Goal: Task Accomplishment & Management: Use online tool/utility

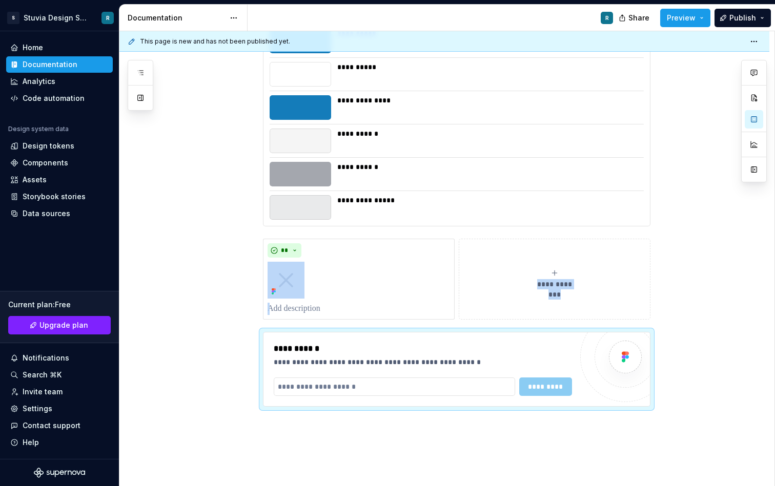
scroll to position [3474, 0]
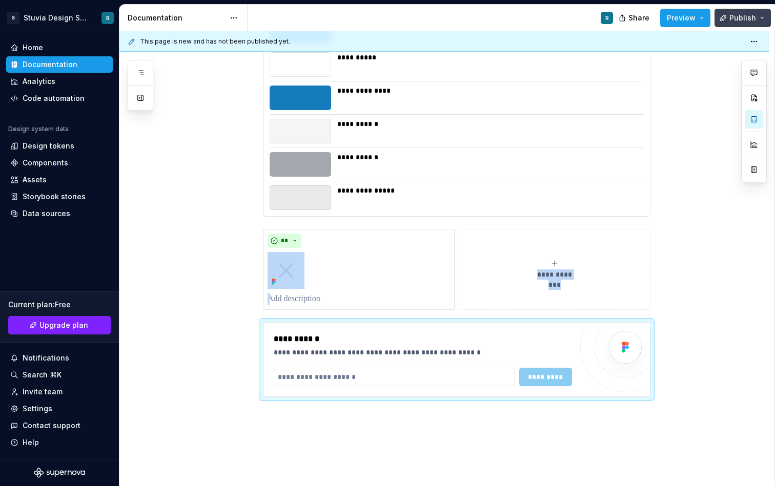
click at [764, 19] on button "Publish" at bounding box center [742, 18] width 56 height 18
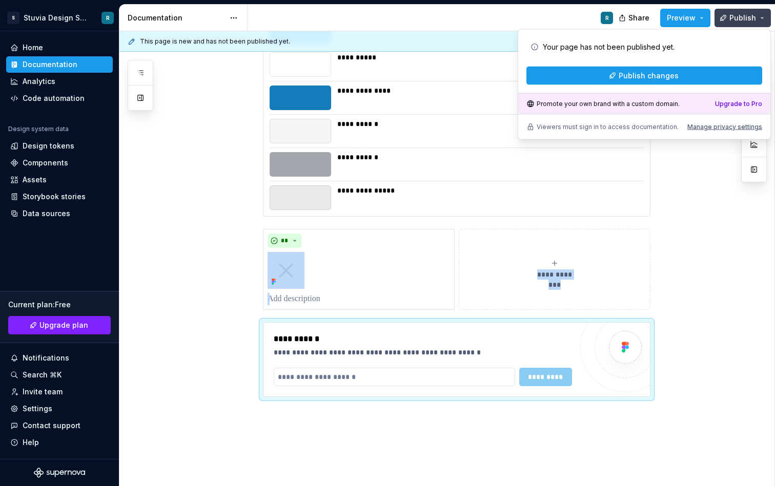
click at [764, 19] on button "Publish" at bounding box center [742, 18] width 56 height 18
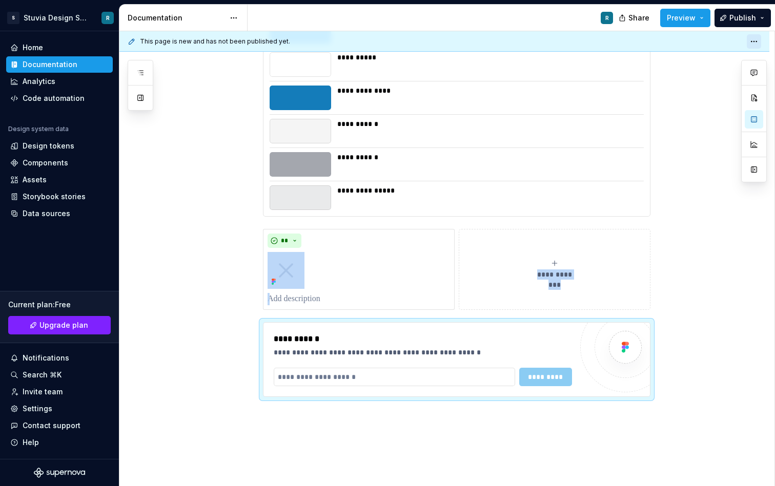
click at [759, 41] on html "S Stuvia Design System R Home Documentation Analytics Code automation Design sy…" at bounding box center [387, 243] width 775 height 486
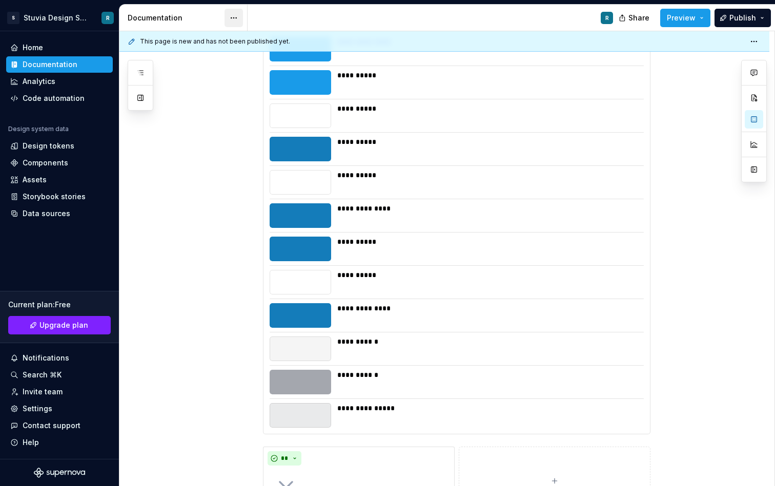
click at [236, 17] on html "S Stuvia Design System R Home Documentation Analytics Code automation Design sy…" at bounding box center [387, 243] width 775 height 486
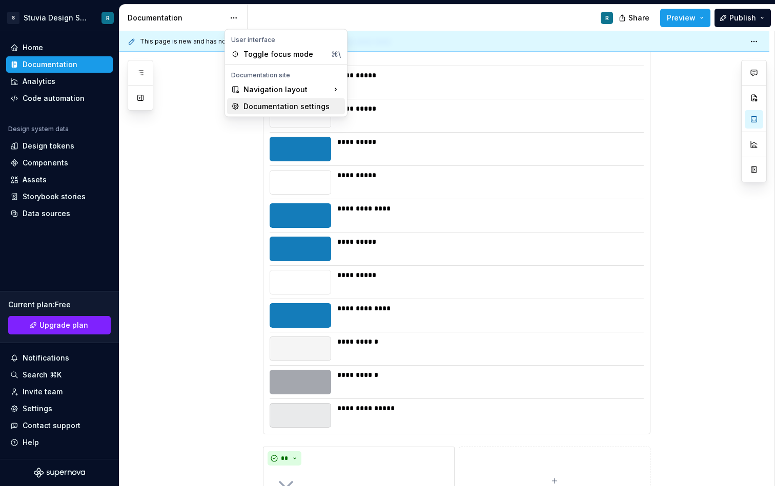
click at [292, 107] on div "Documentation settings" at bounding box center [291, 106] width 97 height 10
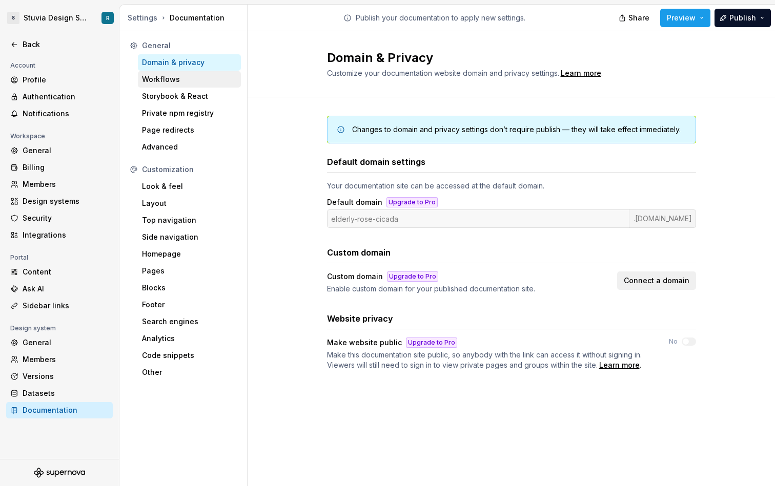
click at [186, 79] on div "Workflows" at bounding box center [189, 79] width 95 height 10
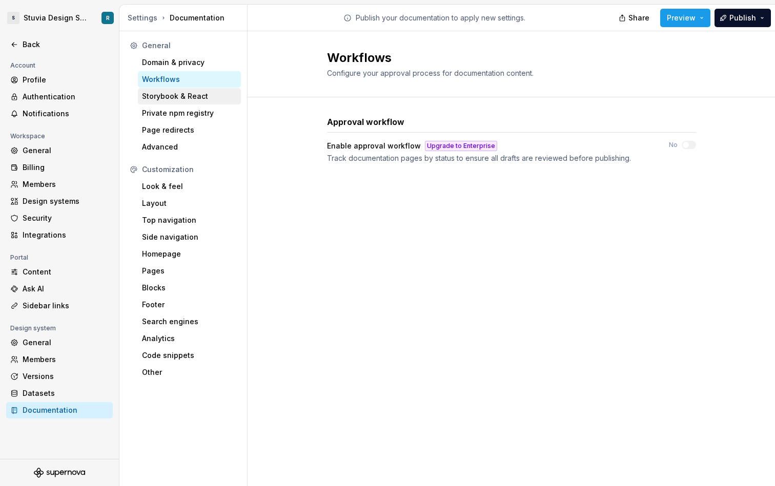
click at [178, 93] on div "Storybook & React" at bounding box center [189, 96] width 95 height 10
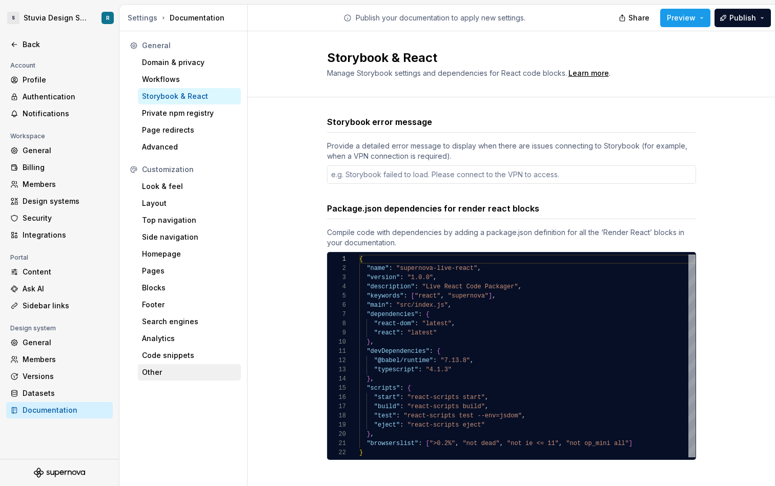
click at [168, 371] on div "Other" at bounding box center [189, 372] width 95 height 10
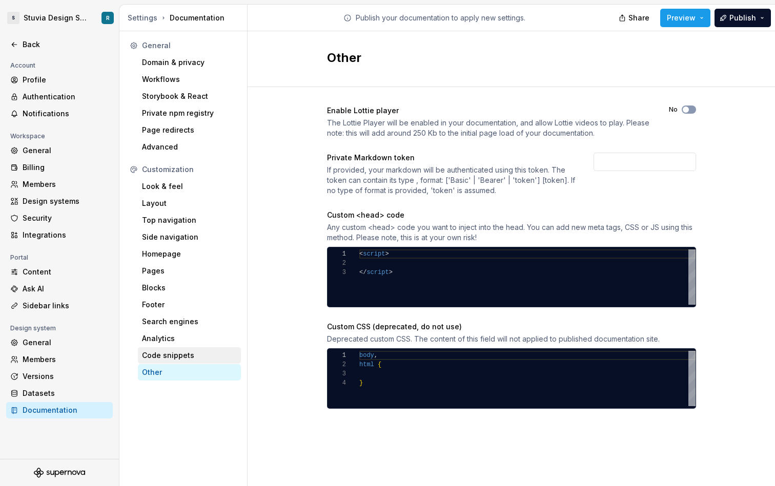
click at [175, 353] on div "Code snippets" at bounding box center [189, 355] width 95 height 10
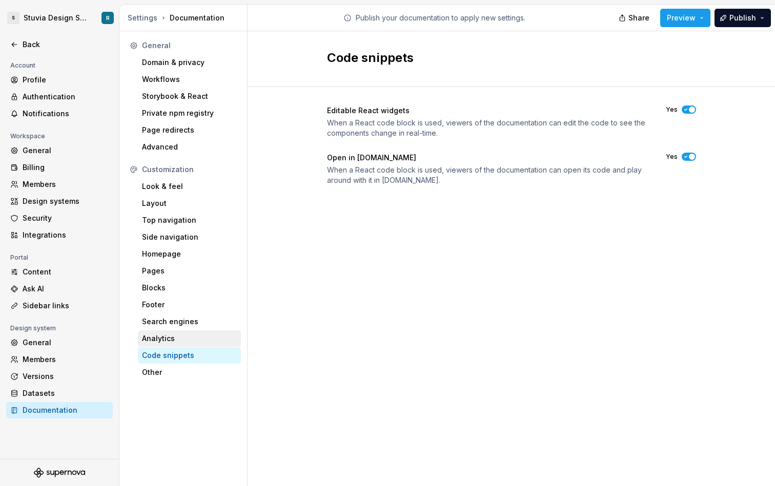
click at [182, 337] on div "Analytics" at bounding box center [189, 338] width 95 height 10
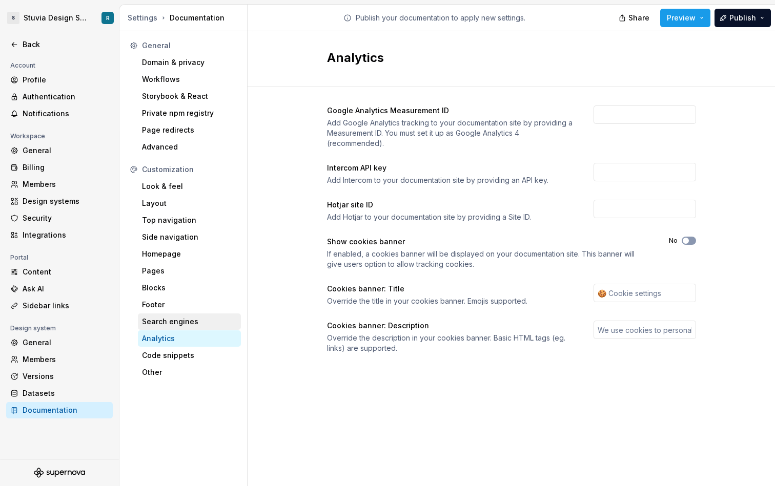
click at [192, 322] on div "Search engines" at bounding box center [189, 322] width 95 height 10
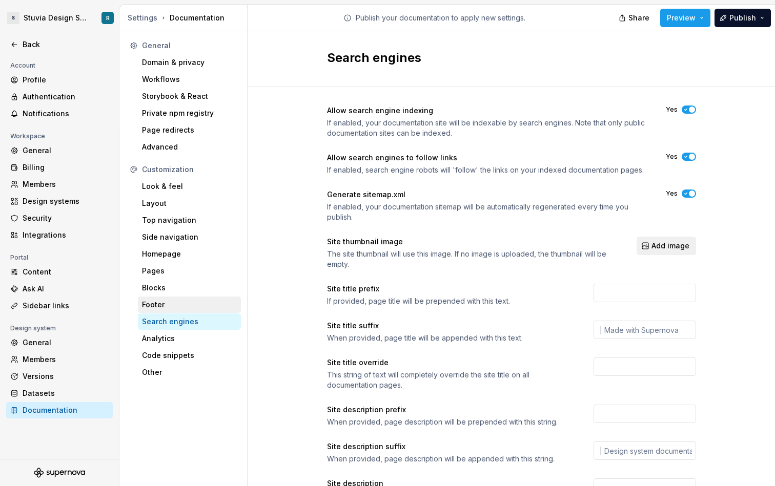
click at [202, 304] on div "Footer" at bounding box center [189, 305] width 95 height 10
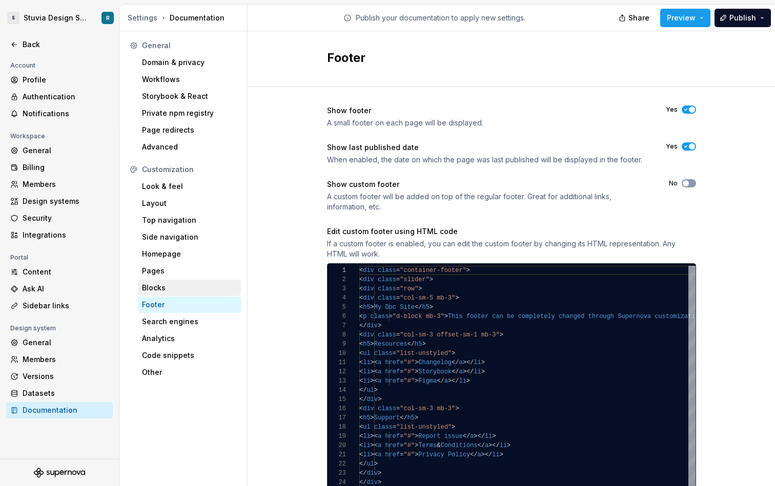
click at [176, 288] on div "Blocks" at bounding box center [189, 288] width 95 height 10
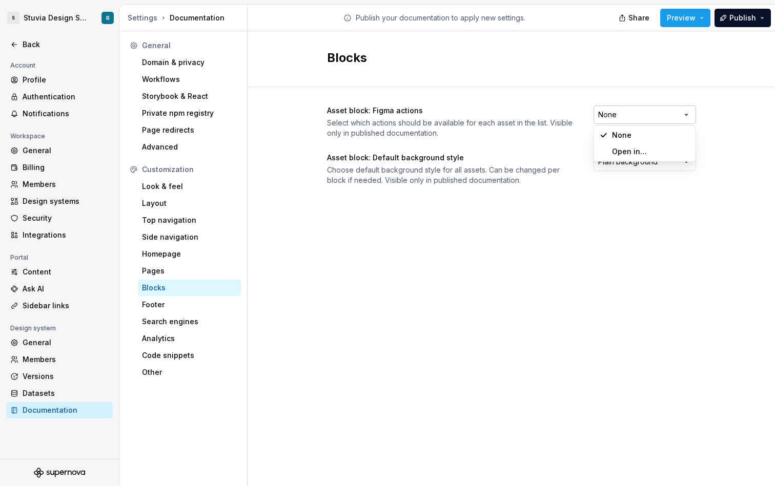
click at [678, 122] on html "S Stuvia Design System R Back Account Profile Authentication Notifications Work…" at bounding box center [387, 243] width 775 height 486
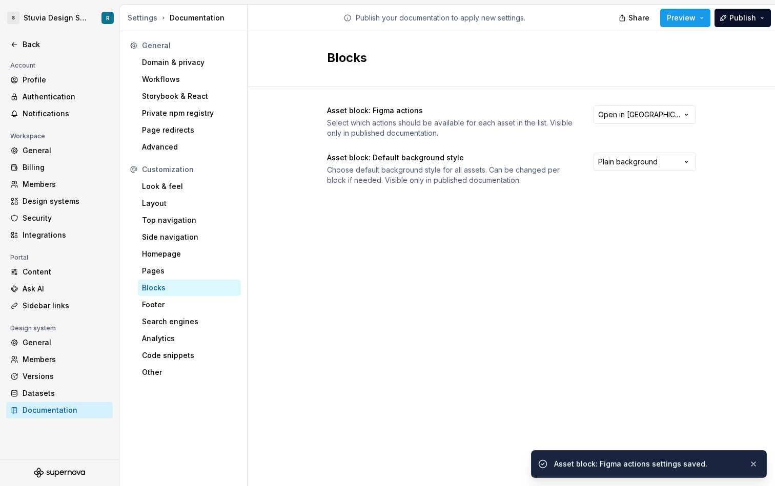
click at [665, 153] on html "S Stuvia Design System R Back Account Profile Authentication Notifications Work…" at bounding box center [387, 243] width 775 height 486
click at [433, 271] on html "S Stuvia Design System R Back Account Profile Authentication Notifications Work…" at bounding box center [387, 243] width 775 height 486
click at [177, 266] on div "Pages" at bounding box center [189, 271] width 95 height 10
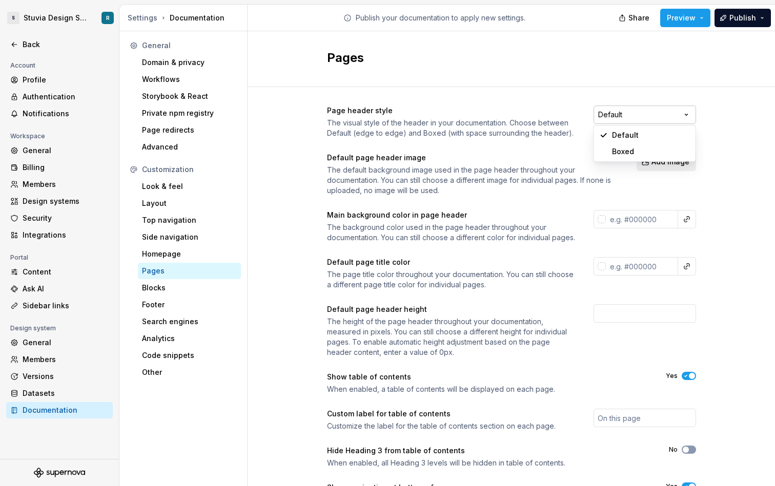
click at [640, 117] on html "S Stuvia Design System R Back Account Profile Authentication Notifications Work…" at bounding box center [387, 243] width 775 height 486
click at [551, 157] on html "S Stuvia Design System R Back Account Profile Authentication Notifications Work…" at bounding box center [387, 243] width 775 height 486
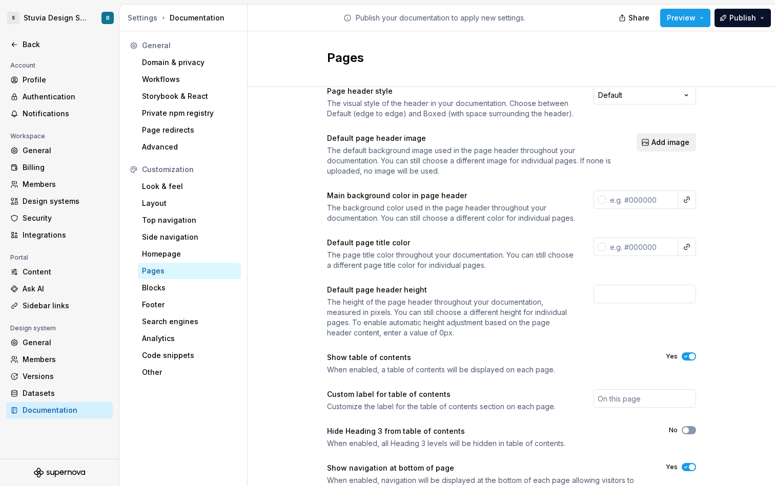
scroll to position [74, 0]
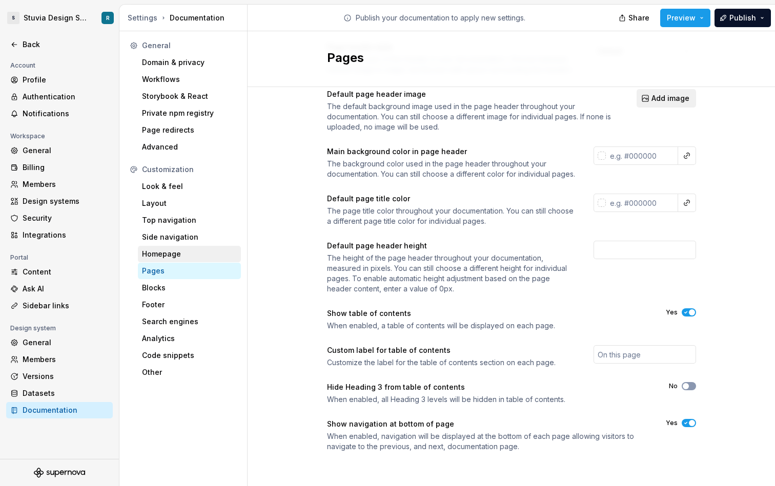
click at [189, 252] on div "Homepage" at bounding box center [189, 254] width 95 height 10
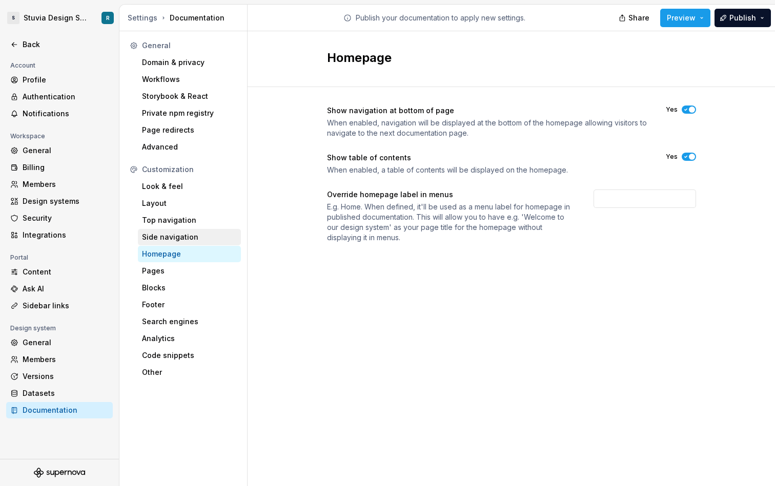
click at [191, 233] on div "Side navigation" at bounding box center [189, 237] width 95 height 10
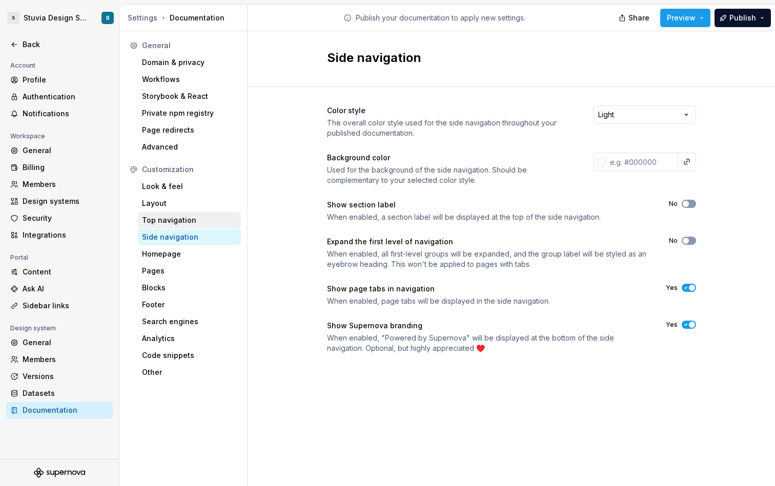
click at [198, 221] on div "Top navigation" at bounding box center [189, 220] width 95 height 10
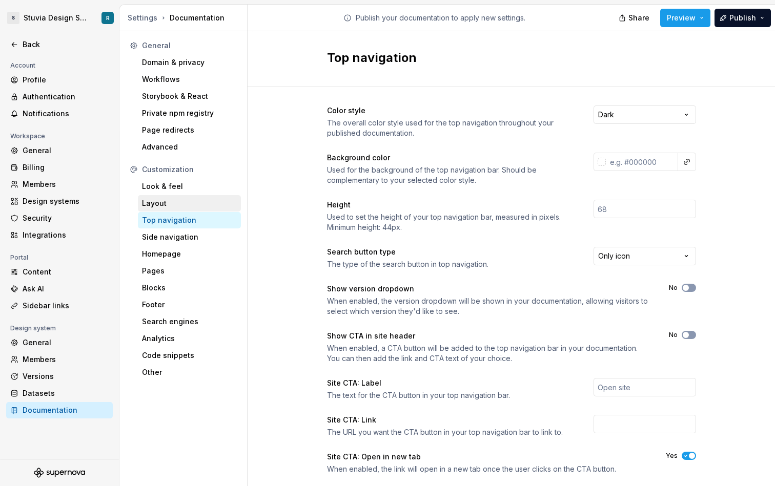
click at [191, 204] on div "Layout" at bounding box center [189, 203] width 95 height 10
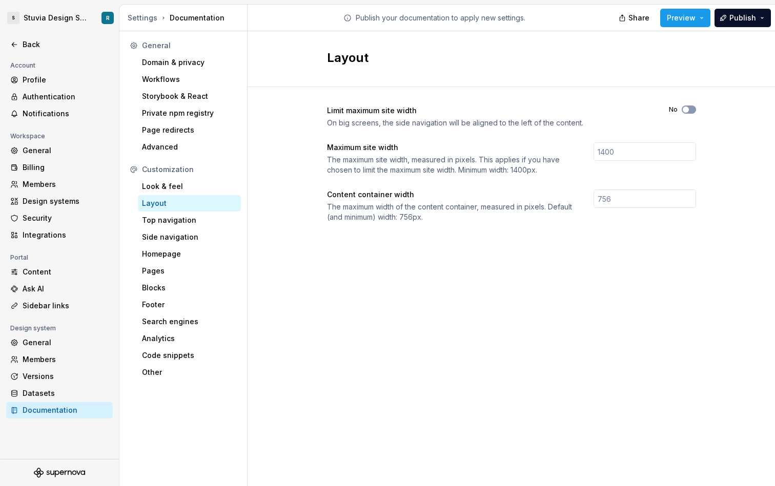
click at [190, 200] on div "Layout" at bounding box center [189, 203] width 95 height 10
click at [190, 192] on div "Look & feel" at bounding box center [189, 186] width 103 height 16
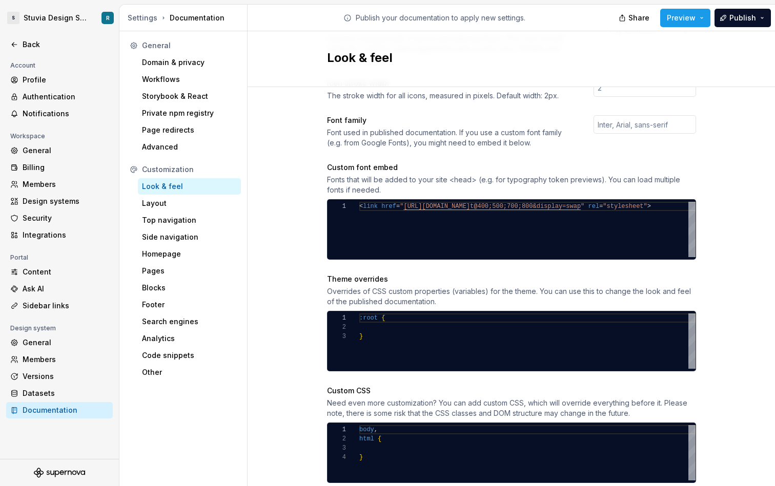
scroll to position [341, 0]
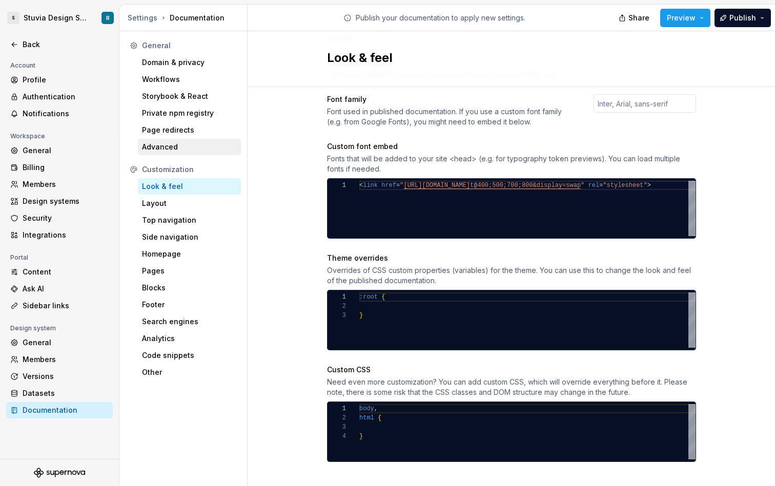
click at [191, 149] on div "Advanced" at bounding box center [189, 147] width 95 height 10
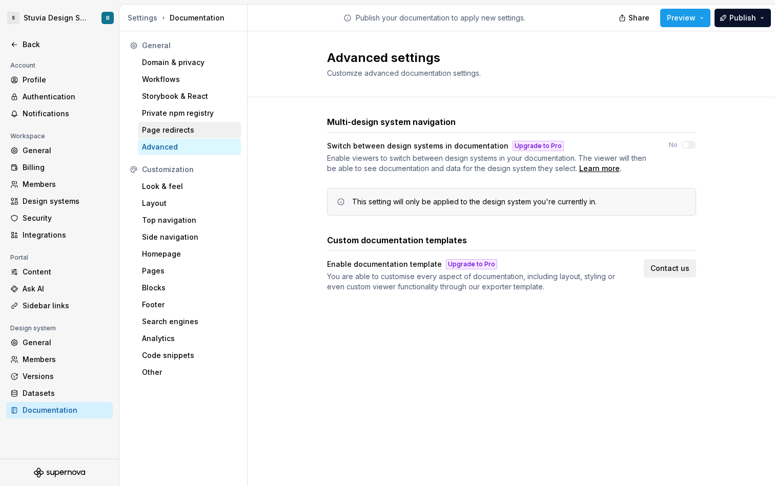
click at [189, 132] on div "Page redirects" at bounding box center [189, 130] width 95 height 10
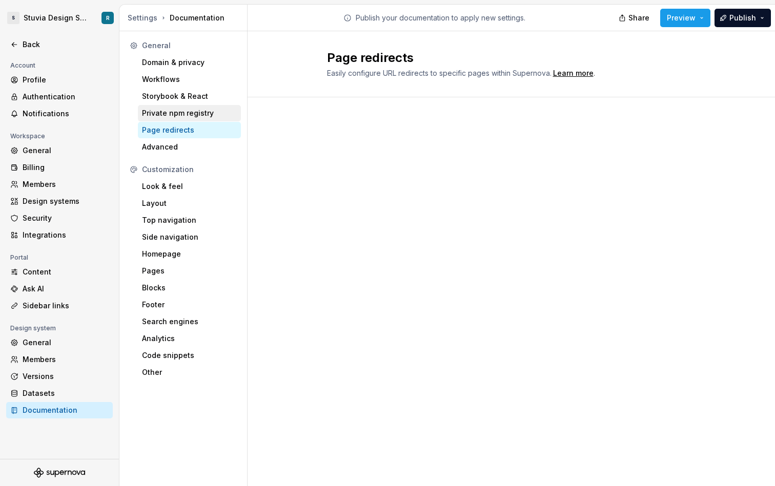
click at [202, 114] on div "Private npm registry" at bounding box center [189, 113] width 95 height 10
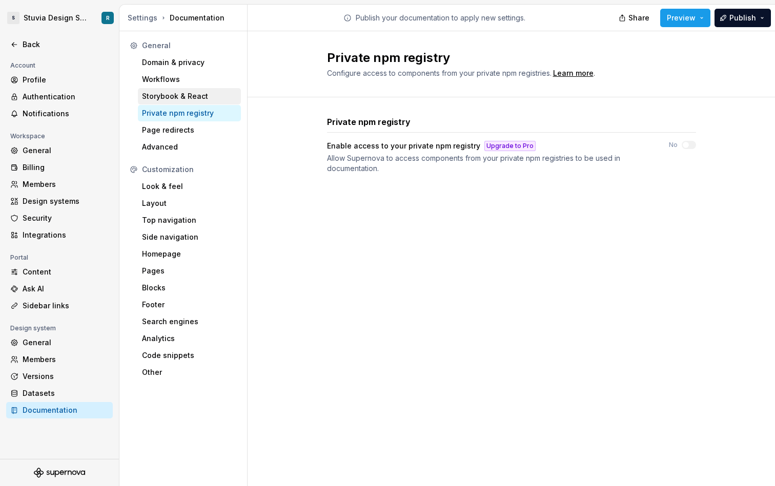
click at [203, 91] on div "Storybook & React" at bounding box center [189, 96] width 95 height 10
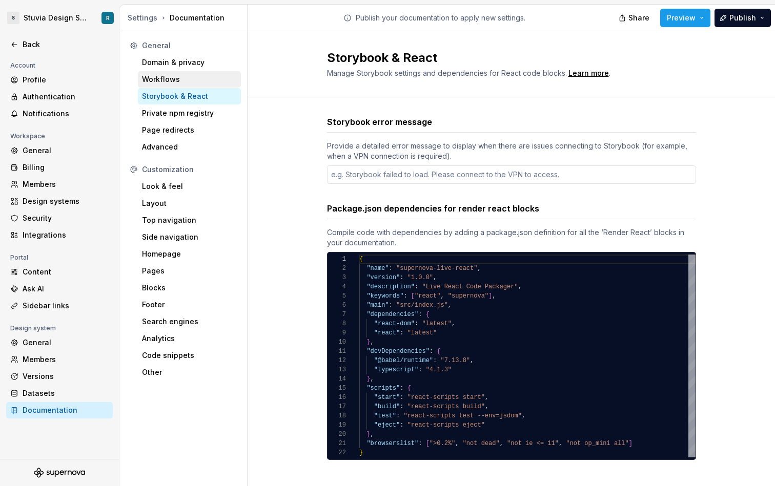
click at [197, 80] on div "Workflows" at bounding box center [189, 79] width 95 height 10
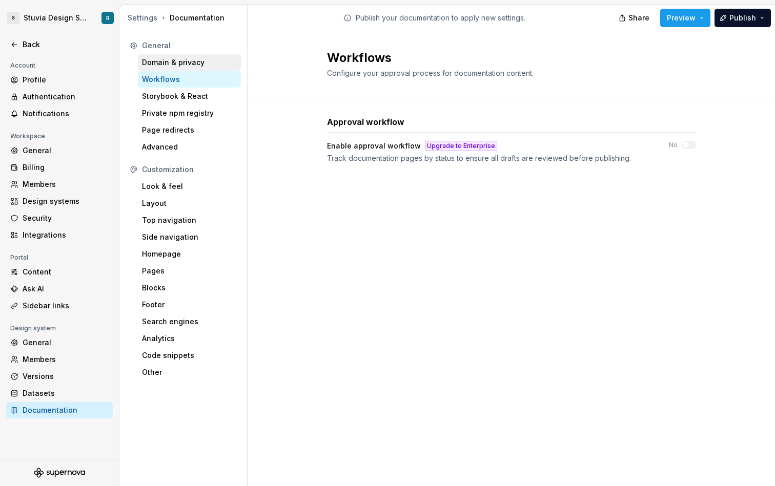
click at [199, 62] on div "Domain & privacy" at bounding box center [189, 62] width 95 height 10
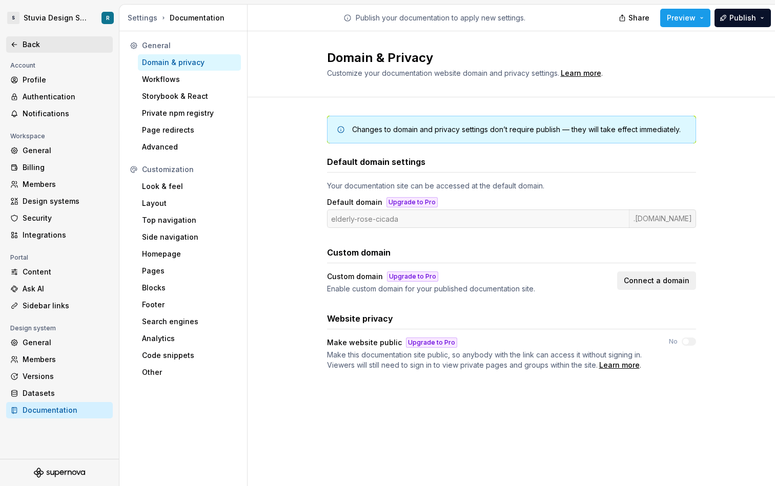
click at [20, 48] on div "Back" at bounding box center [59, 44] width 98 height 10
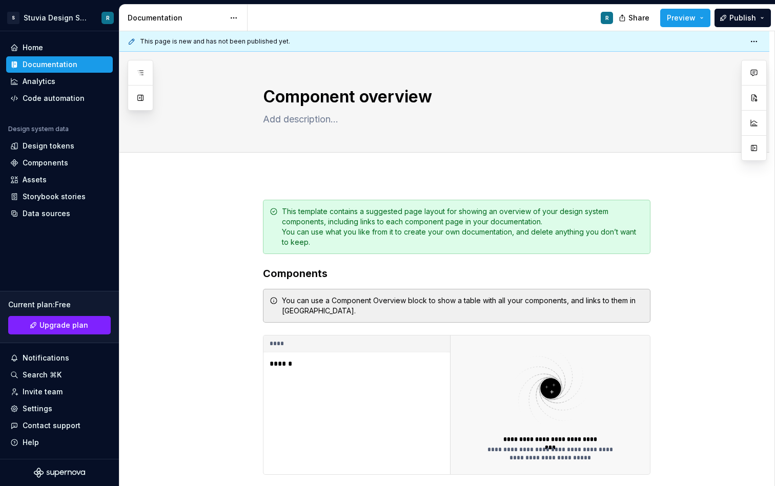
click at [208, 27] on div "Documentation" at bounding box center [183, 18] width 128 height 27
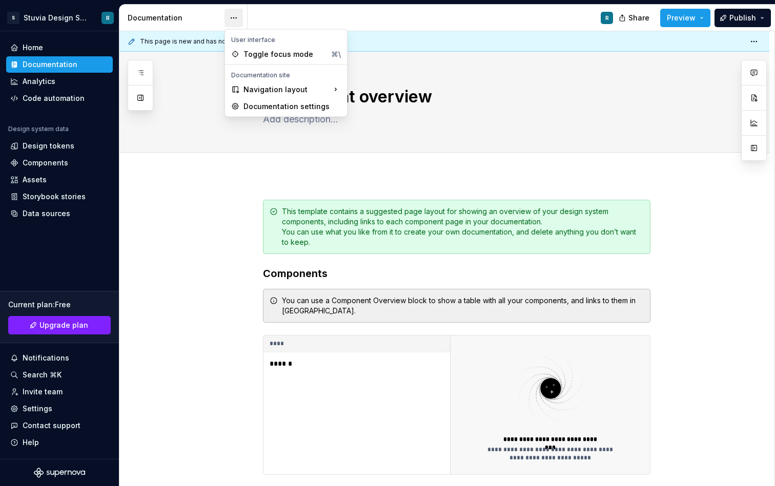
click at [233, 24] on html "S Stuvia Design System R Home Documentation Analytics Code automation Design sy…" at bounding box center [387, 243] width 775 height 486
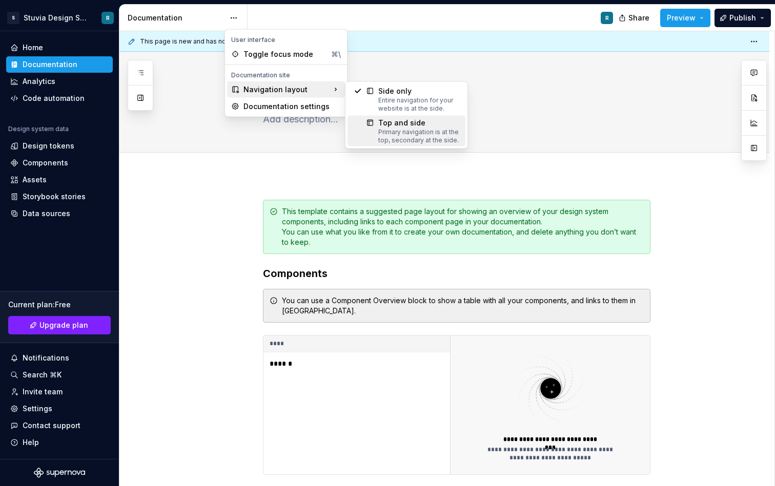
click at [392, 133] on div "Primary navigation is at the top, secondary at the side." at bounding box center [418, 136] width 81 height 16
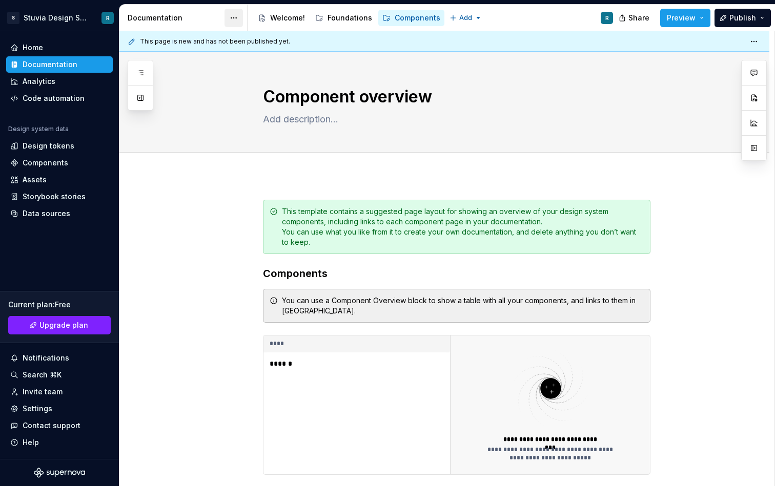
click at [235, 20] on html "S Stuvia Design System R Home Documentation Analytics Code automation Design sy…" at bounding box center [387, 243] width 775 height 486
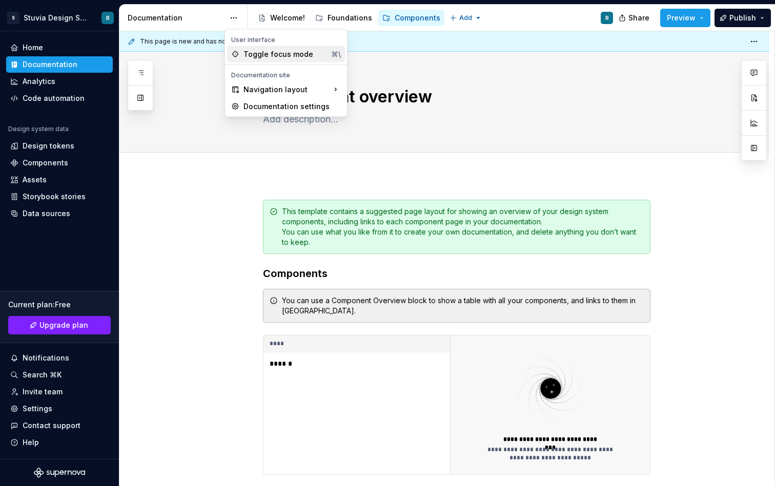
click at [260, 54] on div "Toggle focus mode" at bounding box center [285, 54] width 84 height 10
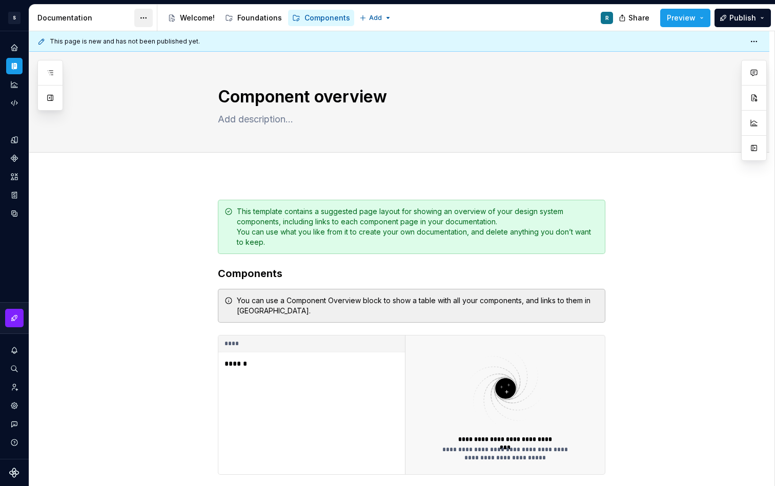
click at [137, 20] on html "S Stuvia Design System R Design system data Documentation Accessibility guide f…" at bounding box center [387, 243] width 775 height 486
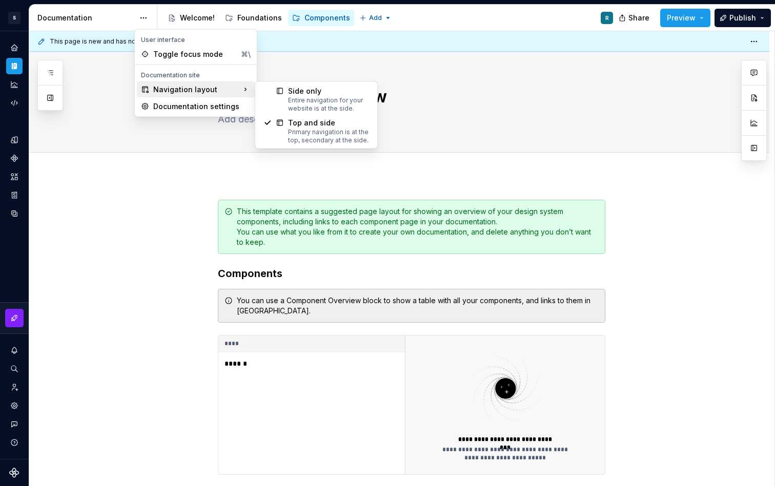
click at [172, 90] on div "Navigation layout" at bounding box center [196, 89] width 118 height 16
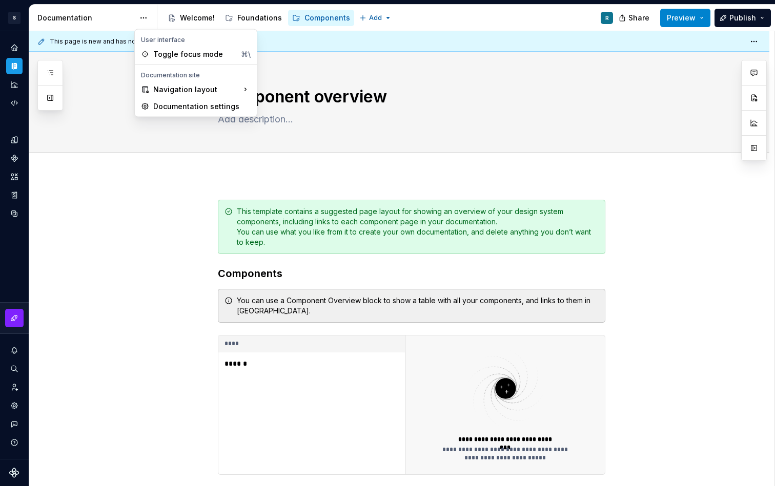
click at [686, 23] on html "S Stuvia Design System R Design system data Documentation Accessibility guide f…" at bounding box center [387, 243] width 775 height 486
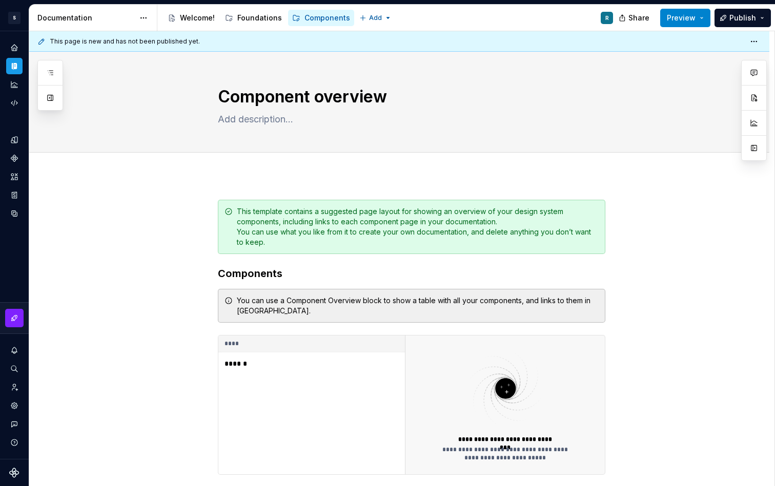
click at [686, 23] on button "Preview" at bounding box center [685, 18] width 50 height 18
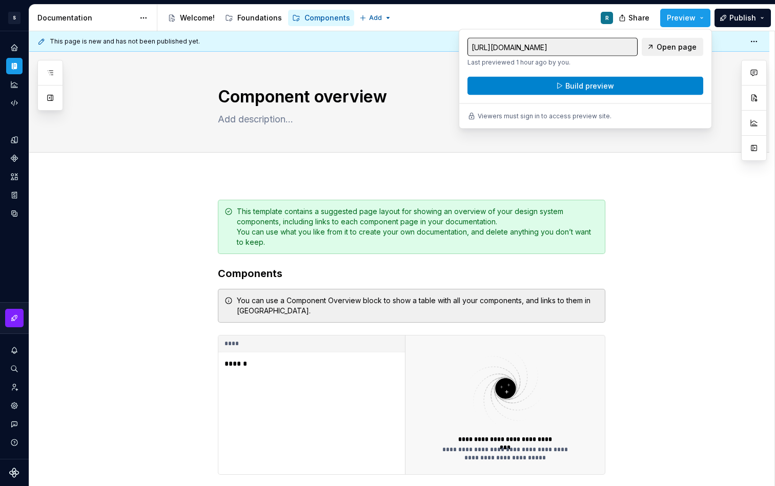
click at [634, 86] on button "Build preview" at bounding box center [585, 86] width 236 height 18
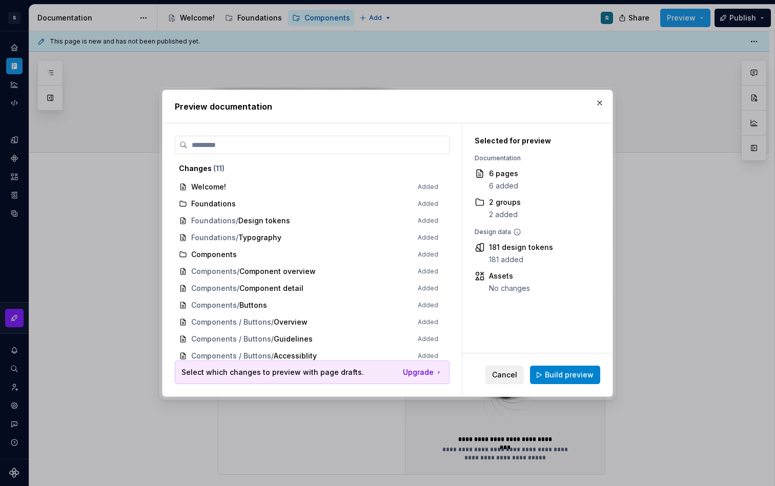
click at [573, 377] on span "Build preview" at bounding box center [569, 375] width 49 height 10
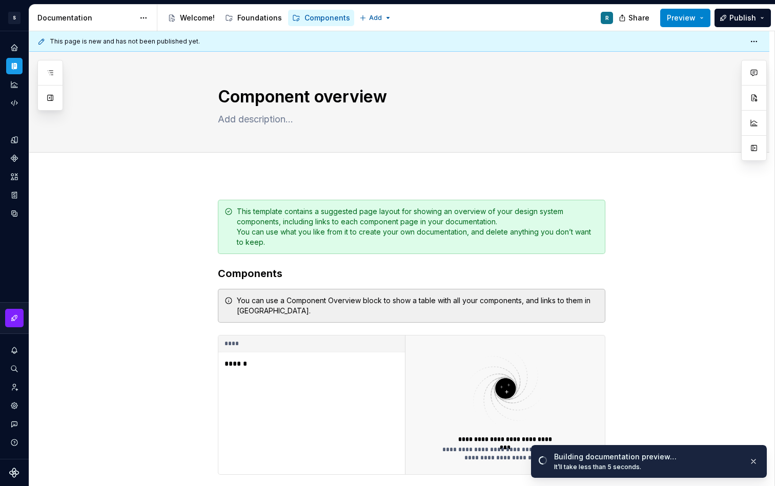
click at [702, 20] on button "Preview" at bounding box center [685, 18] width 50 height 18
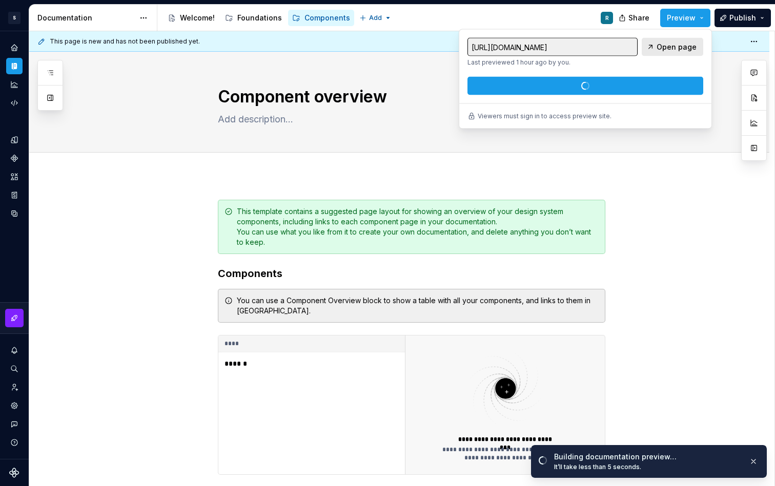
click at [656, 50] on link "Open page" at bounding box center [671, 47] width 61 height 18
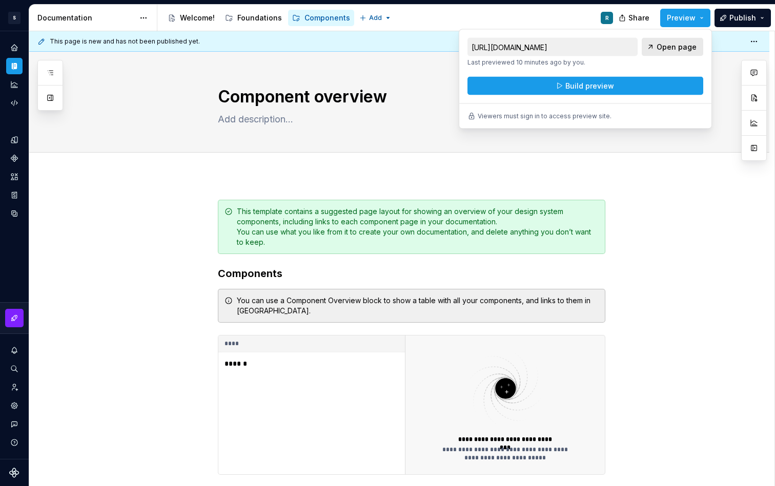
type textarea "*"
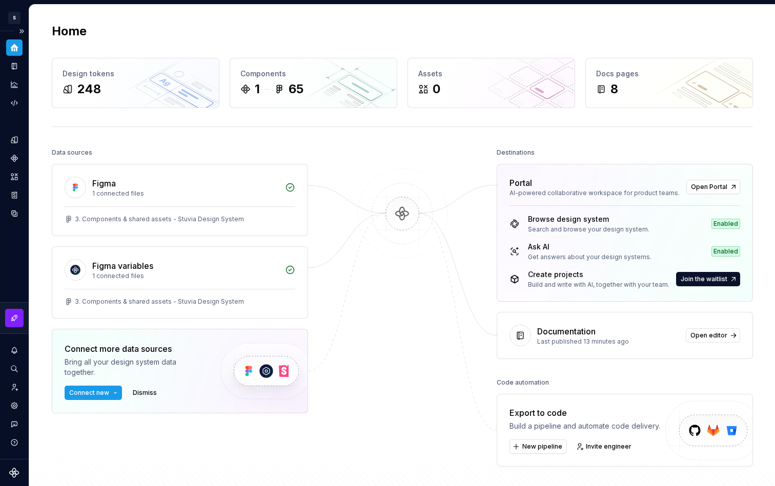
click at [17, 46] on icon "Home" at bounding box center [14, 47] width 9 height 9
click at [18, 16] on html "S Stuvia Design System R Design system data Home Design tokens 248 Components 1…" at bounding box center [387, 243] width 775 height 486
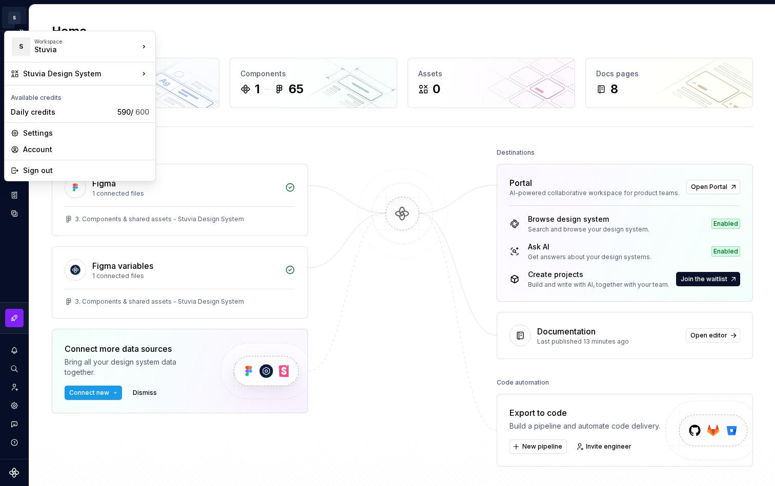
click at [18, 16] on html "S Stuvia Design System R Design system data Home Design tokens 248 Components 1…" at bounding box center [387, 243] width 775 height 486
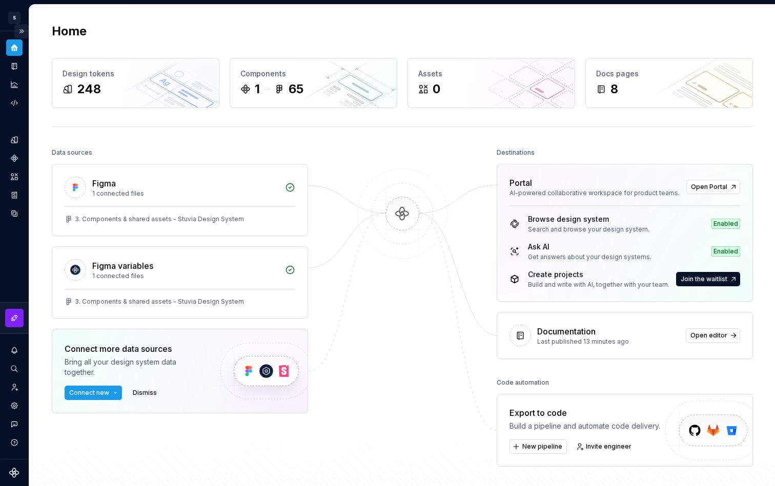
click at [24, 32] on button "Expand sidebar" at bounding box center [21, 31] width 14 height 14
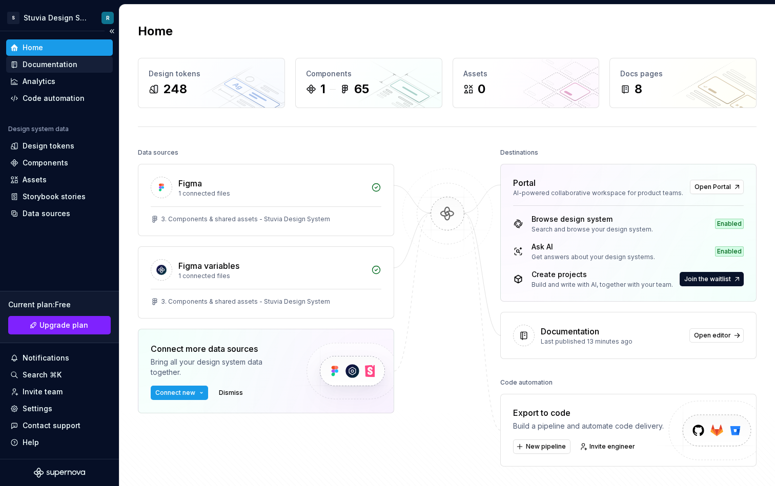
click at [54, 63] on div "Documentation" at bounding box center [50, 64] width 55 height 10
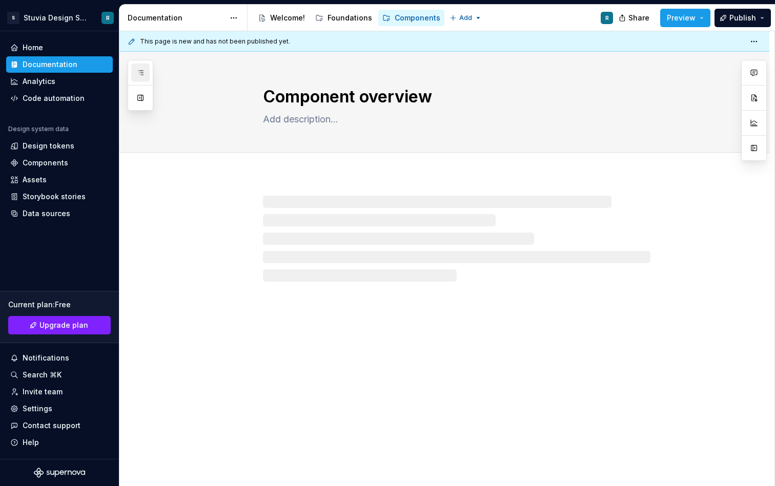
click at [140, 72] on icon "button" at bounding box center [140, 73] width 8 height 8
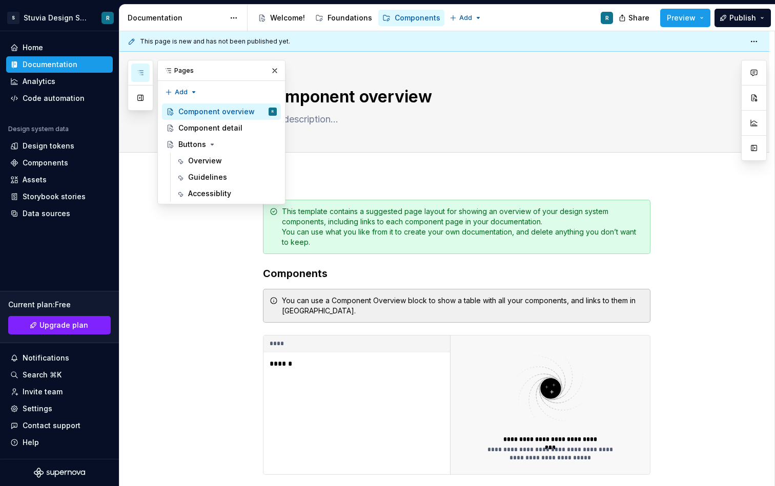
click at [188, 22] on div "Documentation" at bounding box center [176, 18] width 97 height 10
click at [232, 19] on html "S Stuvia Design System R Home Documentation Analytics Code automation Design sy…" at bounding box center [387, 243] width 775 height 486
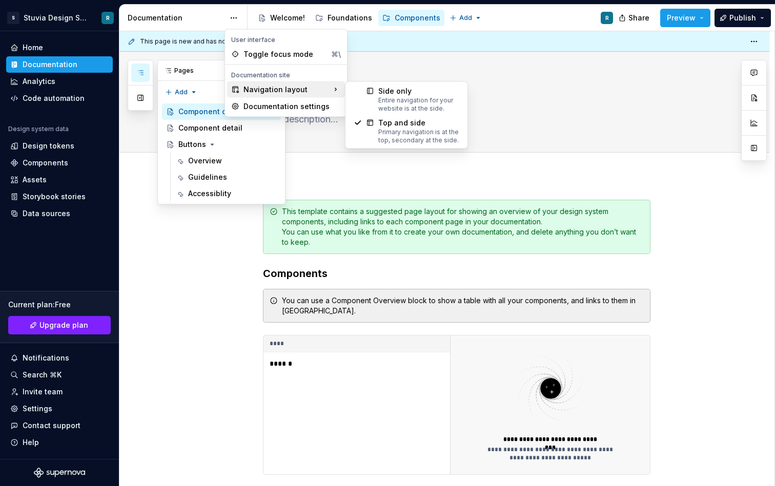
click at [250, 88] on div "Navigation layout" at bounding box center [286, 89] width 118 height 16
click at [407, 96] on div "Entire navigation for your website is at the side." at bounding box center [418, 104] width 81 height 16
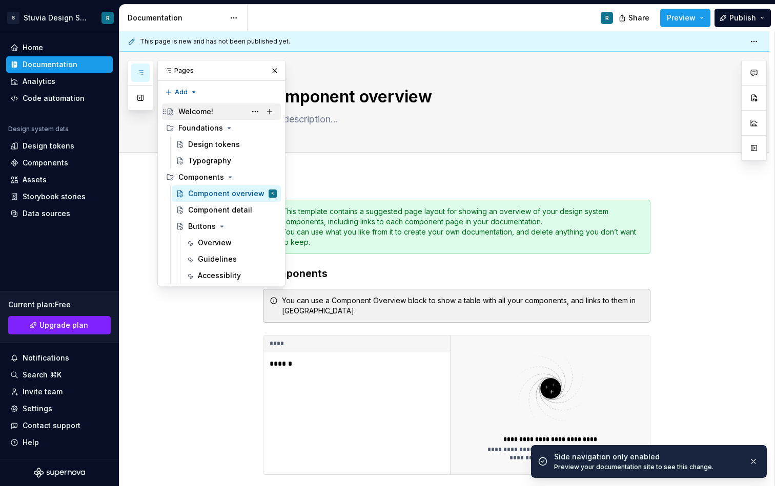
click at [200, 111] on div "Welcome!" at bounding box center [195, 112] width 35 height 10
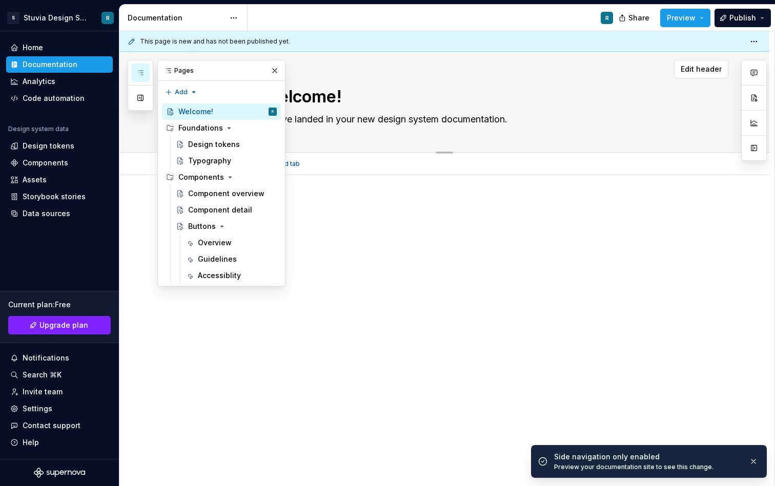
click at [436, 130] on div "Welcome! You’ve landed in your new design system documentation." at bounding box center [456, 102] width 387 height 100
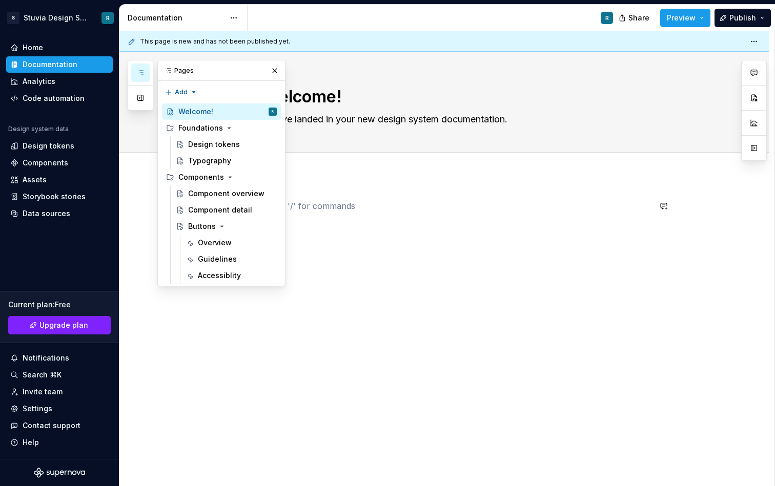
click at [449, 220] on div at bounding box center [456, 219] width 387 height 39
click at [436, 124] on textarea "You’ve landed in your new design system documentation." at bounding box center [454, 119] width 387 height 16
click at [437, 261] on div at bounding box center [444, 286] width 650 height 222
click at [351, 176] on div at bounding box center [444, 286] width 650 height 222
click at [277, 72] on button "button" at bounding box center [274, 71] width 14 height 14
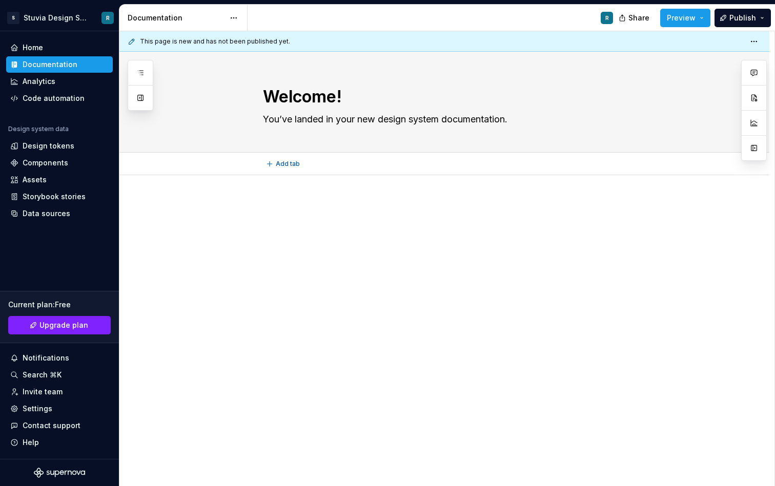
type textarea "*"
click at [299, 180] on div at bounding box center [444, 286] width 650 height 222
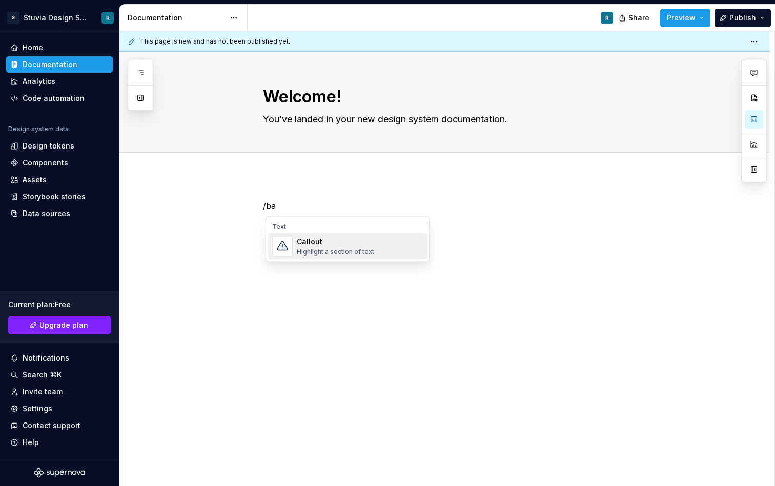
click at [303, 249] on div "Highlight a section of text" at bounding box center [335, 252] width 77 height 8
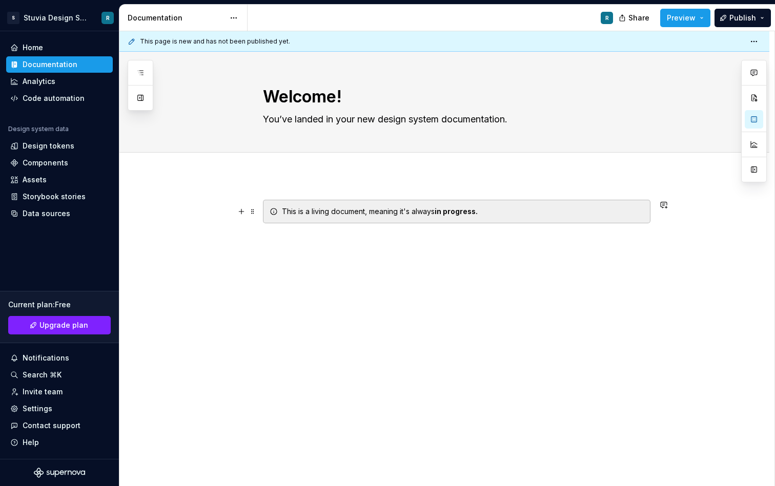
click at [275, 212] on icon at bounding box center [273, 211] width 8 height 8
click at [318, 265] on div "This is a living document, meaning it's always in progress." at bounding box center [444, 286] width 650 height 222
click at [523, 206] on div "This is a living document, meaning it's always in progress." at bounding box center [456, 212] width 387 height 24
click at [402, 158] on div "Add tab" at bounding box center [456, 164] width 387 height 14
click at [462, 210] on strong "in progress." at bounding box center [455, 211] width 43 height 9
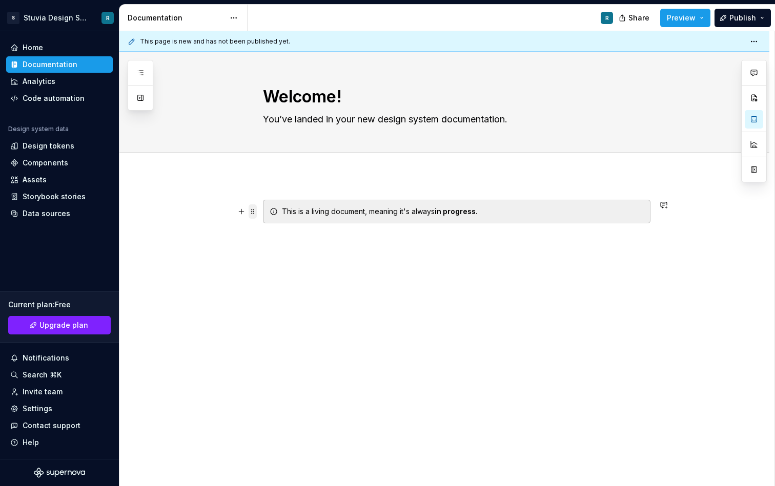
click at [256, 212] on span at bounding box center [252, 211] width 8 height 14
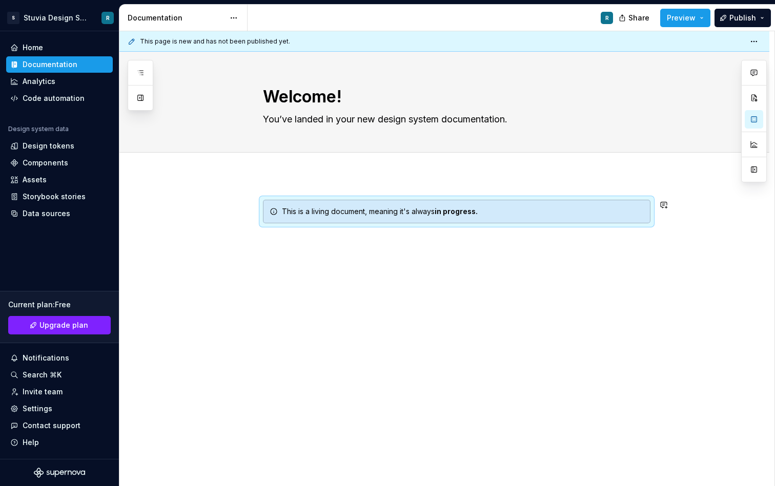
click at [429, 300] on div "This is a living document, meaning it's always in progress." at bounding box center [444, 290] width 650 height 231
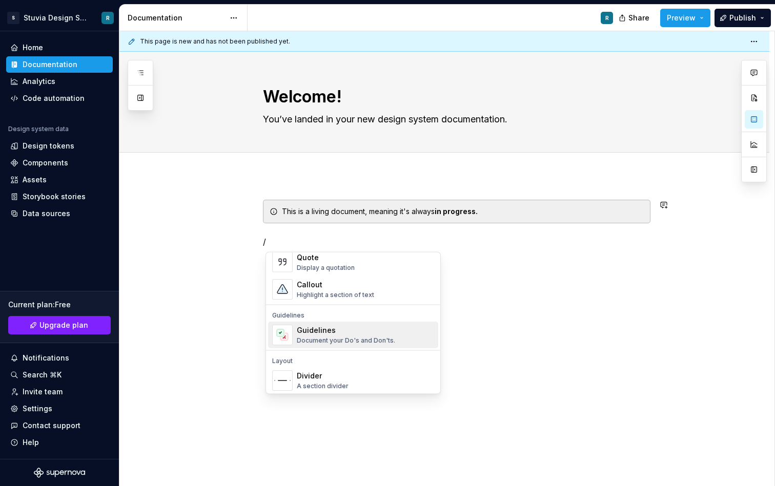
scroll to position [237, 0]
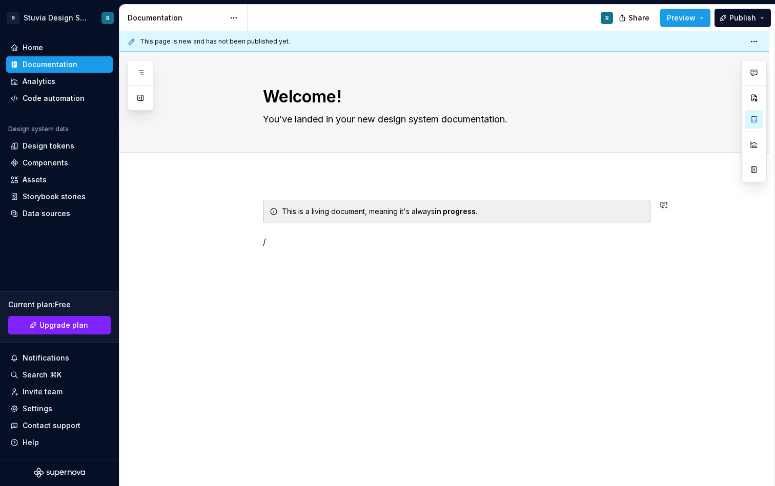
click at [502, 297] on div "This is a living document, meaning it's always in progress. /" at bounding box center [444, 290] width 650 height 231
click at [305, 184] on div "This is a living document, meaning it's always in progress." at bounding box center [444, 286] width 650 height 222
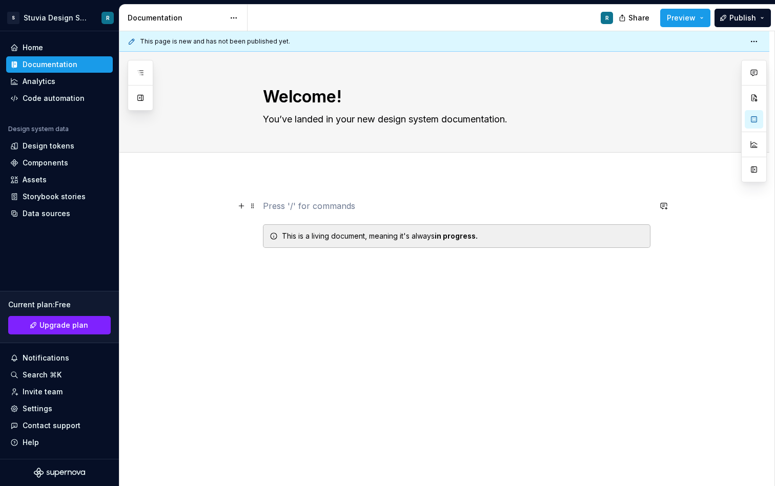
click at [283, 202] on p at bounding box center [456, 206] width 387 height 12
click at [247, 272] on div "This is a living document, meaning it's always in progress." at bounding box center [444, 290] width 650 height 231
click at [294, 191] on div "This is a living document, meaning it's always in progress." at bounding box center [444, 303] width 650 height 256
click at [139, 74] on icon "button" at bounding box center [140, 73] width 8 height 8
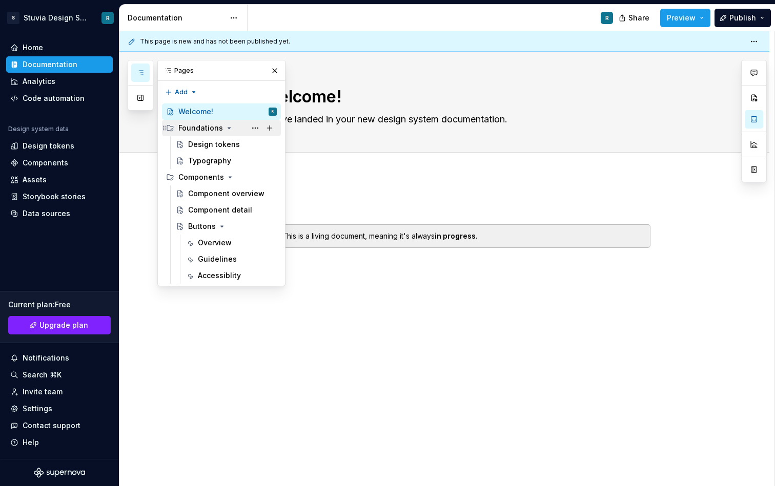
click at [225, 128] on icon "Page tree" at bounding box center [229, 128] width 8 height 8
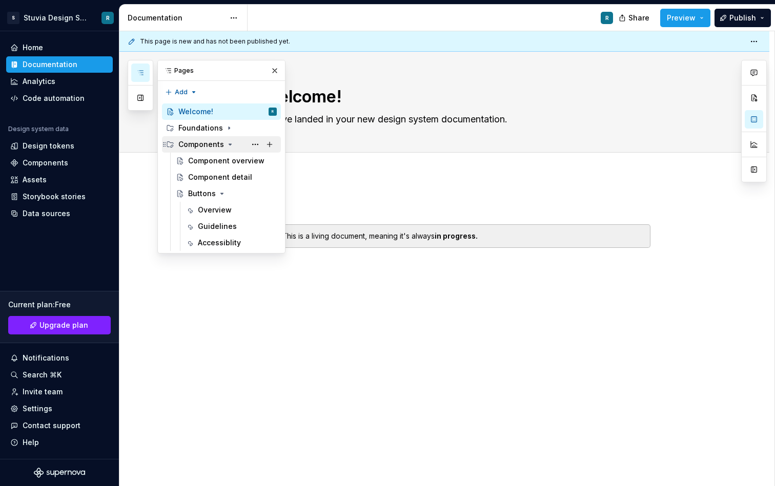
click at [226, 140] on icon "Page tree" at bounding box center [230, 144] width 8 height 8
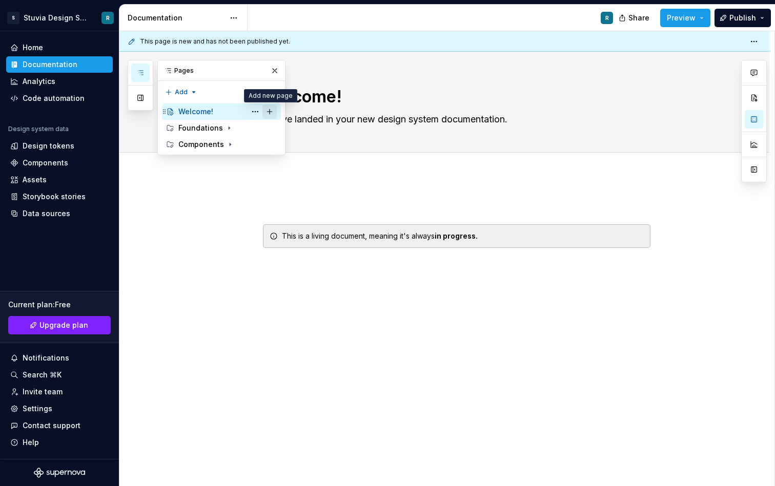
click at [268, 114] on button "Page tree" at bounding box center [269, 112] width 14 height 14
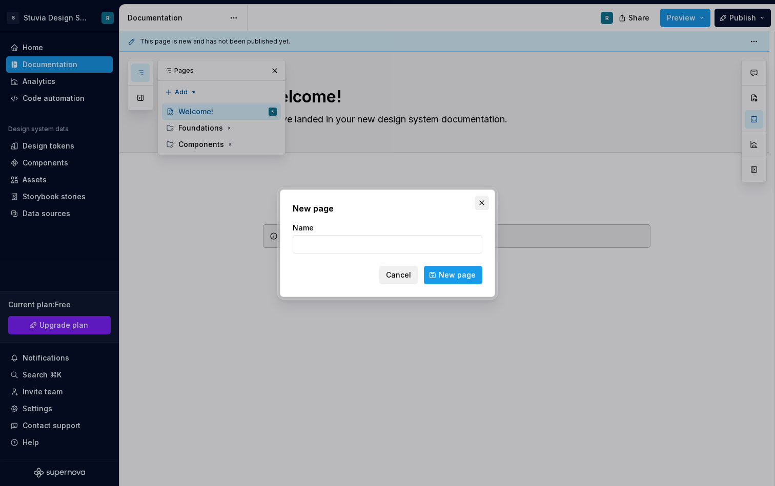
click at [479, 208] on button "button" at bounding box center [481, 203] width 14 height 14
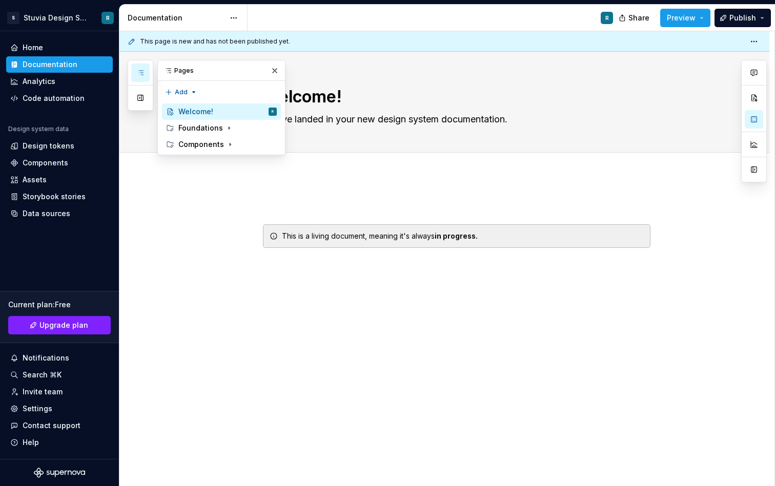
type textarea "*"
click at [176, 91] on div "Pages Add Accessibility guide for tree Page tree. Navigate the tree with the ar…" at bounding box center [207, 107] width 158 height 95
click at [193, 114] on div "New page" at bounding box center [214, 112] width 67 height 10
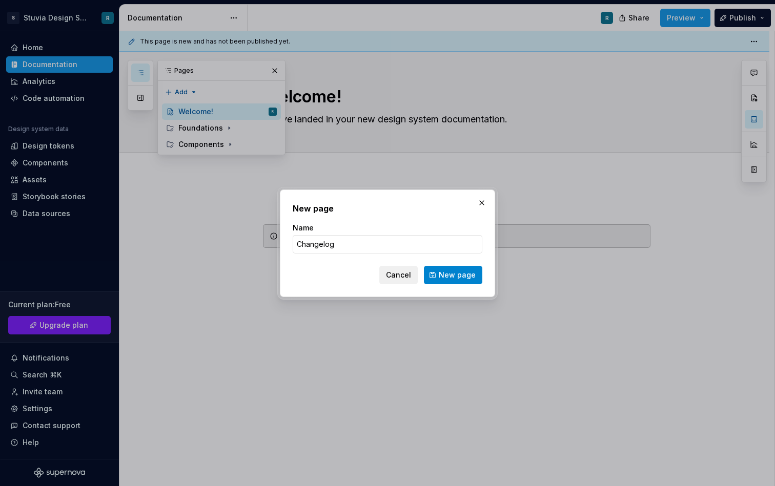
type input "Changelog"
click at [462, 277] on span "New page" at bounding box center [457, 275] width 37 height 10
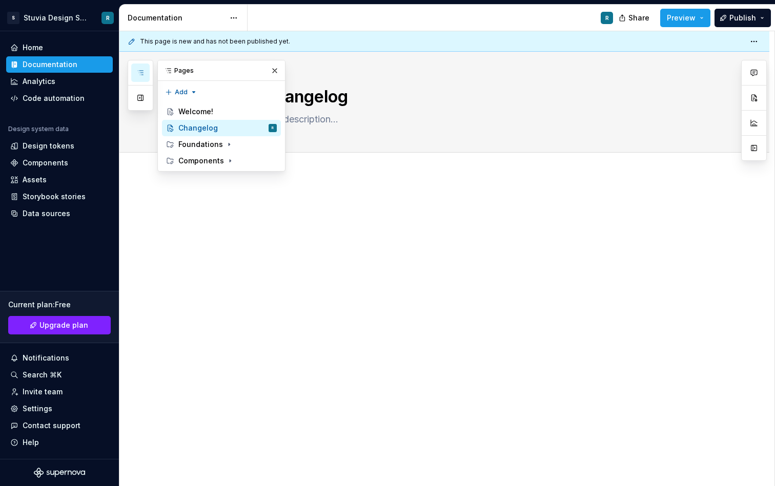
click at [314, 197] on div at bounding box center [444, 286] width 650 height 222
click at [478, 206] on p at bounding box center [456, 206] width 387 height 12
click at [197, 223] on div at bounding box center [444, 286] width 650 height 222
click at [145, 99] on button "button" at bounding box center [140, 98] width 18 height 18
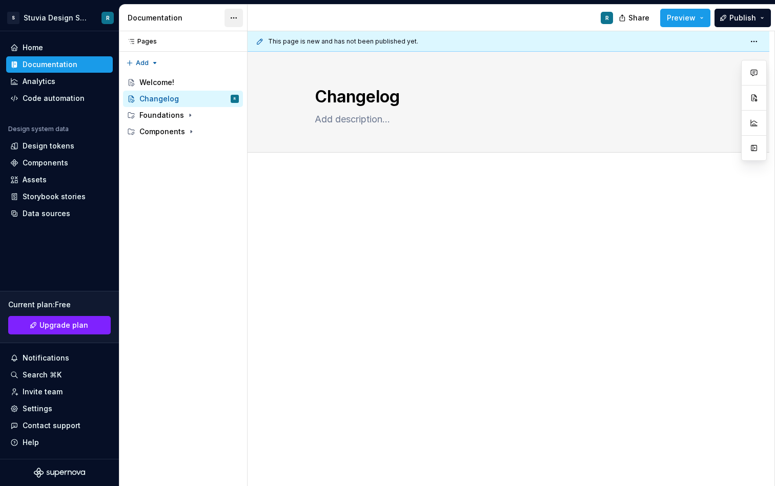
click at [234, 17] on html "S Stuvia Design System R Home Documentation Analytics Code automation Design sy…" at bounding box center [387, 243] width 775 height 486
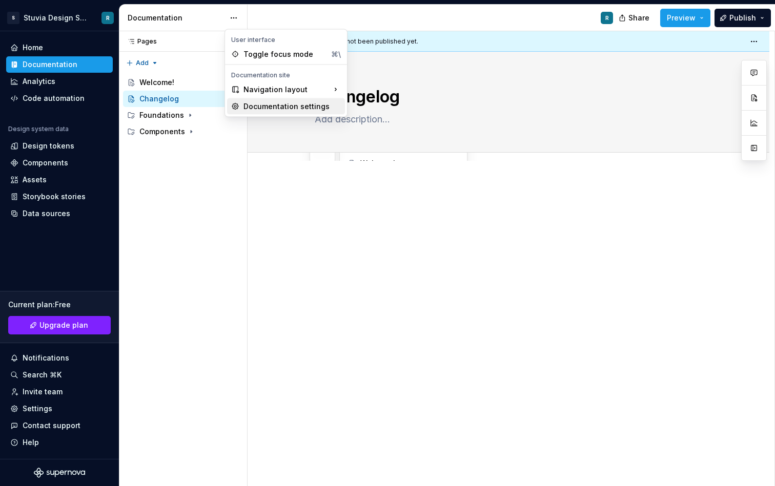
click at [300, 108] on div "Documentation settings" at bounding box center [291, 106] width 97 height 10
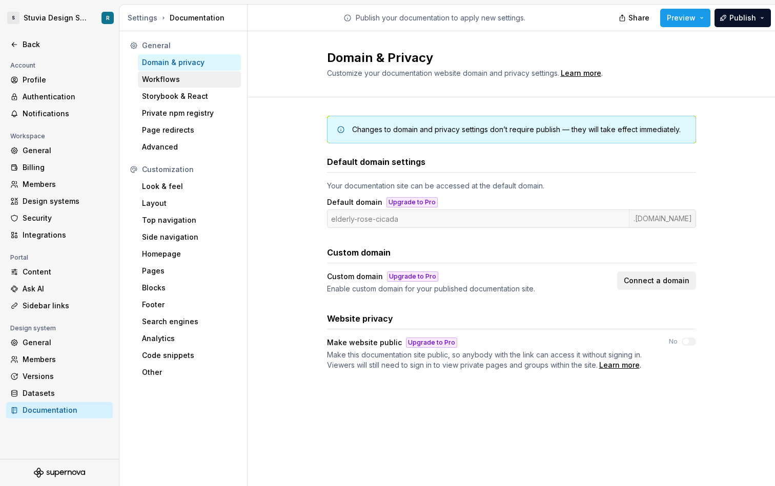
click at [176, 80] on div "Workflows" at bounding box center [189, 79] width 95 height 10
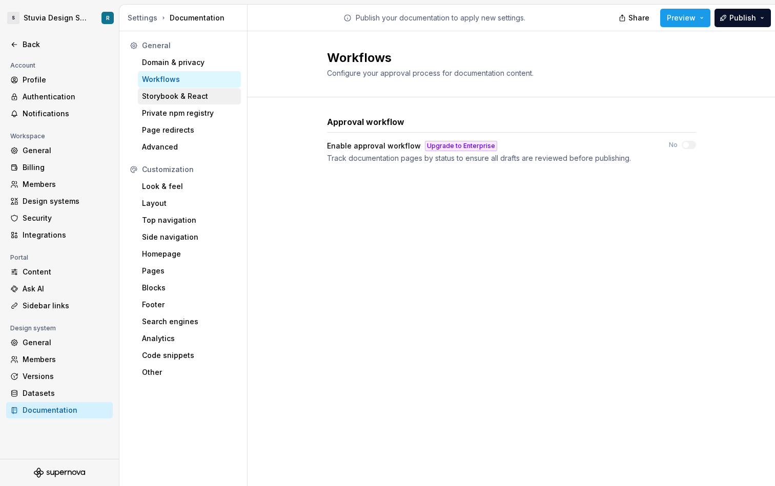
click at [187, 98] on div "Storybook & React" at bounding box center [189, 96] width 95 height 10
type textarea "*"
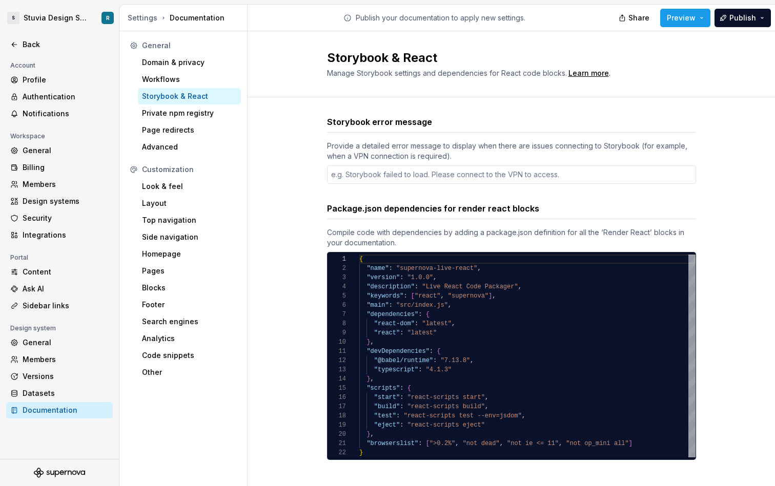
scroll to position [8, 0]
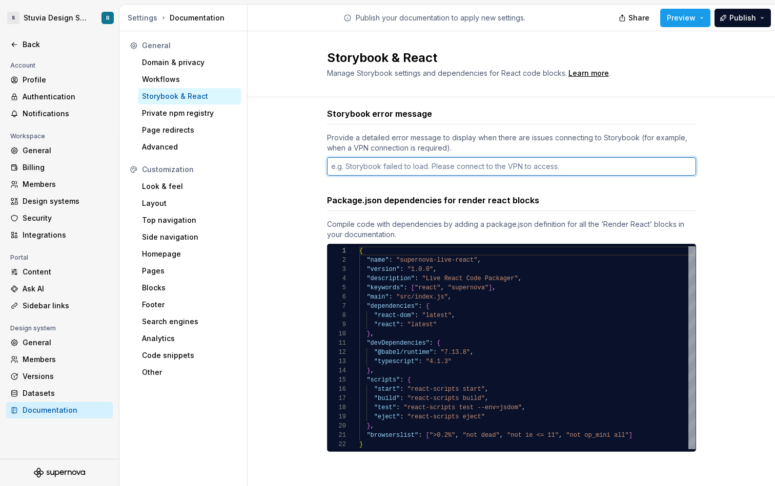
click at [390, 170] on textarea at bounding box center [511, 166] width 369 height 18
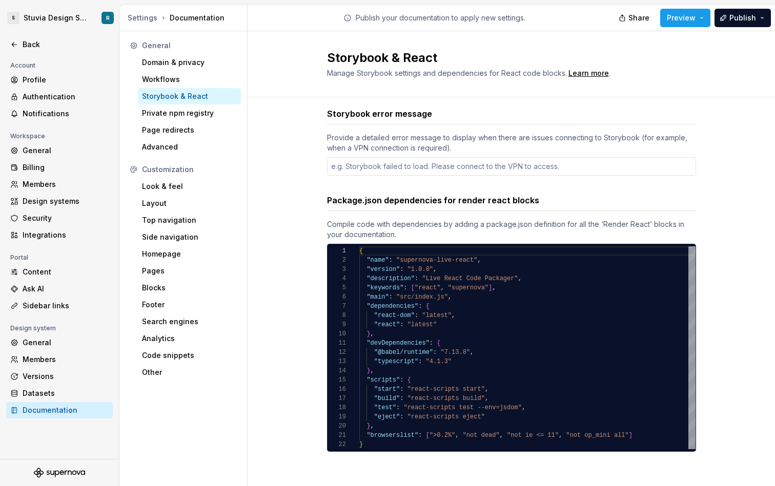
click at [285, 272] on div "Storybook error message Provide a detailed error message to display when there …" at bounding box center [510, 290] width 527 height 402
click at [195, 113] on div "Private npm registry" at bounding box center [189, 113] width 95 height 10
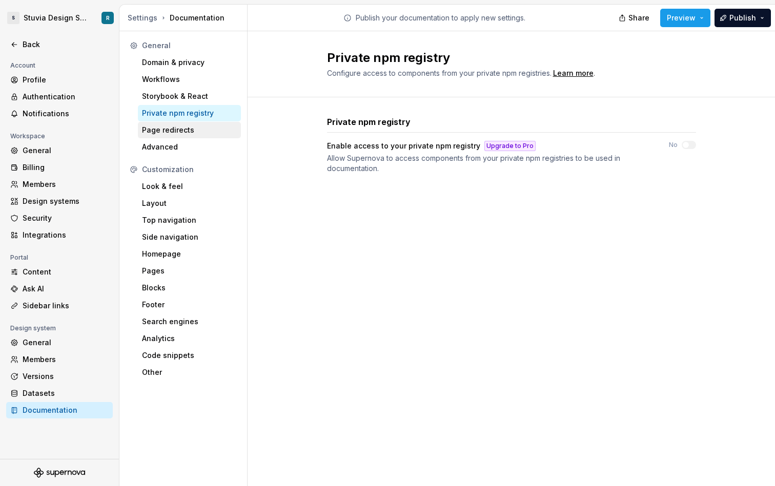
click at [196, 133] on div "Page redirects" at bounding box center [189, 130] width 95 height 10
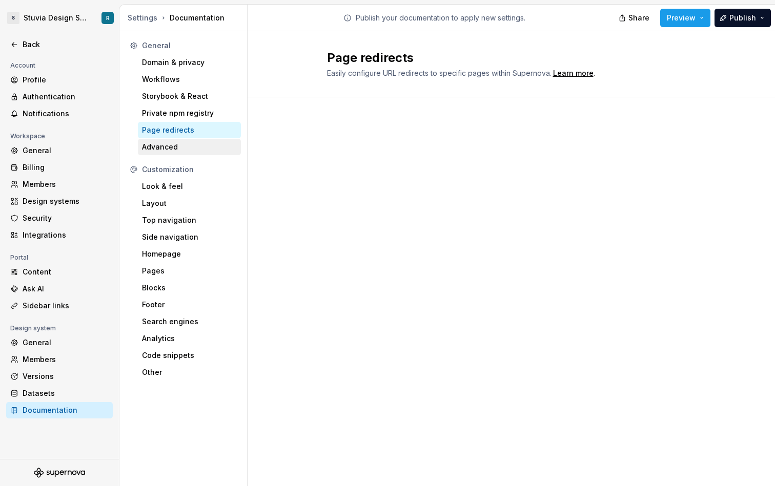
click at [194, 145] on div "Advanced" at bounding box center [189, 147] width 95 height 10
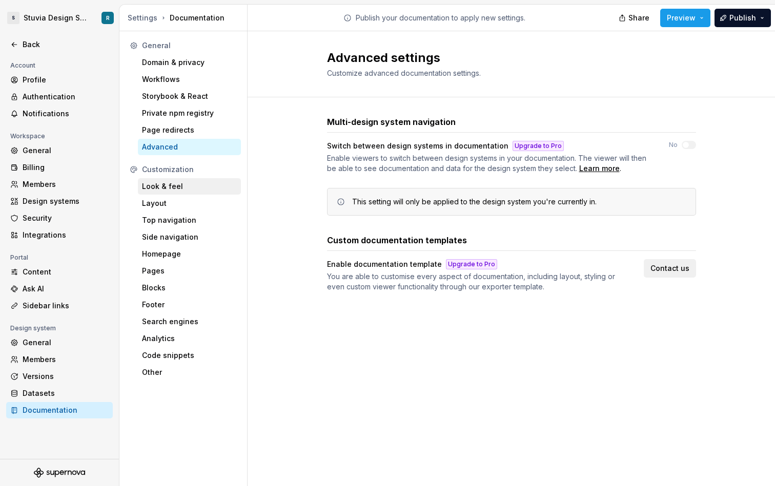
click at [184, 184] on div "Look & feel" at bounding box center [189, 186] width 95 height 10
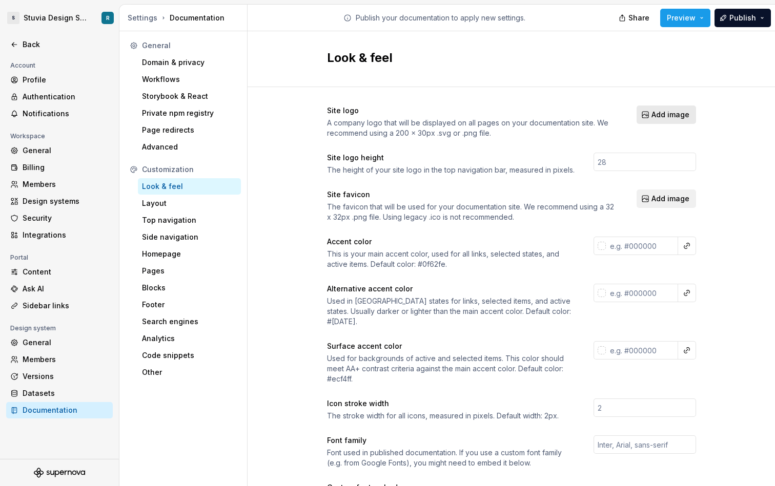
click at [659, 113] on span "Add image" at bounding box center [670, 115] width 38 height 10
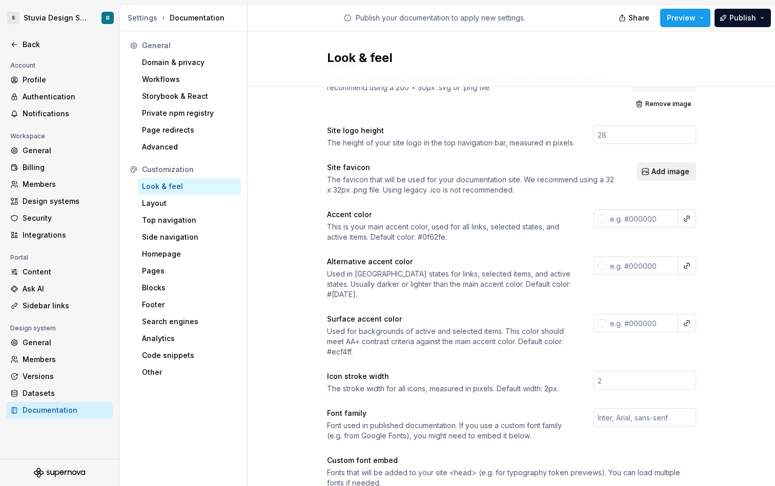
scroll to position [49, 0]
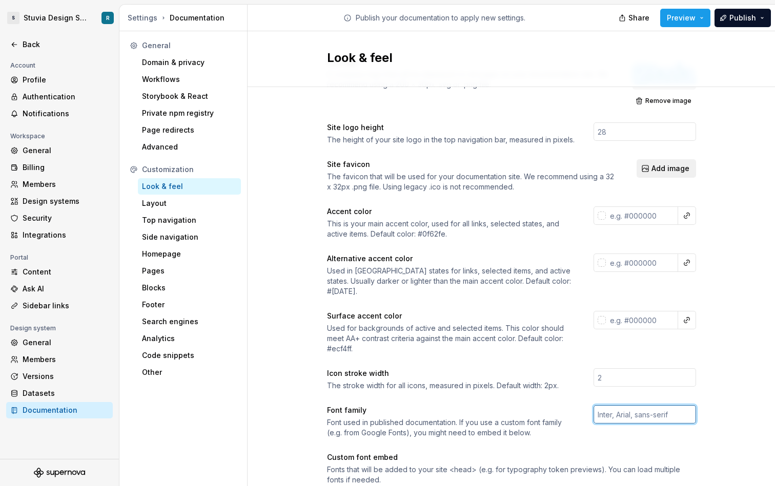
click at [619, 407] on input "text" at bounding box center [644, 414] width 102 height 18
type input "Inter"
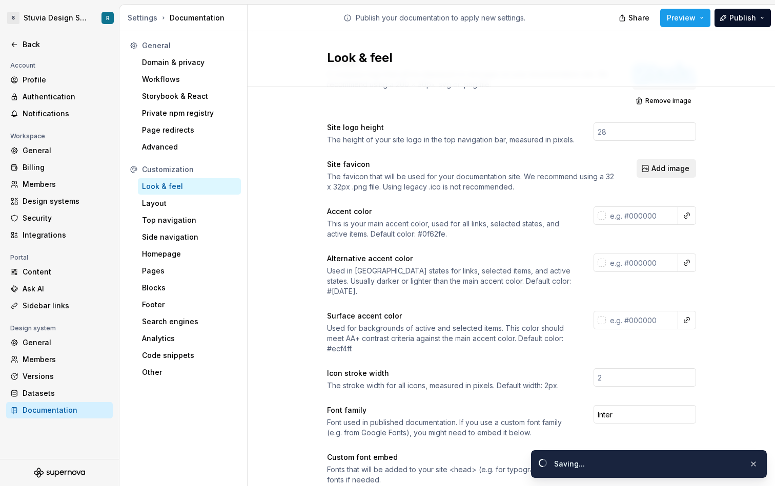
click at [552, 452] on div "Custom font embed" at bounding box center [511, 457] width 369 height 10
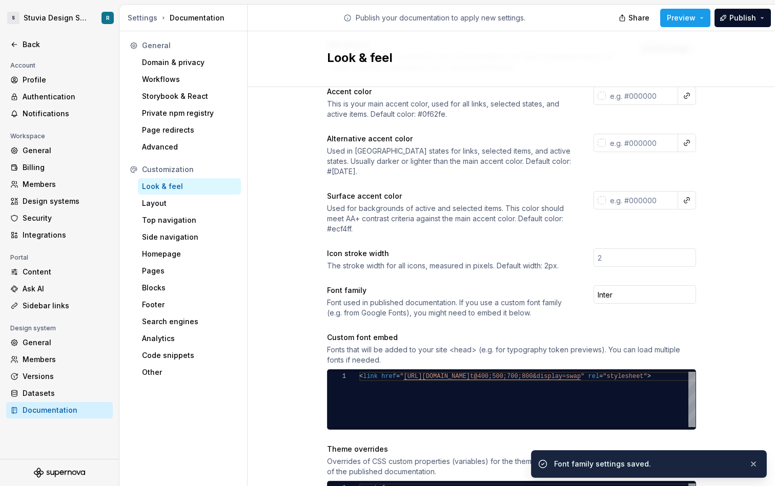
scroll to position [170, 0]
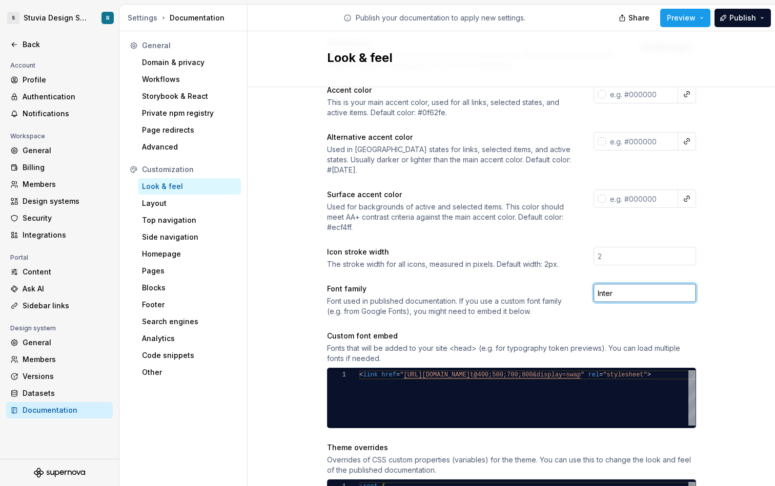
click at [615, 284] on input "Inter" at bounding box center [644, 293] width 102 height 18
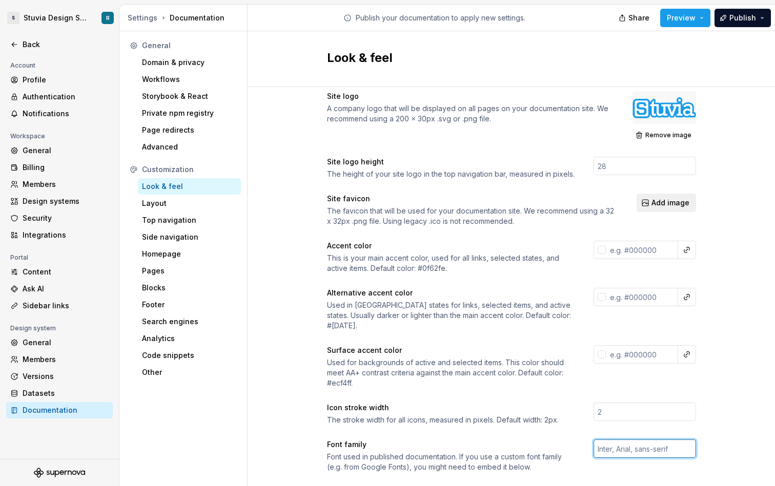
scroll to position [0, 0]
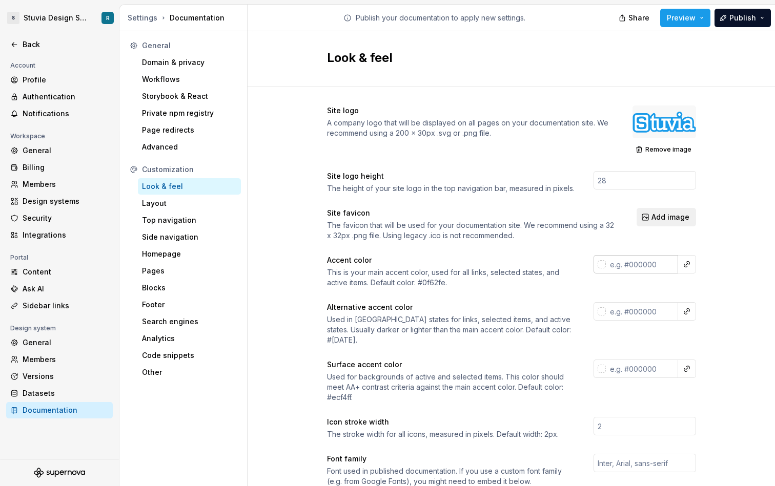
click at [636, 264] on input "text" at bounding box center [642, 264] width 72 height 18
paste input "199BE9"
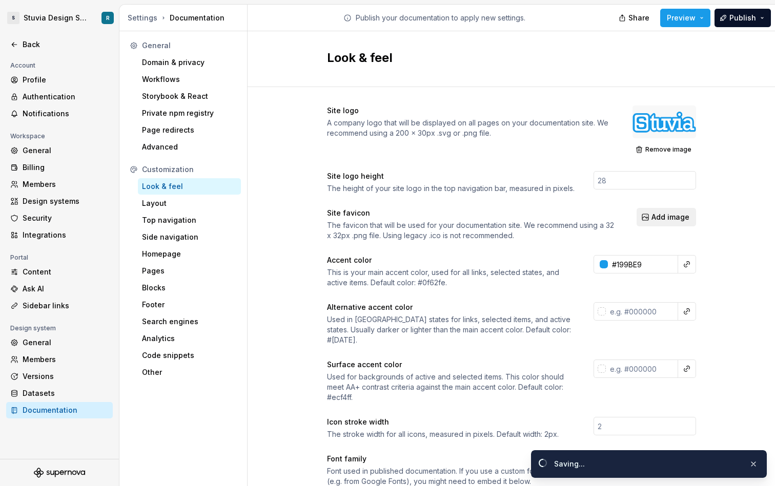
click at [660, 285] on div "Accent color This is your main accent color, used for all links, selected state…" at bounding box center [511, 271] width 369 height 33
click at [684, 263] on button "button" at bounding box center [686, 264] width 14 height 14
type input "#199be9ff"
click at [691, 266] on html "S Stuvia Design System R Back Account Profile Authentication Notifications Work…" at bounding box center [387, 243] width 775 height 486
click at [712, 279] on div "Site logo A company logo that will be displayed on all pages on your documentat…" at bounding box center [510, 474] width 527 height 774
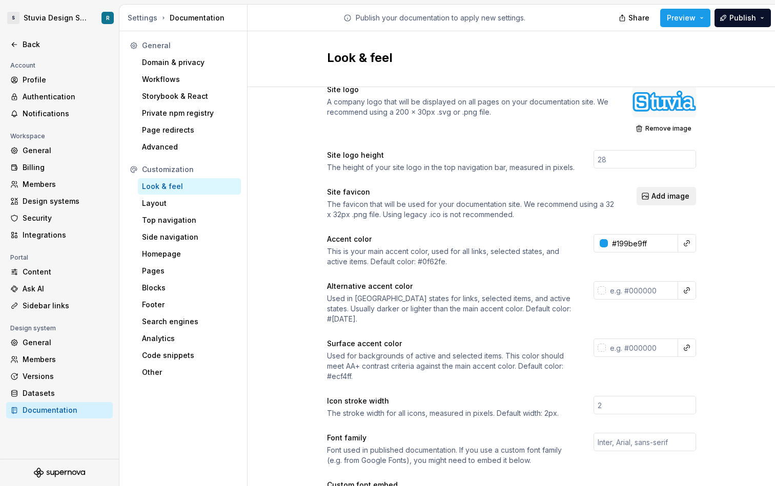
scroll to position [24, 0]
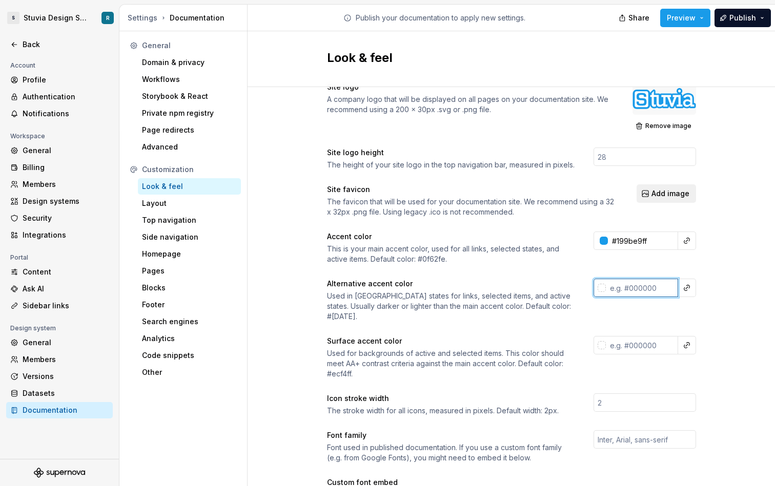
click at [633, 290] on input "text" at bounding box center [642, 288] width 72 height 18
paste input "147CBA"
click at [638, 312] on div "Site logo A company logo that will be displayed on all pages on your documentat…" at bounding box center [511, 440] width 369 height 716
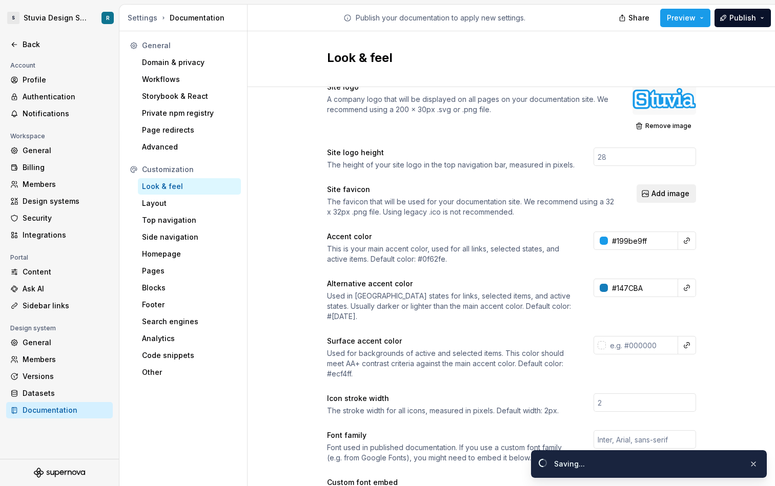
type input "#147cbaff"
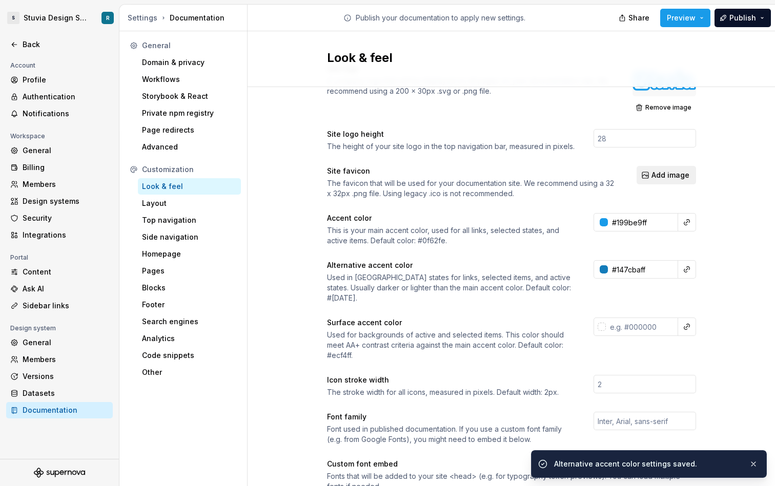
scroll to position [43, 0]
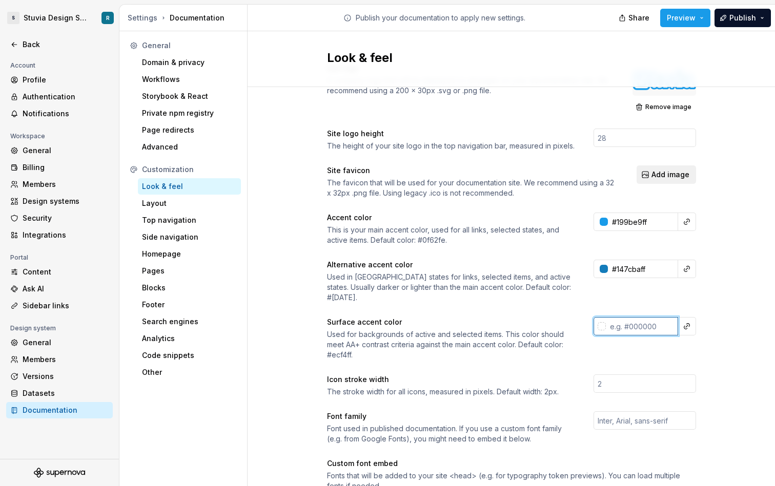
click at [635, 317] on input "text" at bounding box center [642, 326] width 72 height 18
click at [633, 343] on div "Surface accent color Used for backgrounds of active and selected items. This co…" at bounding box center [511, 338] width 369 height 43
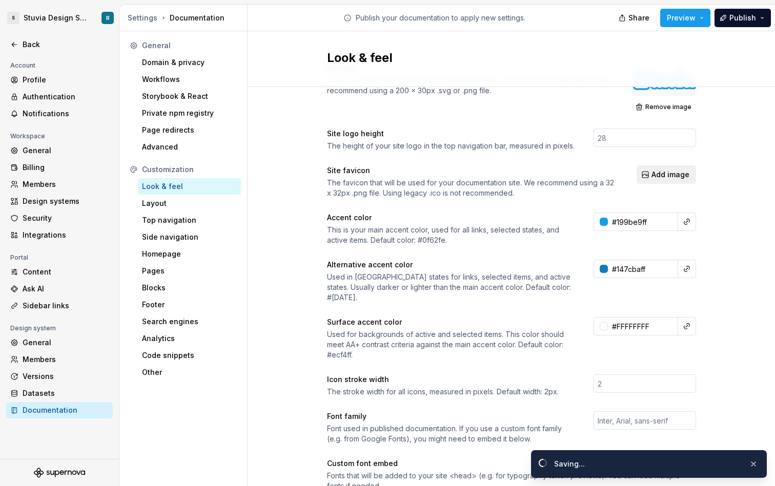
type input "#ffffffff"
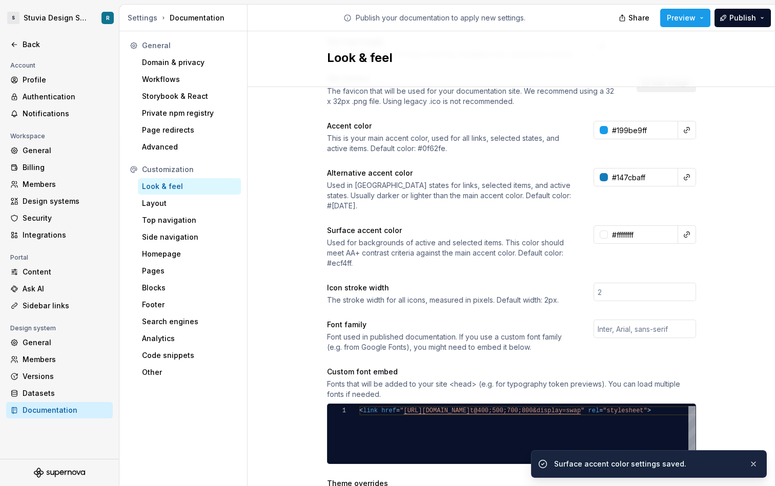
scroll to position [140, 0]
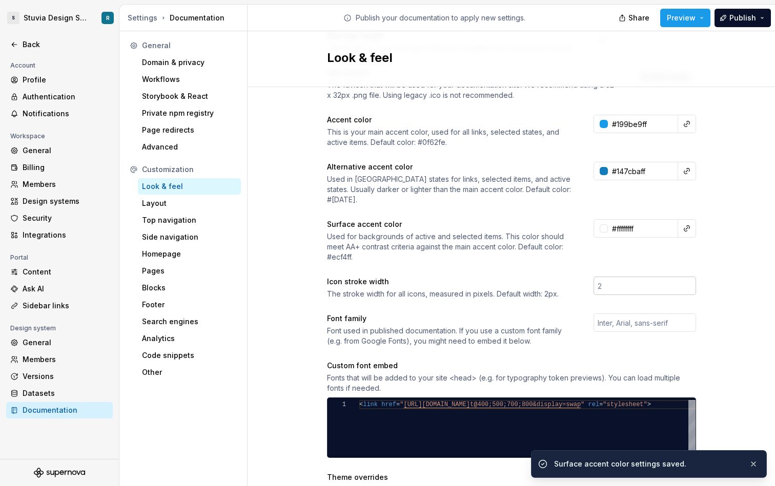
click at [612, 280] on input "number" at bounding box center [644, 286] width 102 height 18
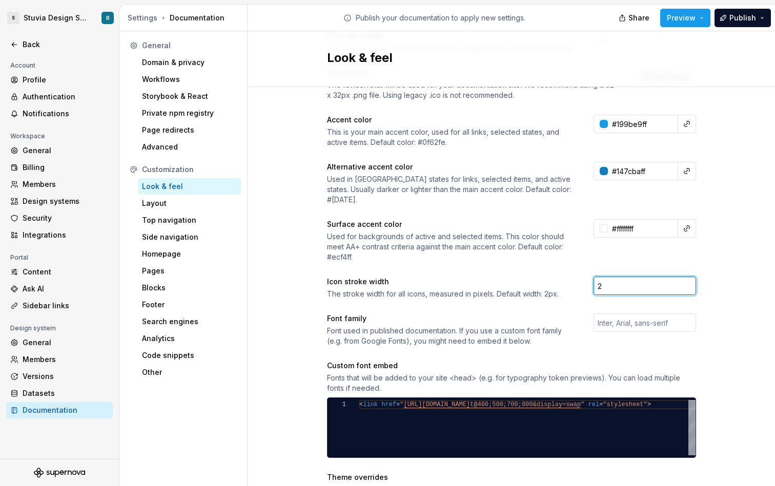
type input "2"
click at [560, 314] on div "Font family" at bounding box center [451, 319] width 248 height 10
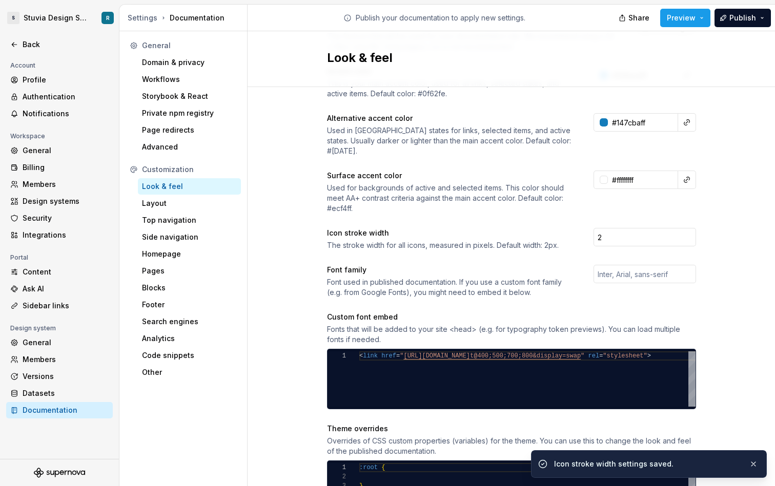
scroll to position [197, 0]
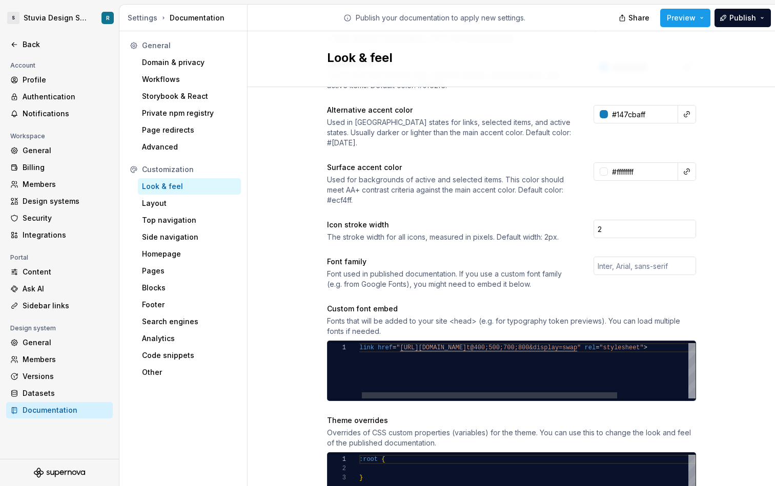
type textarea "**********"
click at [393, 352] on div "< link href = " [URL][DOMAIN_NAME] t@400;500;700;800&display=swap " rel = "styl…" at bounding box center [572, 370] width 432 height 55
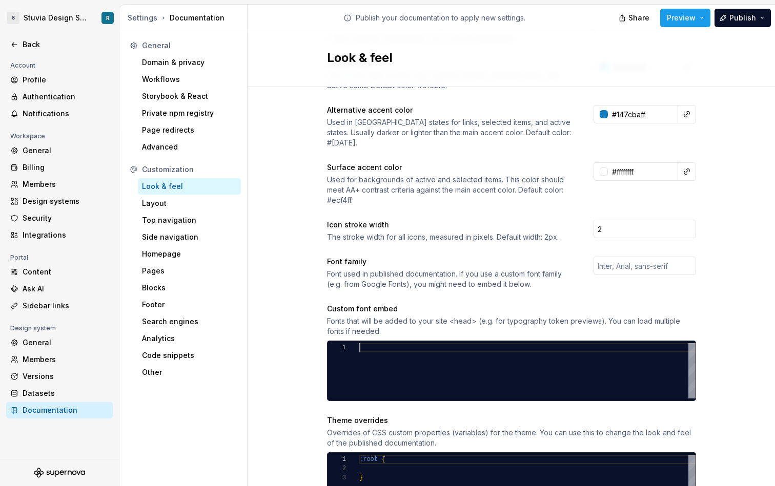
type textarea "**********"
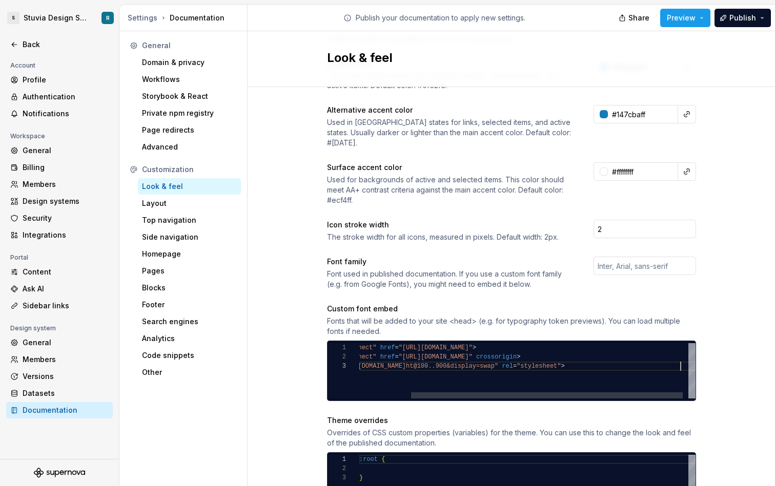
scroll to position [18, 384]
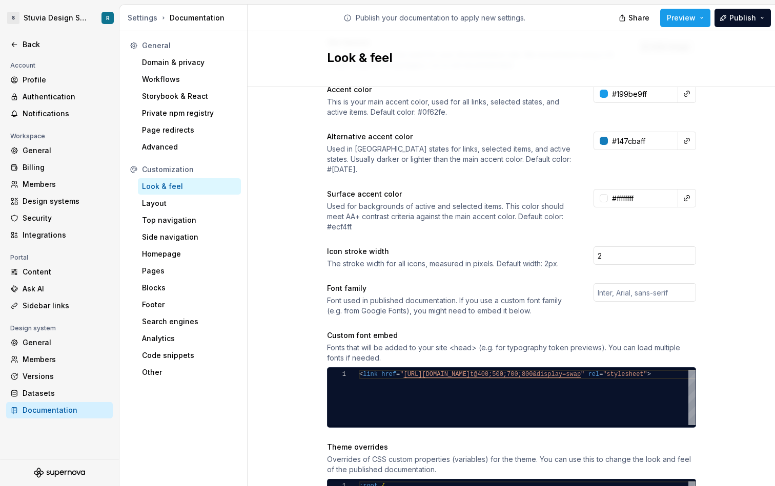
scroll to position [233, 0]
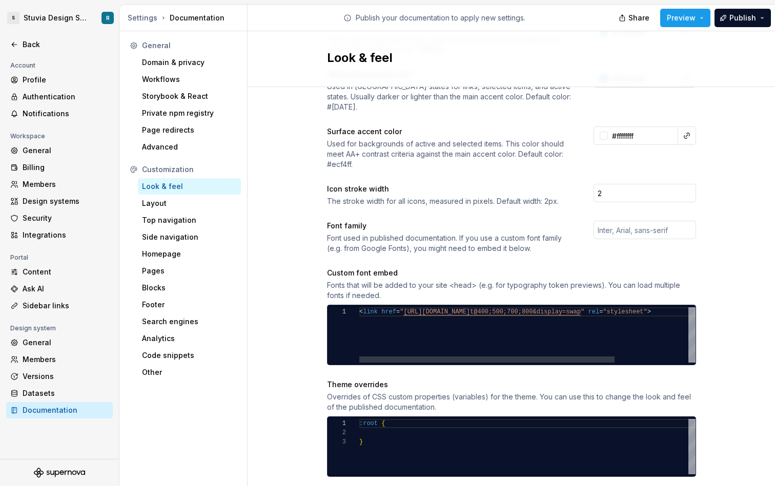
type textarea "**********"
click at [517, 320] on div "< link href = " [URL][DOMAIN_NAME] t@400;500;700;800&display=swap " rel = "styl…" at bounding box center [575, 334] width 432 height 55
type textarea "**********"
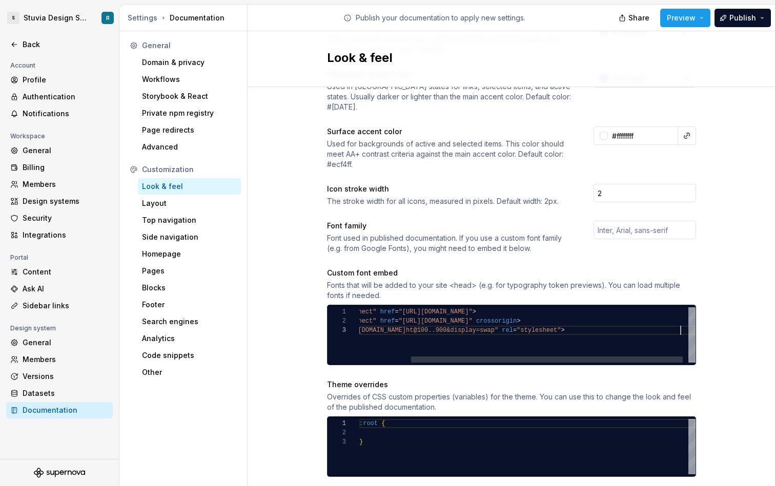
scroll to position [18, 384]
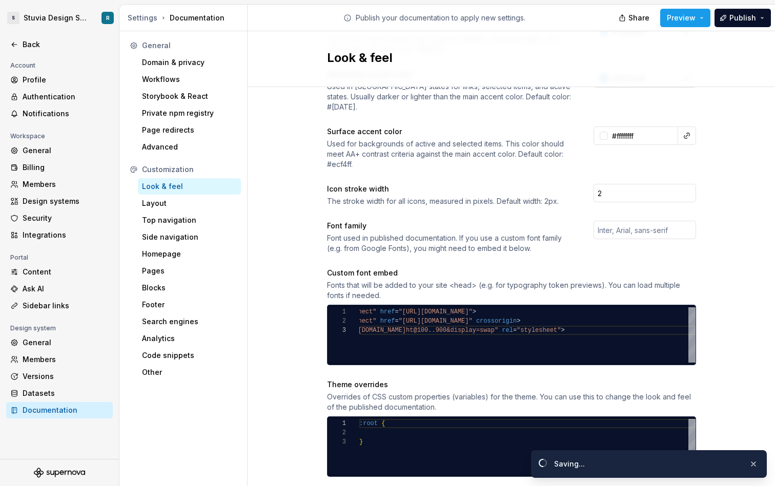
click at [721, 298] on div "Site logo A company logo that will be displayed on all pages on your documentat…" at bounding box center [510, 241] width 527 height 774
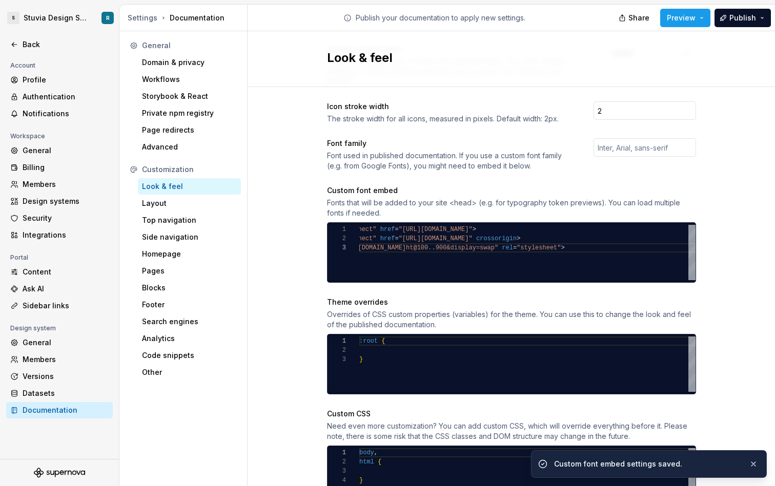
scroll to position [360, 0]
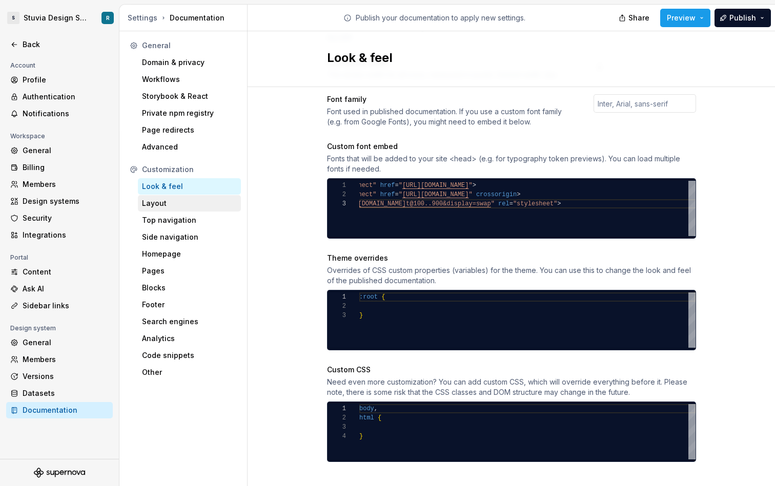
click at [187, 206] on div "Layout" at bounding box center [189, 203] width 95 height 10
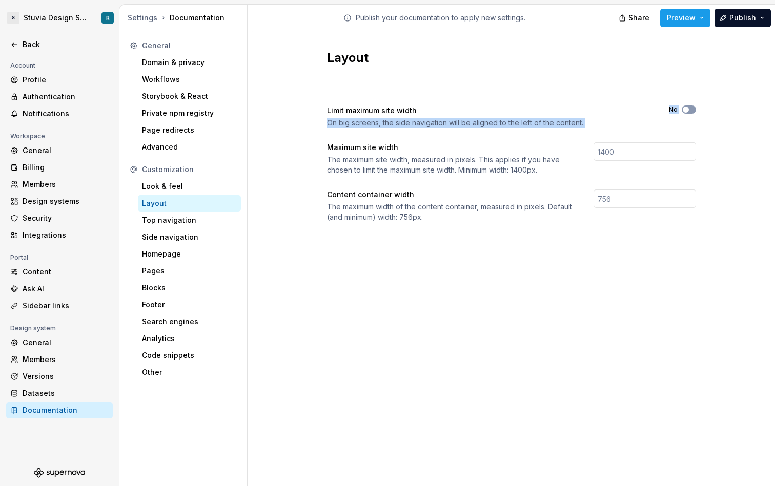
drag, startPoint x: 328, startPoint y: 124, endPoint x: 539, endPoint y: 141, distance: 211.2
click at [540, 141] on div "Limit maximum site width On big screens, the side navigation will be aligned to…" at bounding box center [511, 164] width 369 height 117
click at [462, 141] on div "Limit maximum site width On big screens, the side navigation will be aligned to…" at bounding box center [511, 164] width 369 height 117
click at [629, 154] on input "number" at bounding box center [644, 151] width 102 height 18
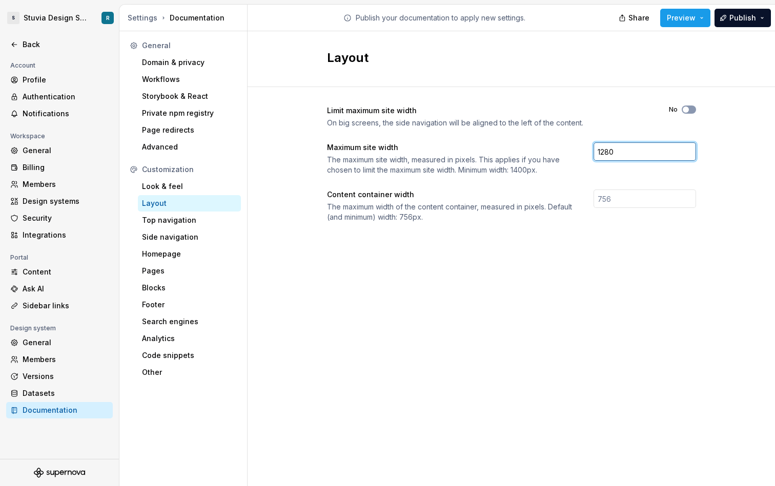
type input "1280"
click at [477, 270] on div "Layout Limit maximum site width On big screens, the side navigation will be ali…" at bounding box center [510, 258] width 527 height 455
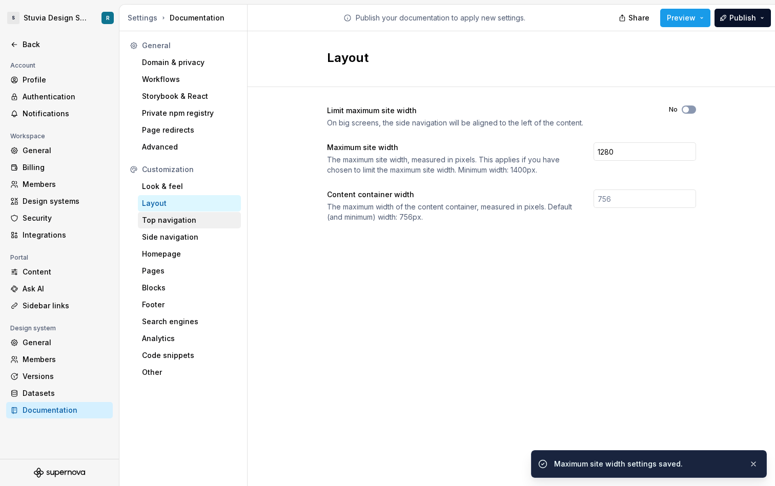
click at [178, 217] on div "Top navigation" at bounding box center [189, 220] width 95 height 10
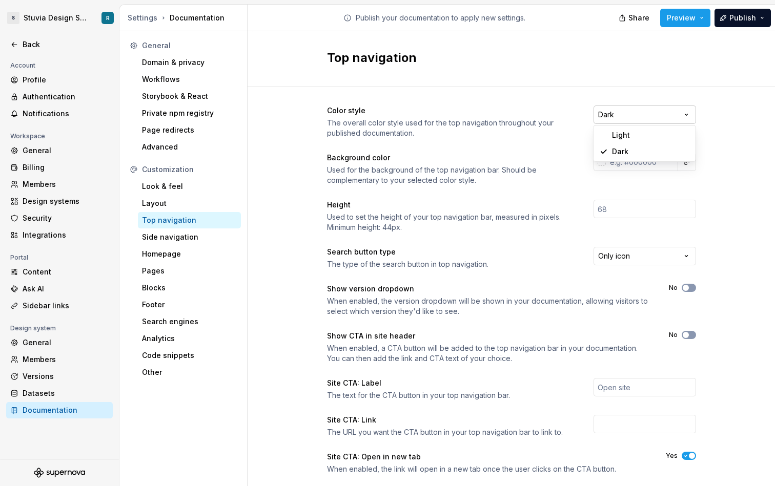
click at [677, 119] on html "S Stuvia Design System R Back Account Profile Authentication Notifications Work…" at bounding box center [387, 243] width 775 height 486
click at [706, 19] on button "Preview" at bounding box center [685, 18] width 50 height 18
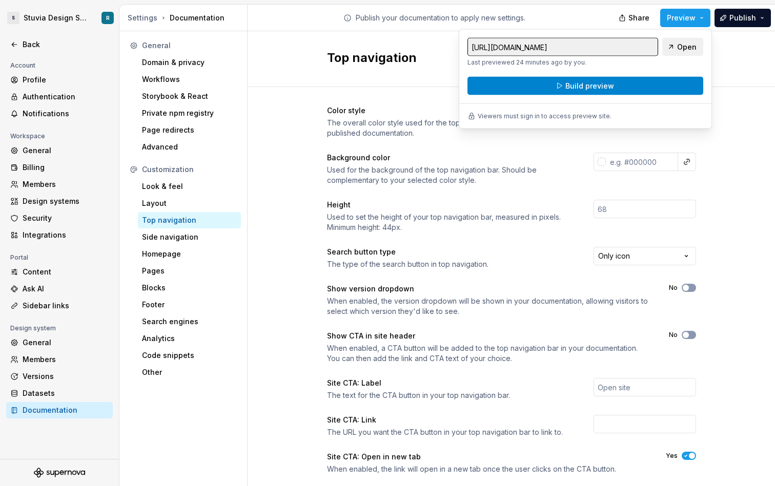
click at [654, 87] on button "Build preview" at bounding box center [585, 86] width 236 height 18
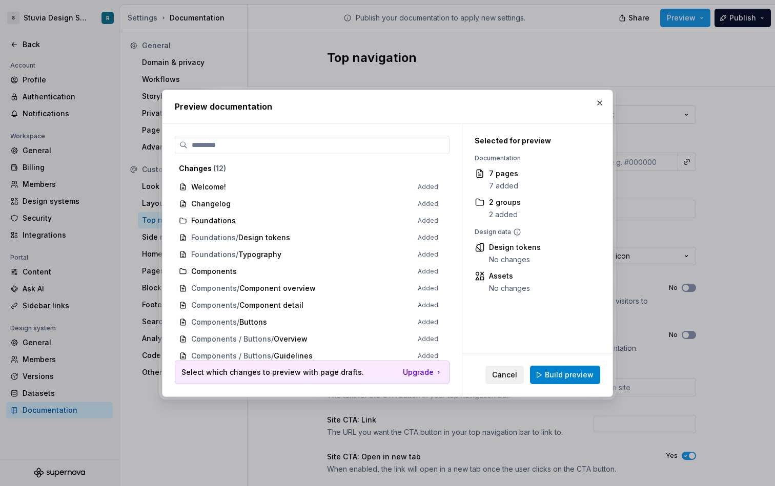
click at [562, 377] on span "Build preview" at bounding box center [569, 375] width 49 height 10
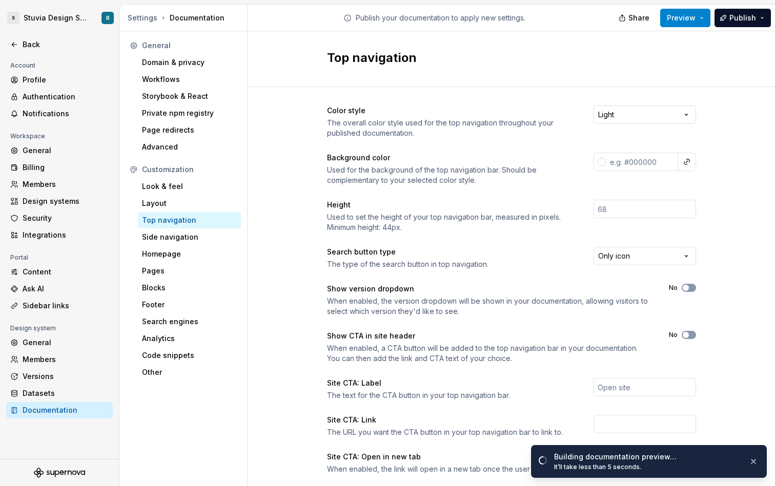
click at [699, 24] on button "Preview" at bounding box center [685, 18] width 50 height 18
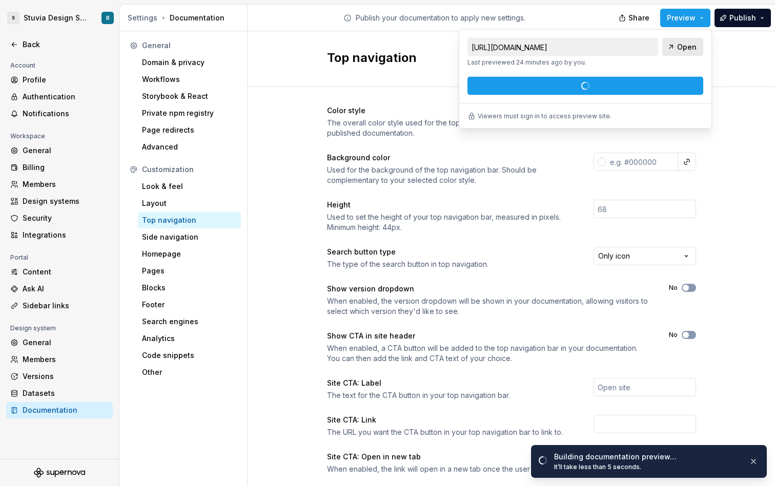
click at [680, 51] on span "Open" at bounding box center [686, 47] width 19 height 10
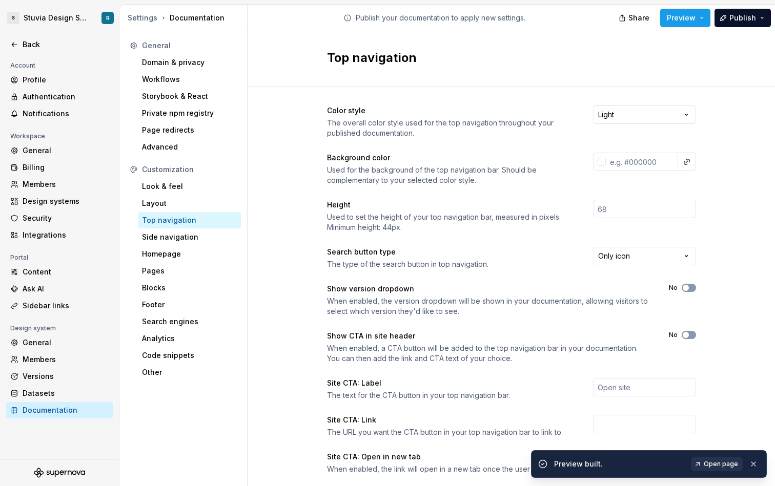
click at [567, 224] on div "Used to set the height of your top navigation bar, measured in pixels. Minimum …" at bounding box center [451, 222] width 248 height 20
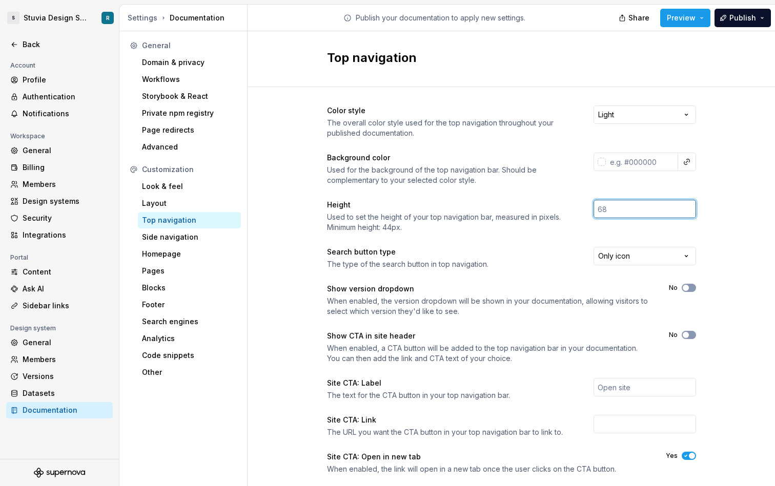
click at [619, 211] on input "number" at bounding box center [644, 209] width 102 height 18
type input "44"
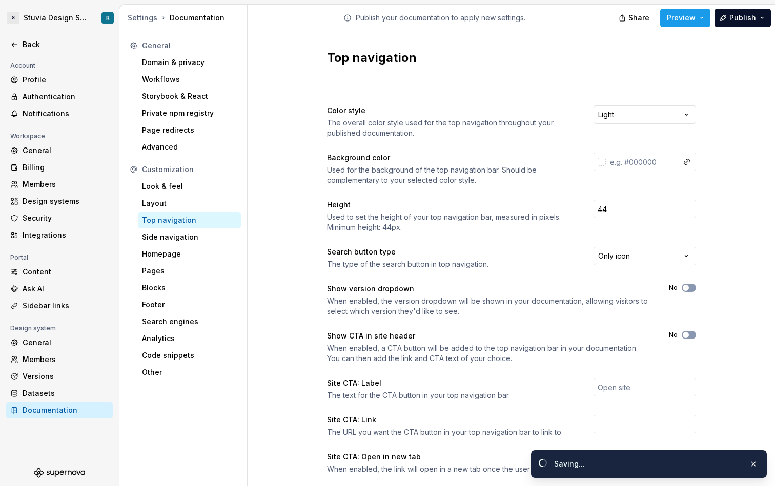
click at [580, 226] on div "Height Used to set the height of your top navigation bar, measured in pixels. M…" at bounding box center [511, 216] width 369 height 33
click at [699, 17] on button "Preview" at bounding box center [685, 18] width 50 height 18
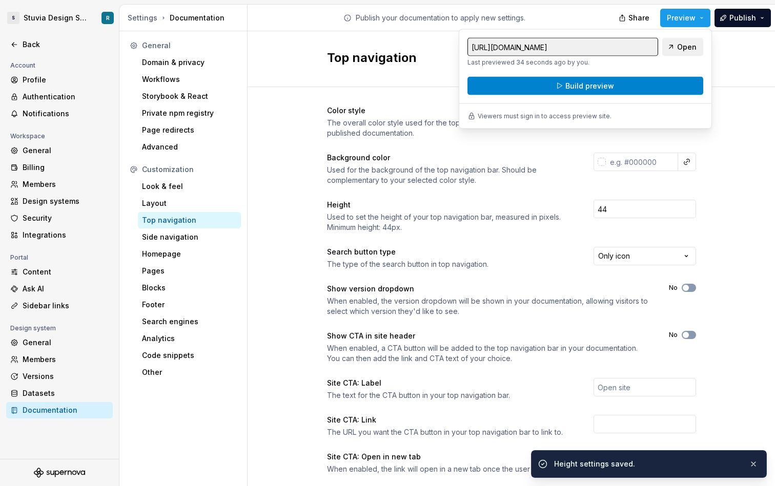
click at [663, 86] on button "Build preview" at bounding box center [585, 86] width 236 height 18
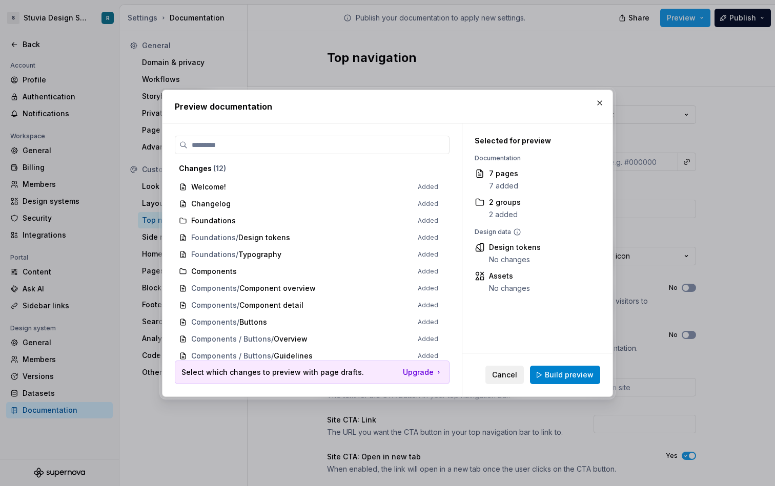
click at [579, 376] on span "Build preview" at bounding box center [569, 375] width 49 height 10
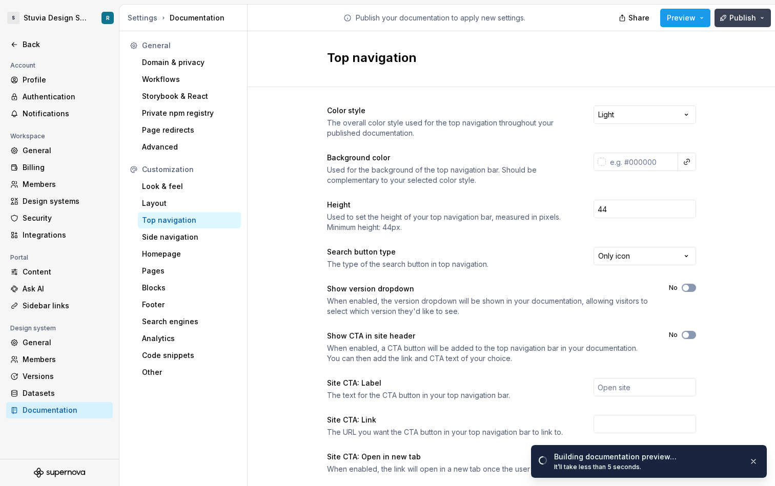
click at [766, 14] on button "Publish" at bounding box center [742, 18] width 56 height 18
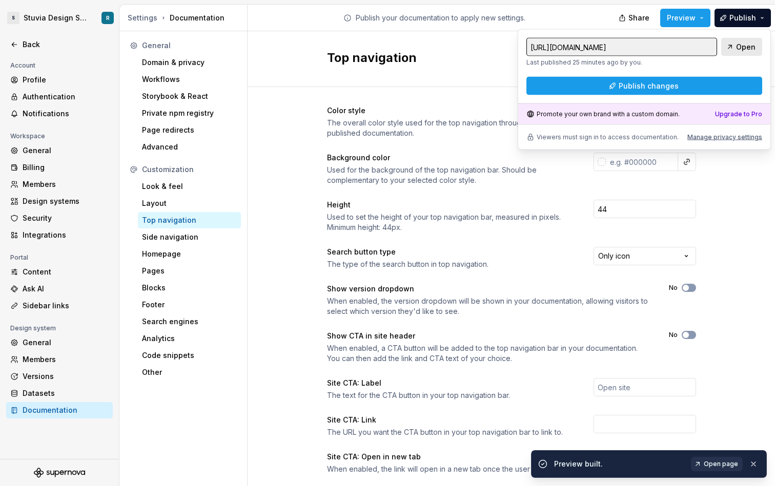
click at [740, 51] on span "Open" at bounding box center [745, 47] width 19 height 10
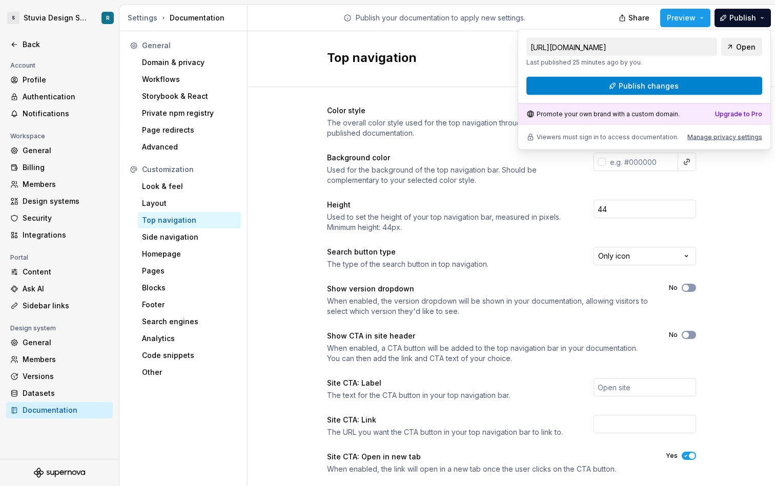
click at [647, 88] on span "Publish changes" at bounding box center [648, 86] width 60 height 10
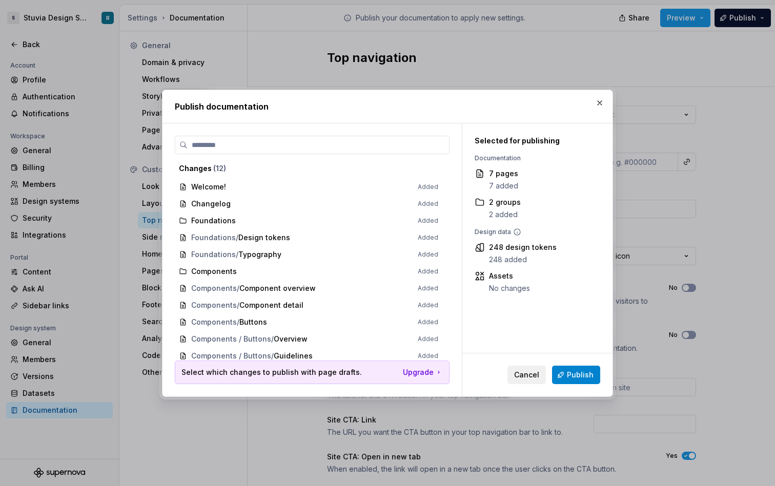
click at [571, 379] on span "Publish" at bounding box center [580, 375] width 27 height 10
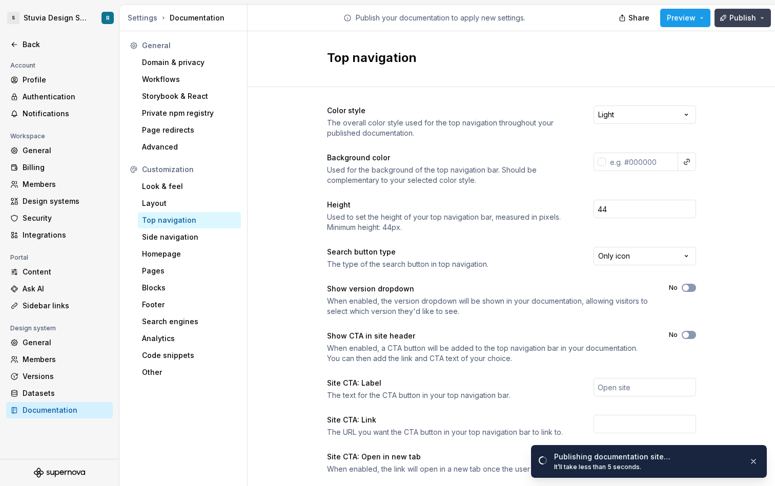
click at [740, 16] on span "Publish" at bounding box center [742, 18] width 27 height 10
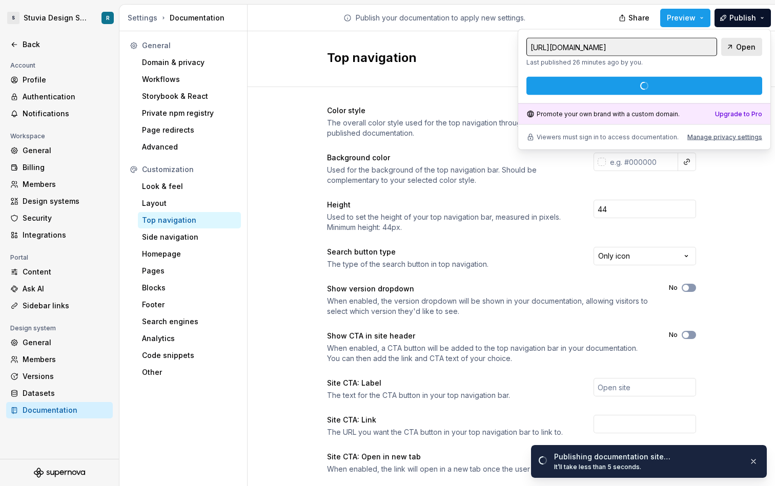
click at [750, 46] on span "Open" at bounding box center [745, 47] width 19 height 10
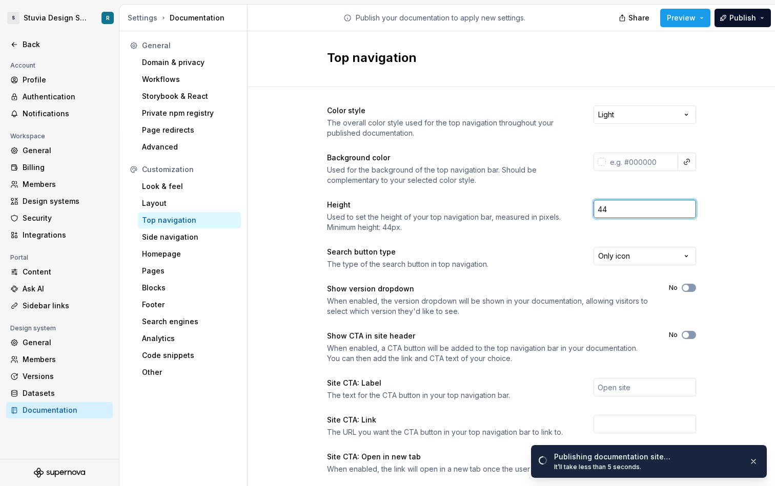
drag, startPoint x: 619, startPoint y: 210, endPoint x: 587, endPoint y: 208, distance: 32.3
click at [587, 208] on div "Height Used to set the height of your top navigation bar, measured in pixels. M…" at bounding box center [511, 216] width 369 height 33
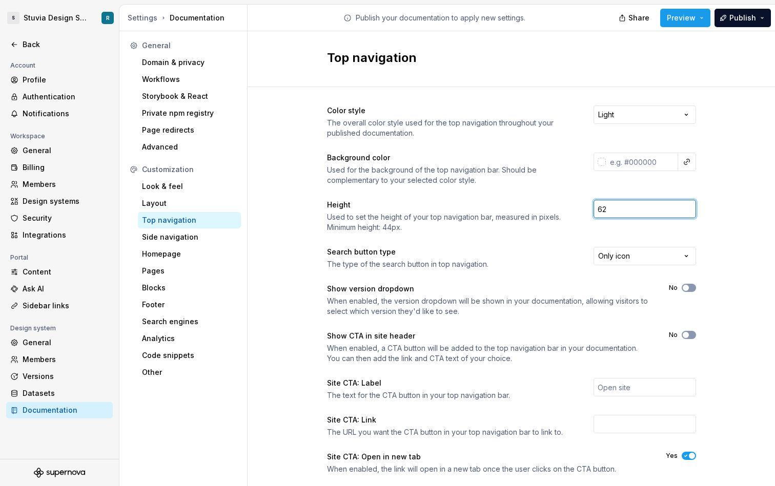
type input "62"
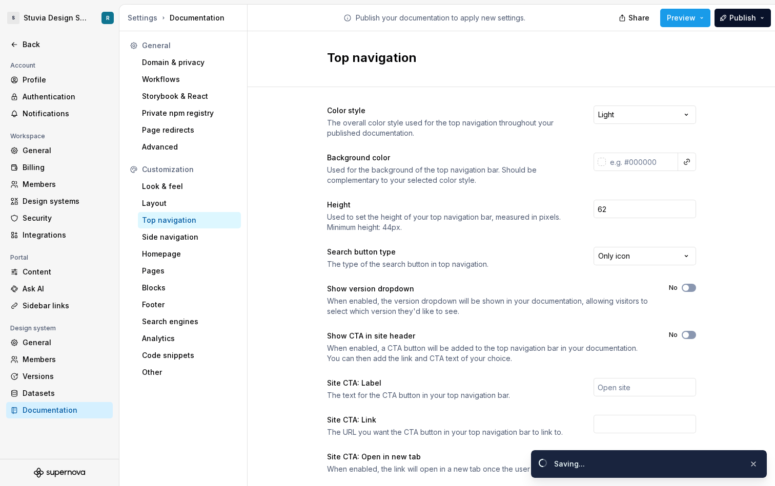
click at [580, 234] on div "Color style The overall color style used for the top navigation throughout your…" at bounding box center [511, 314] width 369 height 416
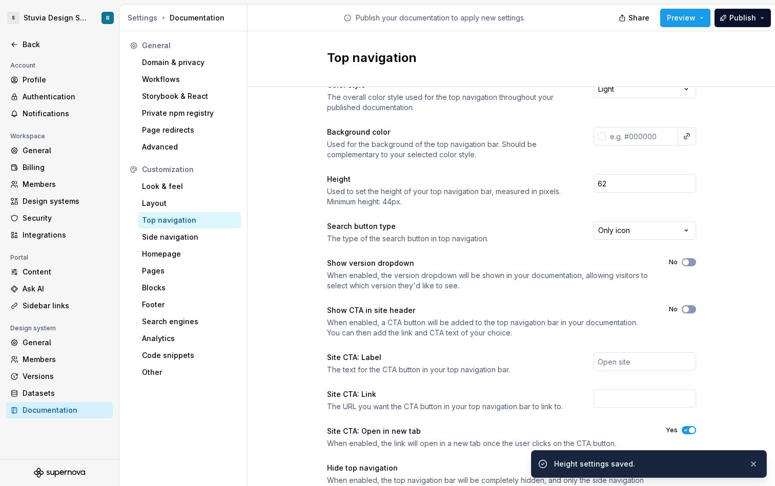
scroll to position [26, 0]
click at [644, 230] on html "S Stuvia Design System R Back Account Profile Authentication Notifications Work…" at bounding box center [387, 243] width 775 height 486
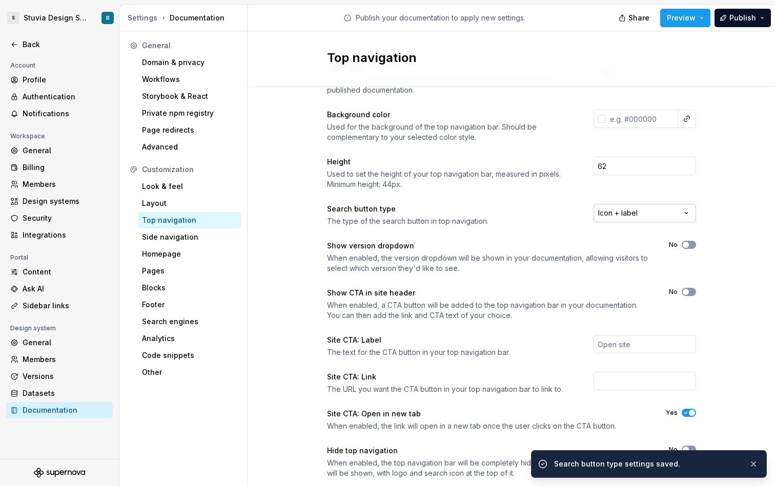
scroll to position [48, 0]
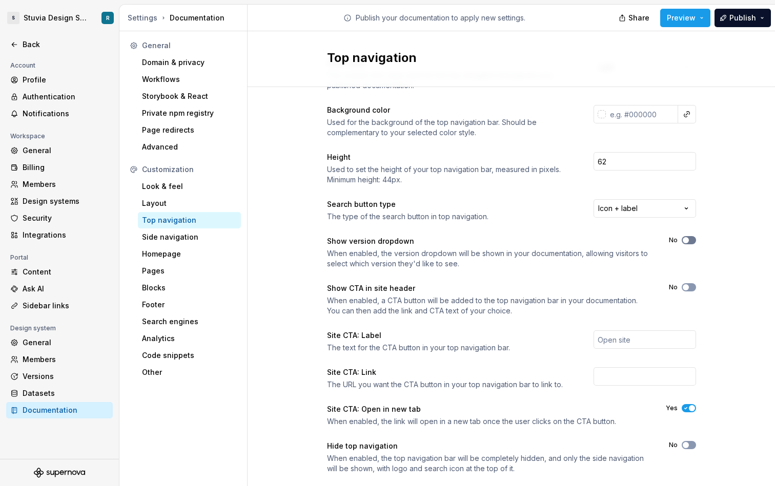
click at [690, 241] on button "No" at bounding box center [688, 240] width 14 height 8
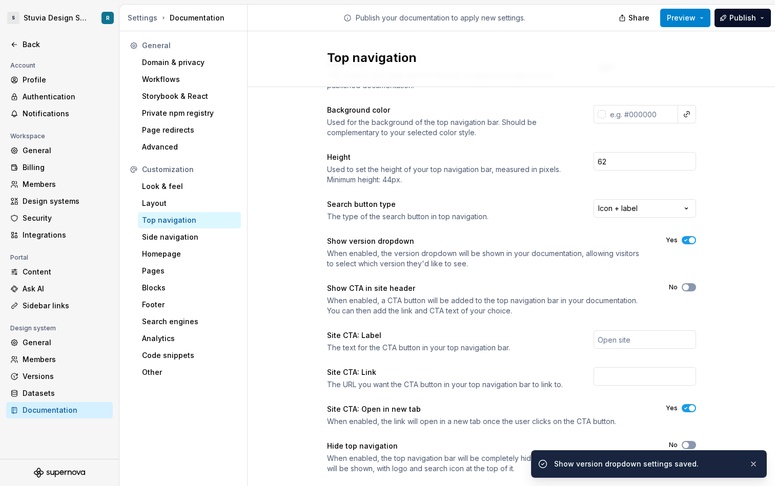
click at [703, 18] on button "Preview" at bounding box center [685, 18] width 50 height 18
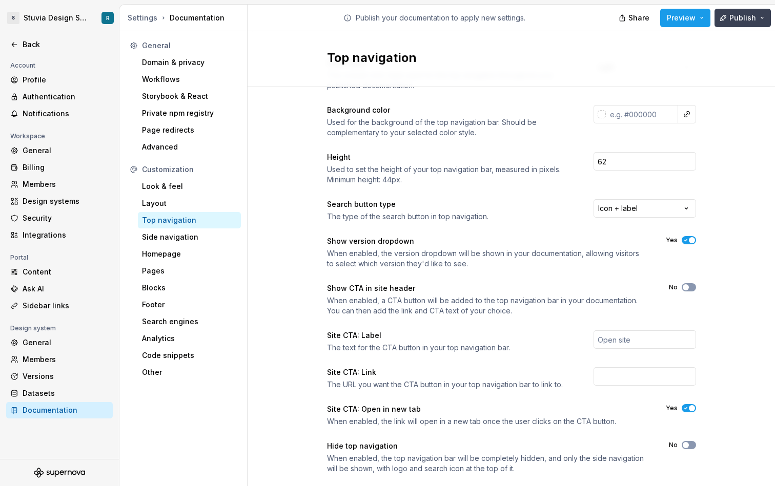
click at [740, 20] on span "Publish" at bounding box center [742, 18] width 27 height 10
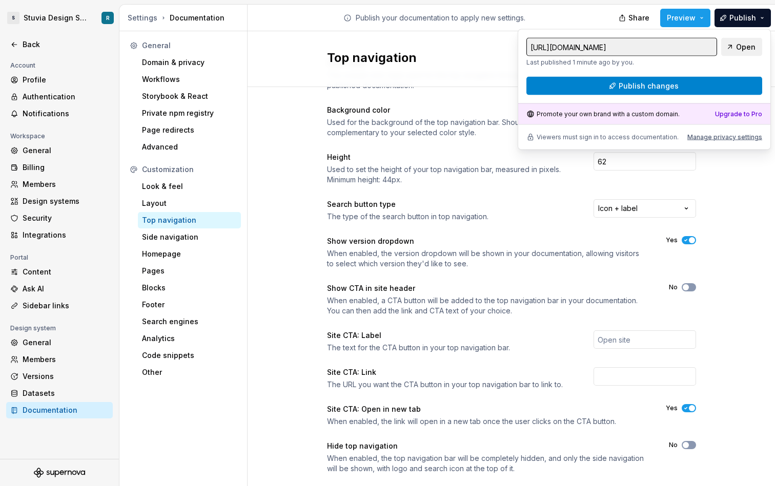
click at [698, 84] on button "Publish changes" at bounding box center [644, 86] width 236 height 18
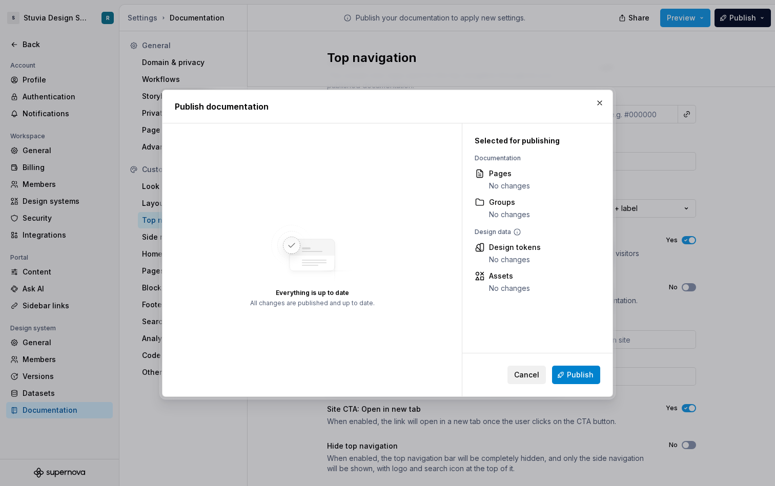
click at [579, 376] on span "Publish" at bounding box center [580, 375] width 27 height 10
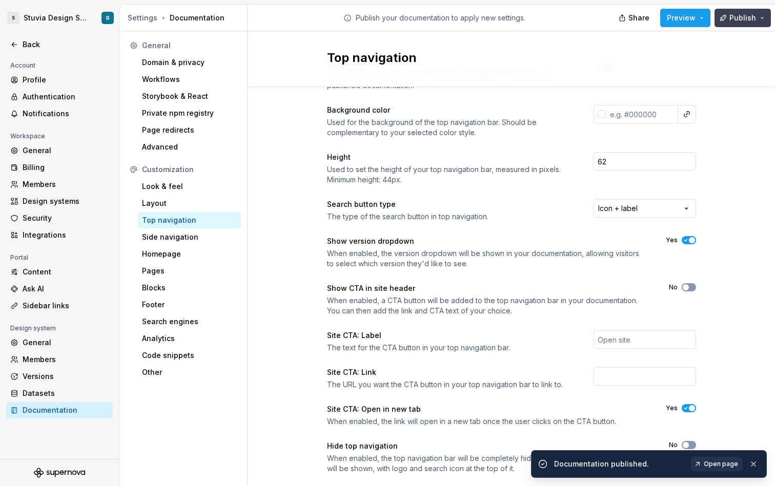
click at [764, 12] on button "Publish" at bounding box center [742, 18] width 56 height 18
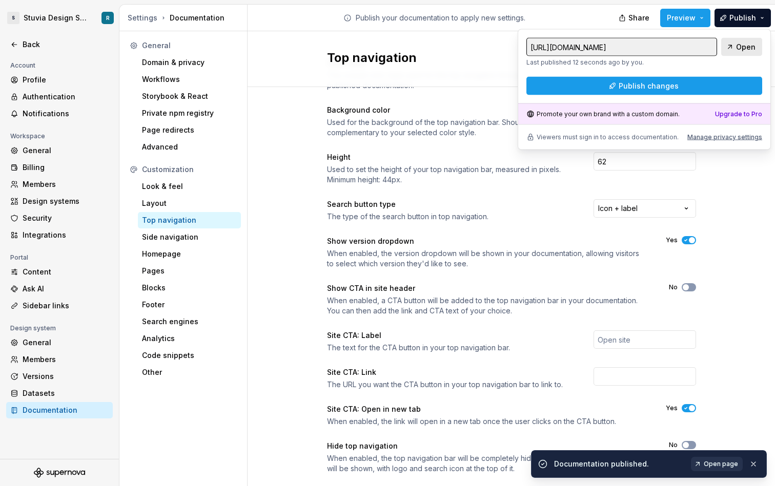
click at [735, 47] on link "Open" at bounding box center [741, 47] width 41 height 18
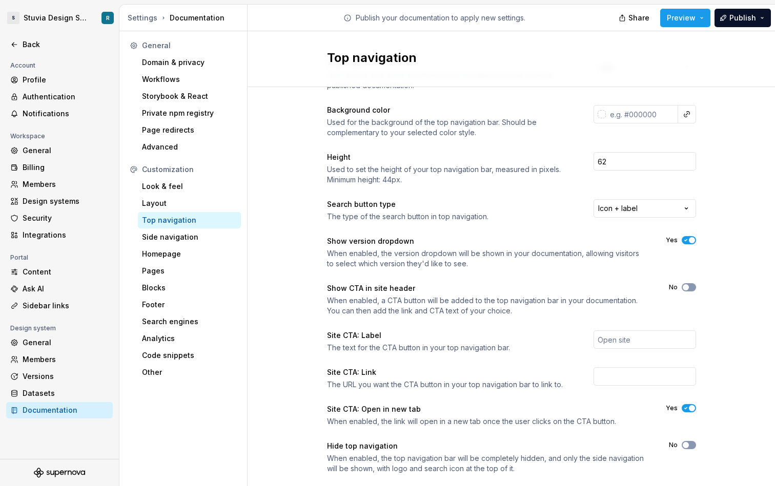
click at [690, 240] on span "button" at bounding box center [692, 240] width 6 height 6
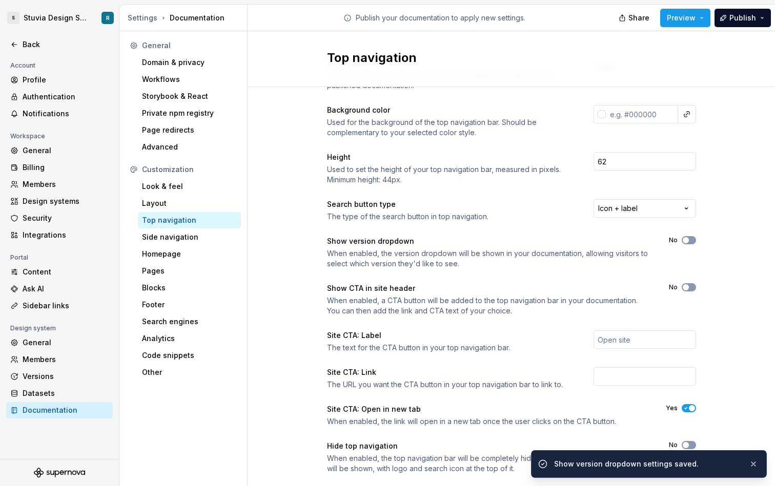
scroll to position [70, 0]
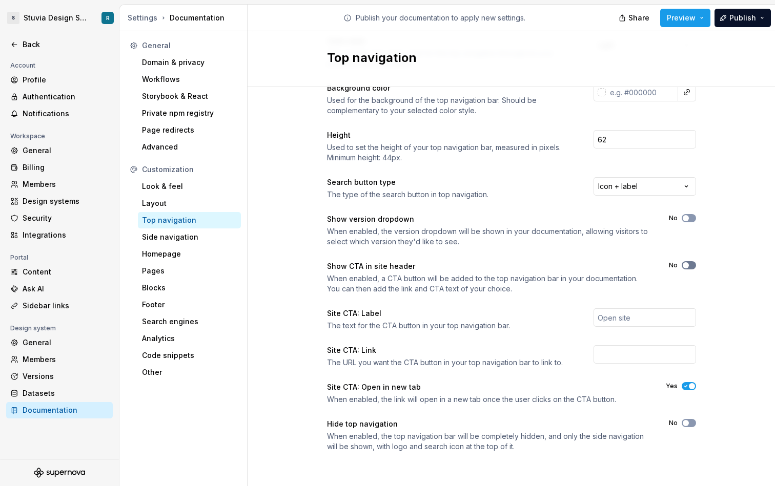
click at [686, 267] on span "button" at bounding box center [685, 265] width 6 height 6
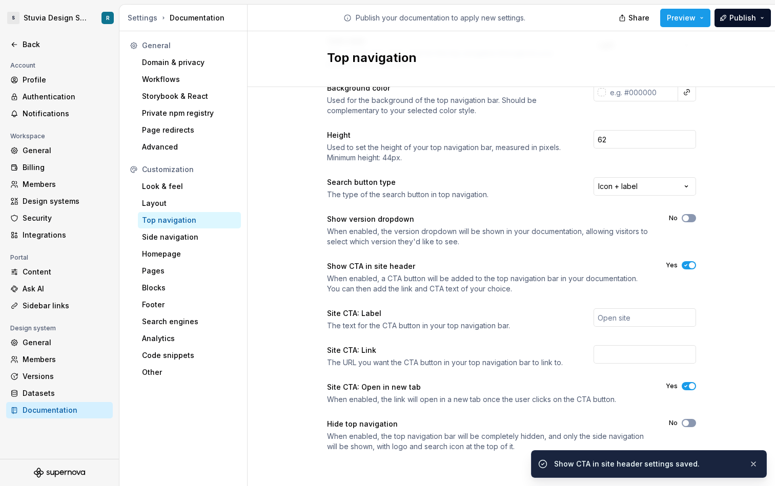
click at [689, 264] on span "button" at bounding box center [692, 265] width 6 height 6
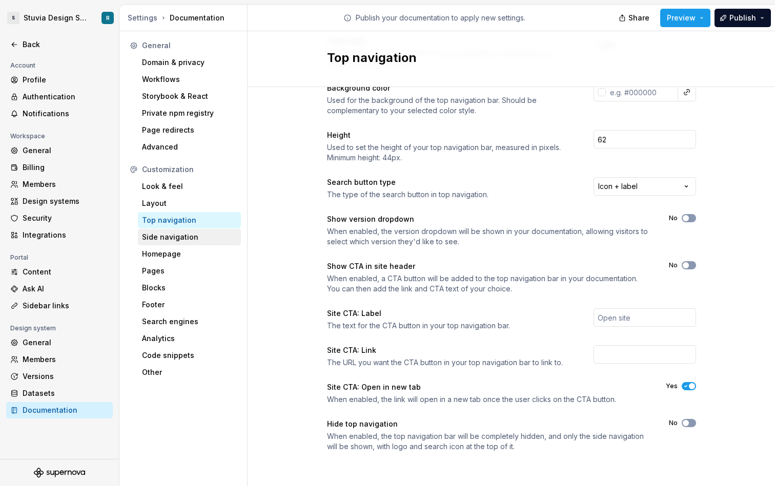
click at [181, 238] on div "Side navigation" at bounding box center [189, 237] width 95 height 10
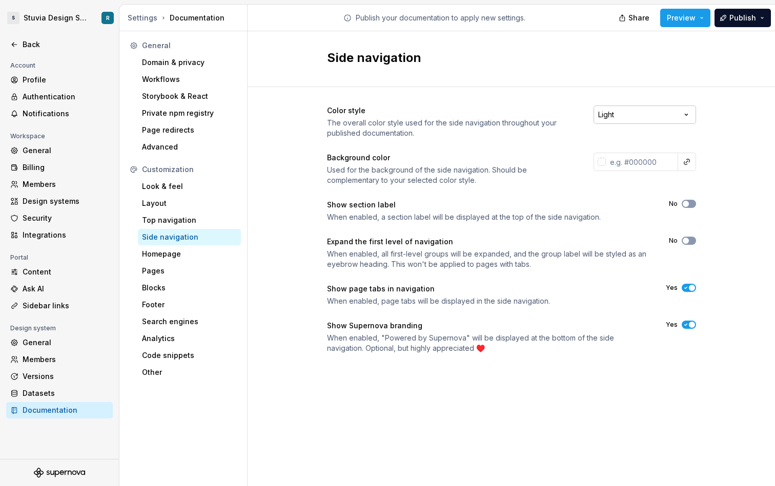
click at [689, 114] on html "S Stuvia Design System R Back Account Profile Authentication Notifications Work…" at bounding box center [387, 243] width 775 height 486
click at [708, 112] on html "S Stuvia Design System R Back Account Profile Authentication Notifications Work…" at bounding box center [387, 243] width 775 height 486
click at [642, 163] on input "text" at bounding box center [642, 162] width 72 height 18
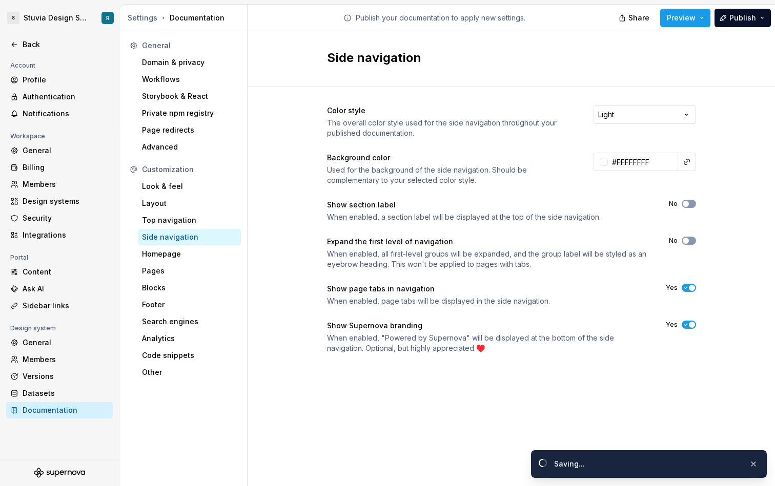
click at [721, 168] on div "Color style The overall color style used for the side navigation throughout you…" at bounding box center [510, 239] width 527 height 305
type input "#ffffffff"
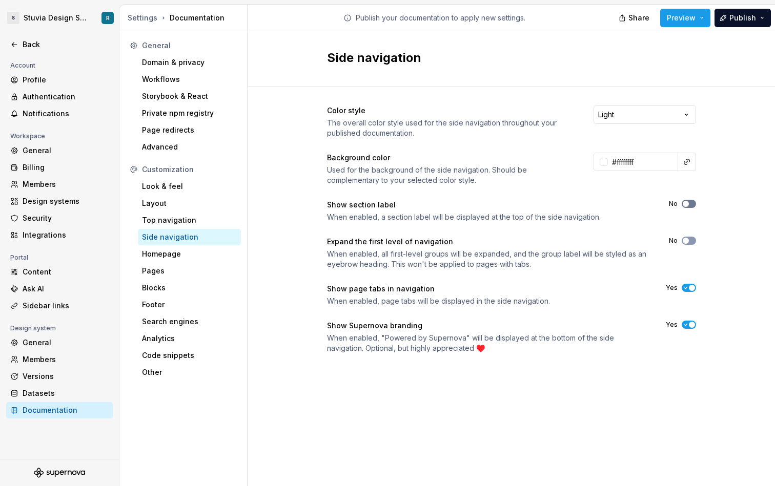
click at [688, 203] on icon "button" at bounding box center [685, 204] width 8 height 6
click at [762, 18] on button "Publish" at bounding box center [742, 18] width 56 height 18
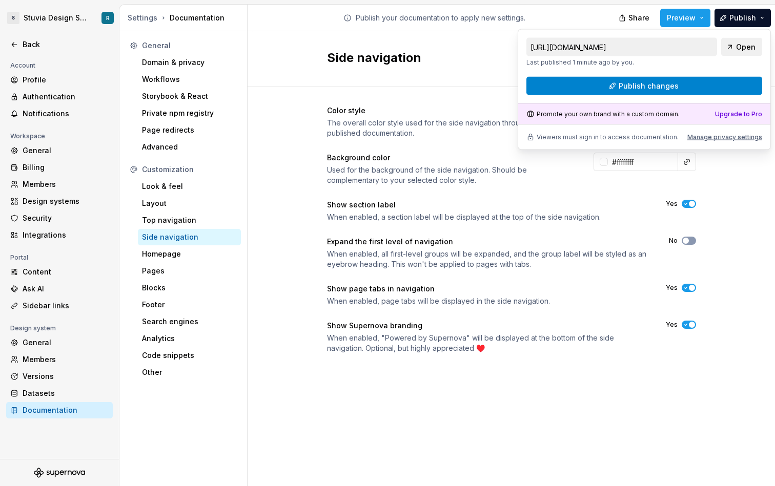
click at [712, 87] on button "Publish changes" at bounding box center [644, 86] width 236 height 18
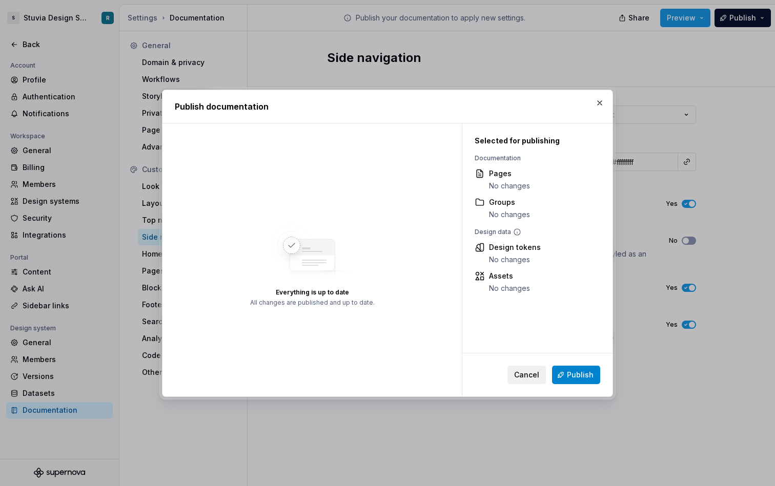
click at [578, 371] on span "Publish" at bounding box center [580, 375] width 27 height 10
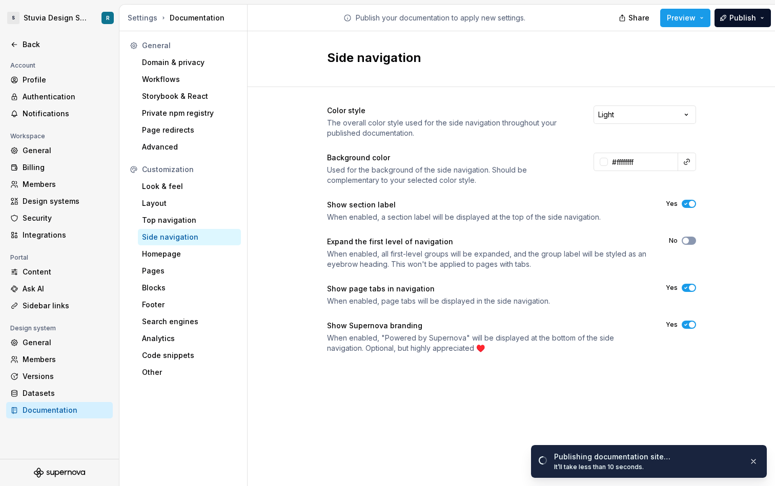
click at [685, 323] on icon "button" at bounding box center [685, 325] width 8 height 6
click at [689, 204] on span "button" at bounding box center [692, 204] width 6 height 6
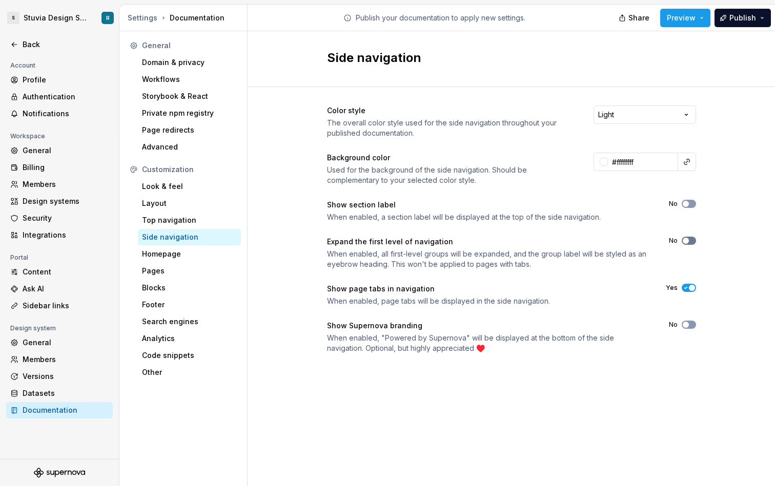
click at [690, 239] on button "No" at bounding box center [688, 241] width 14 height 8
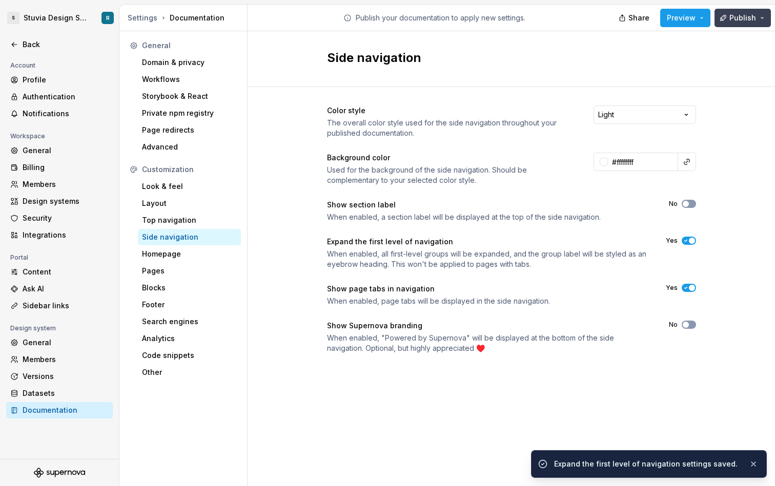
click at [758, 18] on button "Publish" at bounding box center [742, 18] width 56 height 18
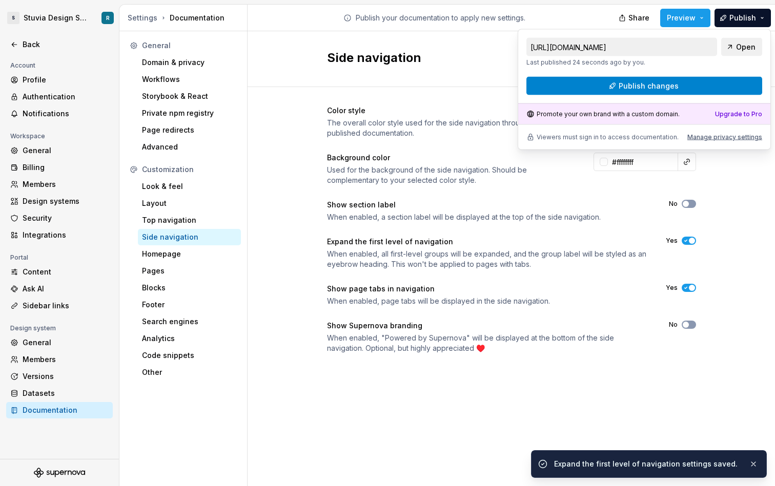
click at [708, 92] on button "Publish changes" at bounding box center [644, 86] width 236 height 18
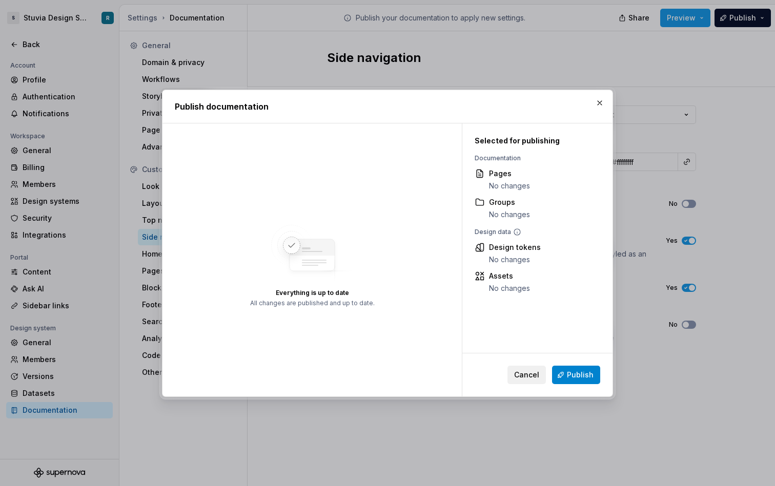
click at [577, 378] on span "Publish" at bounding box center [580, 375] width 27 height 10
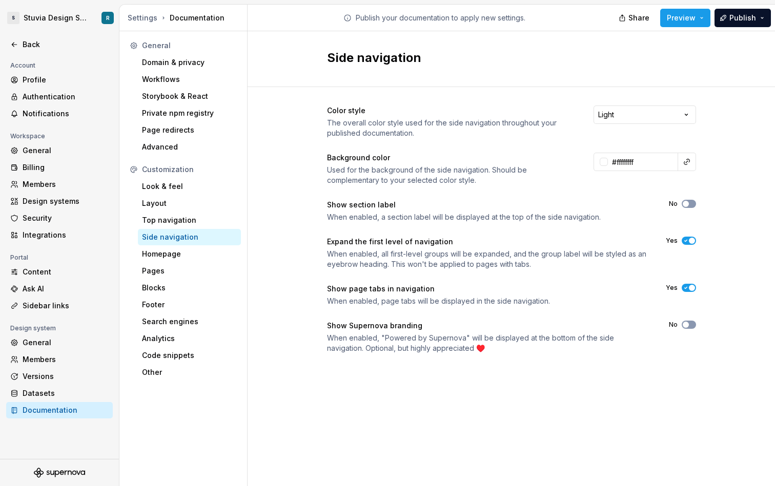
click at [688, 286] on icon "button" at bounding box center [685, 288] width 8 height 6
click at [751, 26] on button "Publish" at bounding box center [742, 18] width 56 height 18
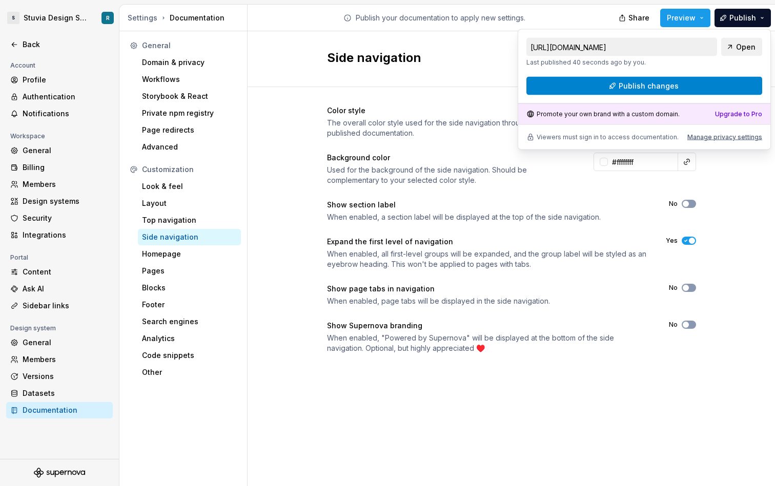
click at [705, 89] on button "Publish changes" at bounding box center [644, 86] width 236 height 18
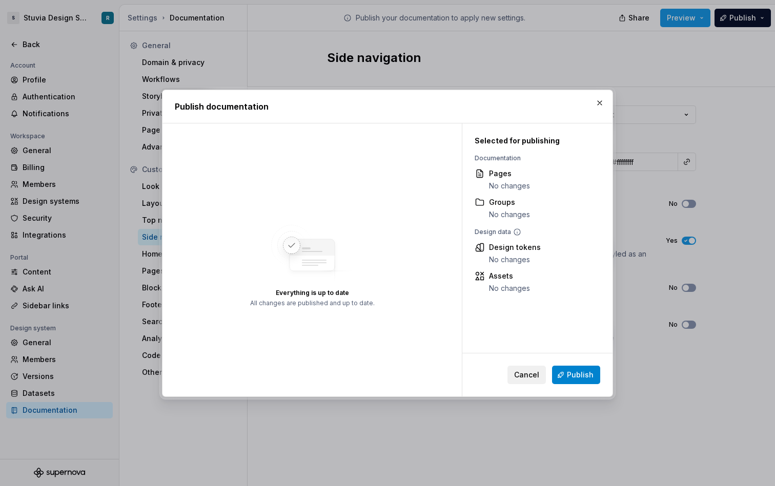
click at [591, 370] on span "Publish" at bounding box center [580, 375] width 27 height 10
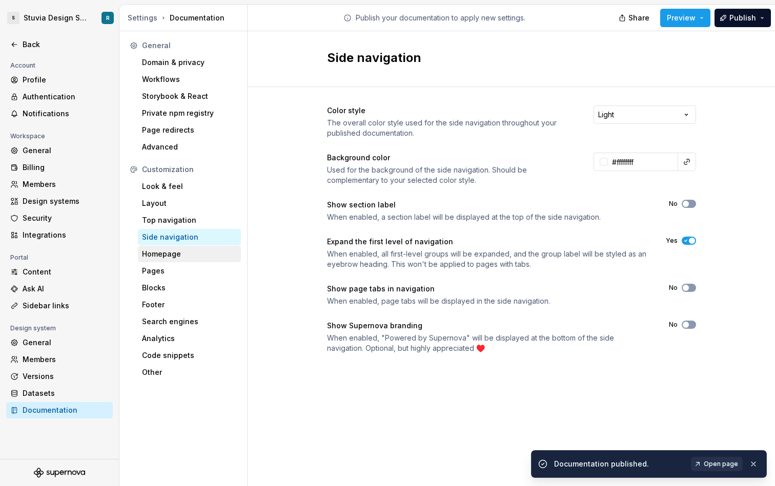
click at [172, 260] on div "Homepage" at bounding box center [189, 254] width 103 height 16
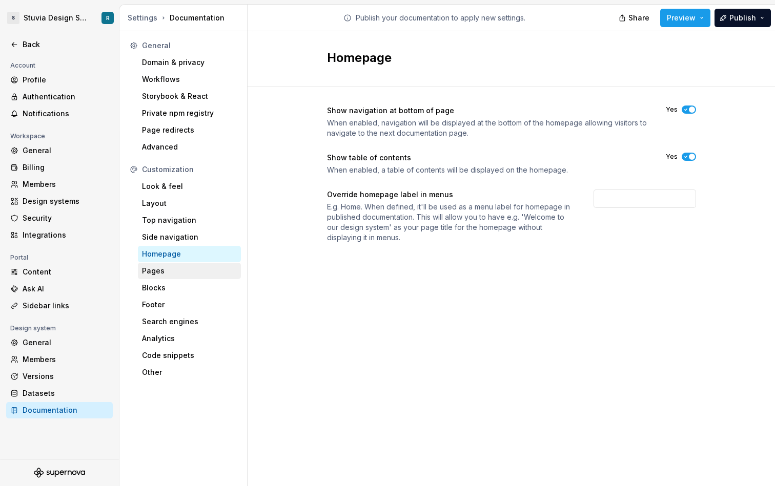
click at [197, 275] on div "Pages" at bounding box center [189, 271] width 95 height 10
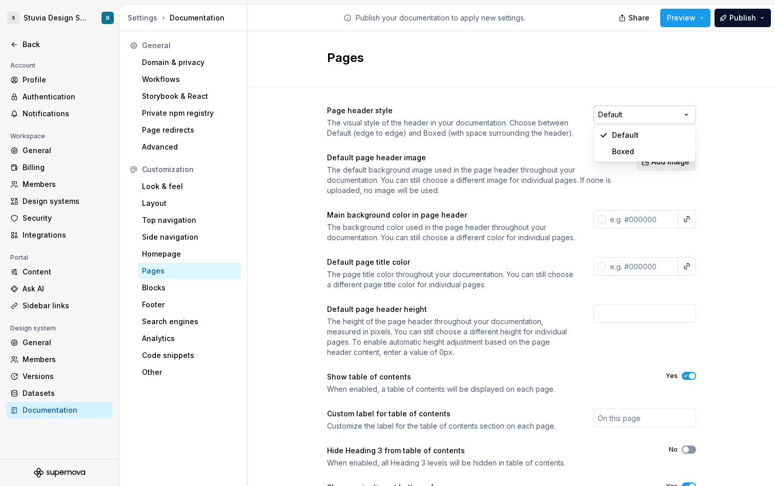
click at [624, 116] on html "S Stuvia Design System R Back Account Profile Authentication Notifications Work…" at bounding box center [387, 243] width 775 height 486
click at [546, 145] on html "S Stuvia Design System R Back Account Profile Authentication Notifications Work…" at bounding box center [387, 243] width 775 height 486
click at [617, 119] on html "S Stuvia Design System R Back Account Profile Authentication Notifications Work…" at bounding box center [387, 243] width 775 height 486
click at [653, 105] on div "Page header style The visual style of the header in your documentation. Choose …" at bounding box center [511, 320] width 369 height 467
click at [651, 111] on html "S Stuvia Design System R Back Account Profile Authentication Notifications Work…" at bounding box center [387, 243] width 775 height 486
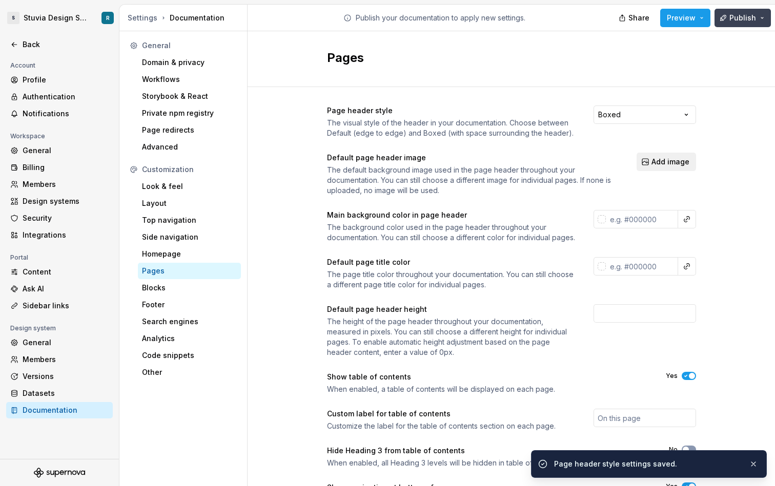
click at [762, 12] on button "Publish" at bounding box center [742, 18] width 56 height 18
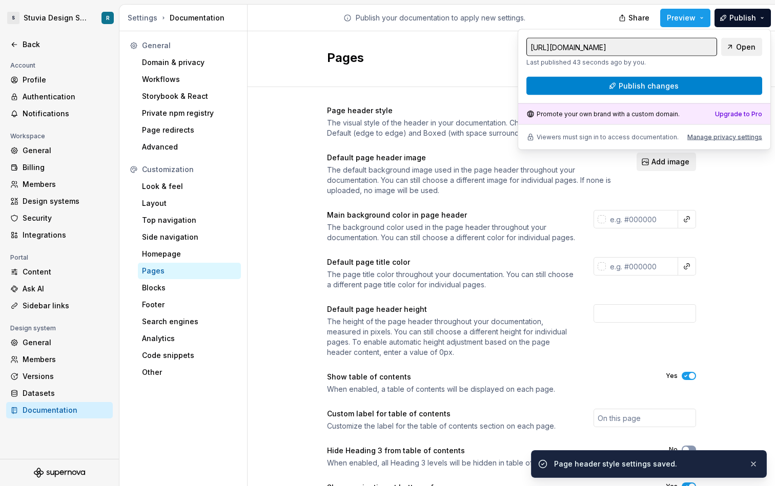
click at [718, 83] on button "Publish changes" at bounding box center [644, 86] width 236 height 18
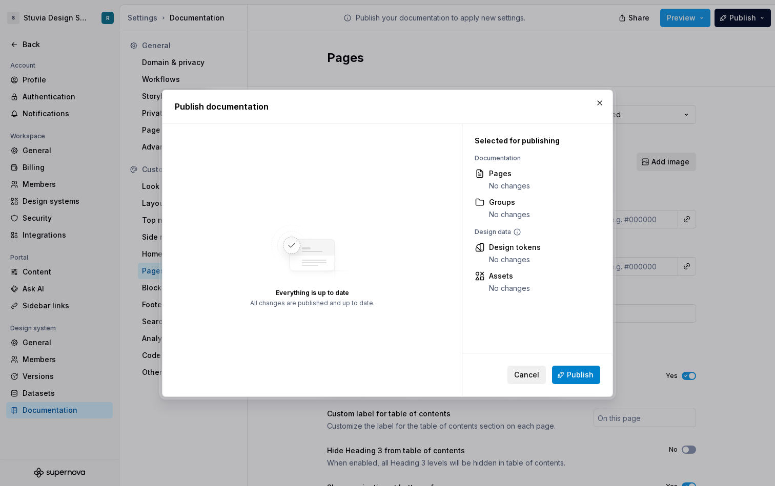
click at [574, 376] on span "Publish" at bounding box center [580, 375] width 27 height 10
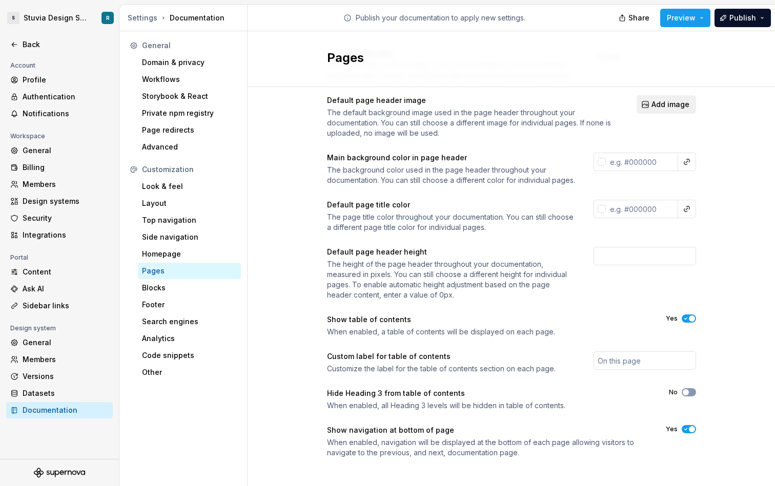
scroll to position [74, 0]
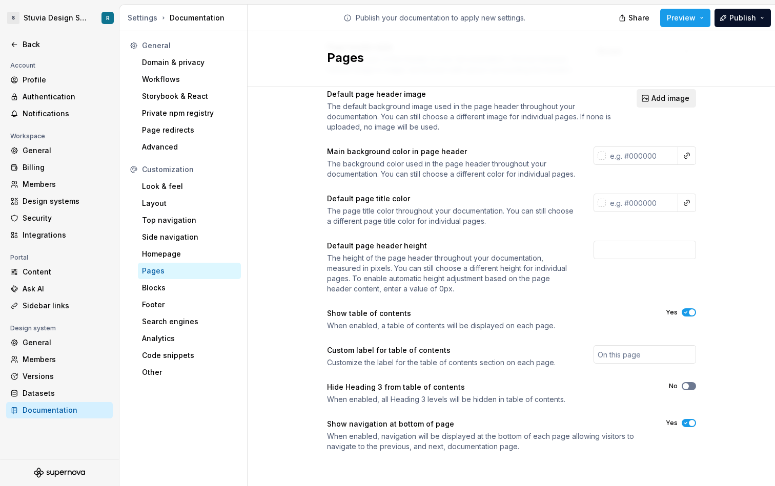
click at [686, 388] on span "button" at bounding box center [685, 386] width 6 height 6
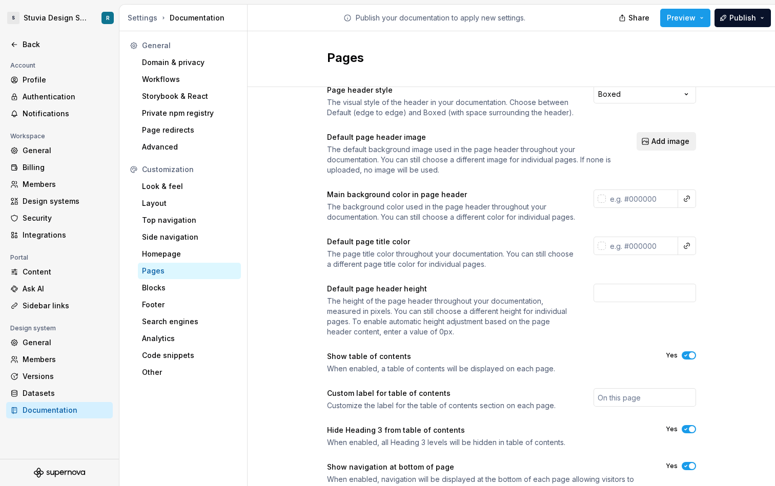
scroll to position [0, 0]
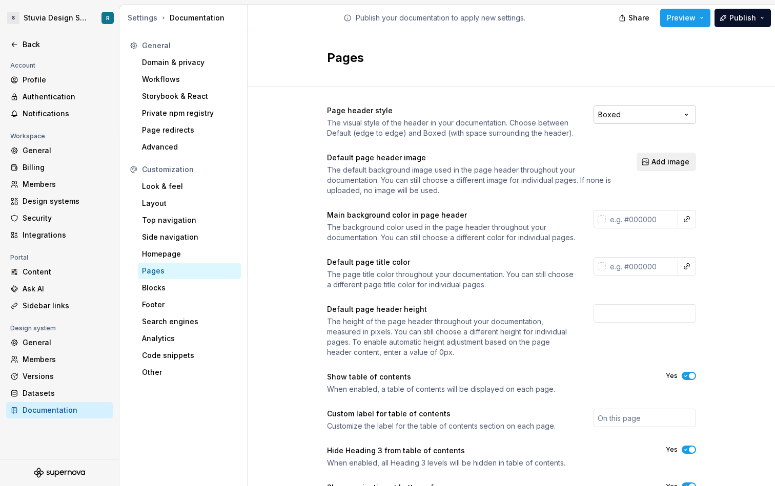
click at [650, 118] on html "S Stuvia Design System R Back Account Profile Authentication Notifications Work…" at bounding box center [387, 243] width 775 height 486
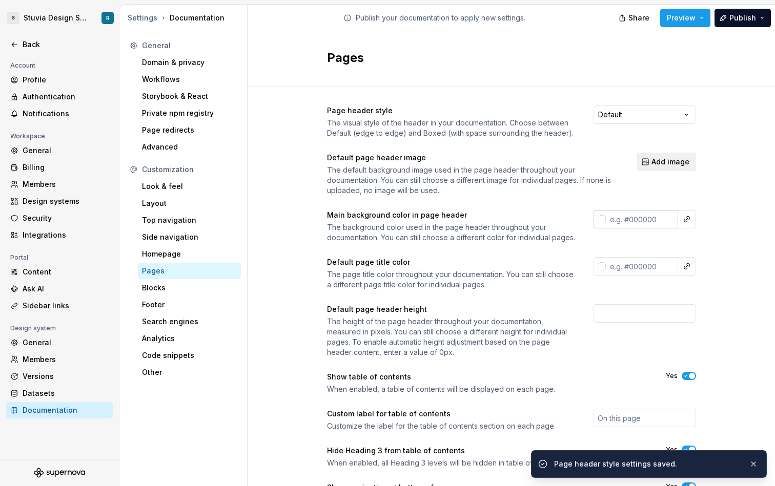
click at [637, 222] on input "text" at bounding box center [642, 219] width 72 height 18
click at [559, 262] on div "Page header style The visual style of the header in your documentation. Choose …" at bounding box center [511, 311] width 369 height 410
type input "#ffffffff"
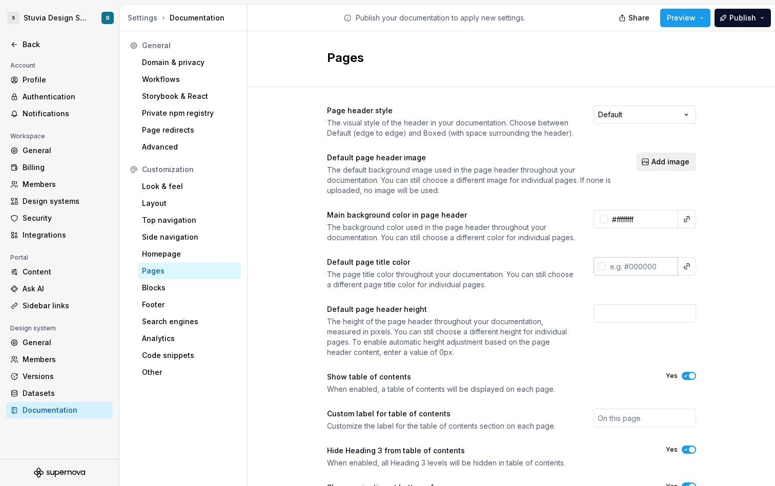
click at [639, 275] on input "text" at bounding box center [642, 266] width 72 height 18
paste input "181D27"
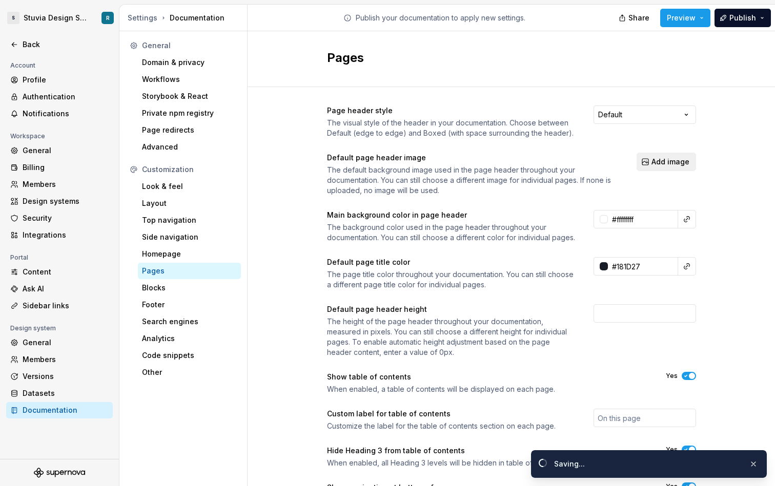
click at [656, 257] on div "Page header style The visual style of the header in your documentation. Choose …" at bounding box center [511, 311] width 369 height 410
type input "#181d27ff"
click at [686, 274] on button "button" at bounding box center [686, 266] width 14 height 14
click at [687, 254] on html "S Stuvia Design System R Back Account Profile Authentication Notifications Work…" at bounding box center [387, 243] width 775 height 486
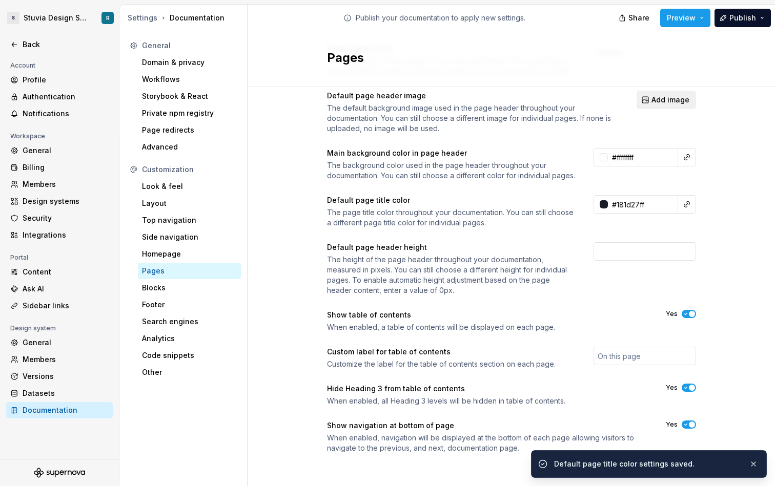
scroll to position [74, 0]
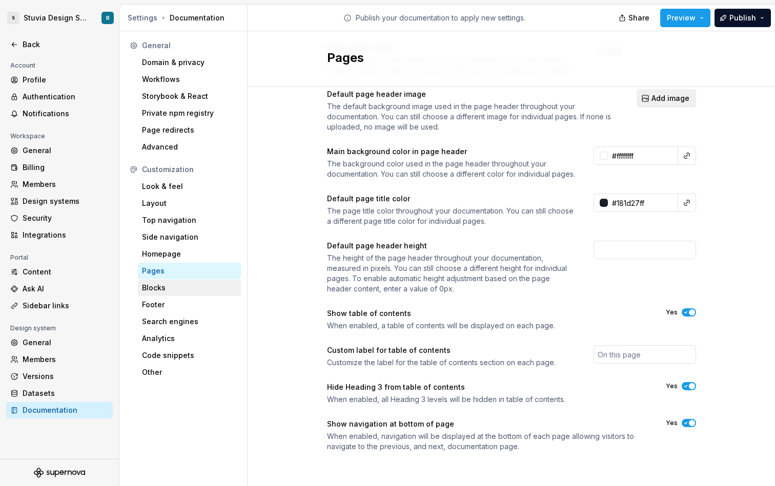
click at [185, 290] on div "Blocks" at bounding box center [189, 288] width 95 height 10
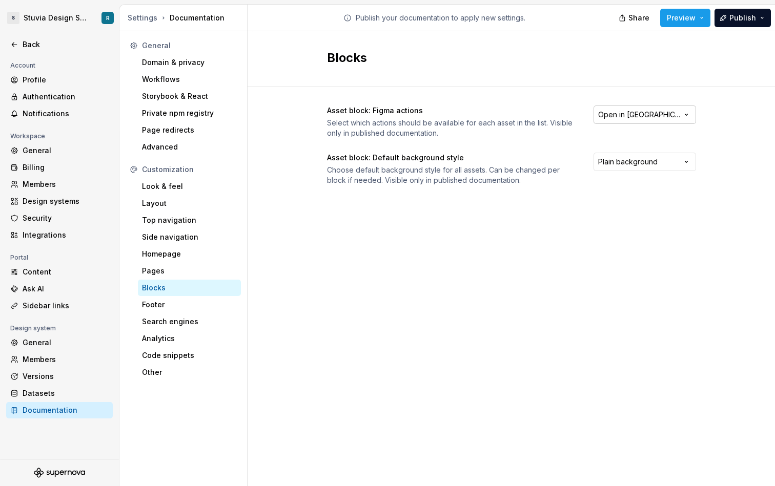
click at [666, 114] on html "S Stuvia Design System R Back Account Profile Authentication Notifications Work…" at bounding box center [387, 243] width 775 height 486
click at [595, 226] on html "S Stuvia Design System R Back Account Profile Authentication Notifications Work…" at bounding box center [387, 243] width 775 height 486
click at [651, 153] on html "S Stuvia Design System R Back Account Profile Authentication Notifications Work…" at bounding box center [387, 243] width 775 height 486
click at [586, 271] on html "S Stuvia Design System R Back Account Profile Authentication Notifications Work…" at bounding box center [387, 243] width 775 height 486
click at [662, 161] on html "S Stuvia Design System R Back Account Profile Authentication Notifications Work…" at bounding box center [387, 243] width 775 height 486
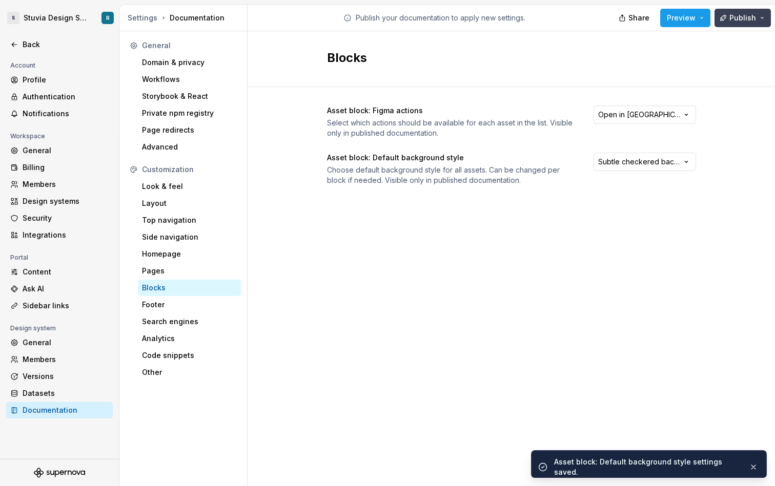
click at [740, 18] on span "Publish" at bounding box center [742, 18] width 27 height 10
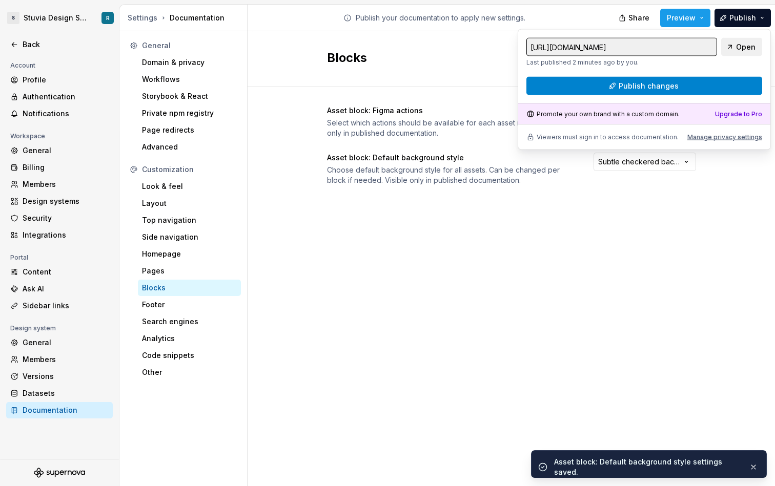
click at [736, 80] on button "Publish changes" at bounding box center [644, 86] width 236 height 18
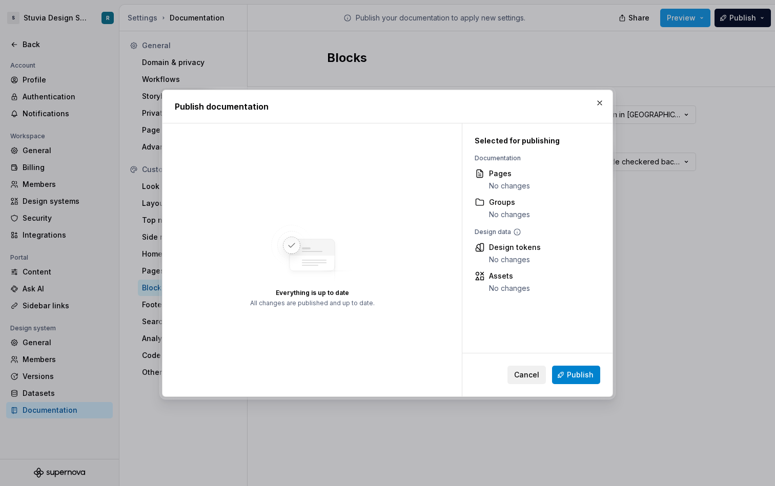
click at [585, 375] on span "Publish" at bounding box center [580, 375] width 27 height 10
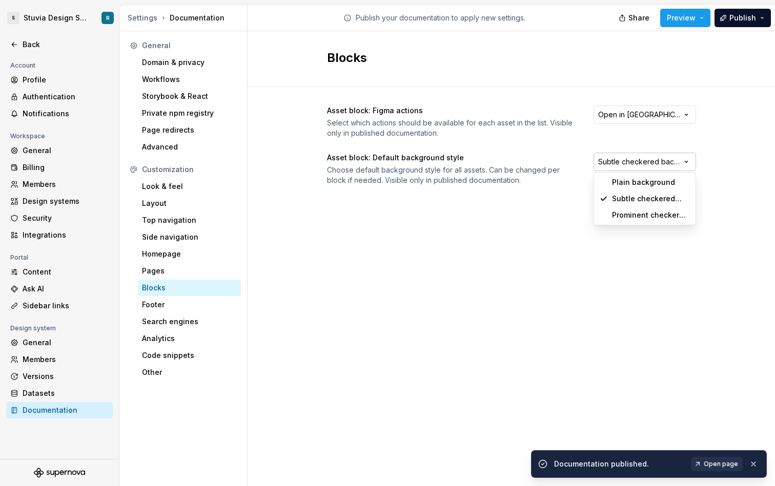
click at [668, 158] on html "S Stuvia Design System R Back Account Profile Authentication Notifications Work…" at bounding box center [387, 243] width 775 height 486
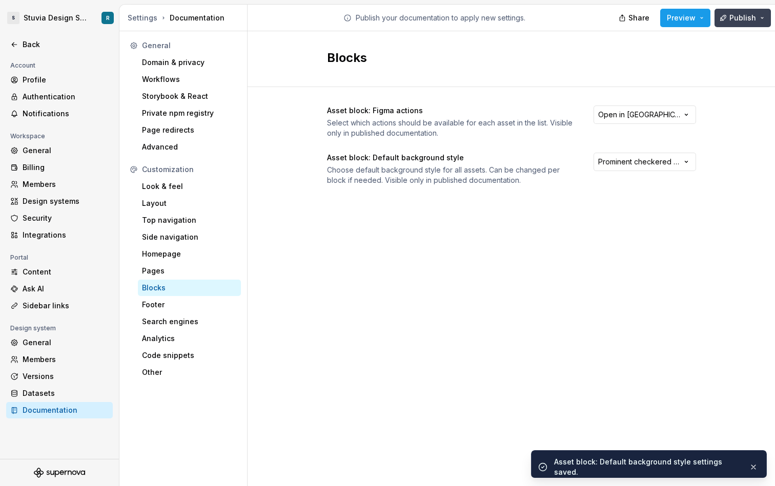
click at [738, 19] on span "Publish" at bounding box center [742, 18] width 27 height 10
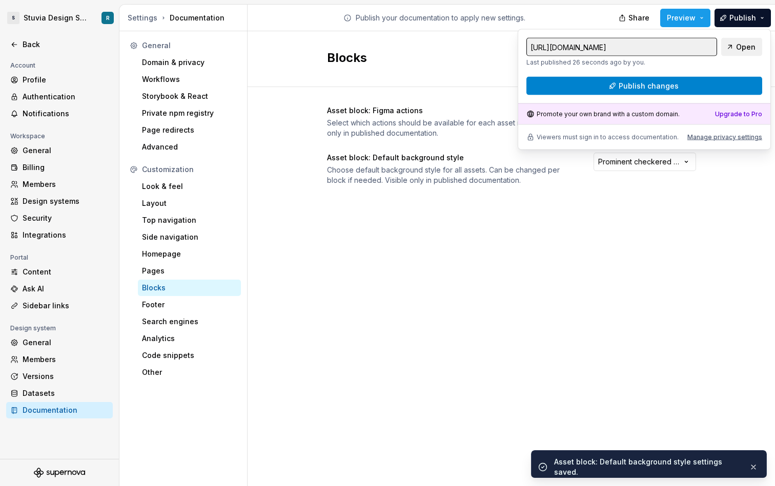
click at [707, 90] on button "Publish changes" at bounding box center [644, 86] width 236 height 18
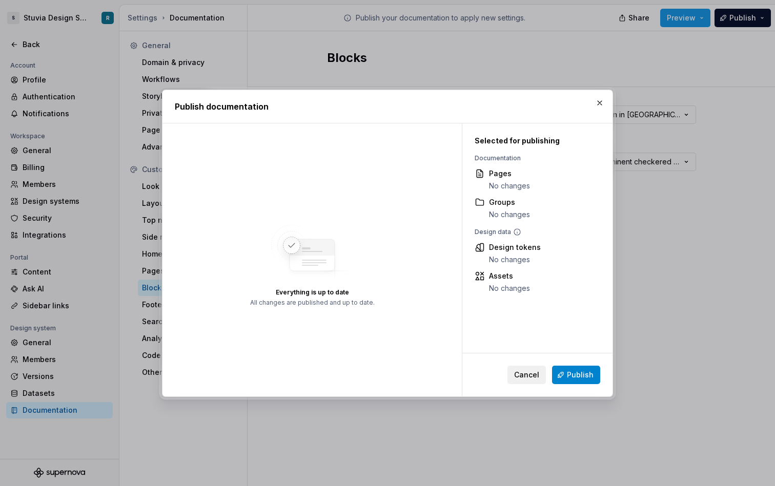
click at [583, 366] on button "Publish" at bounding box center [576, 375] width 48 height 18
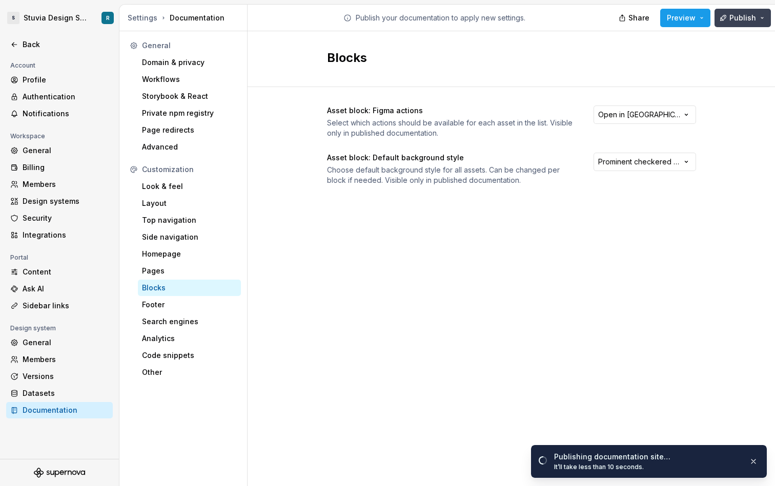
click at [758, 20] on button "Publish" at bounding box center [742, 18] width 56 height 18
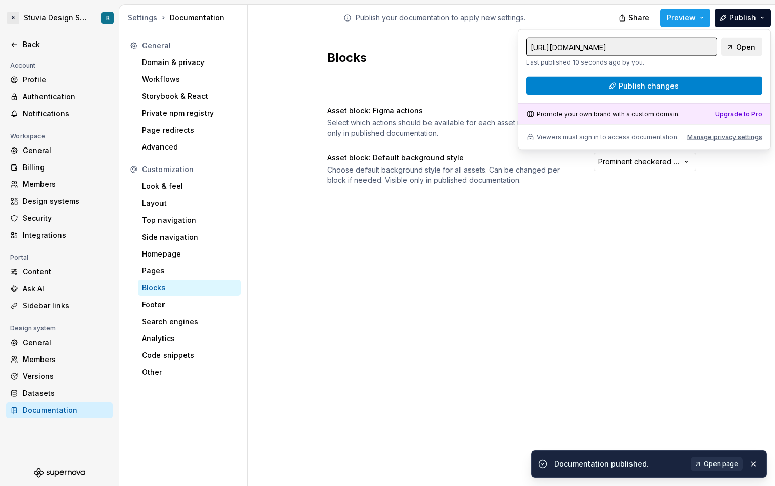
click at [720, 82] on button "Publish changes" at bounding box center [644, 86] width 236 height 18
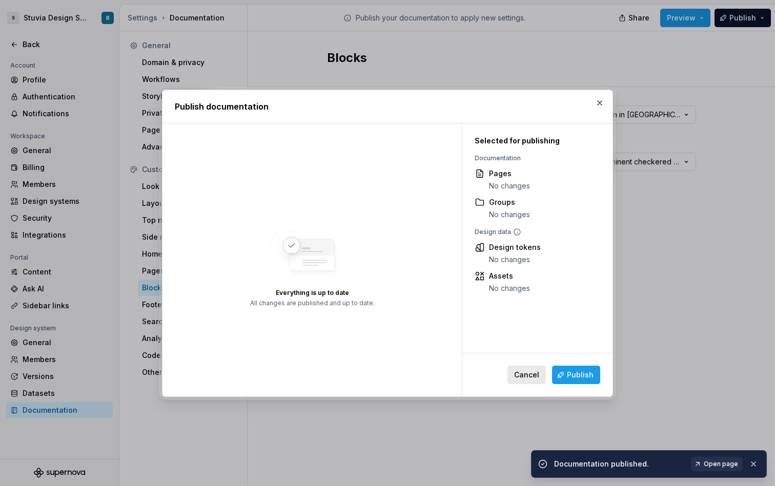
click at [532, 378] on span "Cancel" at bounding box center [526, 375] width 25 height 10
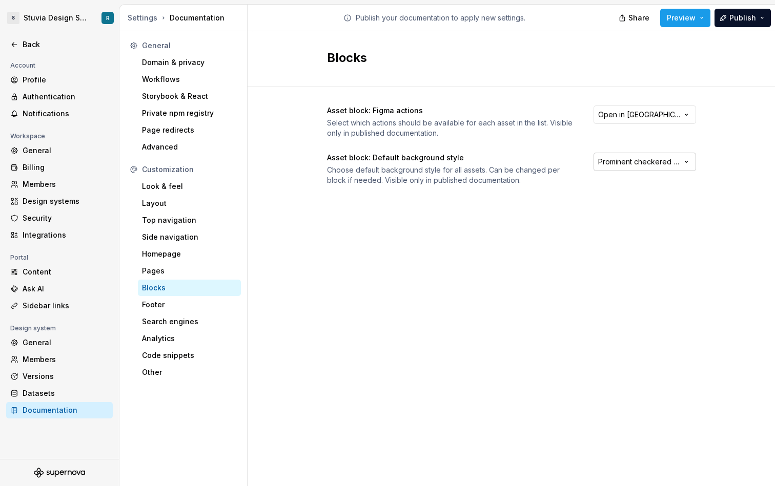
click at [656, 160] on html "S Stuvia Design System R Back Account Profile Authentication Notifications Work…" at bounding box center [387, 243] width 775 height 486
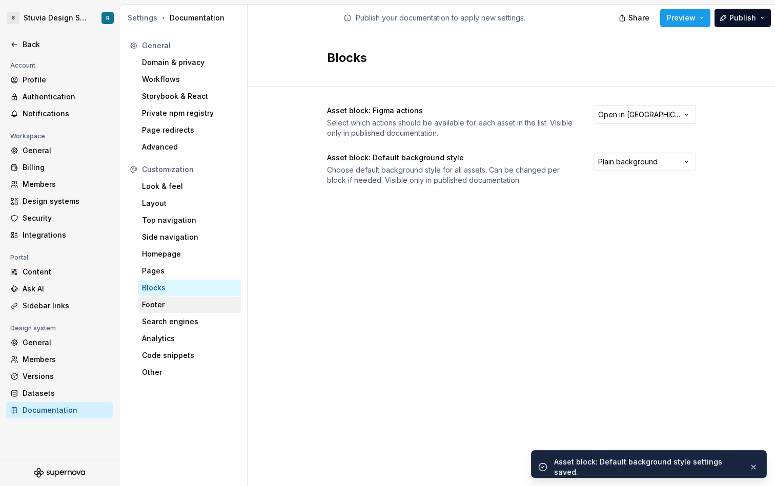
click at [169, 312] on div "Footer" at bounding box center [189, 305] width 103 height 16
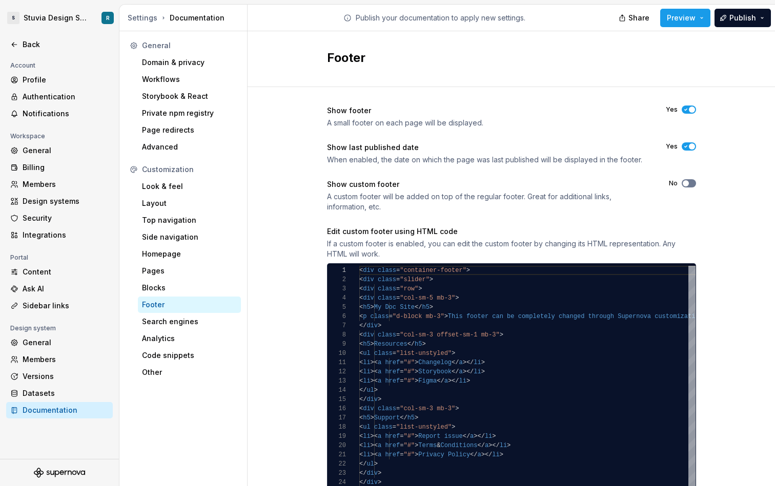
click at [687, 184] on span "button" at bounding box center [685, 183] width 6 height 6
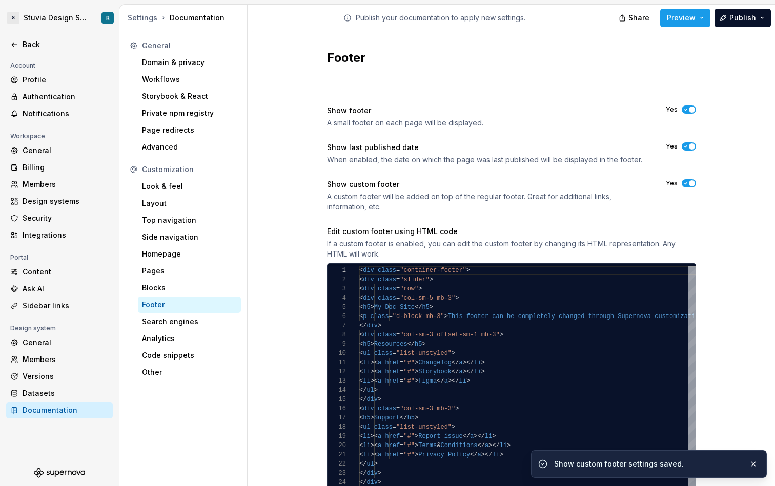
click at [687, 183] on icon "button" at bounding box center [685, 183] width 8 height 6
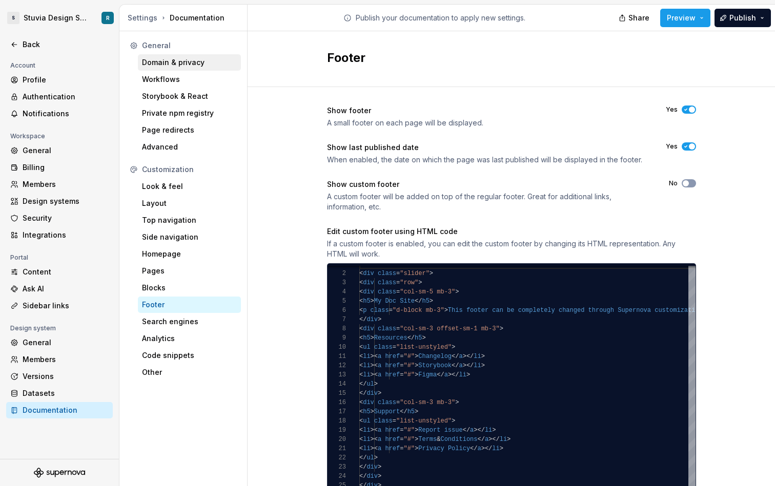
type button "on"
click at [72, 17] on html "S Stuvia Design System R Back Account Profile Authentication Notifications Work…" at bounding box center [387, 243] width 775 height 486
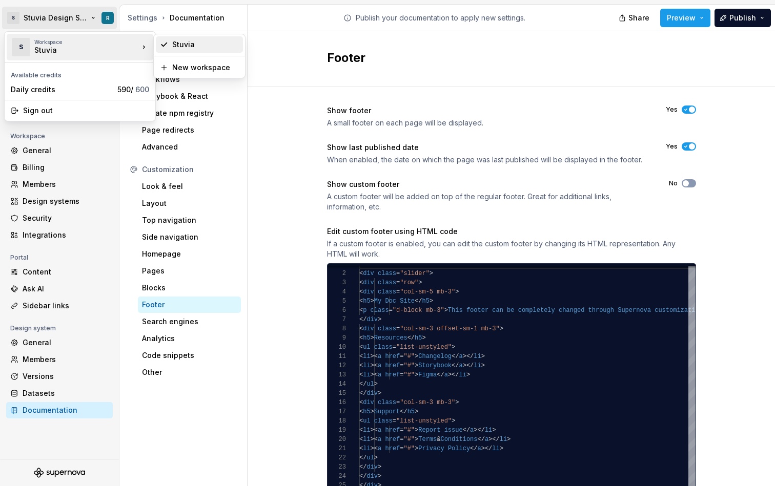
click at [193, 45] on div "Stuvia" at bounding box center [205, 44] width 67 height 10
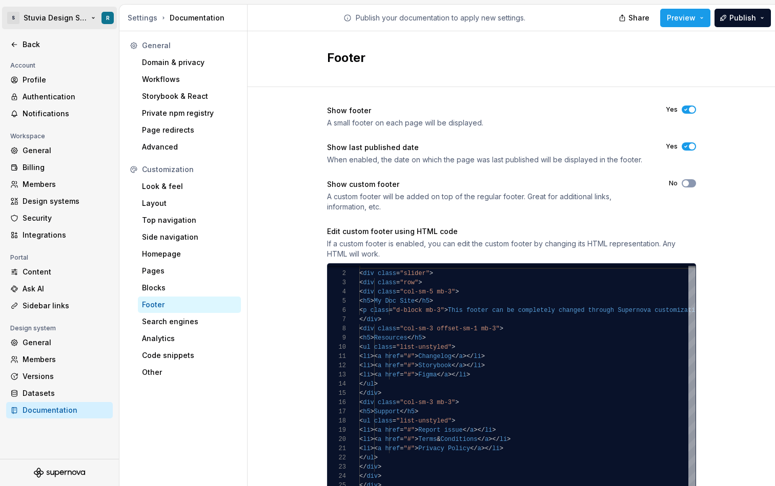
click at [53, 16] on html "S Stuvia Design System R Back Account Profile Authentication Notifications Work…" at bounding box center [387, 243] width 775 height 486
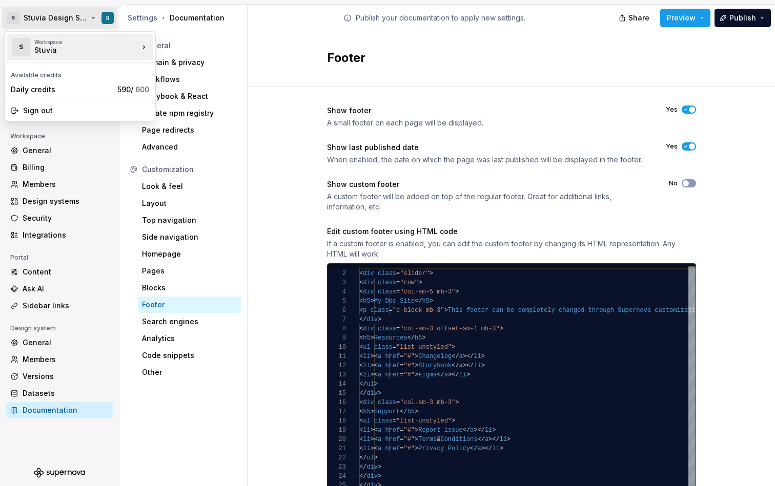
click at [33, 35] on div "S Workspace Stuvia" at bounding box center [75, 47] width 128 height 27
click at [206, 43] on div "Stuvia" at bounding box center [205, 44] width 67 height 10
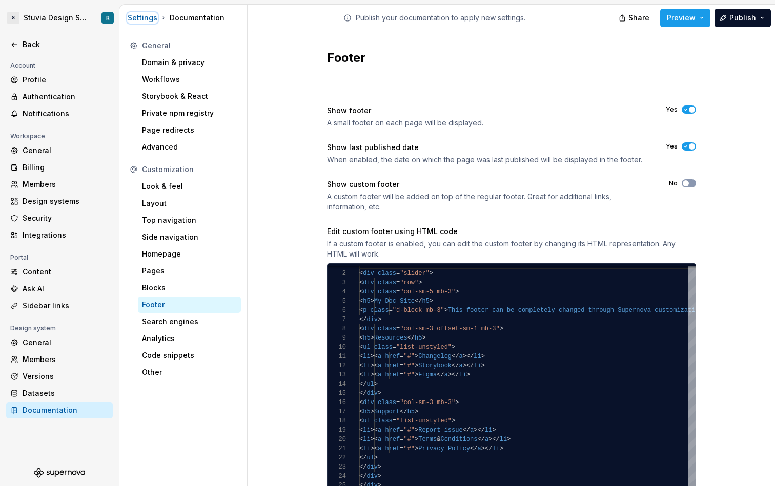
click at [142, 20] on div "Settings" at bounding box center [143, 18] width 30 height 10
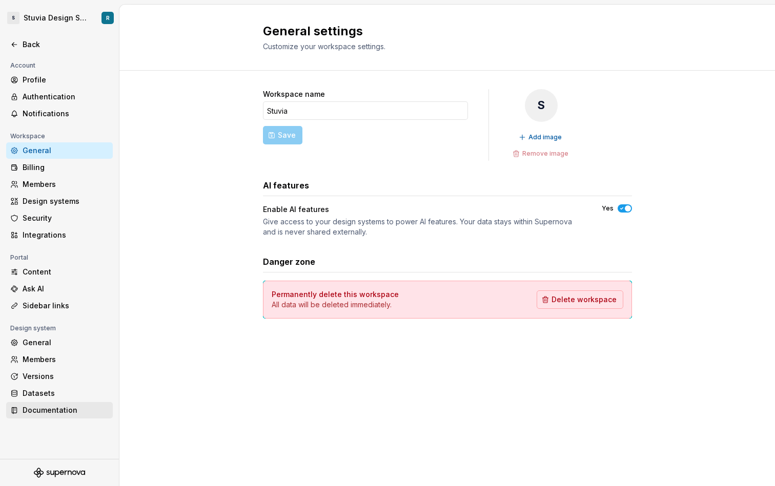
click at [71, 406] on div "Documentation" at bounding box center [66, 410] width 86 height 10
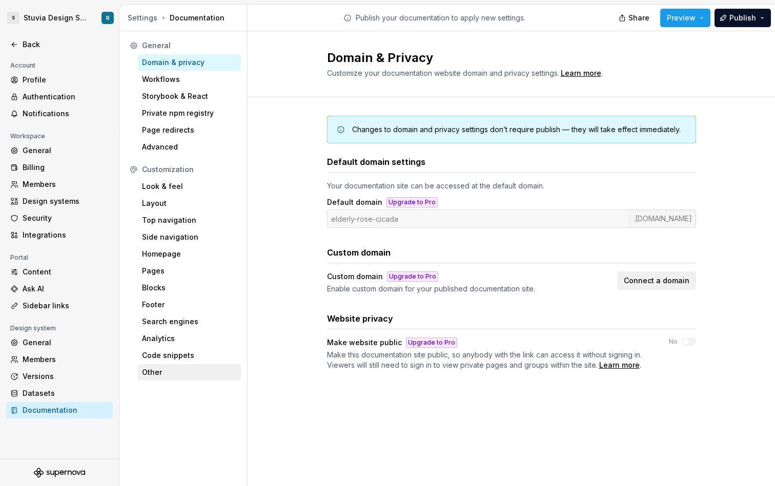
click at [161, 371] on div "Other" at bounding box center [189, 372] width 95 height 10
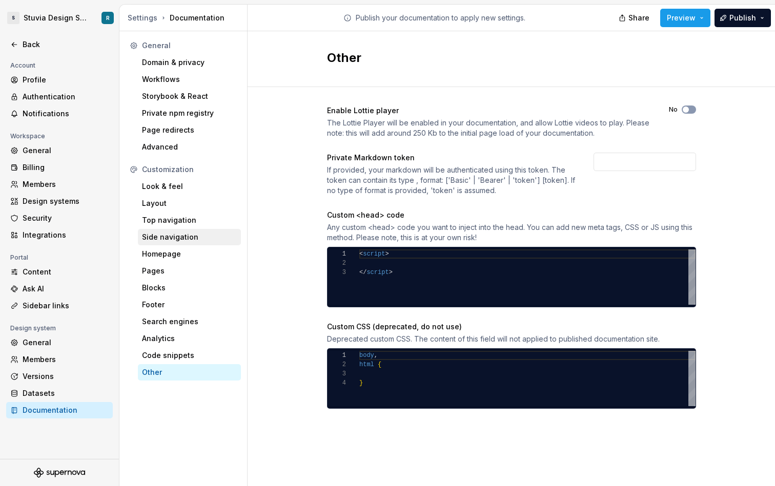
click at [194, 243] on div "Side navigation" at bounding box center [189, 237] width 103 height 16
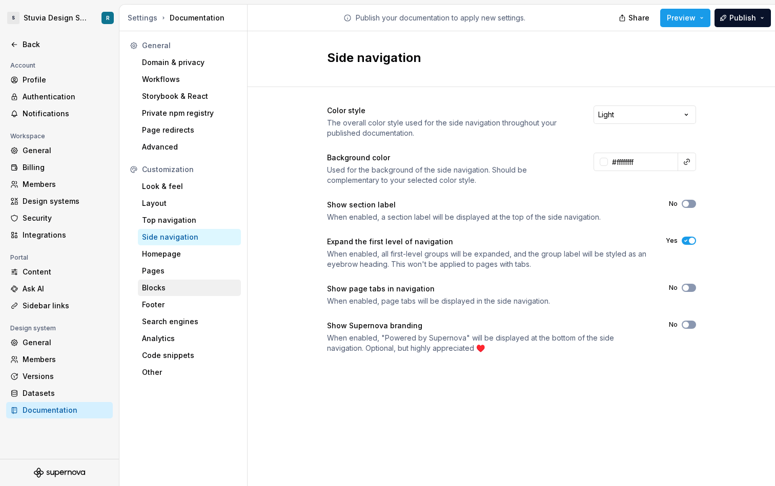
click at [184, 286] on div "Blocks" at bounding box center [189, 288] width 95 height 10
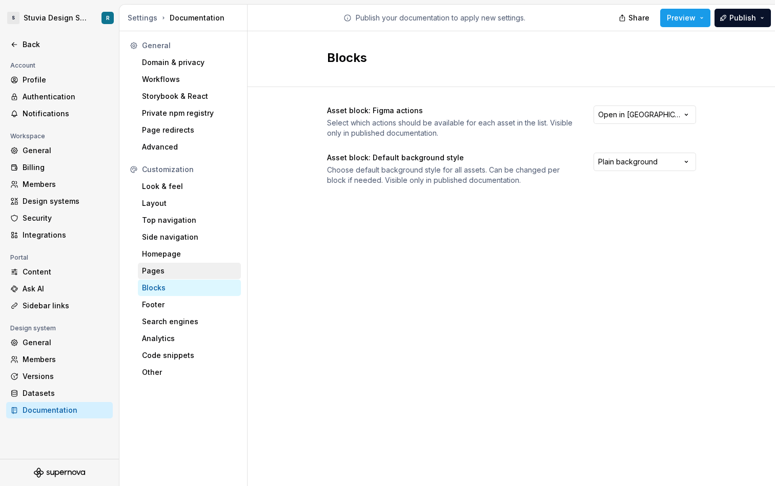
click at [189, 271] on div "Pages" at bounding box center [189, 271] width 95 height 10
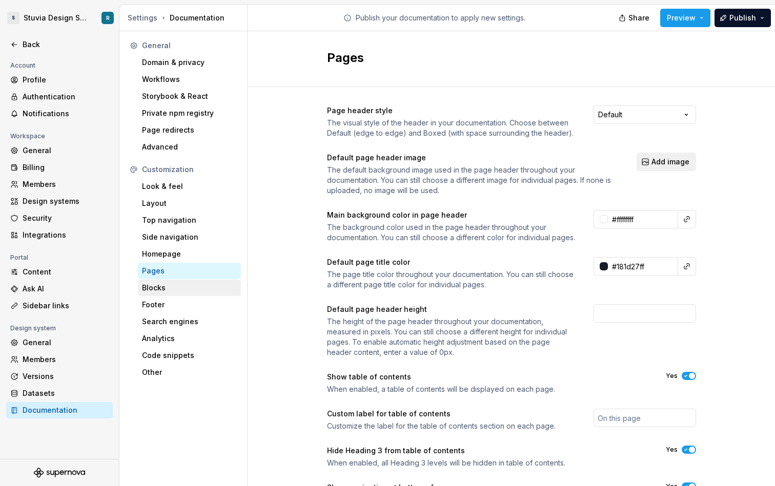
click at [192, 288] on div "Blocks" at bounding box center [189, 288] width 95 height 10
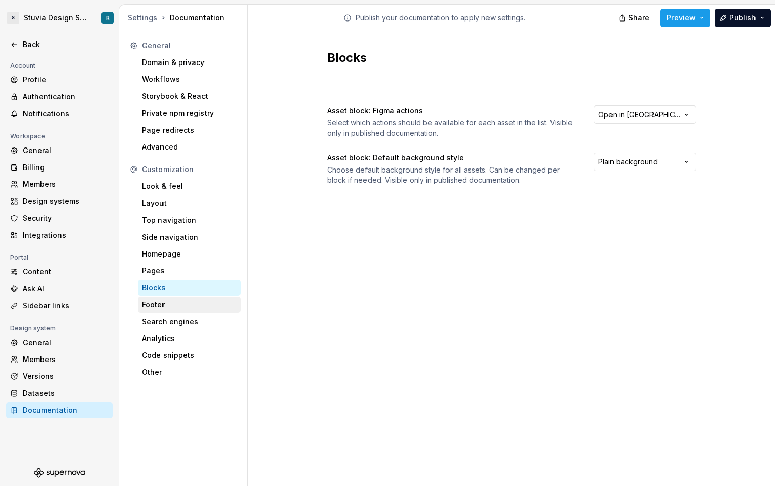
click at [189, 310] on div "Footer" at bounding box center [189, 305] width 103 height 16
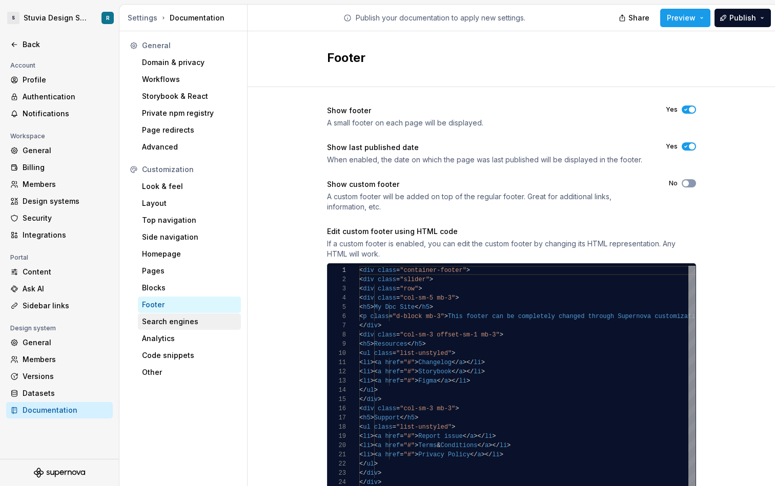
click at [191, 322] on div "Search engines" at bounding box center [189, 322] width 95 height 10
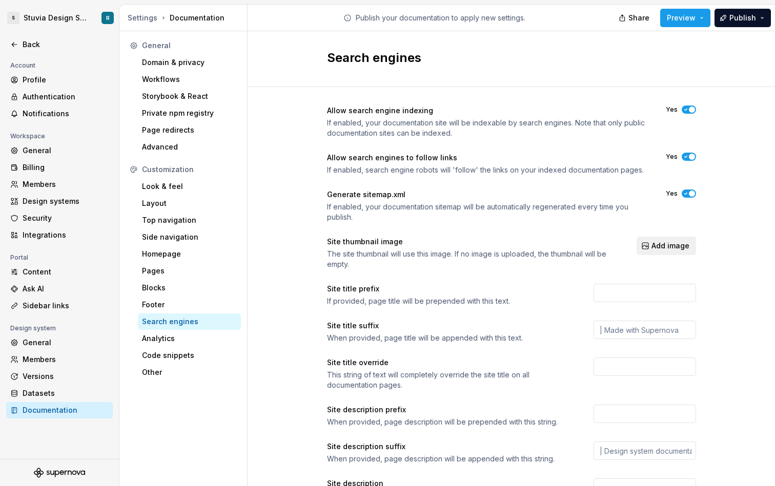
click at [693, 106] on button "Yes" at bounding box center [688, 110] width 14 height 8
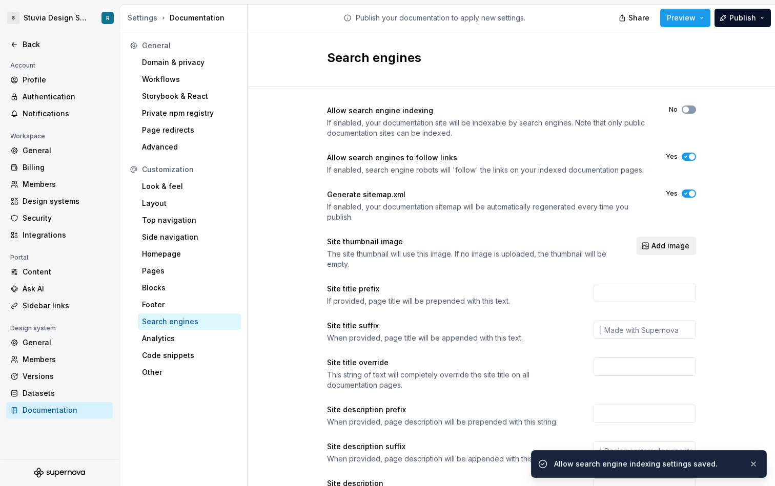
click at [687, 157] on icon "button" at bounding box center [685, 157] width 8 height 6
click at [692, 189] on div "Allow search engine indexing If enabled, your documentation site will be indexa…" at bounding box center [511, 314] width 369 height 416
click at [690, 193] on span "button" at bounding box center [692, 194] width 6 height 6
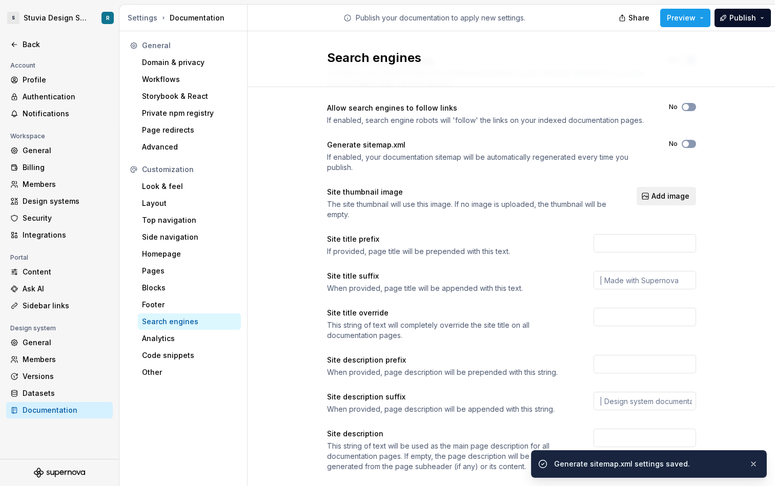
scroll to position [70, 0]
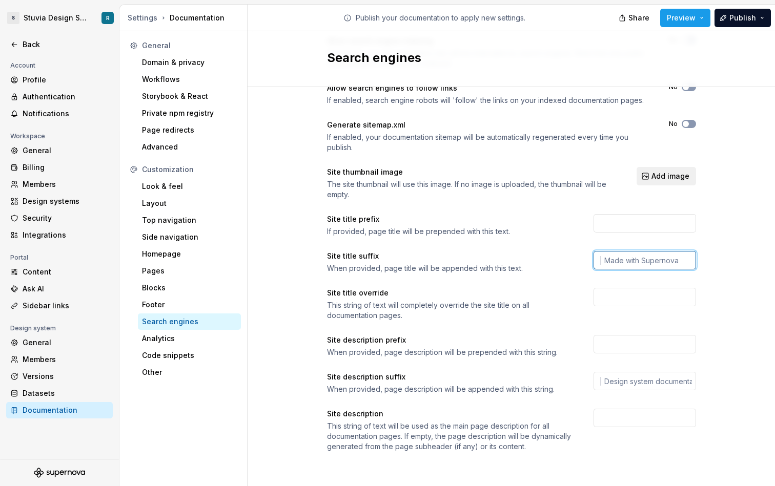
click at [641, 259] on input "text" at bounding box center [644, 260] width 102 height 18
type input "| Stuvia Design System"
click at [529, 338] on div "Site description prefix" at bounding box center [451, 340] width 248 height 10
click at [204, 339] on div "Analytics" at bounding box center [189, 338] width 95 height 10
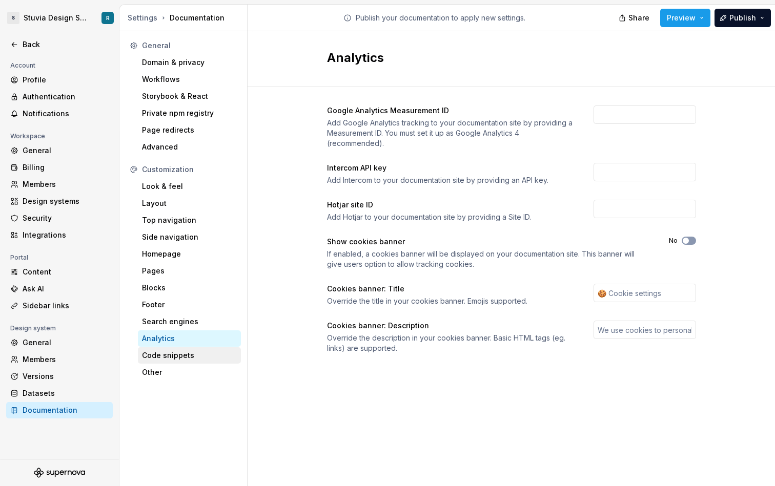
click at [206, 361] on div "Code snippets" at bounding box center [189, 355] width 103 height 16
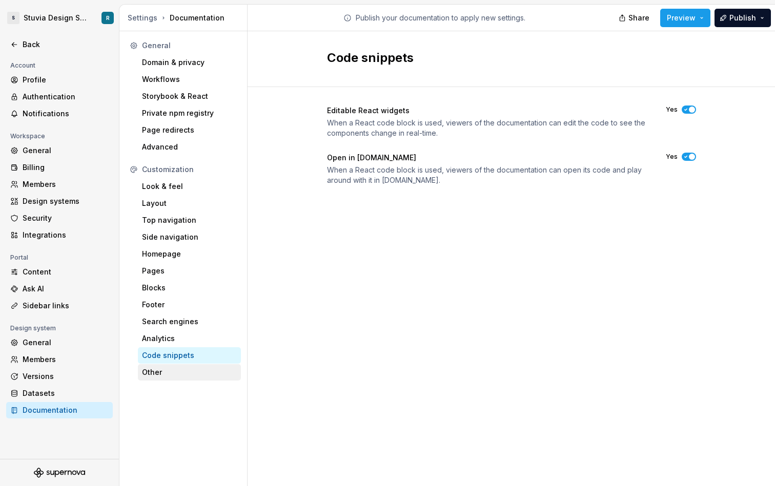
click at [183, 371] on div "Other" at bounding box center [189, 372] width 95 height 10
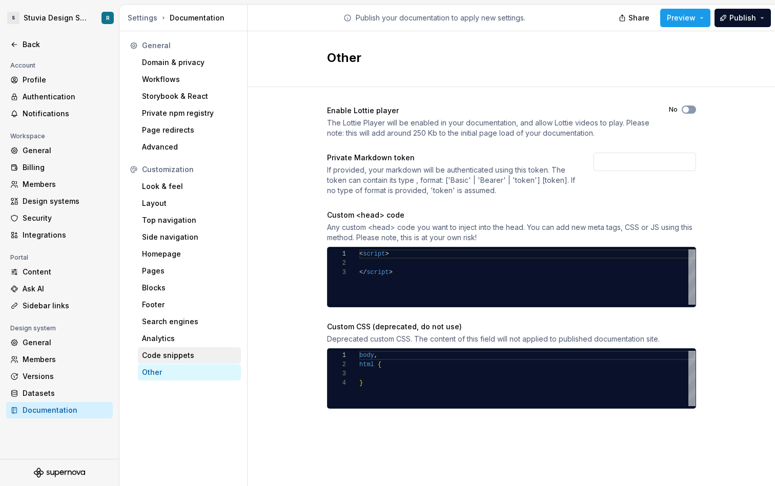
click at [200, 358] on div "Code snippets" at bounding box center [189, 355] width 95 height 10
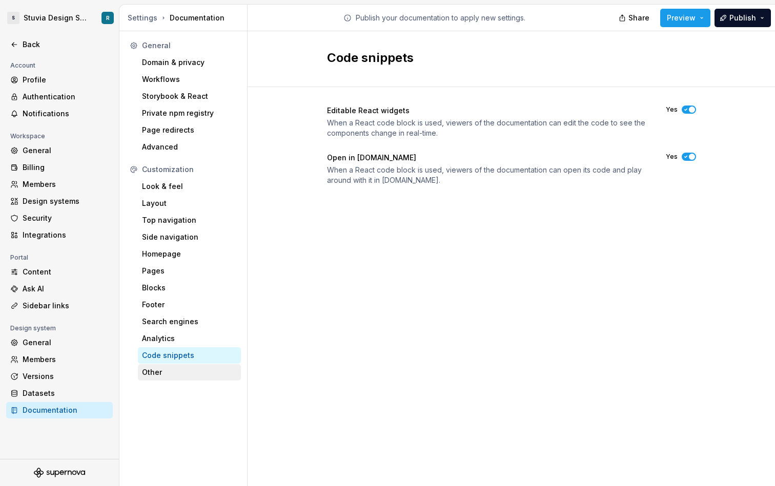
click at [195, 370] on div "Other" at bounding box center [189, 372] width 95 height 10
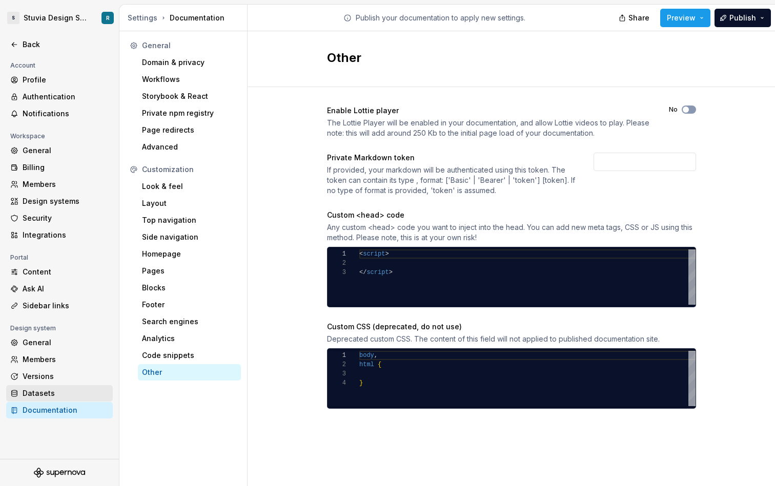
click at [66, 395] on div "Datasets" at bounding box center [66, 393] width 86 height 10
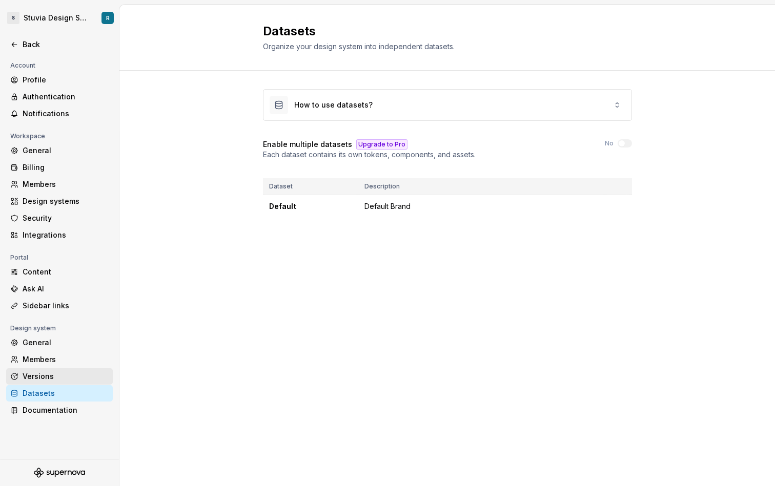
click at [70, 374] on div "Versions" at bounding box center [66, 376] width 86 height 10
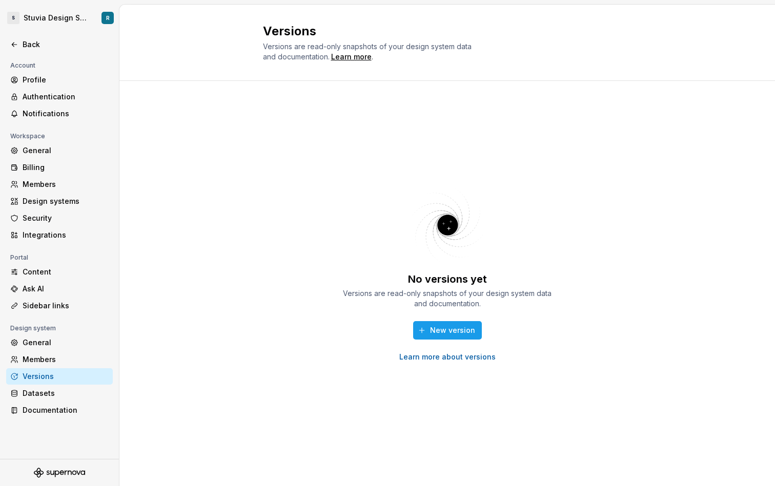
click at [445, 356] on link "Learn more about versions" at bounding box center [447, 357] width 96 height 10
click at [57, 358] on div "Members" at bounding box center [66, 359] width 86 height 10
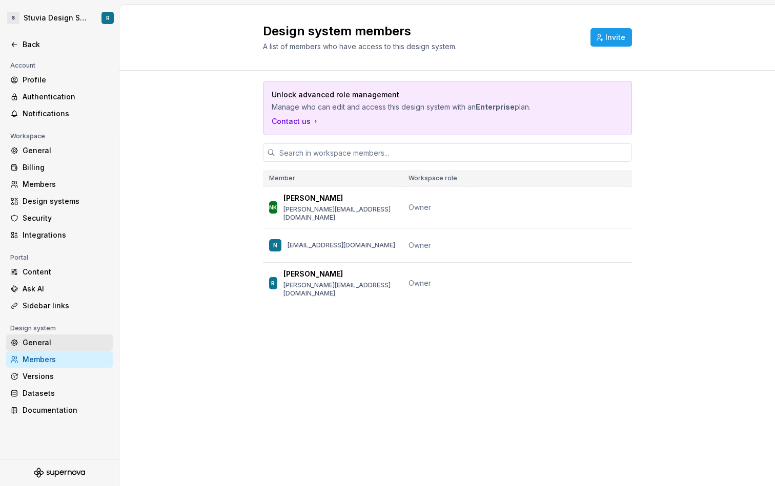
click at [78, 341] on div "General" at bounding box center [66, 343] width 86 height 10
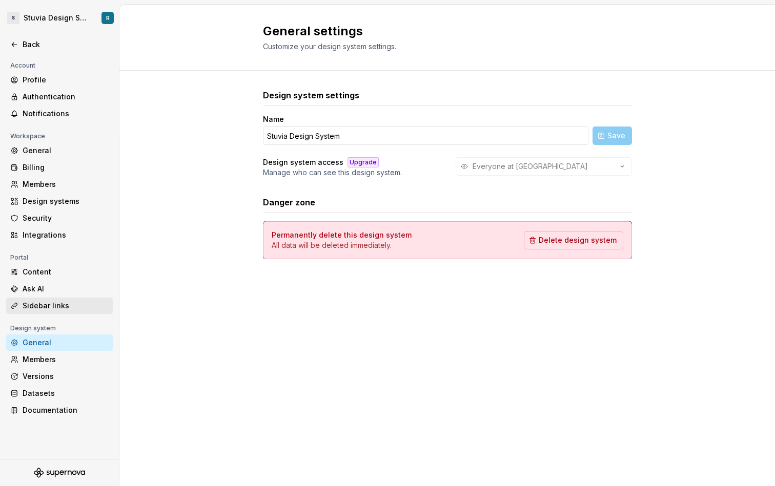
click at [71, 300] on div "Sidebar links" at bounding box center [59, 306] width 107 height 16
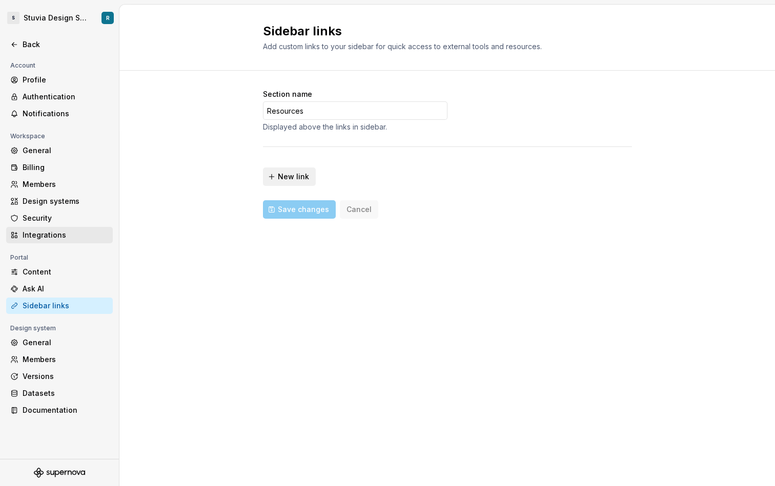
click at [49, 228] on div "Integrations" at bounding box center [59, 235] width 107 height 16
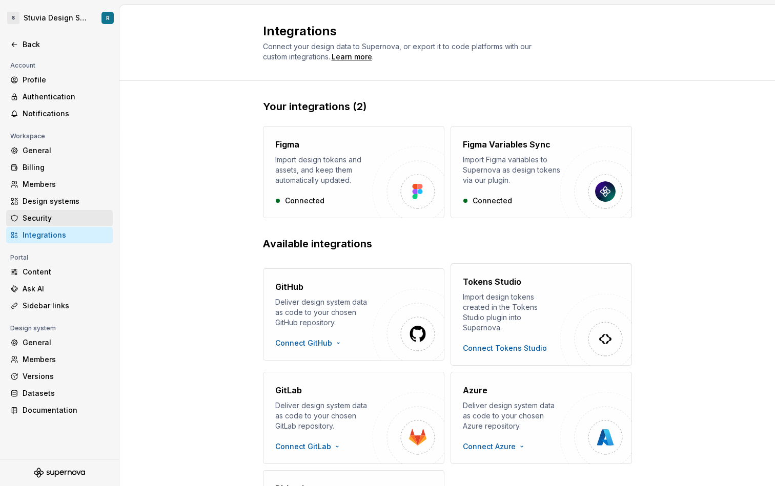
click at [49, 218] on div "Security" at bounding box center [66, 218] width 86 height 10
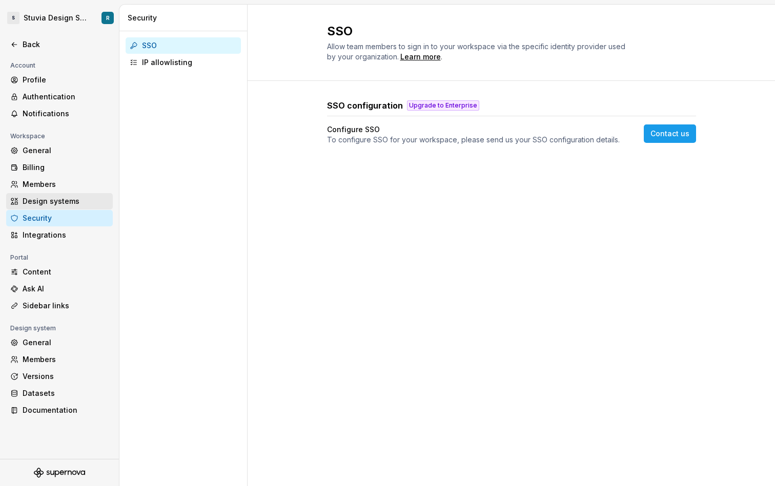
click at [74, 201] on div "Design systems" at bounding box center [66, 201] width 86 height 10
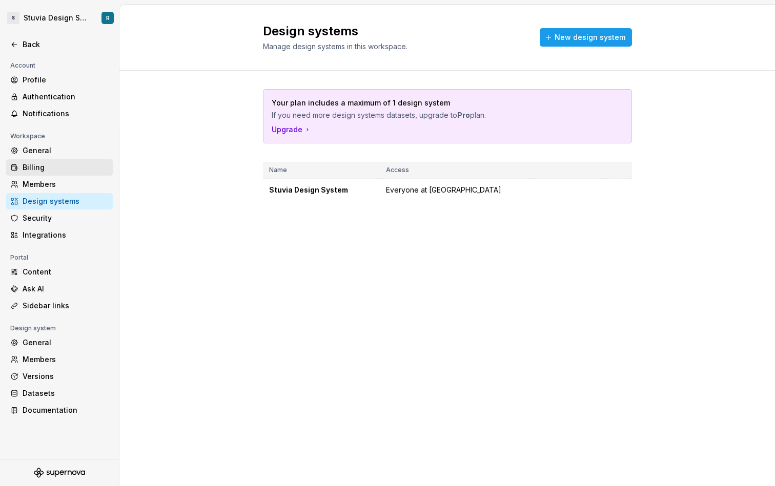
click at [73, 176] on div "Billing" at bounding box center [59, 167] width 107 height 16
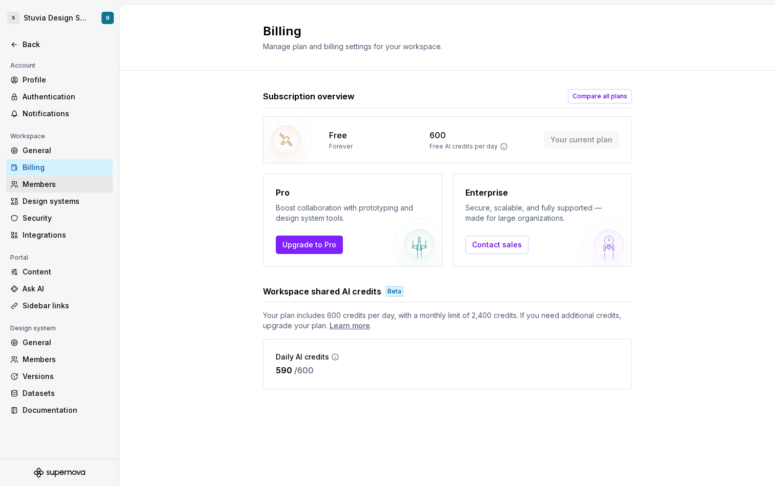
click at [65, 189] on div "Members" at bounding box center [66, 184] width 86 height 10
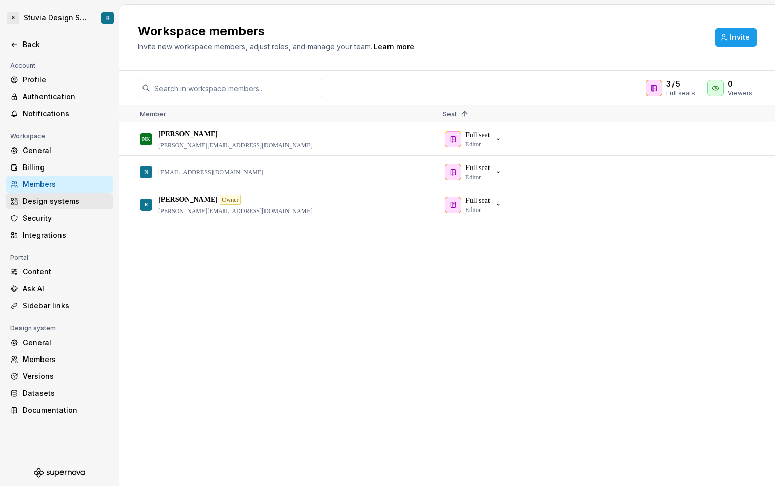
click at [74, 203] on div "Design systems" at bounding box center [66, 201] width 86 height 10
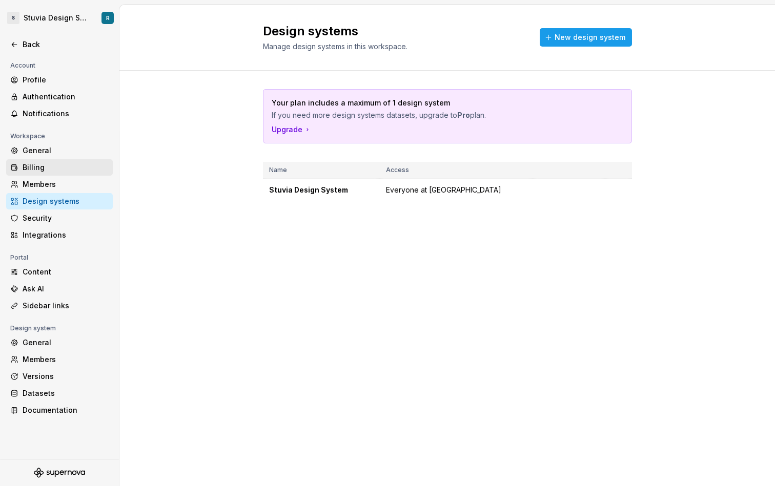
click at [71, 170] on div "Billing" at bounding box center [66, 167] width 86 height 10
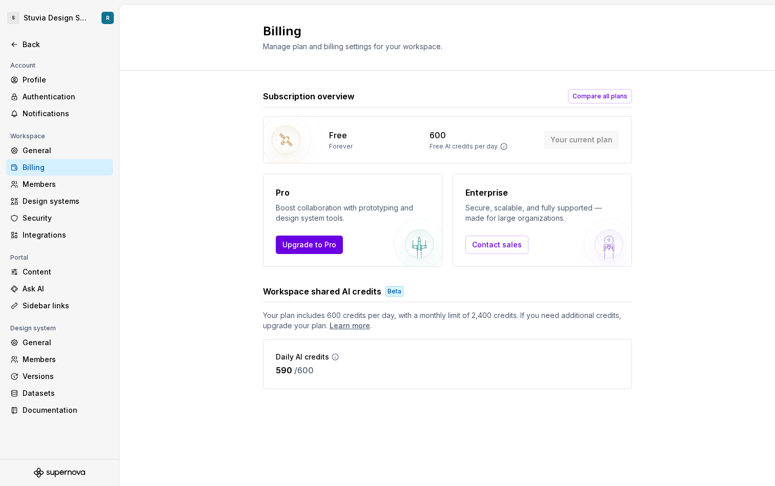
click at [298, 249] on span "Upgrade to Pro" at bounding box center [309, 245] width 54 height 10
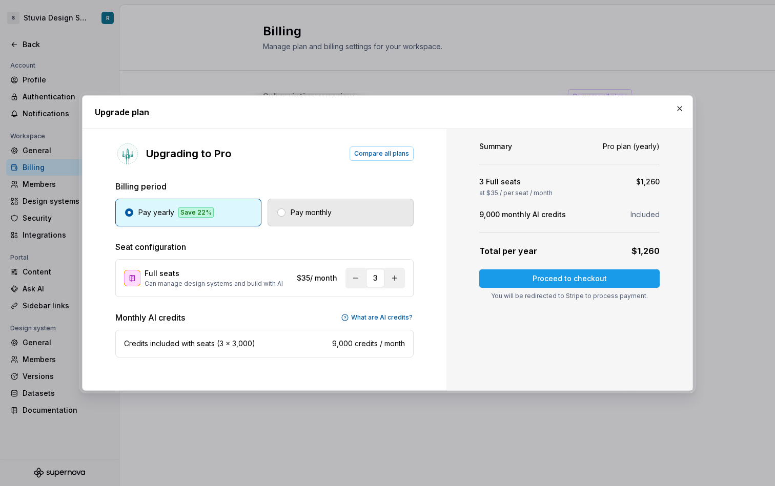
click at [299, 222] on button "Pay monthly" at bounding box center [340, 213] width 146 height 28
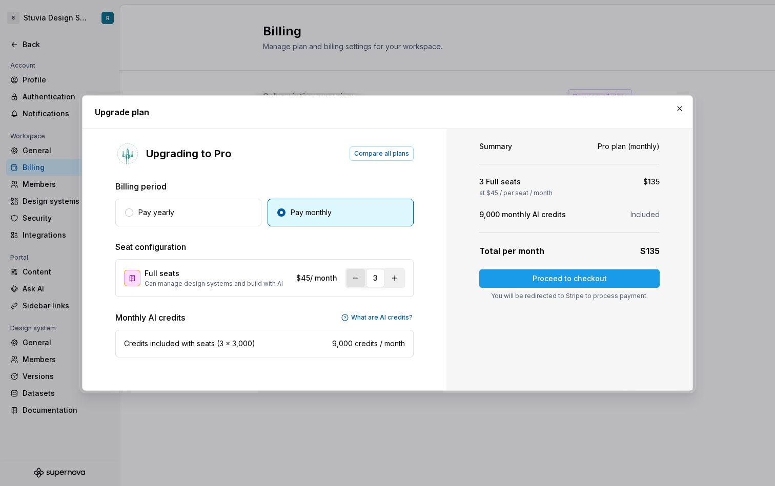
click at [355, 277] on button "button" at bounding box center [355, 278] width 18 height 18
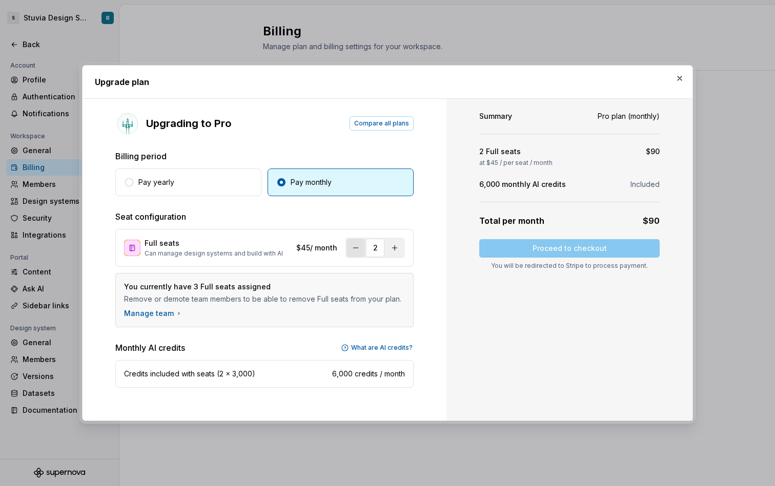
click at [357, 246] on button "button" at bounding box center [355, 248] width 18 height 18
click at [393, 251] on button "button" at bounding box center [394, 248] width 18 height 18
click at [212, 183] on button "Pay yearly" at bounding box center [188, 183] width 146 height 28
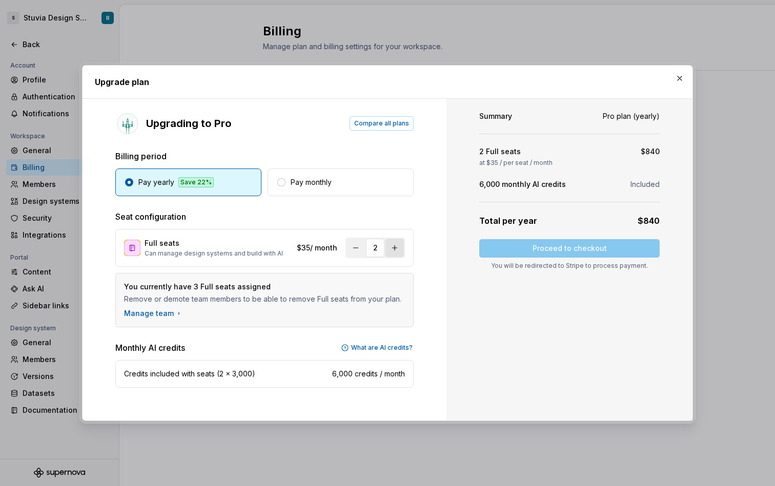
click at [399, 253] on button "button" at bounding box center [394, 248] width 18 height 18
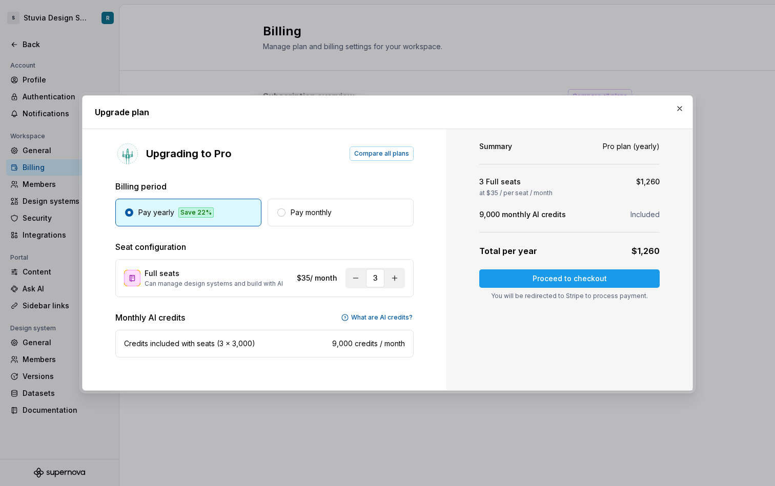
click at [365, 281] on div "3" at bounding box center [374, 278] width 59 height 20
click at [362, 281] on button "button" at bounding box center [355, 278] width 18 height 18
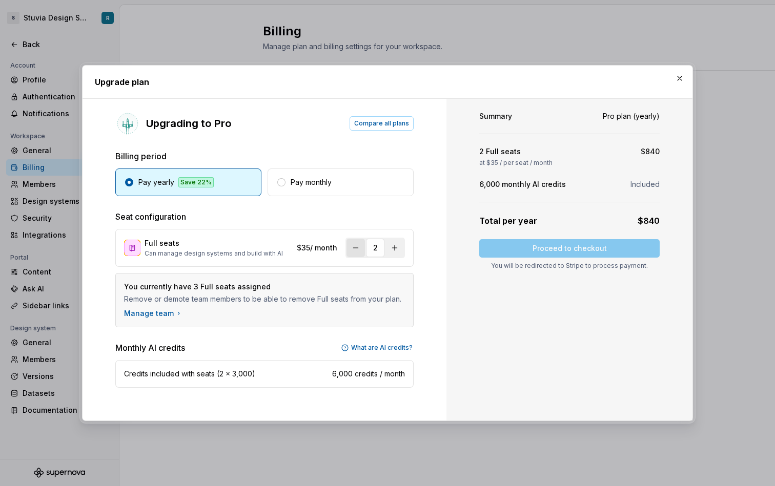
click at [360, 251] on button "button" at bounding box center [355, 248] width 18 height 18
click at [419, 203] on div "Upgrading to Pro Compare all plans Billing period Pay yearly Save 22% Pay month…" at bounding box center [264, 260] width 364 height 322
click at [682, 82] on button "button" at bounding box center [679, 78] width 14 height 14
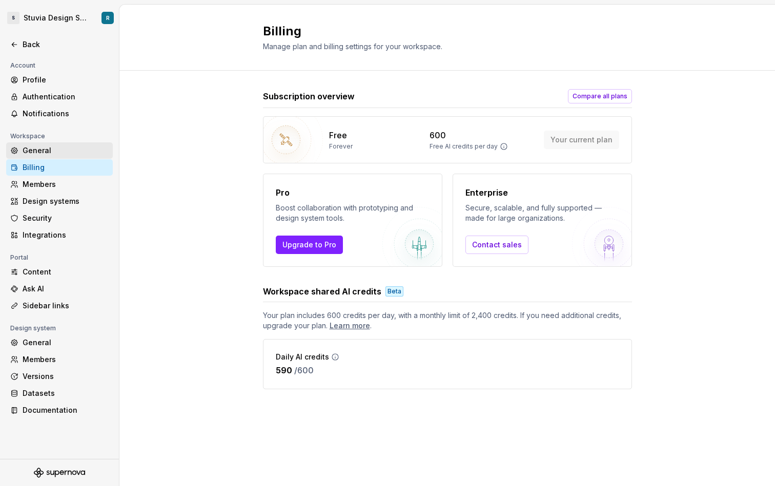
click at [53, 158] on div "General" at bounding box center [59, 150] width 107 height 16
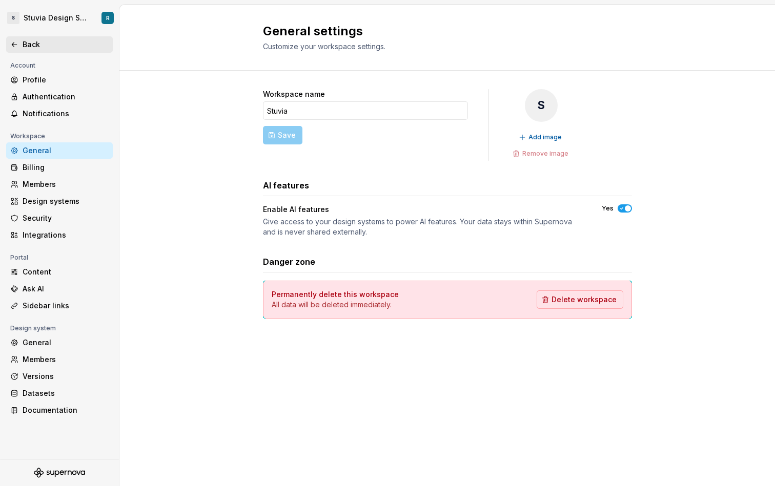
click at [41, 45] on div "Back" at bounding box center [66, 44] width 86 height 10
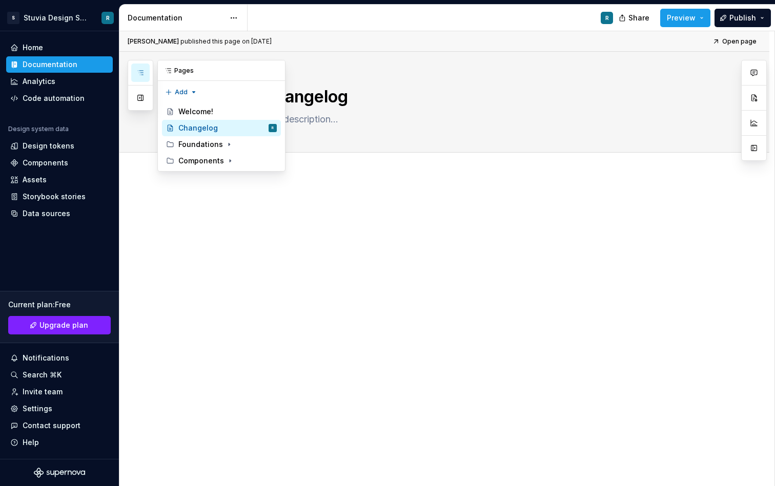
click at [138, 73] on icon "button" at bounding box center [140, 73] width 8 height 8
click at [270, 130] on button "Page tree" at bounding box center [269, 128] width 14 height 14
click at [254, 130] on button "Page tree" at bounding box center [255, 128] width 14 height 14
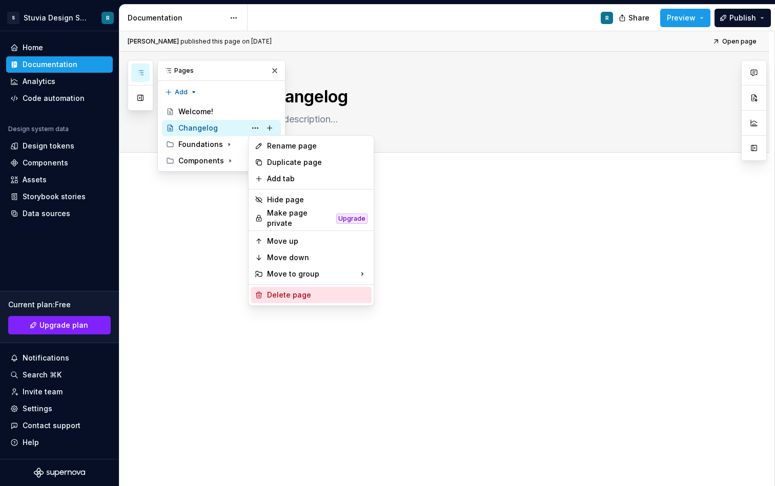
click at [287, 297] on div "Delete page" at bounding box center [311, 295] width 121 height 16
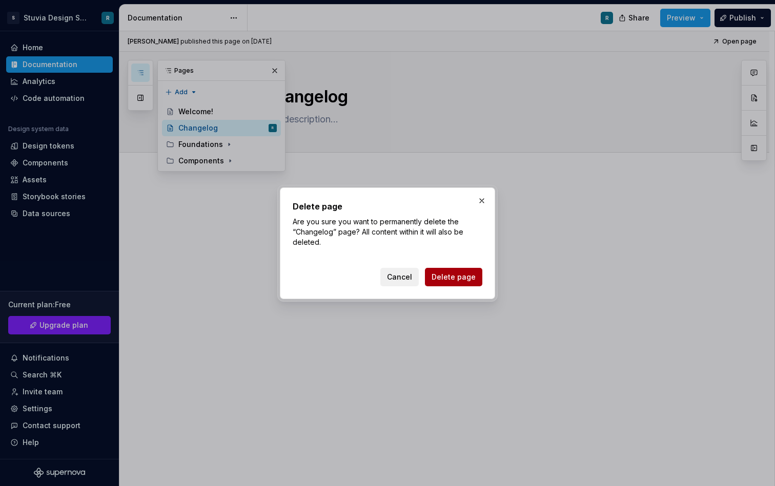
click at [452, 270] on button "Delete page" at bounding box center [453, 277] width 57 height 18
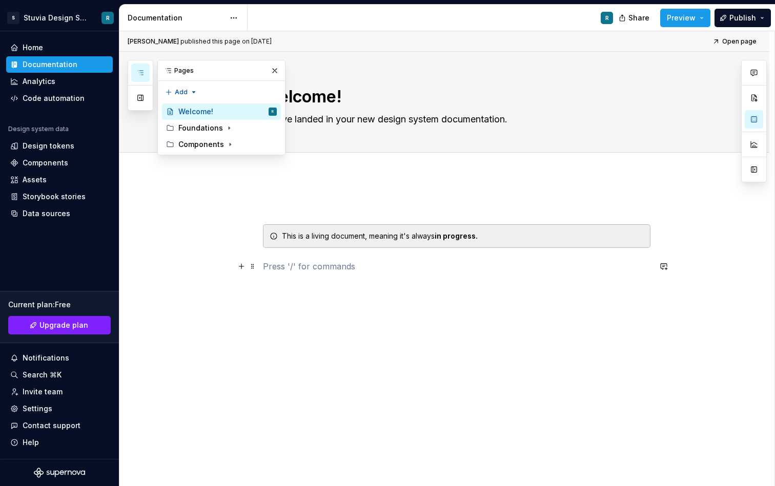
click at [330, 265] on p at bounding box center [456, 266] width 387 height 12
type textarea "*"
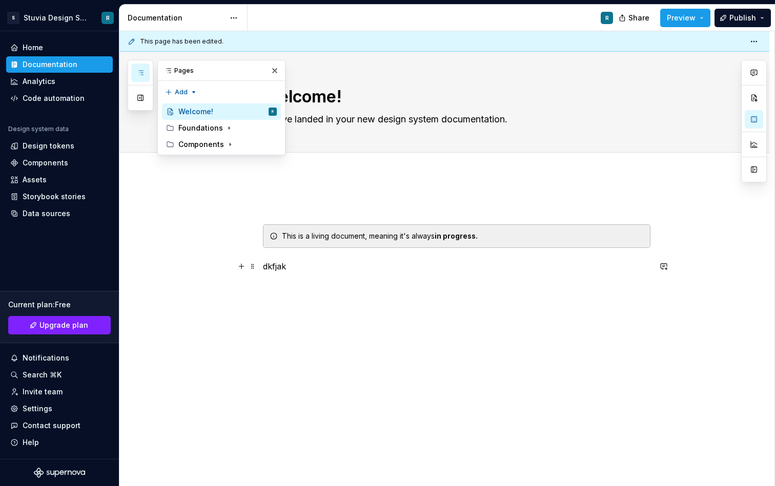
click at [263, 264] on div "This is a living document, meaning it's always in progress. dkfjak" at bounding box center [444, 303] width 650 height 256
click at [263, 265] on div "This is a living document, meaning it's always in progress. dd dkfjak" at bounding box center [456, 251] width 387 height 103
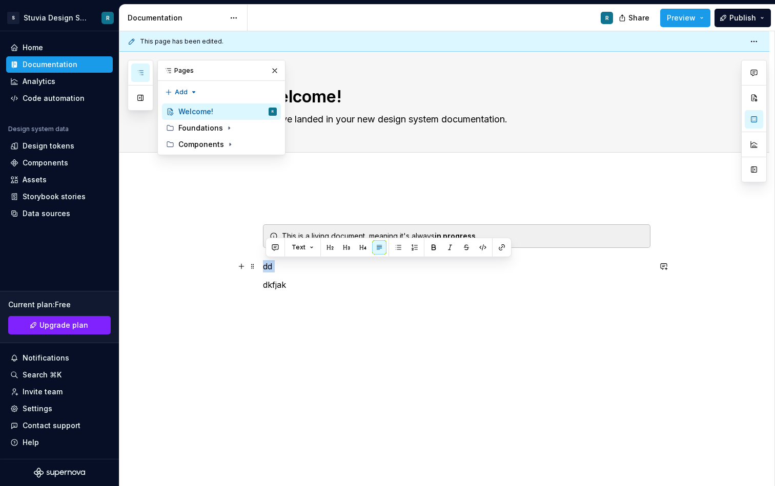
drag, startPoint x: 316, startPoint y: 277, endPoint x: 262, endPoint y: 262, distance: 56.3
click at [262, 262] on div "This is a living document, meaning it's always in progress. dd dkfjak" at bounding box center [444, 312] width 650 height 274
drag, startPoint x: 312, startPoint y: 282, endPoint x: 260, endPoint y: 272, distance: 53.3
click at [263, 262] on div "This is a living document, meaning it's always in progress. dd dkfjak" at bounding box center [456, 251] width 387 height 103
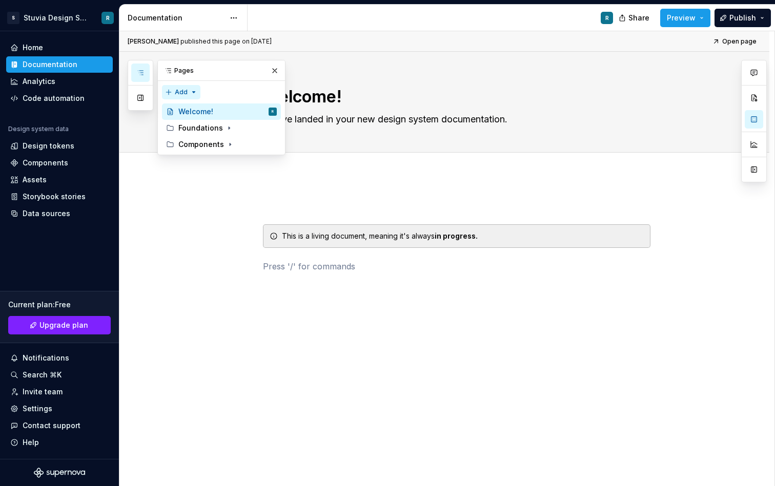
click at [192, 88] on div "Pages Add Accessibility guide for tree Page tree. Navigate the tree with the ar…" at bounding box center [207, 107] width 158 height 95
click at [183, 113] on div "New page" at bounding box center [214, 112] width 67 height 10
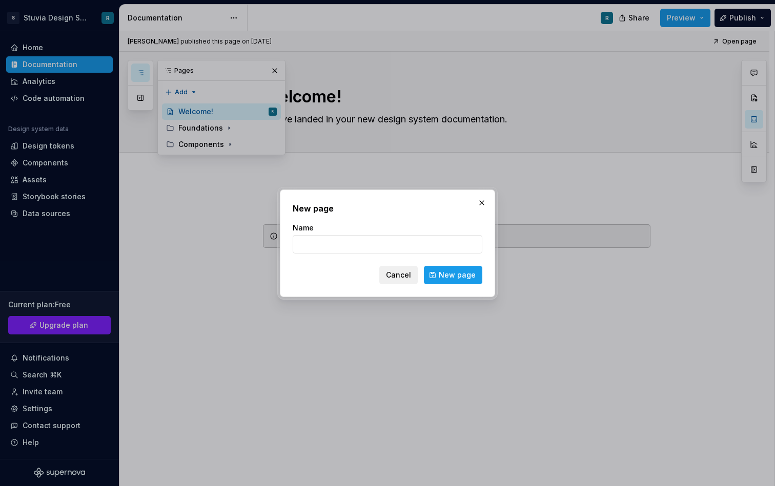
type textarea "*"
type input "Changelog"
click at [452, 275] on span "New page" at bounding box center [457, 275] width 37 height 10
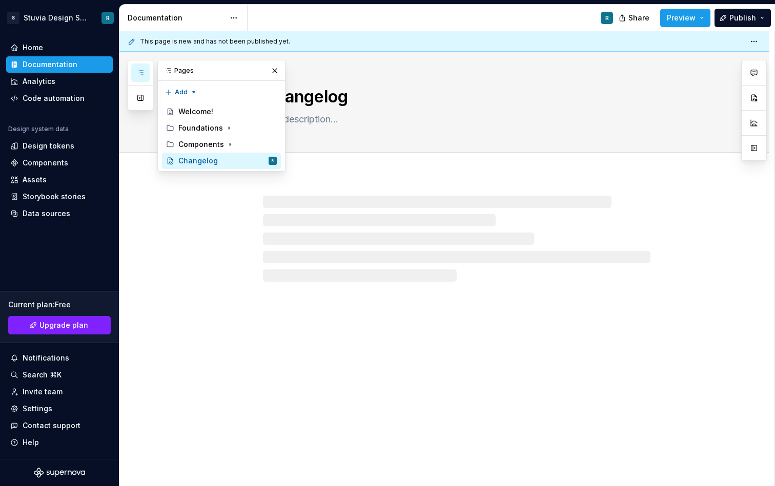
click at [346, 205] on div at bounding box center [456, 239] width 387 height 86
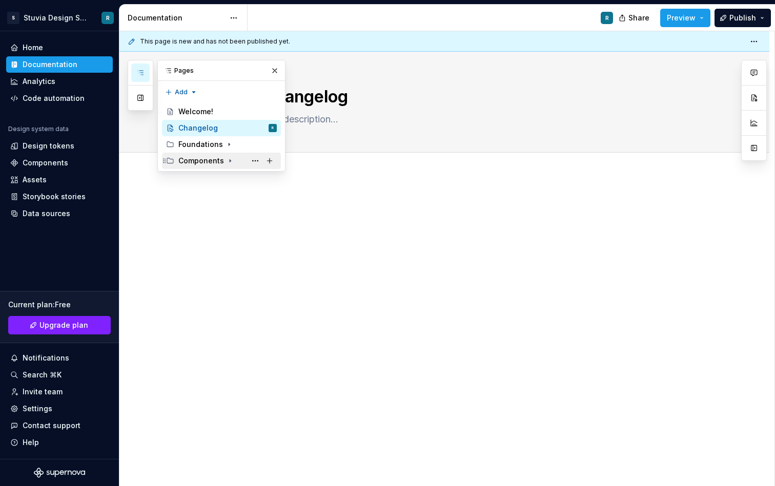
click at [228, 158] on icon "Page tree" at bounding box center [230, 161] width 8 height 8
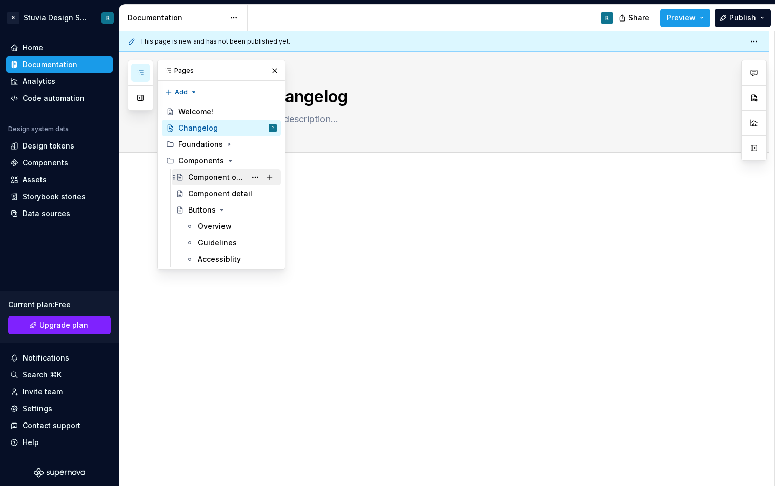
click at [215, 177] on div "Component overview" at bounding box center [217, 177] width 58 height 10
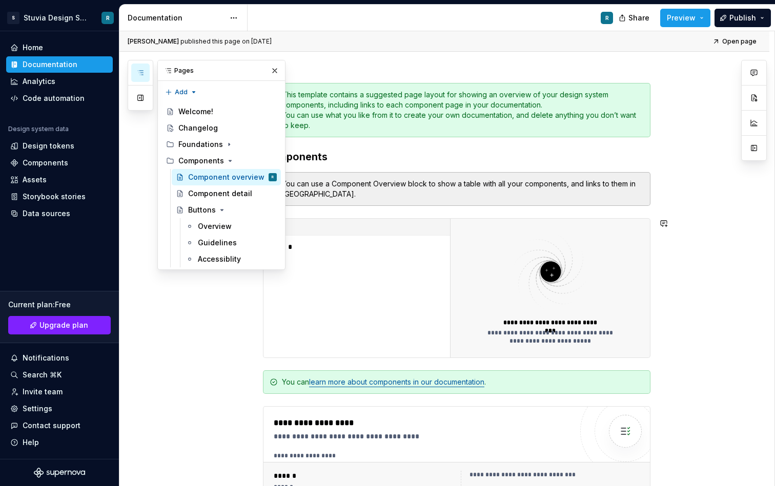
scroll to position [120, 0]
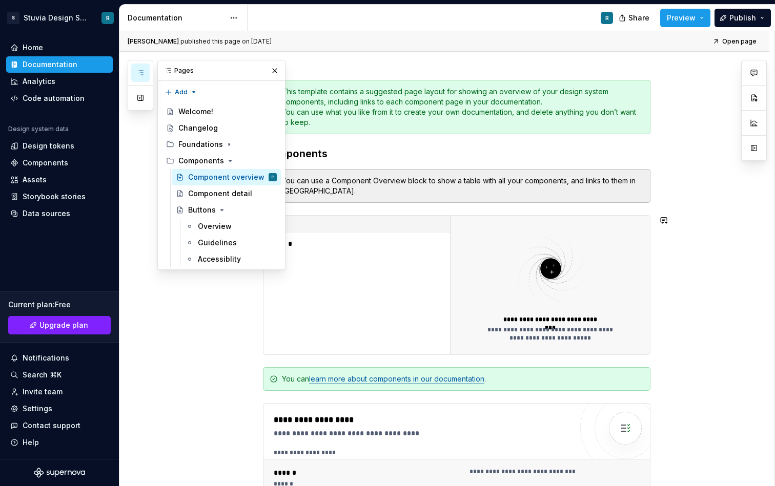
click at [304, 244] on p "******" at bounding box center [333, 244] width 128 height 10
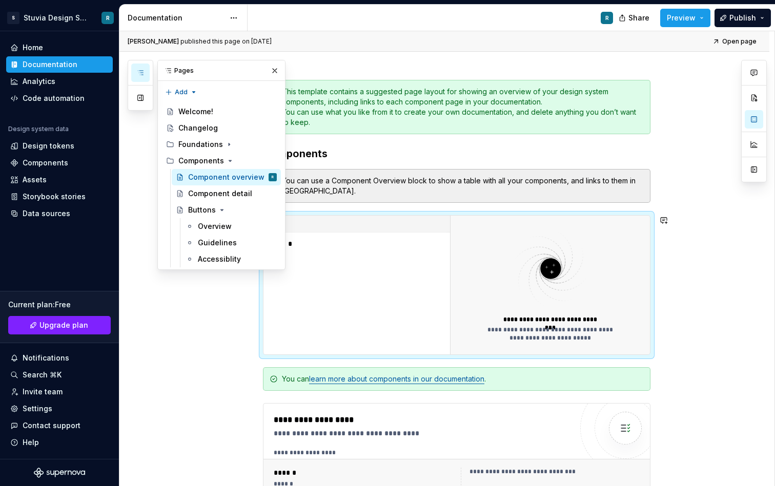
click at [294, 243] on p "******" at bounding box center [333, 244] width 128 height 10
click at [520, 331] on div "**********" at bounding box center [550, 334] width 139 height 16
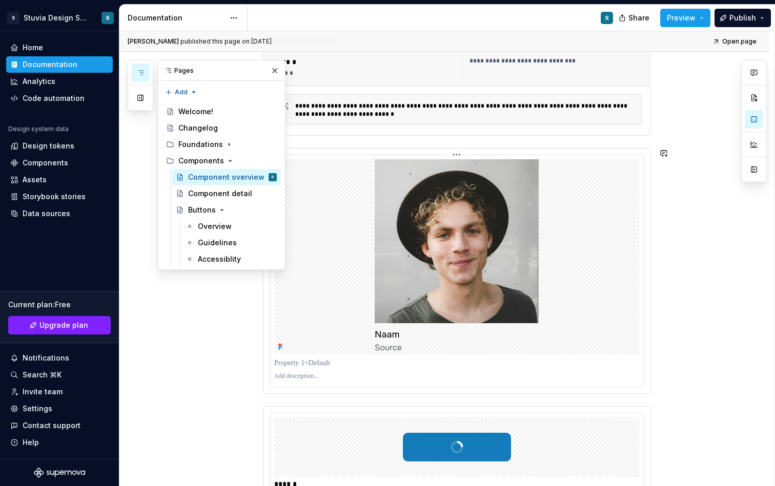
scroll to position [618, 0]
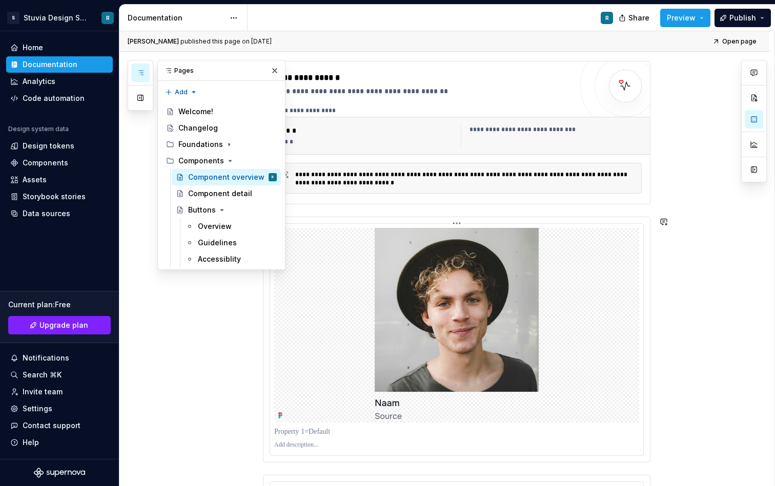
click at [449, 272] on img at bounding box center [456, 325] width 164 height 195
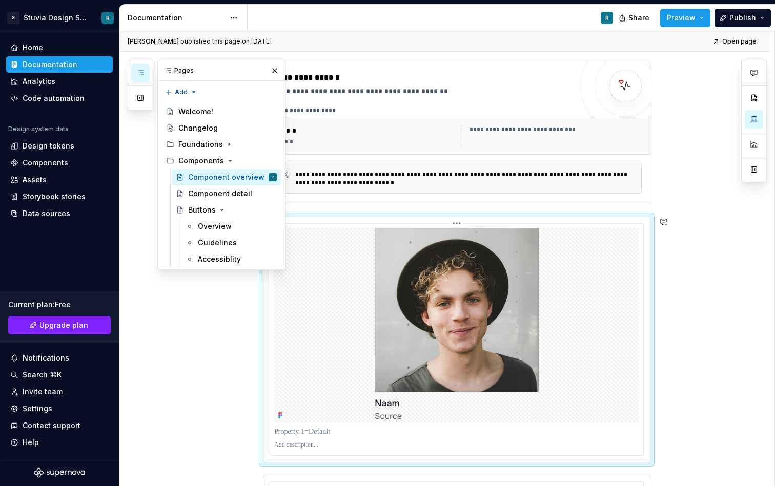
click at [483, 284] on img at bounding box center [456, 325] width 164 height 195
click at [705, 19] on button "Preview" at bounding box center [685, 18] width 50 height 18
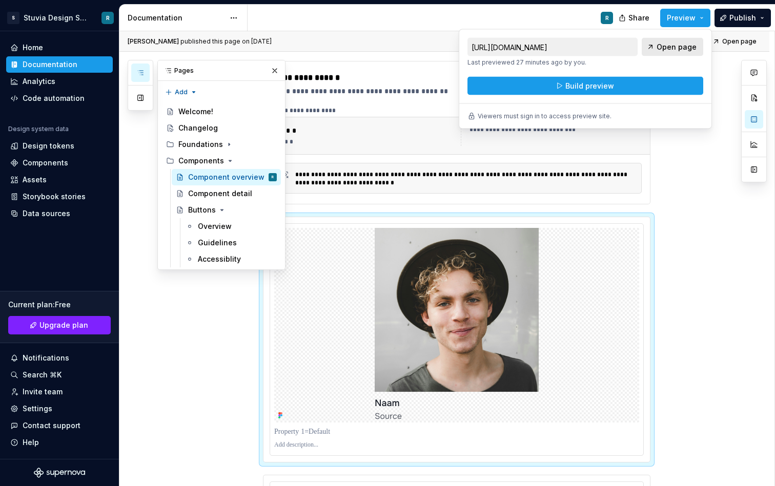
click at [669, 46] on span "Open page" at bounding box center [676, 47] width 40 height 10
click at [256, 177] on button "Page tree" at bounding box center [255, 177] width 14 height 14
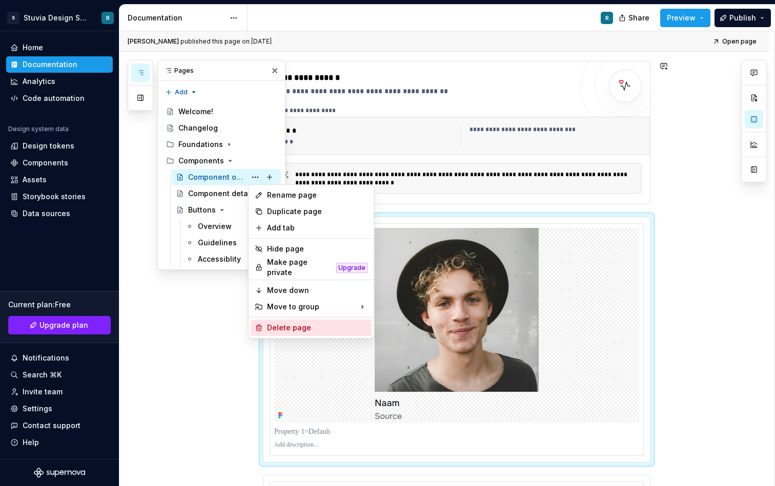
click at [276, 325] on div "Delete page" at bounding box center [317, 328] width 100 height 10
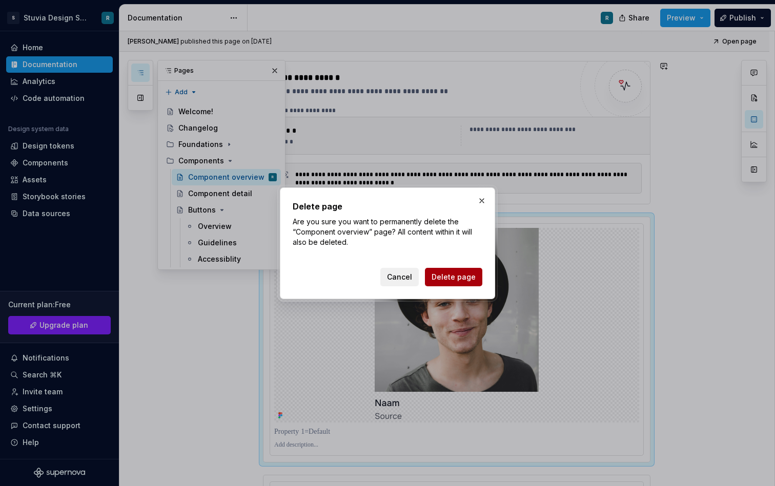
click at [455, 278] on span "Delete page" at bounding box center [453, 277] width 44 height 10
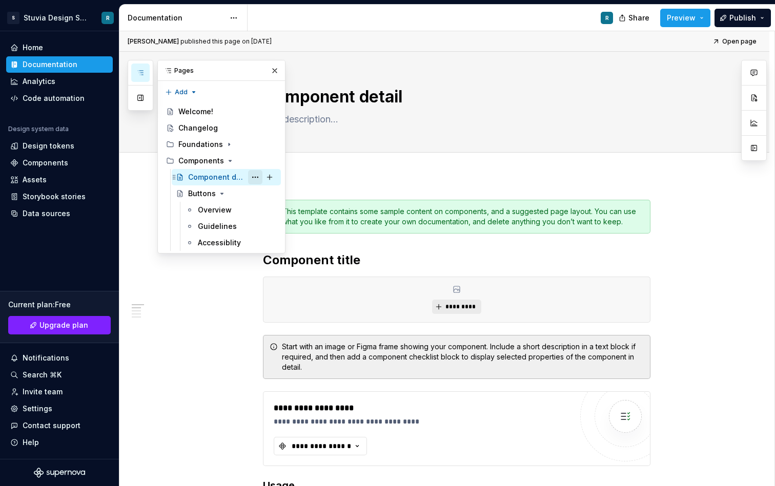
click at [253, 175] on button "Page tree" at bounding box center [255, 177] width 14 height 14
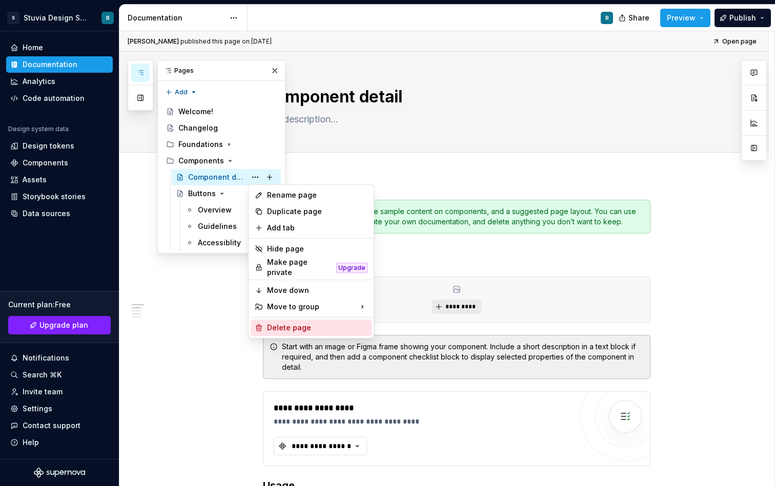
click at [293, 323] on div "Delete page" at bounding box center [317, 328] width 100 height 10
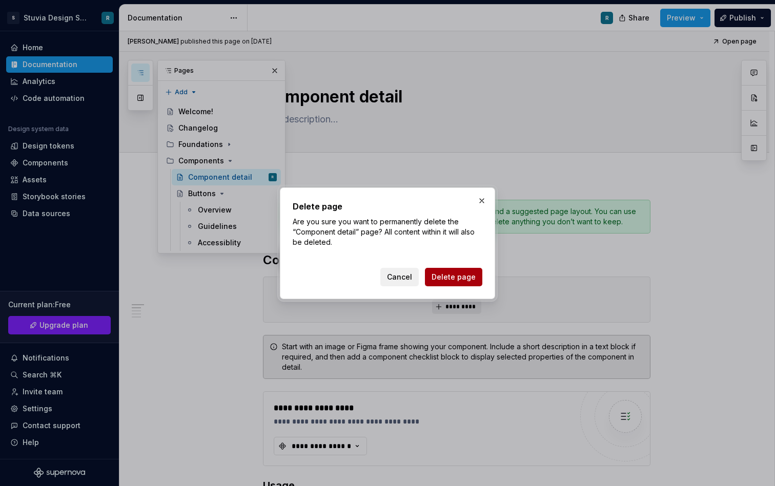
click at [468, 278] on span "Delete page" at bounding box center [453, 277] width 44 height 10
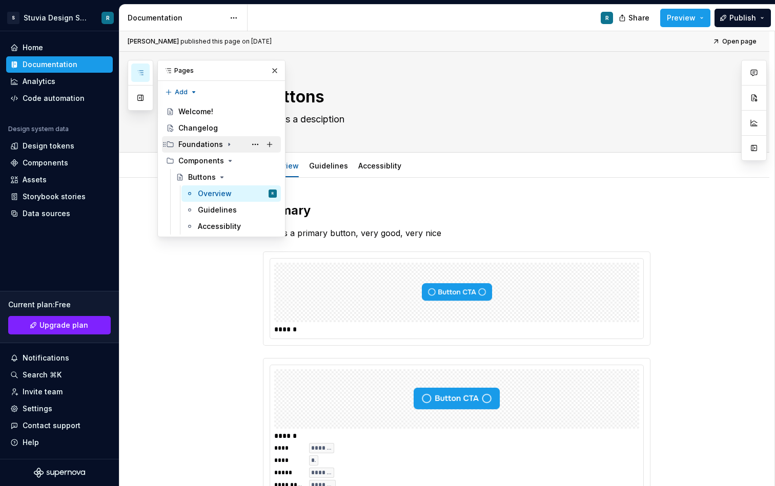
click at [228, 142] on icon "Page tree" at bounding box center [229, 144] width 8 height 8
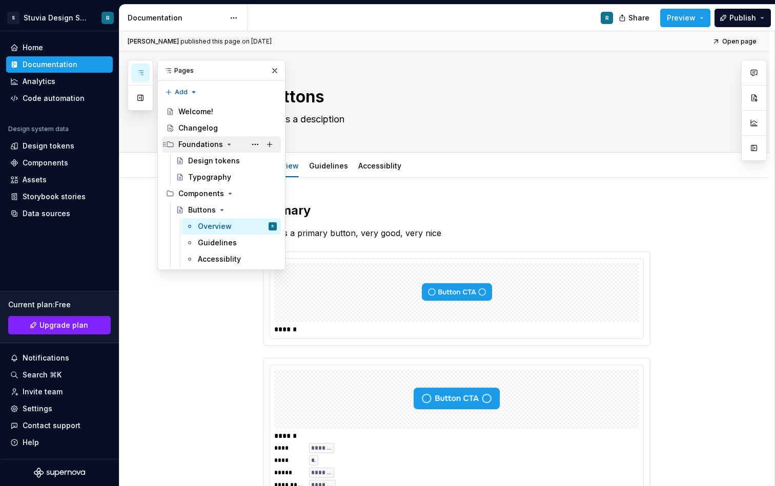
click at [228, 142] on icon "Page tree" at bounding box center [229, 144] width 8 height 8
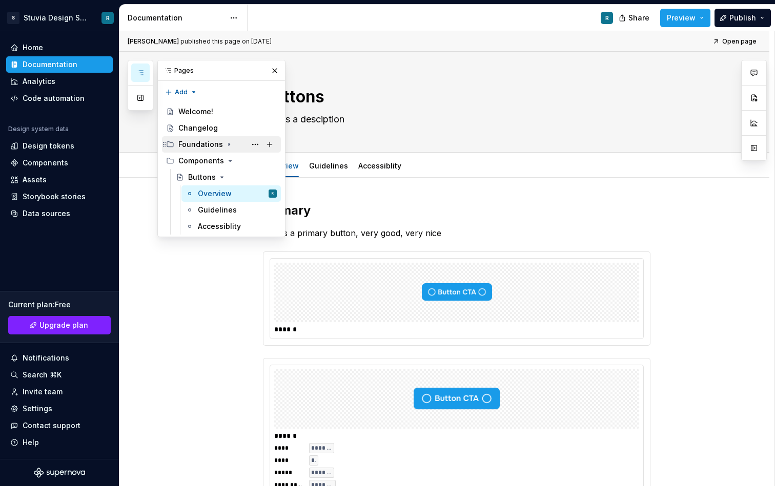
click at [225, 144] on icon "Page tree" at bounding box center [229, 144] width 8 height 8
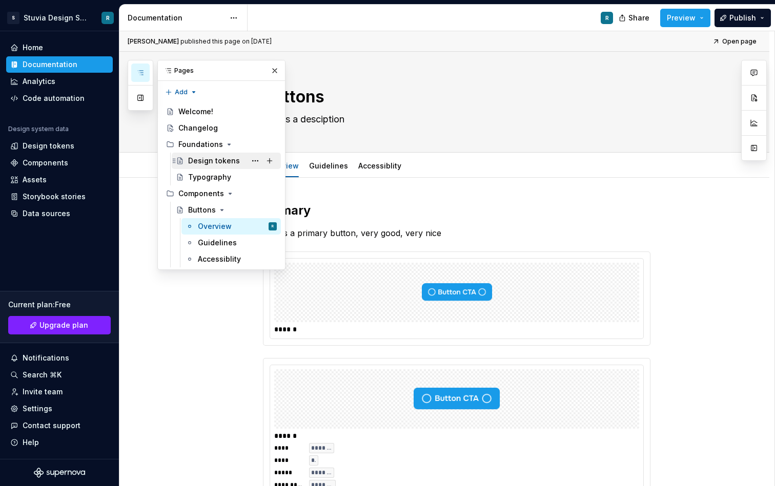
click at [228, 161] on div "Design tokens" at bounding box center [214, 161] width 52 height 10
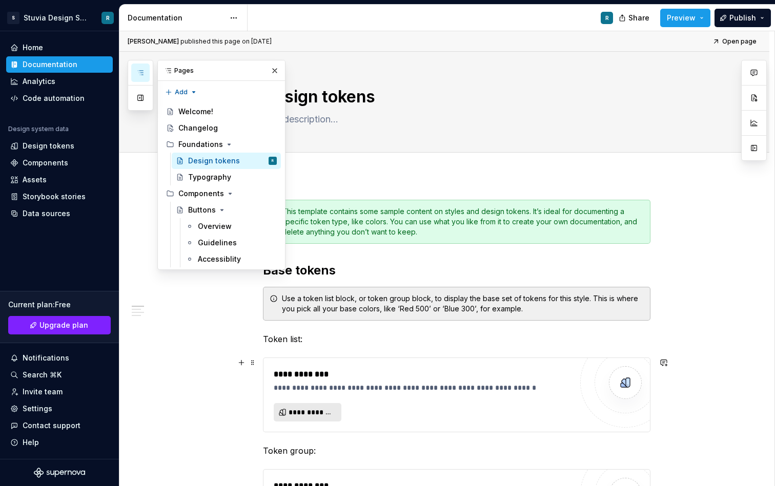
click at [312, 412] on span "**********" at bounding box center [311, 412] width 46 height 10
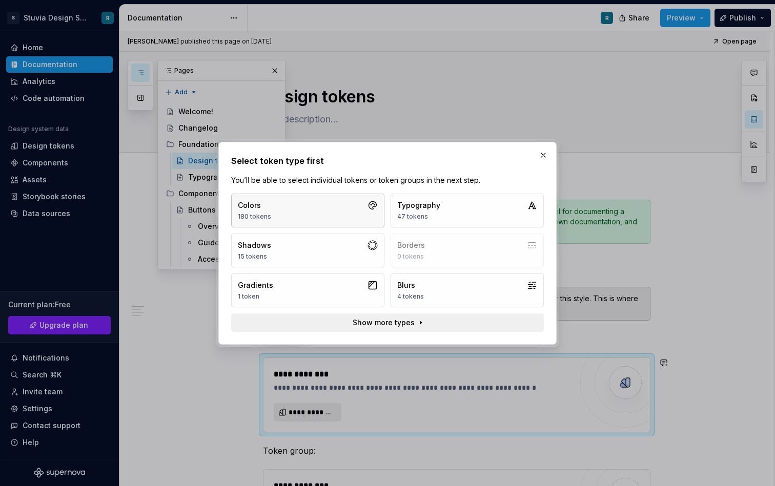
click at [346, 216] on button "Colors 180 tokens" at bounding box center [307, 211] width 153 height 34
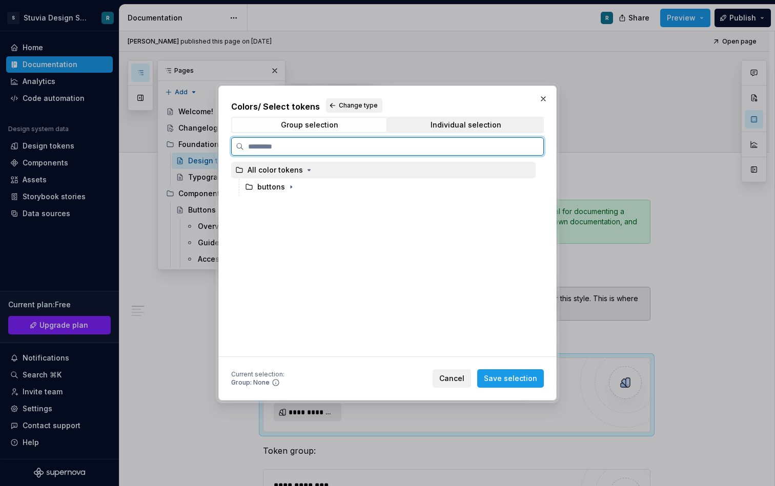
click at [269, 175] on div "All color tokens" at bounding box center [274, 170] width 55 height 10
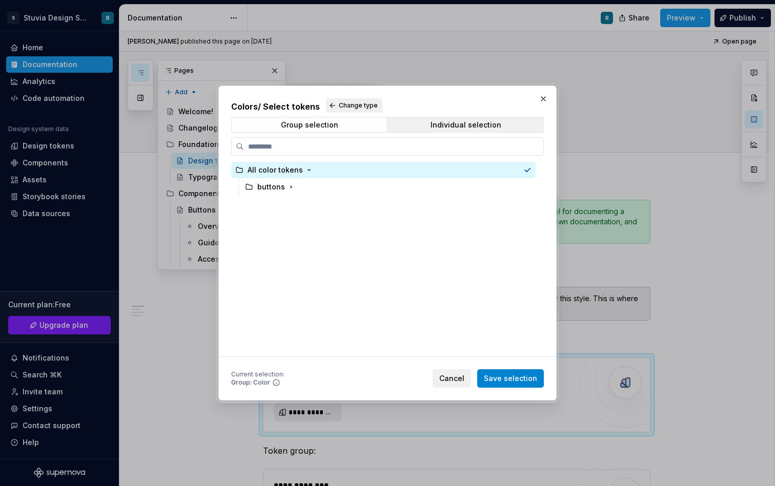
click at [520, 384] on button "Save selection" at bounding box center [510, 378] width 67 height 18
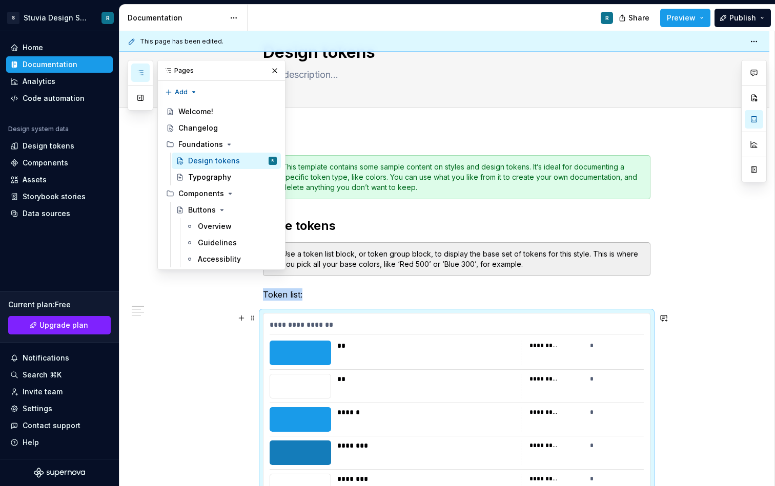
scroll to position [13, 0]
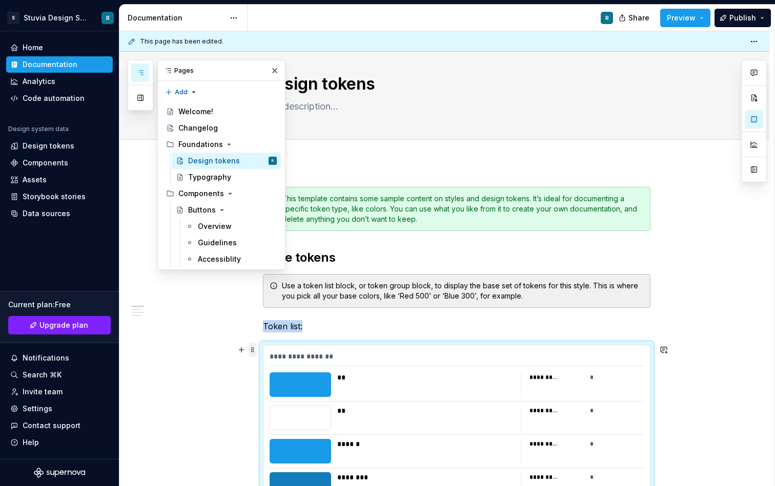
click at [256, 354] on span at bounding box center [252, 350] width 8 height 14
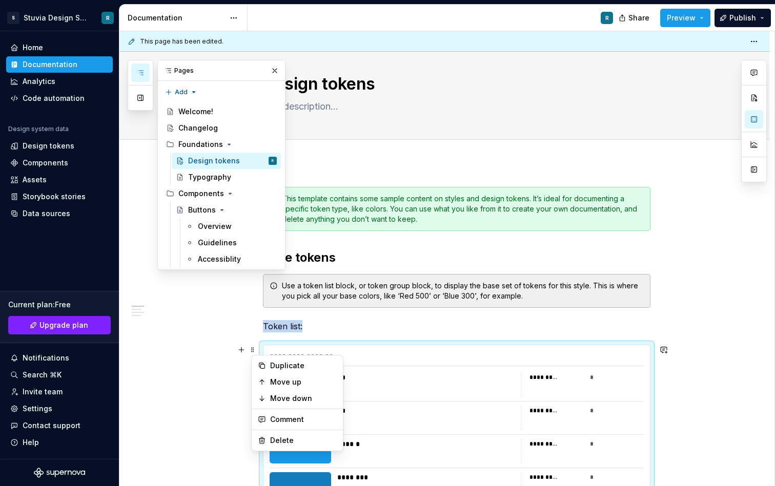
click at [415, 305] on div "Use a token list block, or token group block, to display the base set of tokens…" at bounding box center [456, 291] width 387 height 34
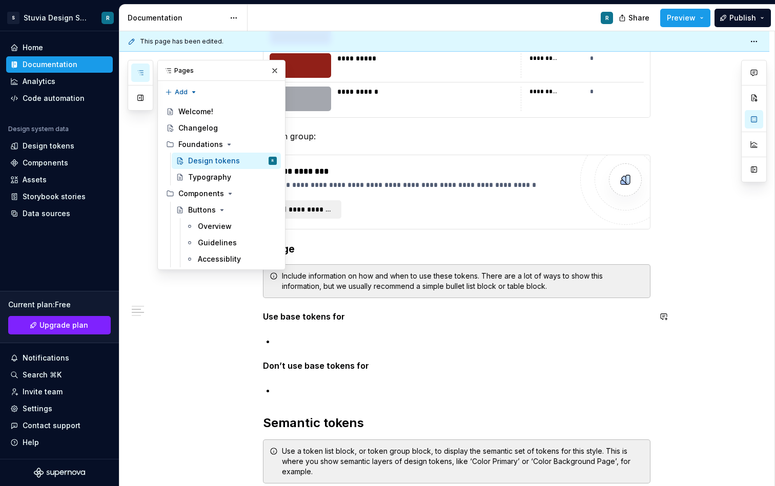
scroll to position [6464, 0]
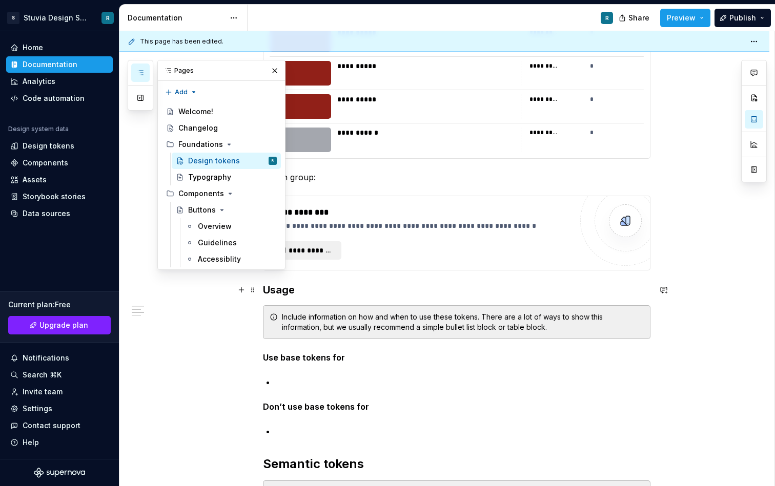
click at [415, 291] on h3 "Usage" at bounding box center [456, 290] width 387 height 14
click at [275, 68] on button "button" at bounding box center [274, 71] width 14 height 14
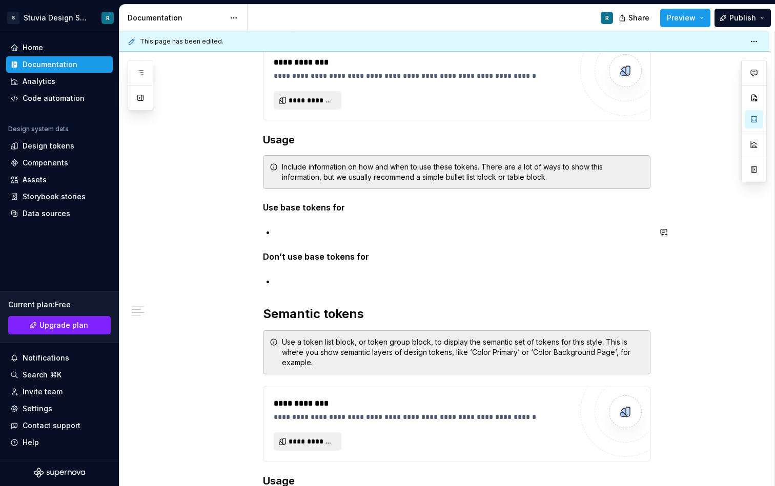
scroll to position [6619, 0]
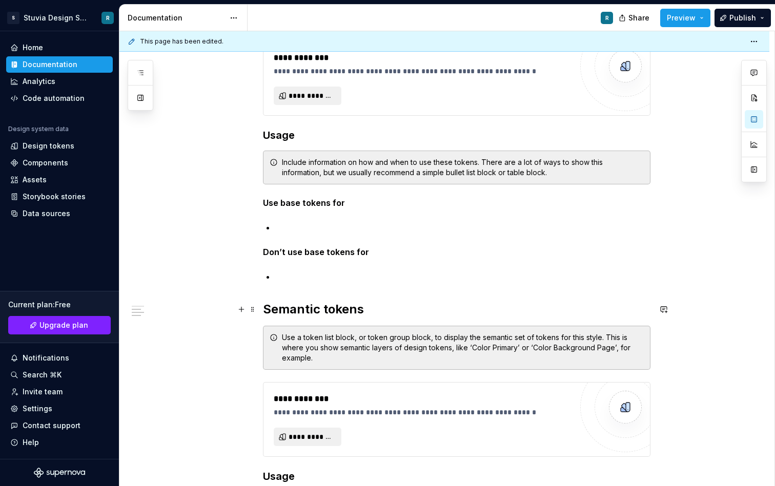
click at [370, 312] on h2 "Semantic tokens" at bounding box center [456, 309] width 387 height 16
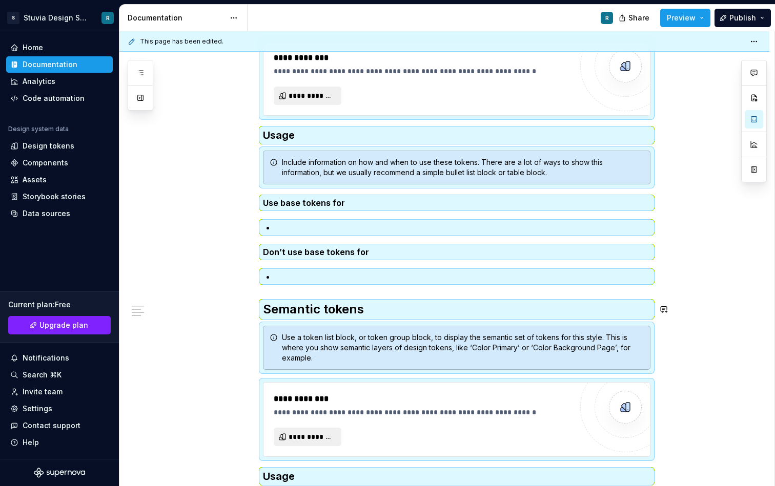
scroll to position [0, 0]
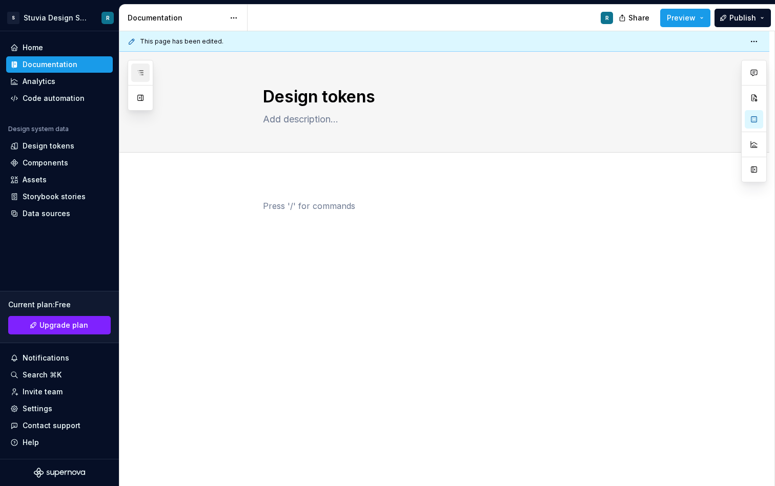
click at [141, 73] on icon "button" at bounding box center [140, 73] width 8 height 8
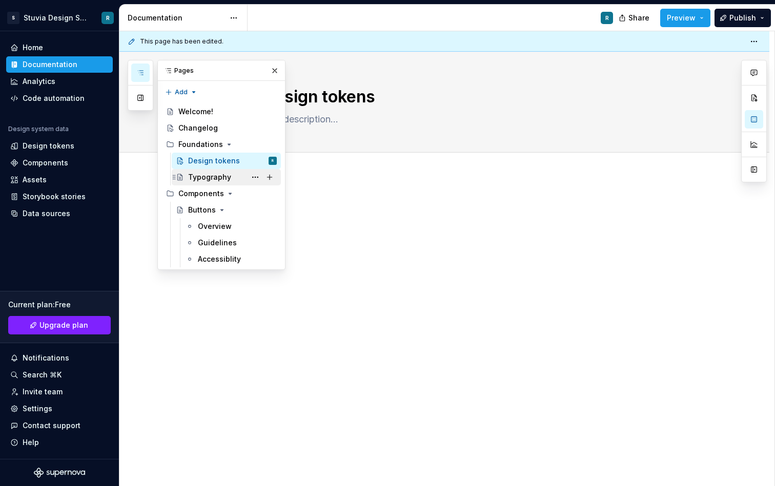
click at [218, 180] on div "Typography" at bounding box center [209, 177] width 43 height 10
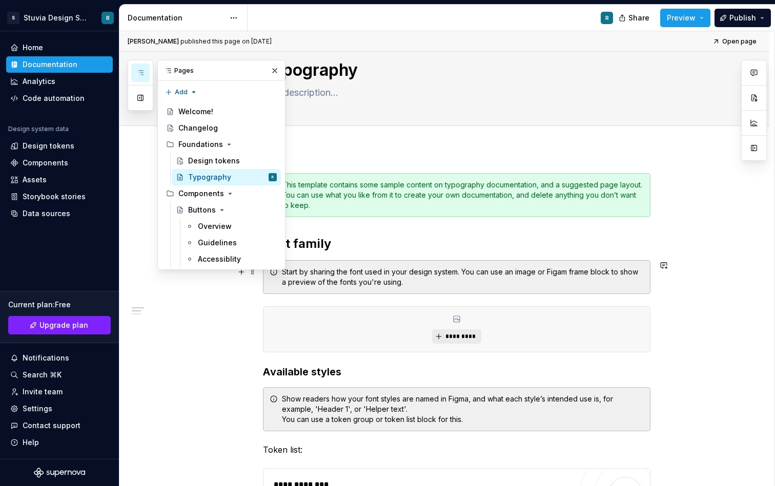
scroll to position [53, 0]
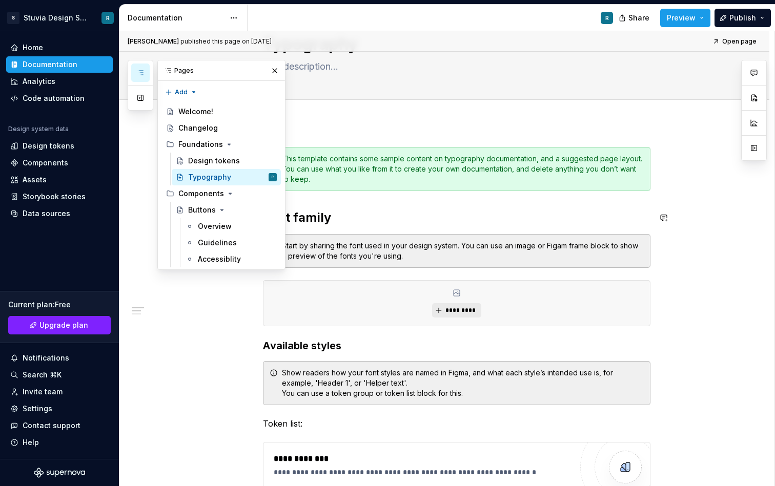
click at [466, 215] on h2 "Font family" at bounding box center [456, 218] width 387 height 16
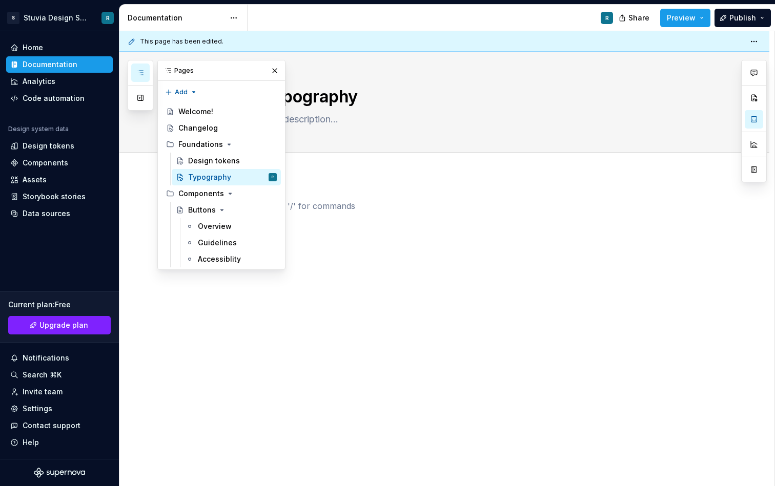
scroll to position [0, 0]
click at [228, 212] on div "Buttons" at bounding box center [232, 210] width 89 height 14
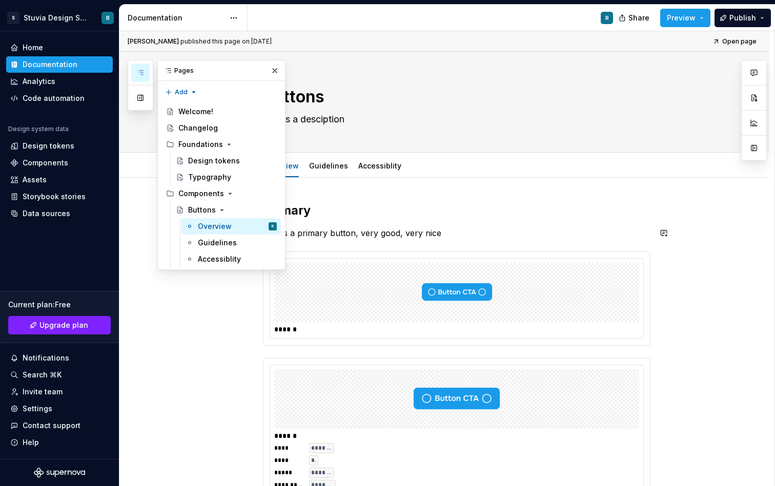
click at [354, 234] on p "This is a primary button, very good, very nice" at bounding box center [456, 233] width 387 height 12
click at [275, 71] on button "button" at bounding box center [274, 71] width 14 height 14
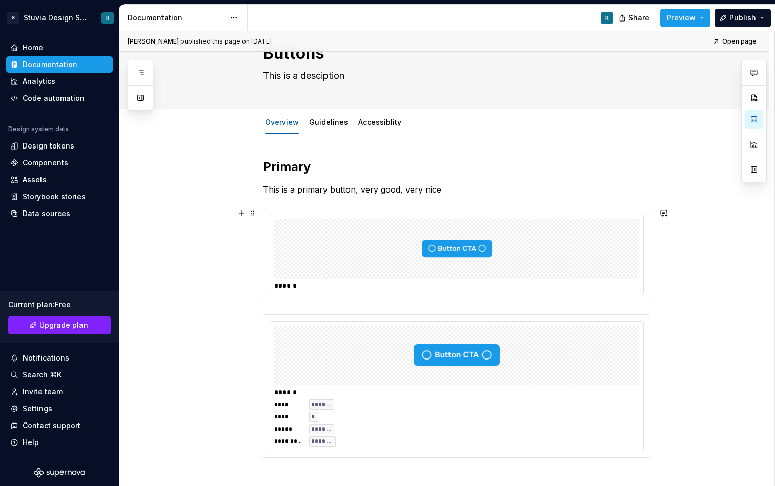
scroll to position [49, 0]
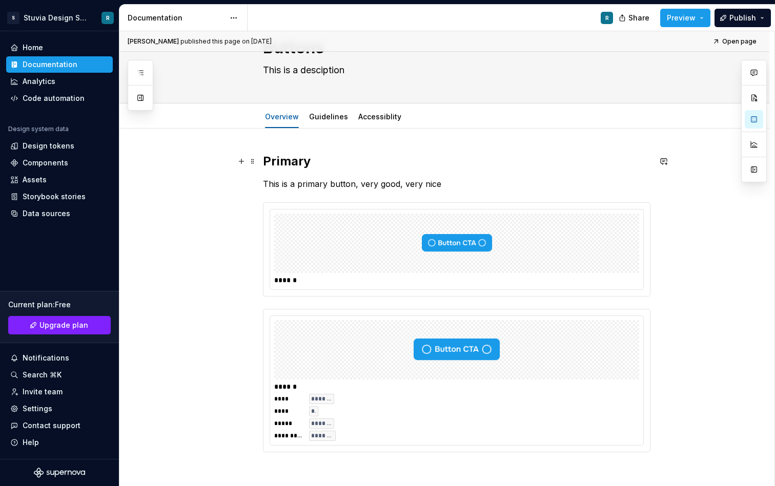
click at [383, 159] on h2 "Primary" at bounding box center [456, 161] width 387 height 16
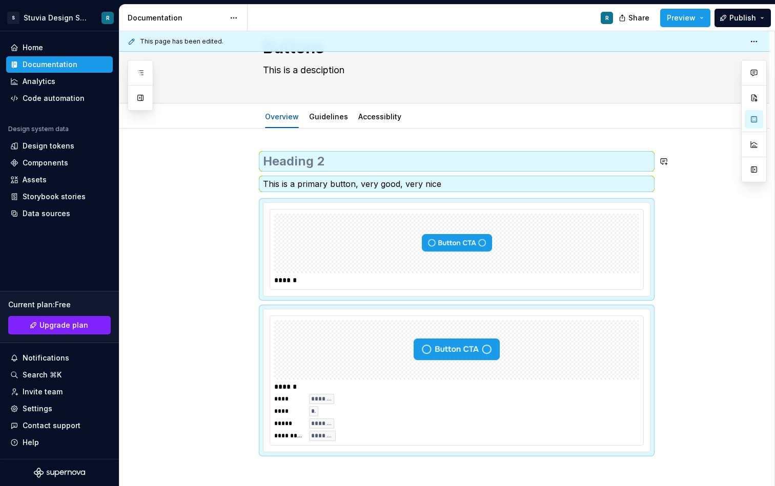
scroll to position [0, 0]
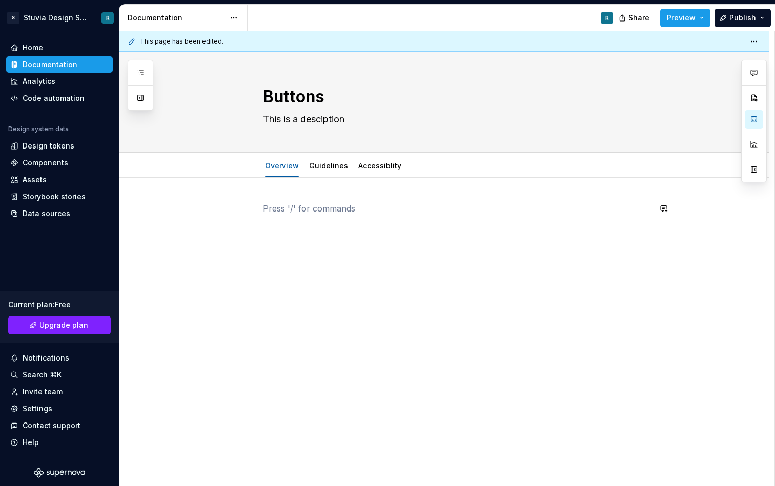
type textarea "*"
click at [292, 217] on div at bounding box center [456, 221] width 387 height 39
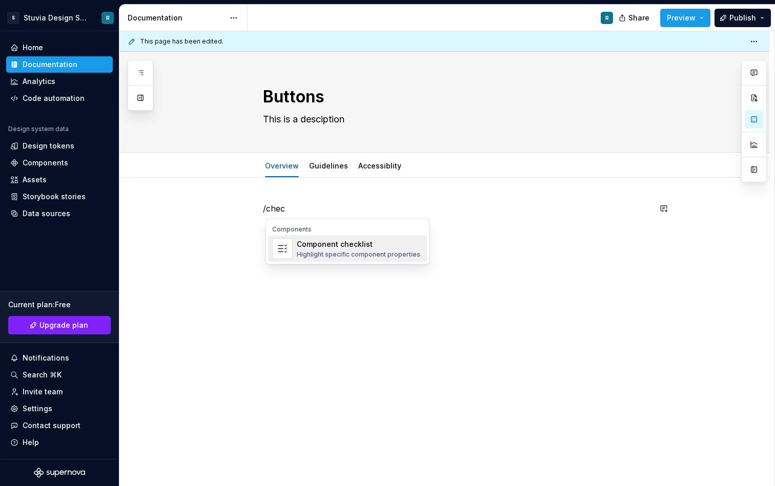
click at [330, 243] on div "Component checklist" at bounding box center [358, 244] width 123 height 10
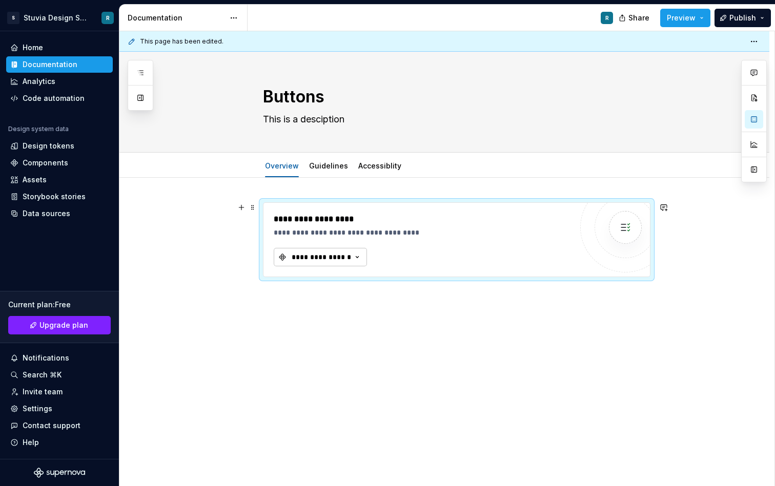
click at [348, 254] on div "**********" at bounding box center [320, 257] width 61 height 10
click at [337, 298] on div "Button" at bounding box center [369, 298] width 128 height 10
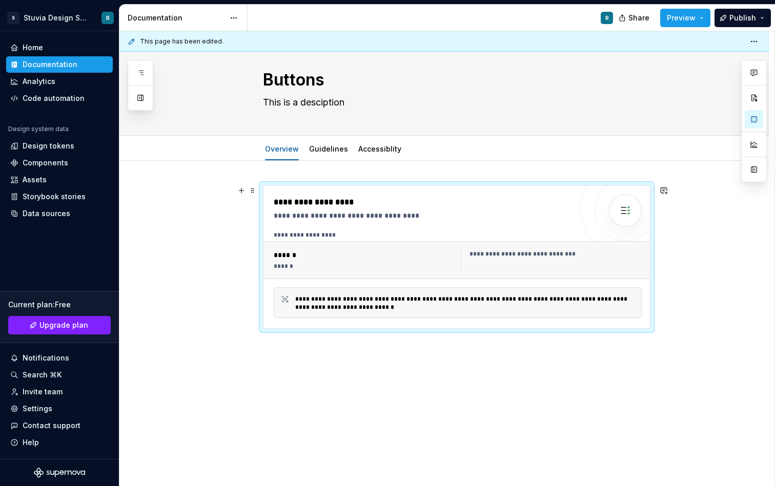
scroll to position [17, 0]
click at [517, 245] on div "**********" at bounding box center [457, 260] width 388 height 38
click at [528, 296] on div "**********" at bounding box center [465, 303] width 340 height 16
click at [63, 162] on div "Components" at bounding box center [46, 163] width 46 height 10
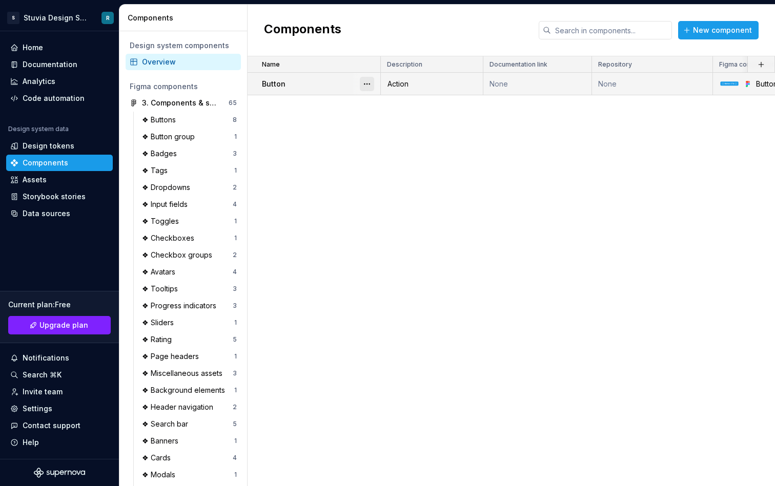
click at [363, 81] on button "button" at bounding box center [367, 84] width 14 height 14
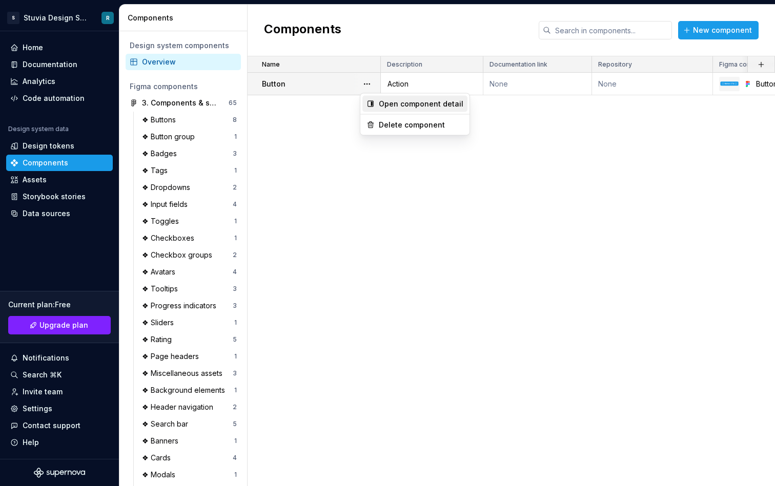
click at [394, 103] on div "Open component detail" at bounding box center [421, 104] width 85 height 10
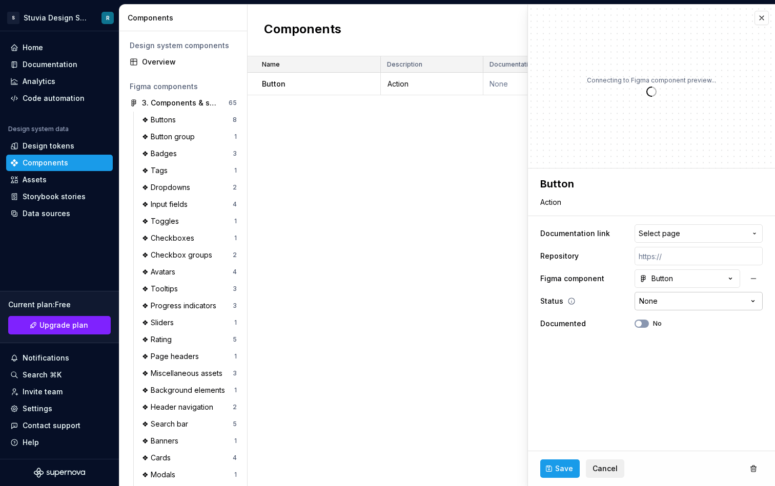
type textarea "*"
click at [687, 300] on html "S Stuvia Design System R Home Documentation Analytics Code automation Design sy…" at bounding box center [387, 243] width 775 height 486
click at [688, 301] on html "S Stuvia Design System R Home Documentation Analytics Code automation Design sy…" at bounding box center [387, 243] width 775 height 486
click at [681, 300] on html "S Stuvia Design System R Home Documentation Analytics Code automation Design sy…" at bounding box center [387, 243] width 775 height 486
select select "**********"
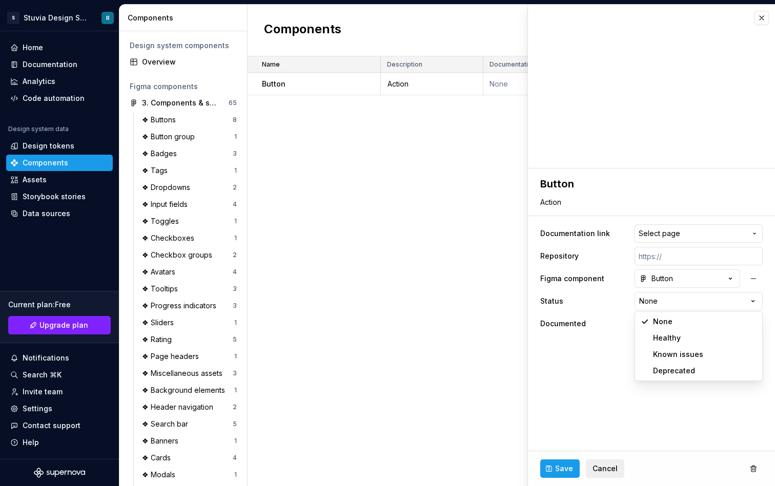
type textarea "*"
click at [672, 303] on html "S Stuvia Design System R Home Documentation Analytics Code automation Design sy…" at bounding box center [387, 243] width 775 height 486
select select
click at [638, 322] on span "button" at bounding box center [638, 324] width 6 height 6
click at [644, 320] on button "Yes" at bounding box center [641, 324] width 14 height 8
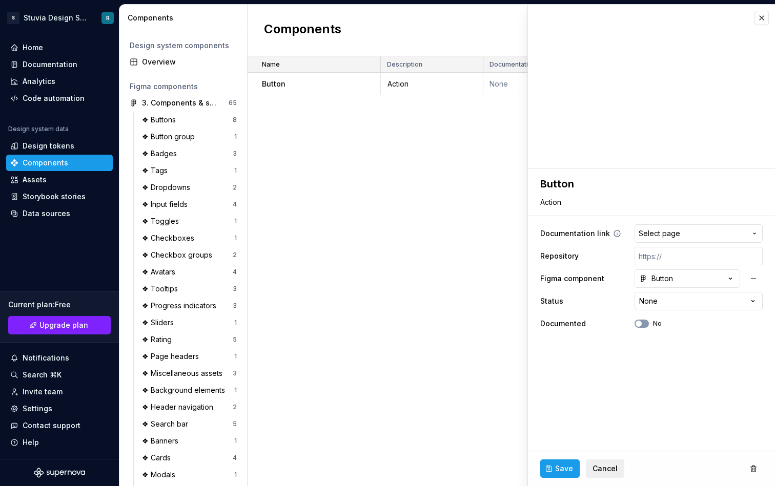
click at [679, 228] on span "Select page" at bounding box center [692, 233] width 108 height 10
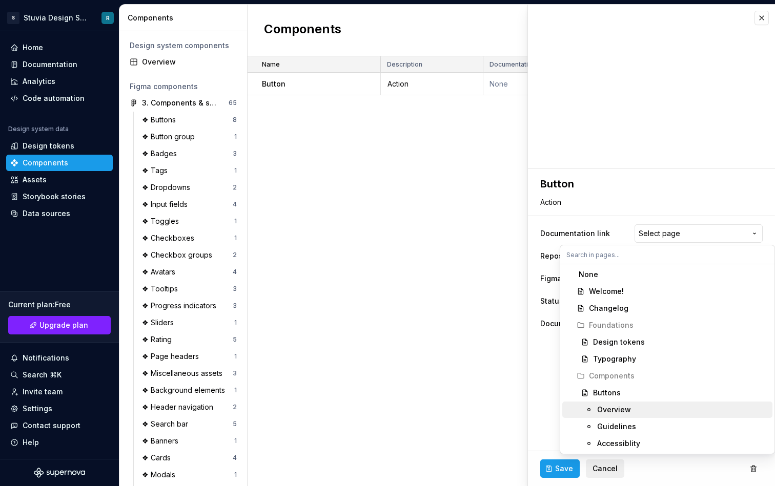
click at [629, 409] on div "Overview" at bounding box center [682, 410] width 171 height 10
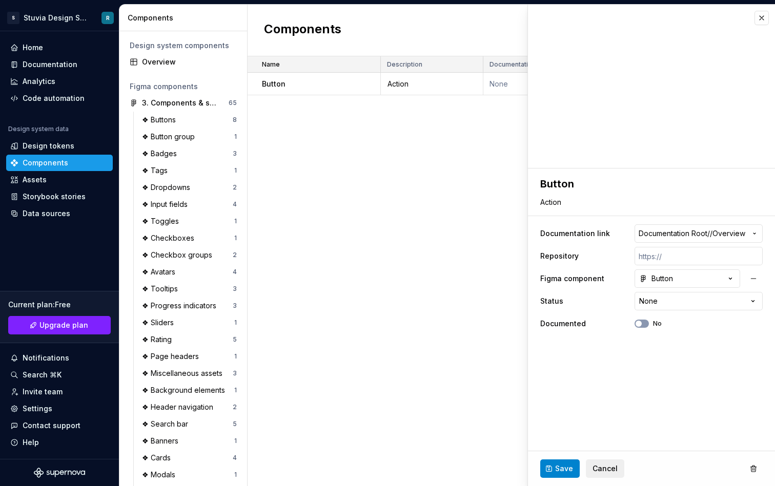
click at [560, 469] on span "Save" at bounding box center [564, 469] width 18 height 10
type textarea "*"
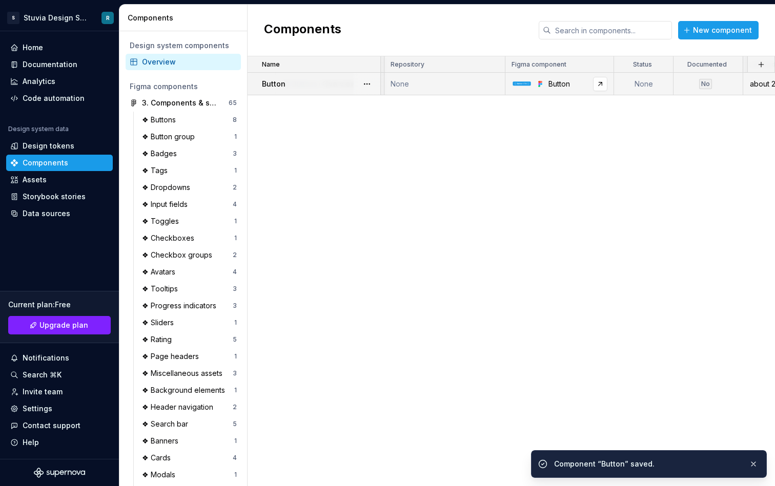
scroll to position [0, 220]
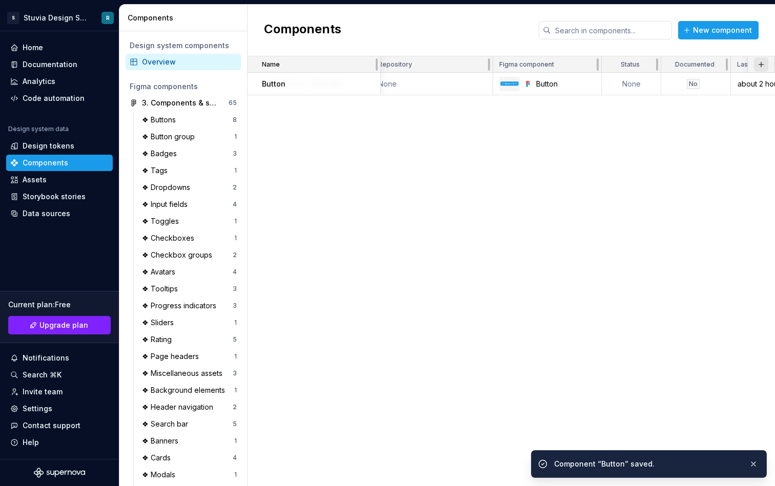
click at [762, 60] on button "button" at bounding box center [761, 64] width 14 height 14
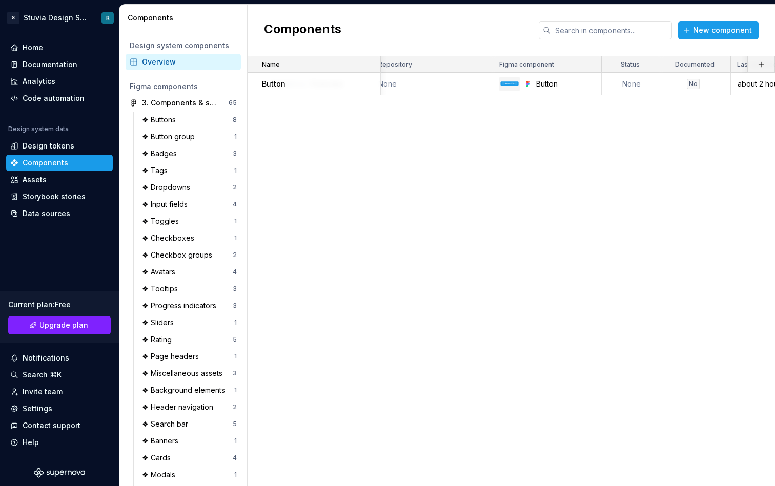
click at [582, 130] on div "Name Description Documentation link Repository Figma component Status Documente…" at bounding box center [510, 271] width 527 height 430
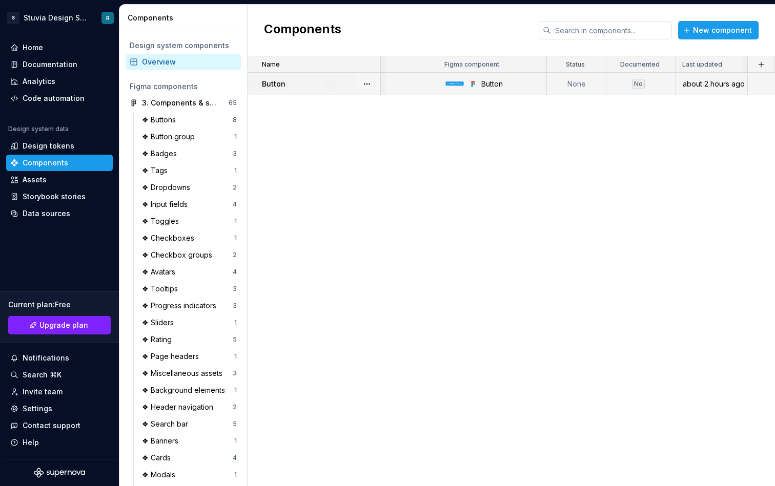
scroll to position [0, 275]
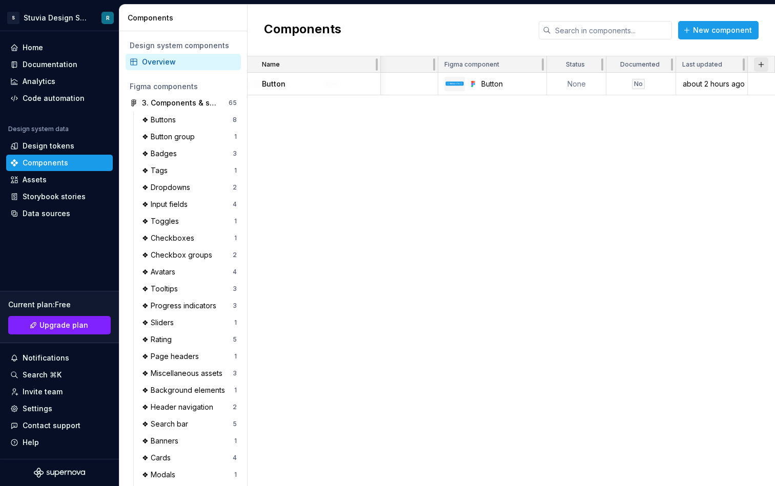
click at [763, 67] on button "button" at bounding box center [761, 64] width 14 height 14
click at [735, 85] on div "New custom property" at bounding box center [702, 84] width 77 height 10
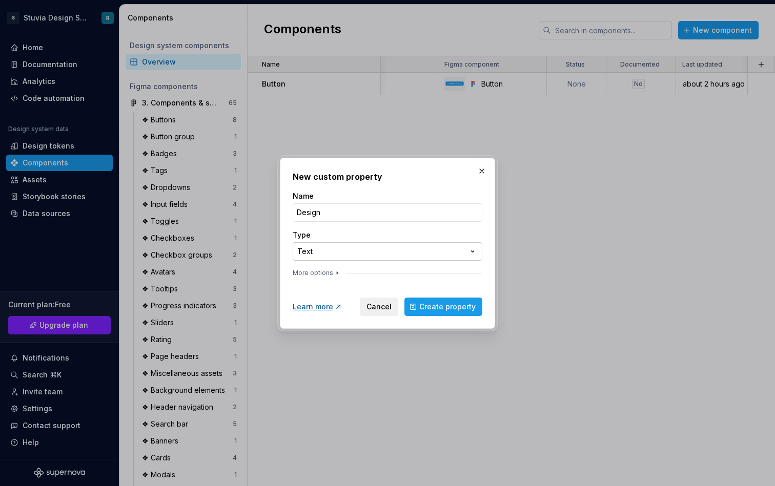
type input "Design"
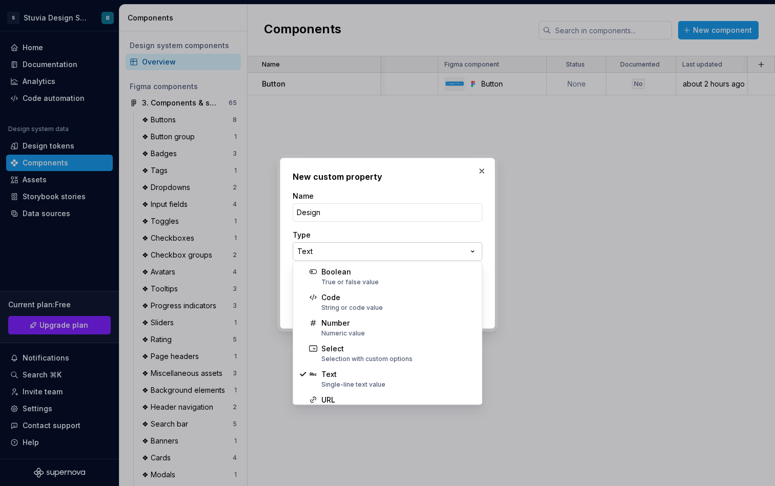
click at [379, 245] on div "**********" at bounding box center [387, 243] width 775 height 486
select select "*******"
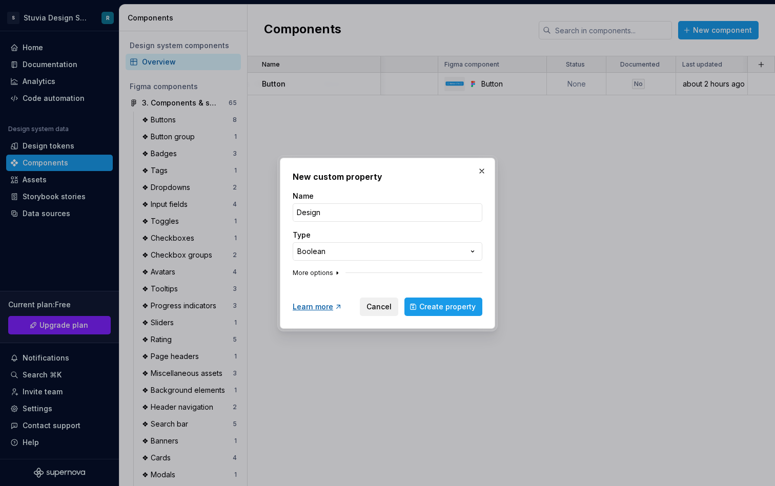
click at [329, 272] on button "More options" at bounding box center [317, 273] width 49 height 8
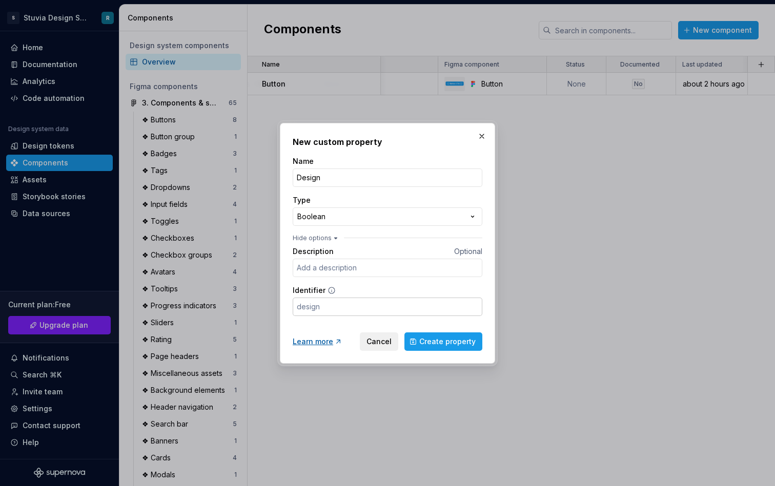
click at [318, 305] on input "Identifier" at bounding box center [388, 307] width 190 height 18
paste input "Is the design finished and component available in Figma library?"
type input "Is the design finished and component available in Figma library?"
click at [362, 266] on input "Description" at bounding box center [388, 268] width 190 height 18
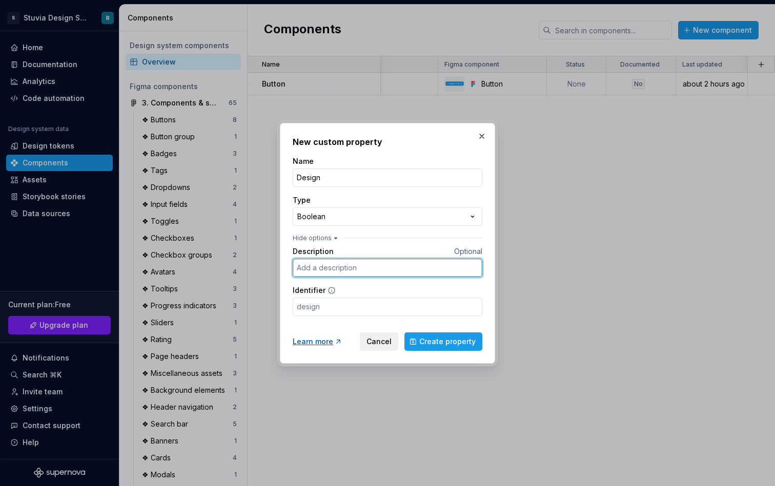
paste input "Is the design finished and component available in Figma library?"
type input "Is the design finished and component available in Figma library?"
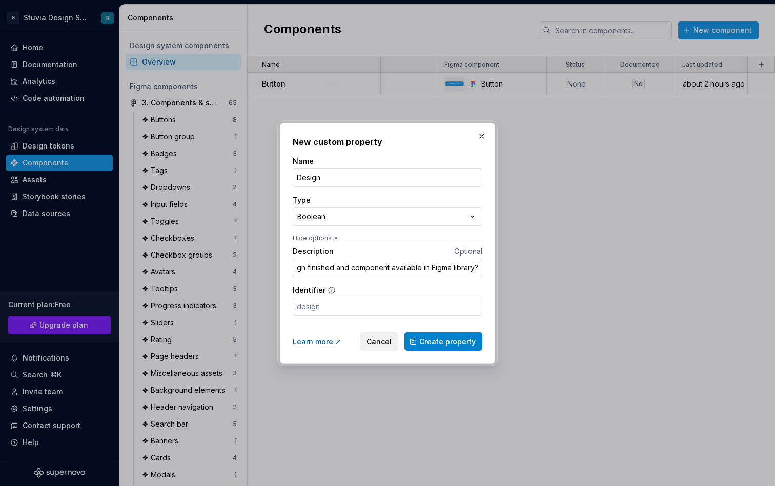
click at [444, 344] on span "Create property" at bounding box center [447, 342] width 56 height 10
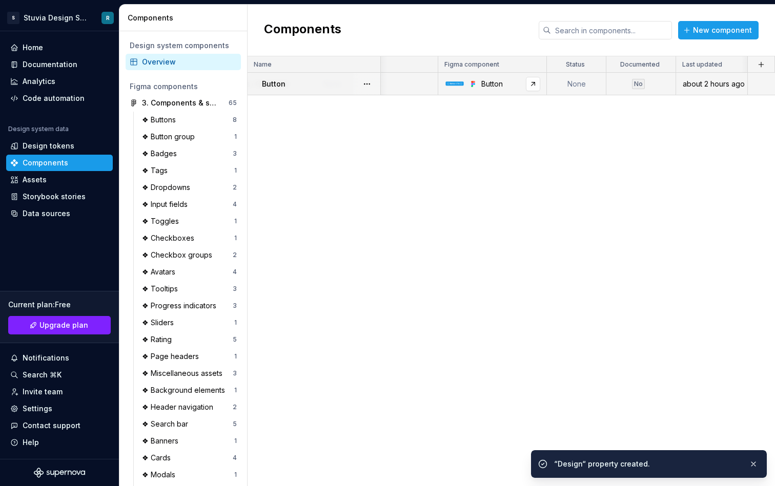
scroll to position [0, 326]
click at [636, 84] on div "No" at bounding box center [638, 84] width 13 height 10
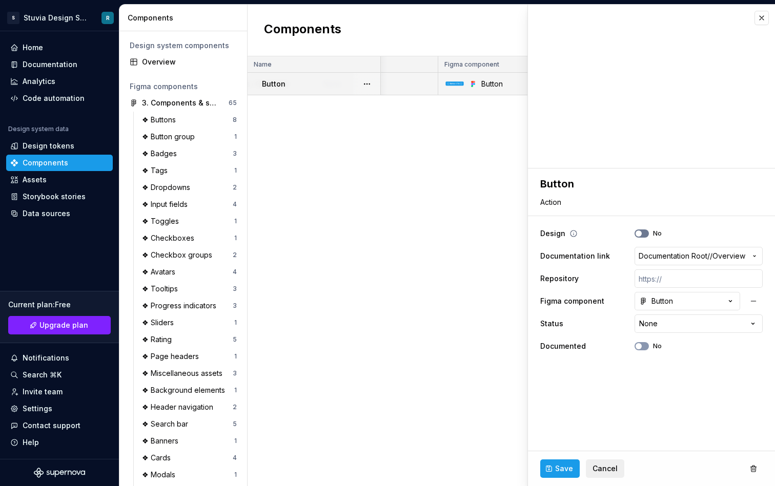
click at [639, 235] on span "button" at bounding box center [638, 234] width 6 height 6
type textarea "*"
click at [762, 23] on button "button" at bounding box center [761, 18] width 14 height 14
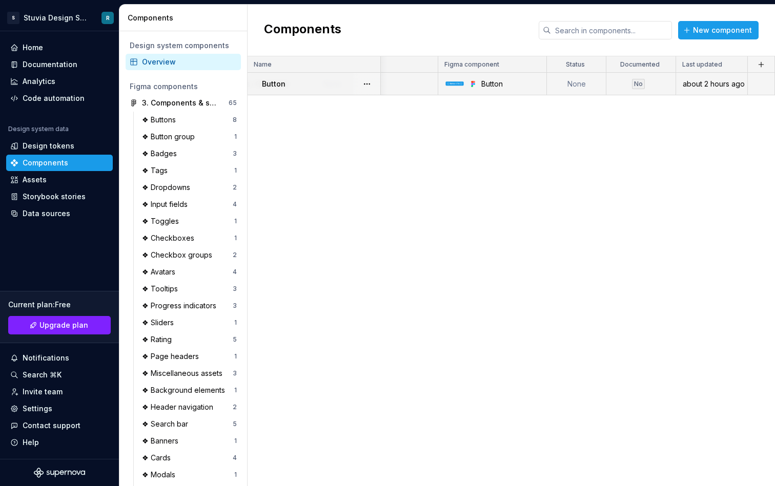
scroll to position [0, 326]
click at [762, 63] on button "button" at bounding box center [761, 64] width 14 height 14
click at [703, 86] on div "New custom property" at bounding box center [702, 84] width 77 height 10
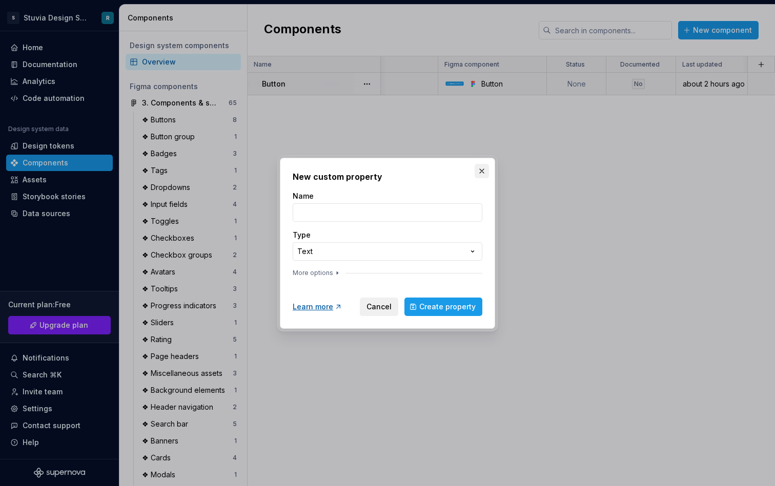
click at [482, 173] on button "button" at bounding box center [481, 171] width 14 height 14
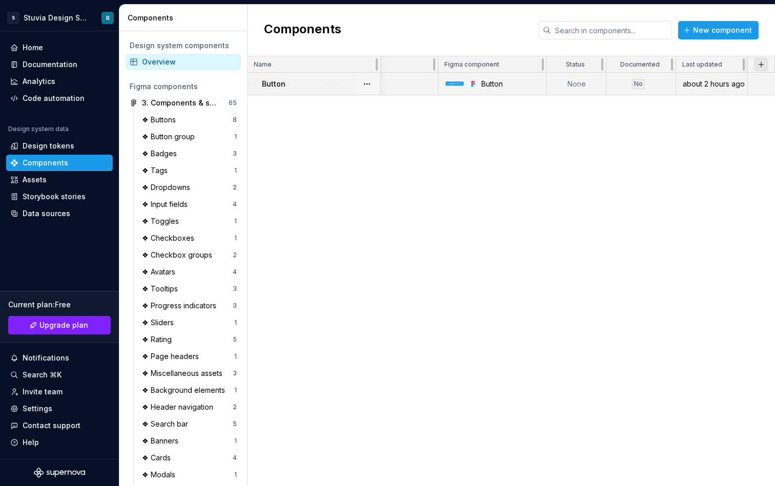
click at [762, 65] on button "button" at bounding box center [761, 64] width 14 height 14
click at [722, 80] on div "New custom property" at bounding box center [702, 84] width 77 height 10
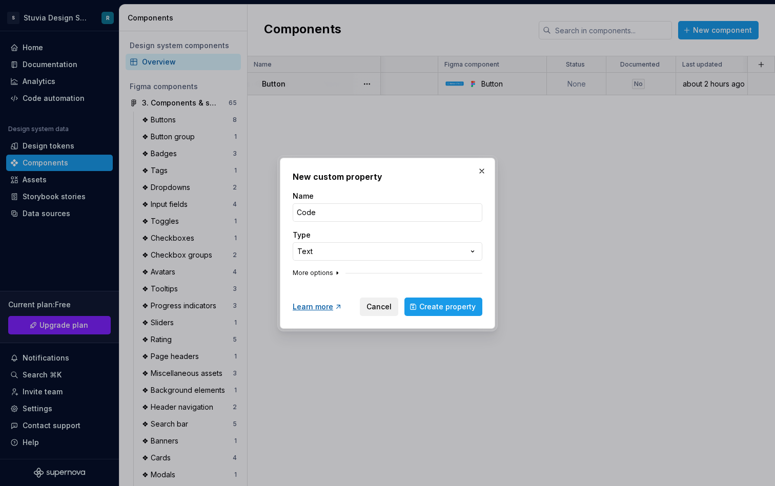
type input "Code"
click at [320, 270] on button "More options" at bounding box center [317, 273] width 49 height 8
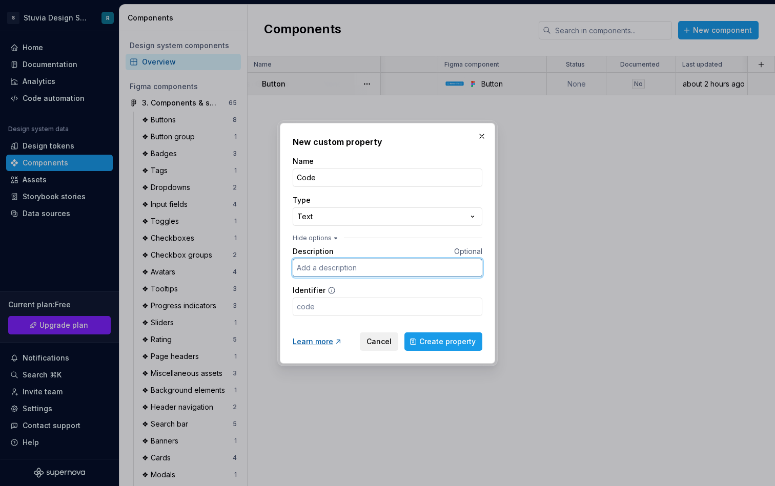
click at [321, 270] on input "Description" at bounding box center [388, 268] width 190 height 18
paste input "Is new design vision part implemented using new tokens?"
type input "Is new design vision part implemented using new tokens?"
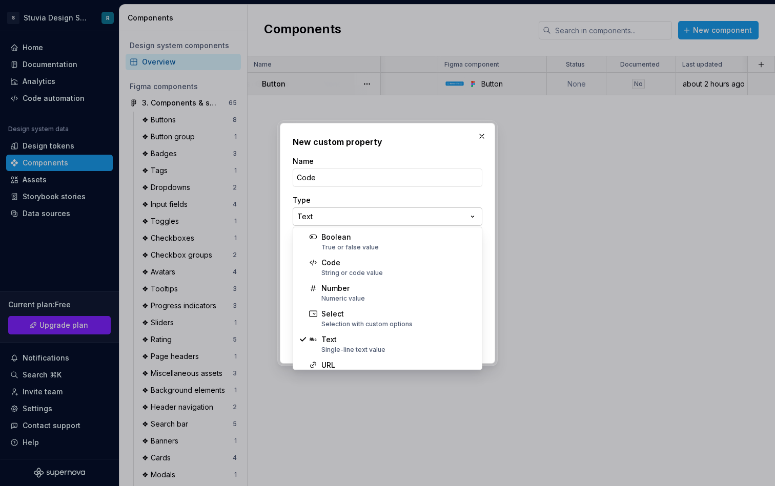
click at [358, 216] on div "**********" at bounding box center [387, 243] width 775 height 486
select select "*******"
click at [377, 211] on div "**********" at bounding box center [387, 243] width 775 height 486
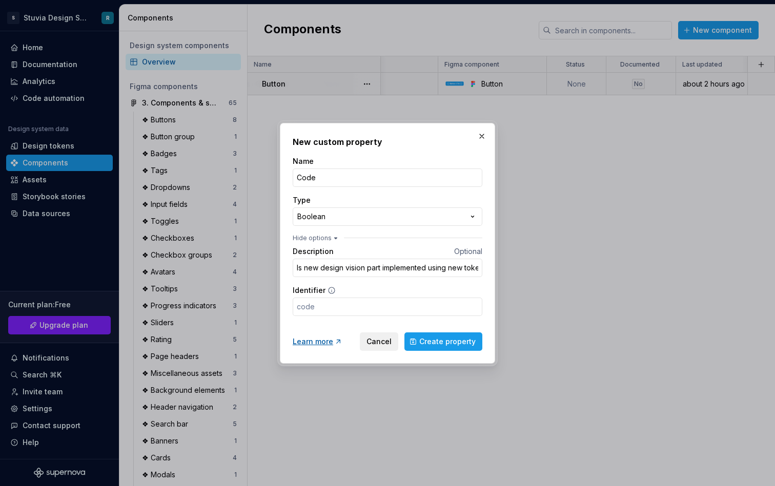
click at [382, 212] on div "**********" at bounding box center [387, 243] width 775 height 486
click at [462, 267] on input "Is new design vision part implemented using new tokens?" at bounding box center [388, 268] width 190 height 18
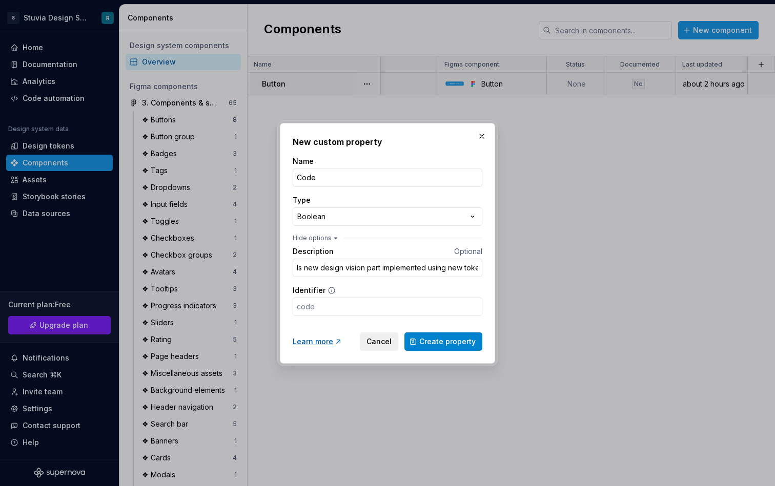
click at [442, 341] on span "Create property" at bounding box center [447, 342] width 56 height 10
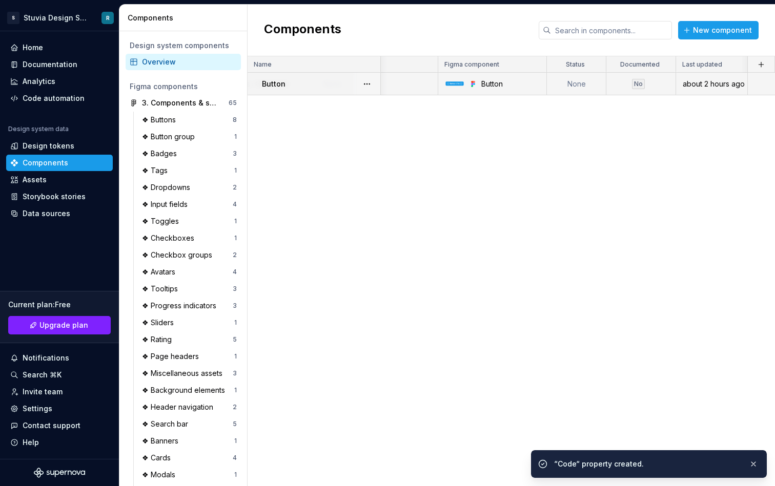
scroll to position [0, 377]
click at [602, 86] on td "None" at bounding box center [576, 84] width 59 height 23
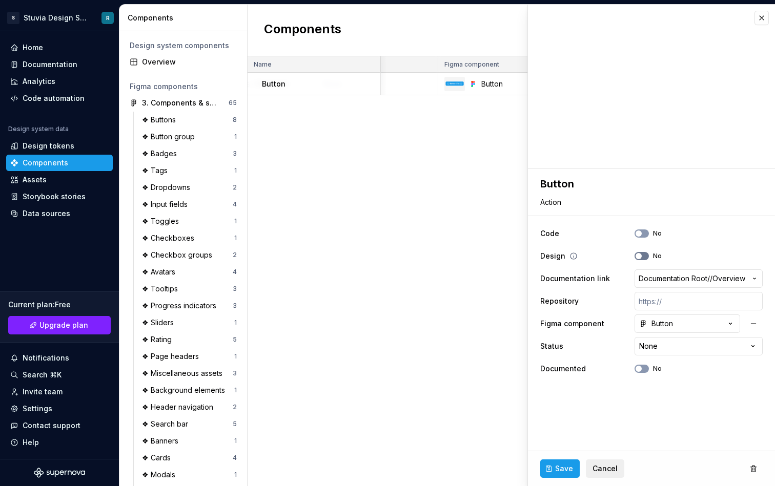
click at [642, 255] on icon "button" at bounding box center [638, 256] width 8 height 6
click at [468, 154] on div "Code Design Name Description Documentation link Repository Figma component Stat…" at bounding box center [510, 271] width 527 height 430
click at [58, 56] on div "Documentation" at bounding box center [59, 64] width 107 height 16
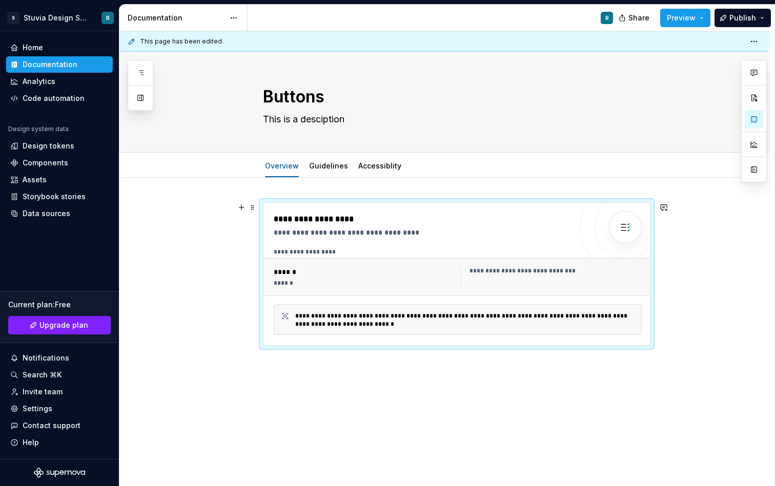
click at [347, 255] on div "**********" at bounding box center [458, 252] width 368 height 8
click at [333, 262] on div "**********" at bounding box center [457, 277] width 388 height 38
click at [257, 211] on span at bounding box center [252, 207] width 8 height 14
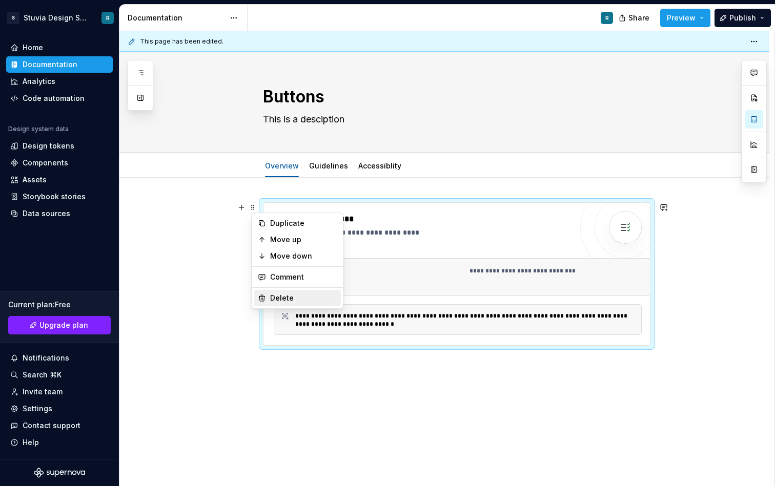
click at [298, 293] on div "Delete" at bounding box center [297, 298] width 87 height 16
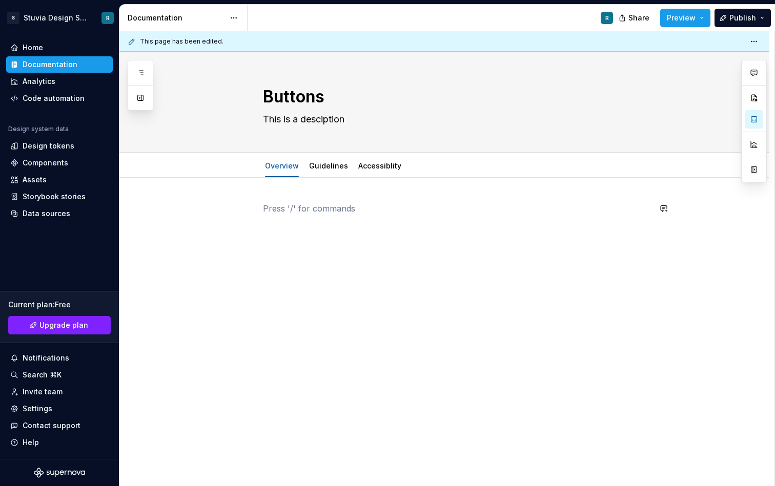
type textarea "*"
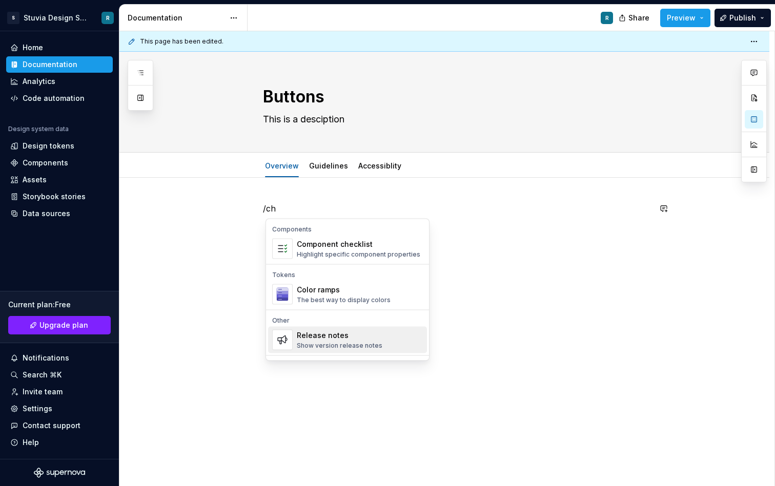
drag, startPoint x: 361, startPoint y: 247, endPoint x: 324, endPoint y: 340, distance: 100.3
click at [324, 340] on div "Components Component checklist Highlight specific component properties Tokens C…" at bounding box center [347, 332] width 159 height 223
click at [324, 340] on div "Release notes" at bounding box center [340, 335] width 86 height 10
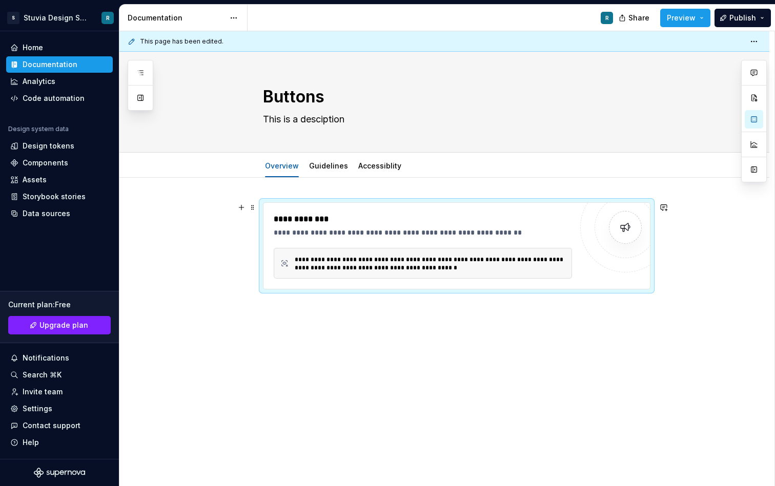
click at [345, 269] on div "**********" at bounding box center [430, 264] width 270 height 16
click at [248, 209] on button "button" at bounding box center [241, 207] width 14 height 14
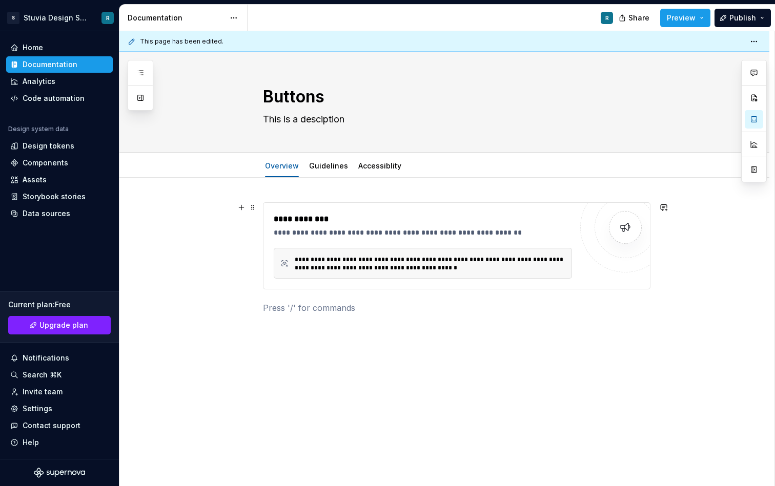
click at [263, 206] on div "**********" at bounding box center [456, 245] width 387 height 87
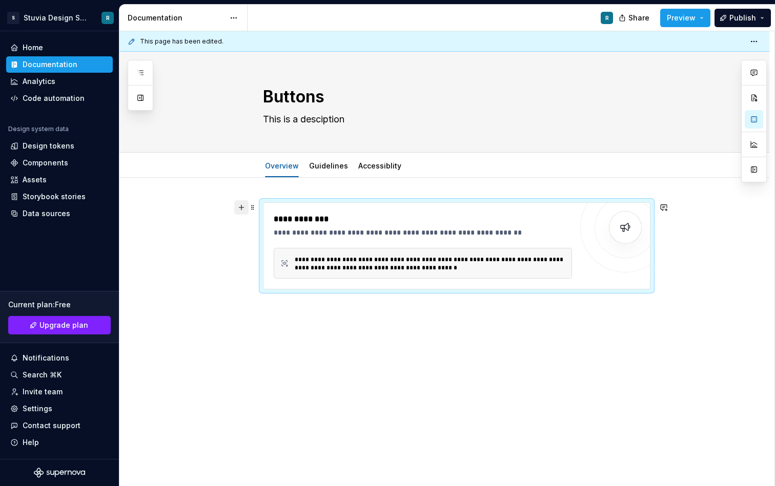
click at [248, 206] on button "button" at bounding box center [241, 207] width 14 height 14
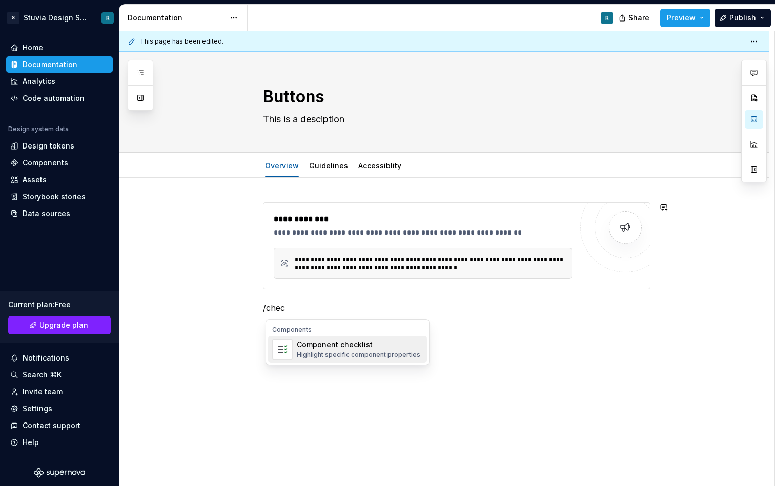
click at [309, 352] on div "Highlight specific component properties" at bounding box center [358, 355] width 123 height 8
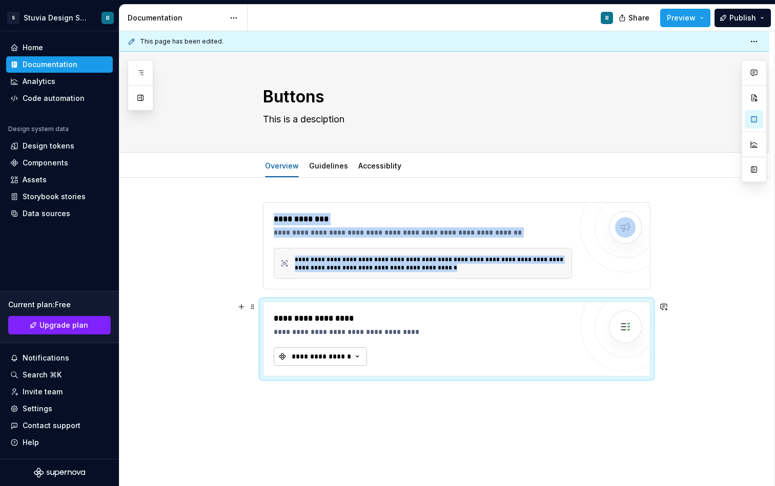
click at [328, 356] on div "**********" at bounding box center [320, 356] width 61 height 10
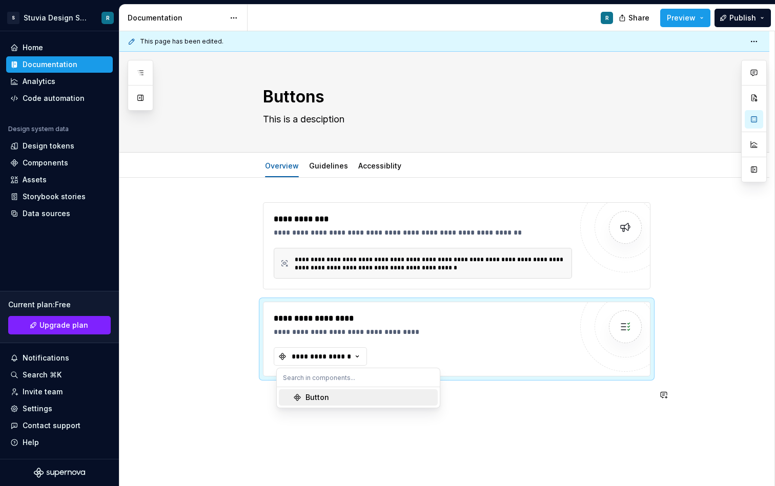
click at [327, 402] on div "Button" at bounding box center [317, 397] width 24 height 10
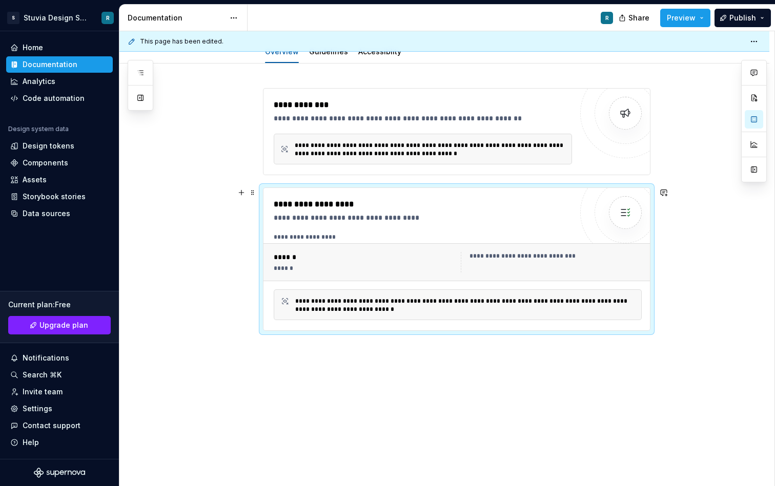
scroll to position [119, 0]
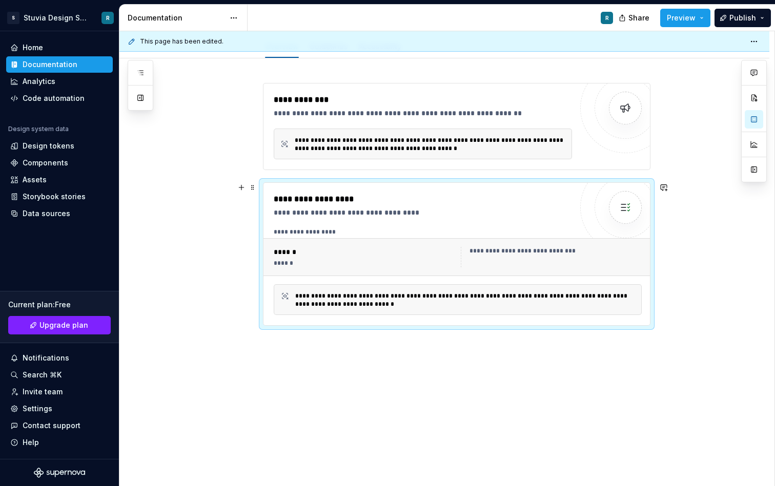
click at [552, 241] on div "**********" at bounding box center [457, 257] width 388 height 38
click at [540, 254] on div "**********" at bounding box center [555, 251] width 172 height 8
click at [306, 254] on div "******" at bounding box center [364, 252] width 181 height 10
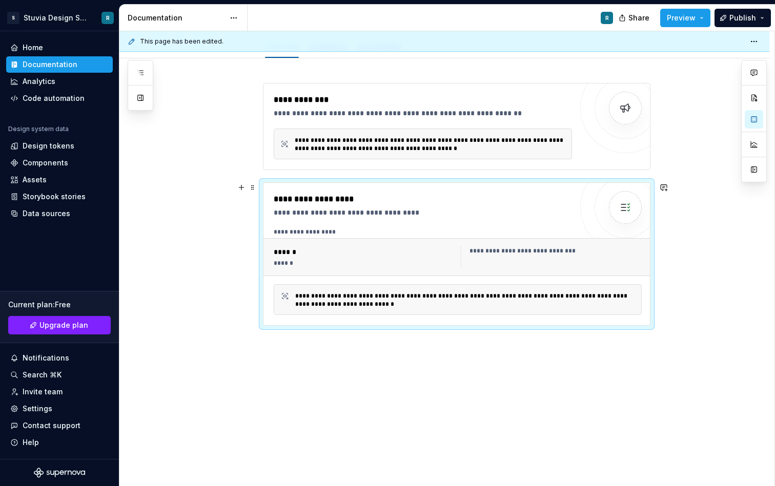
click at [306, 254] on div "******" at bounding box center [364, 252] width 181 height 10
click at [285, 255] on div "******" at bounding box center [364, 252] width 181 height 10
click at [635, 207] on img at bounding box center [625, 207] width 20 height 20
click at [255, 187] on span at bounding box center [252, 187] width 8 height 14
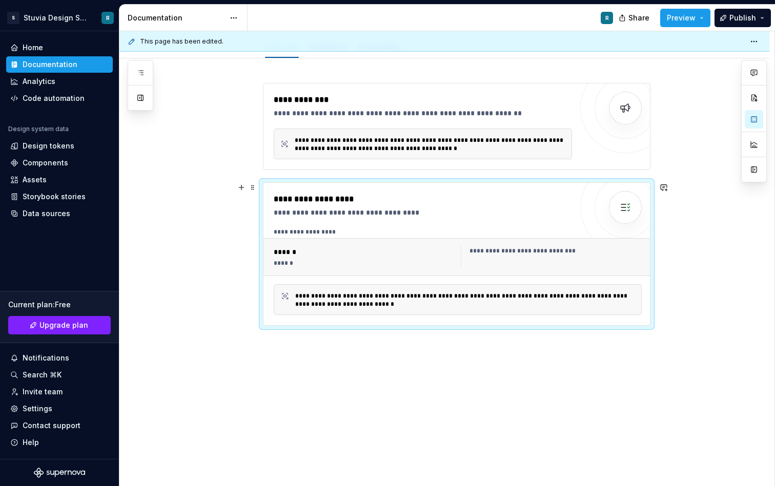
click at [483, 208] on div "**********" at bounding box center [423, 212] width 298 height 10
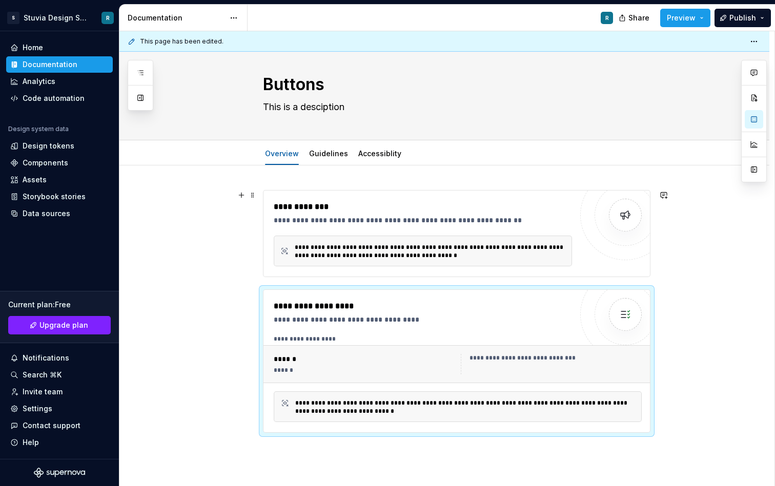
scroll to position [10, 0]
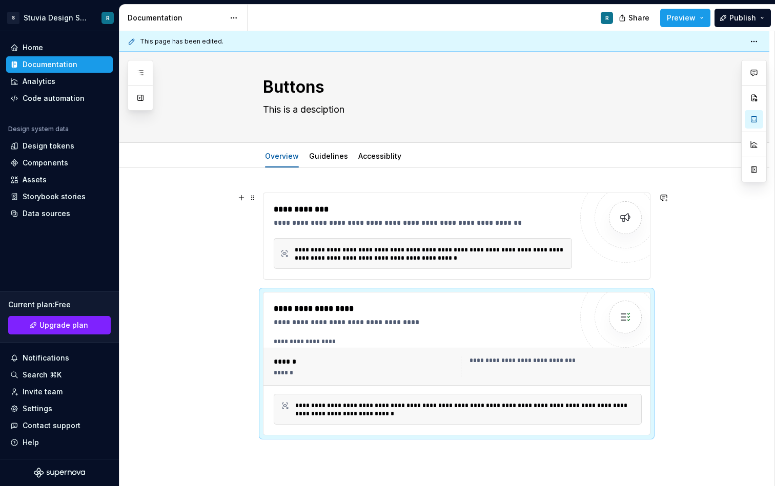
click at [346, 221] on div "**********" at bounding box center [423, 223] width 298 height 10
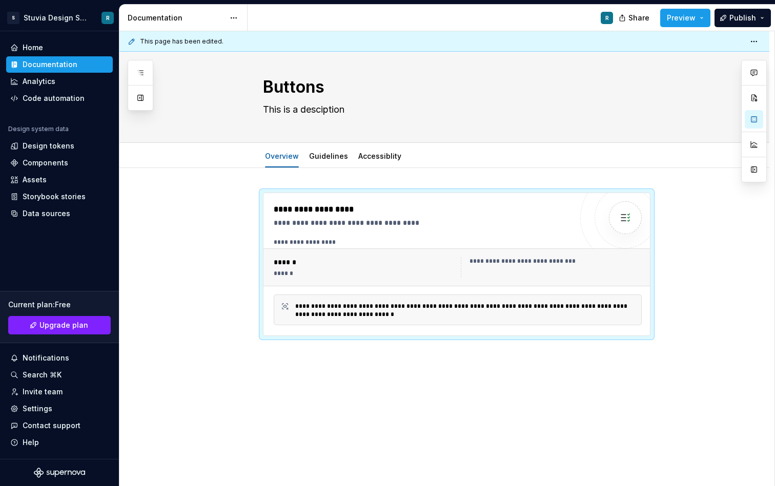
scroll to position [0, 0]
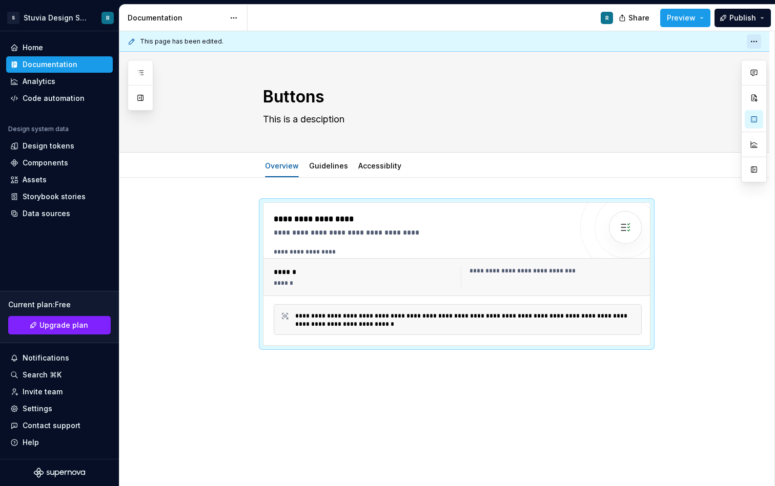
click at [758, 43] on html "S Stuvia Design System R Home Documentation Analytics Code automation Design sy…" at bounding box center [387, 243] width 775 height 486
click at [636, 211] on html "S Stuvia Design System R Home Documentation Analytics Code automation Design sy…" at bounding box center [387, 243] width 775 height 486
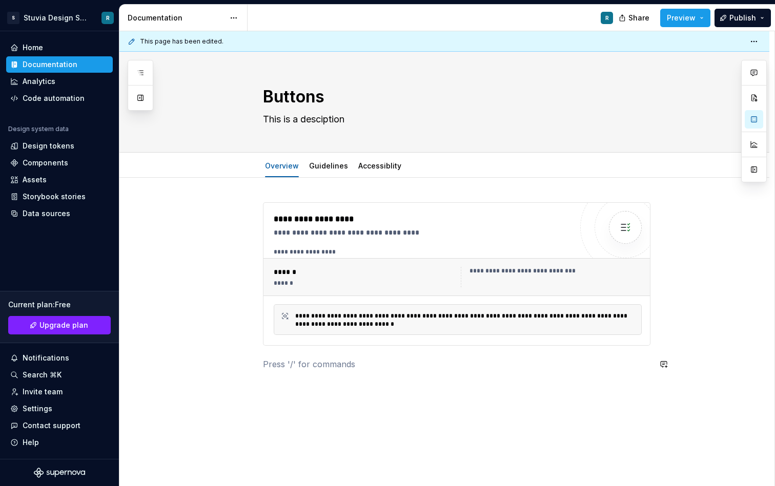
click at [381, 378] on div "**********" at bounding box center [456, 292] width 387 height 180
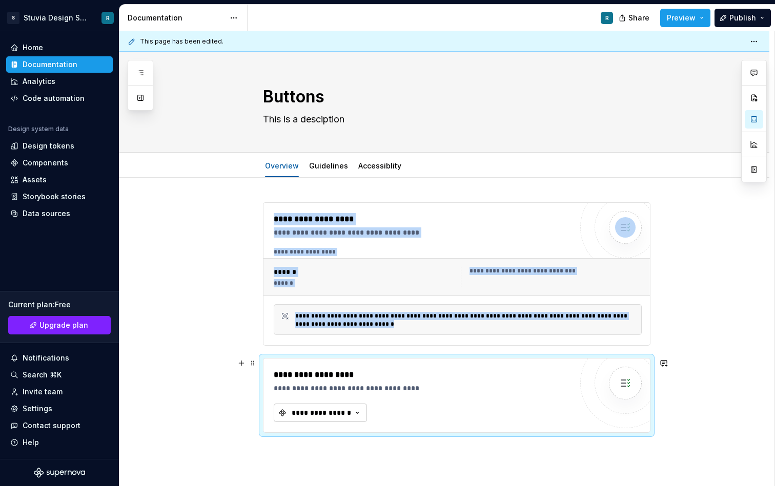
click at [342, 409] on div "**********" at bounding box center [320, 413] width 61 height 10
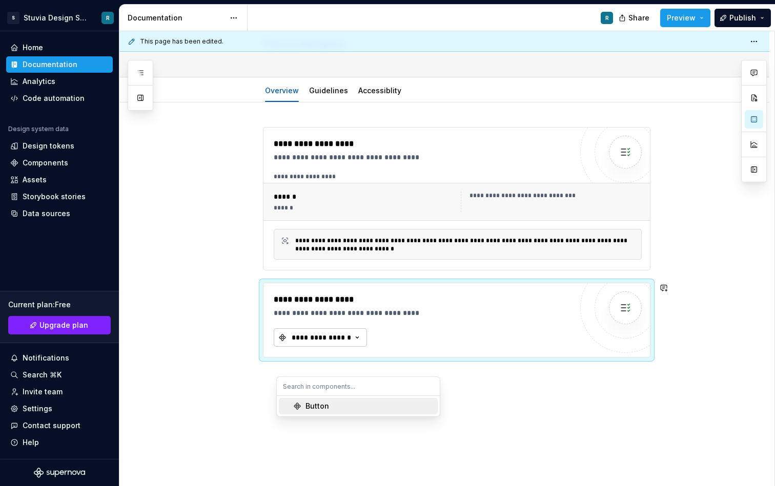
scroll to position [104, 0]
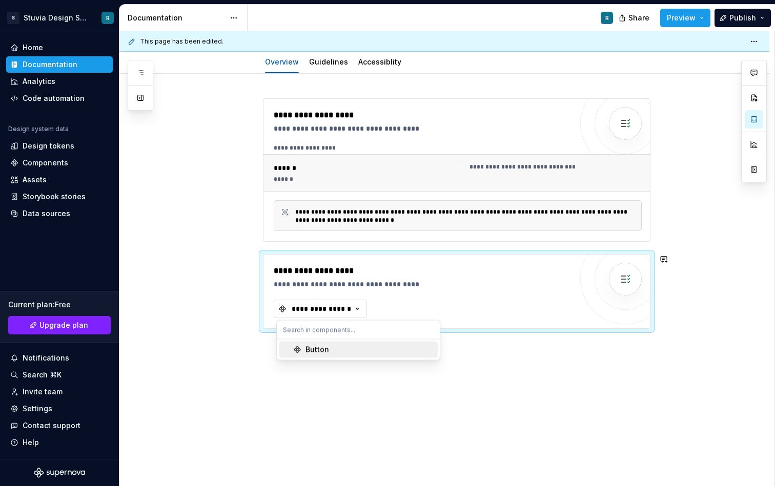
click at [336, 350] on div "Button" at bounding box center [369, 350] width 128 height 10
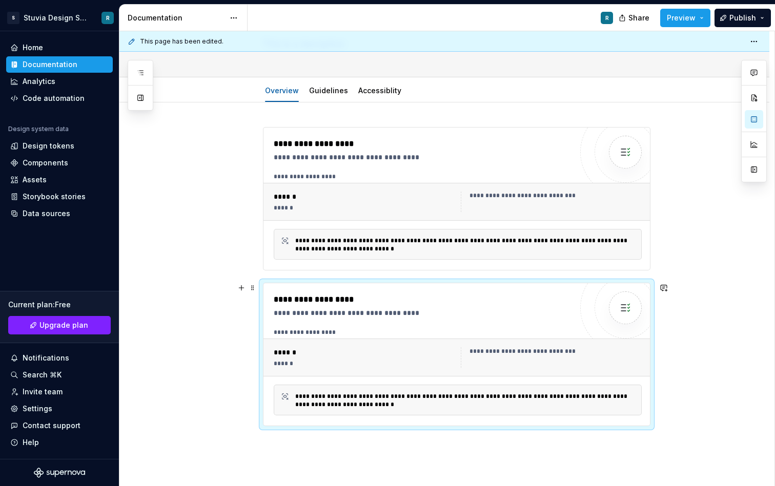
scroll to position [72, 0]
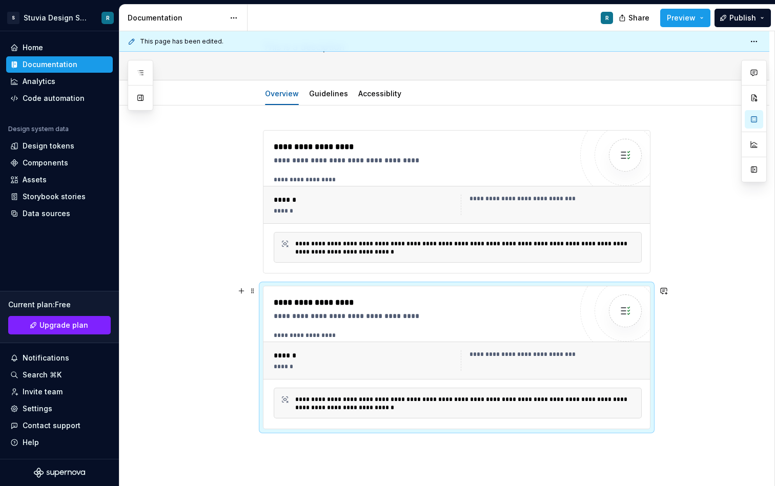
click at [576, 348] on div "**********" at bounding box center [457, 360] width 376 height 29
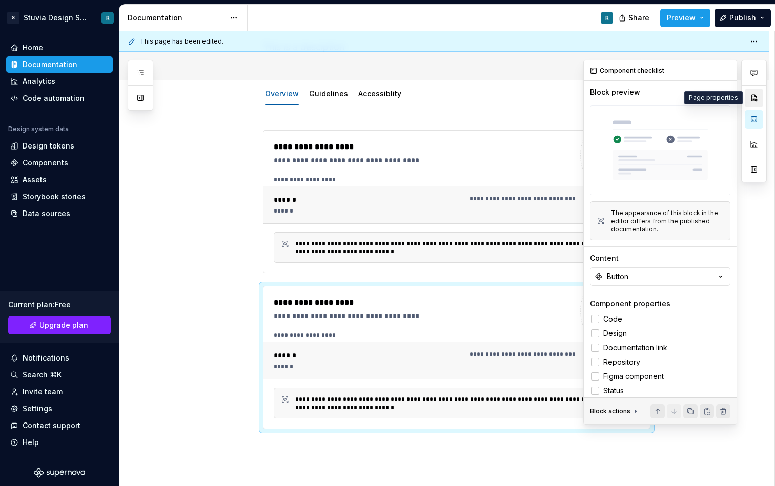
click at [753, 97] on button "button" at bounding box center [753, 98] width 18 height 18
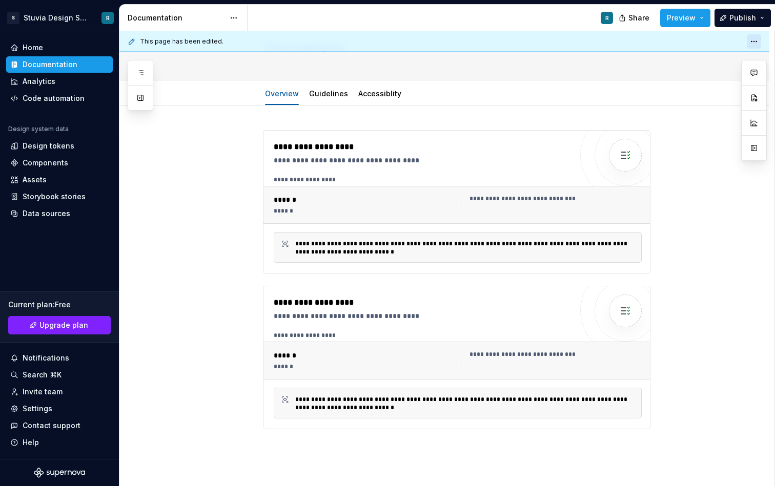
click at [761, 39] on html "S Stuvia Design System R Home Documentation Analytics Code automation Design sy…" at bounding box center [387, 243] width 775 height 486
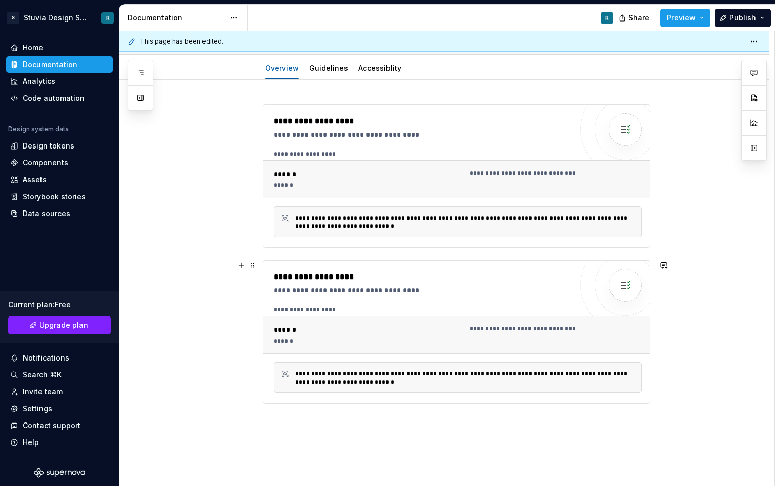
scroll to position [111, 0]
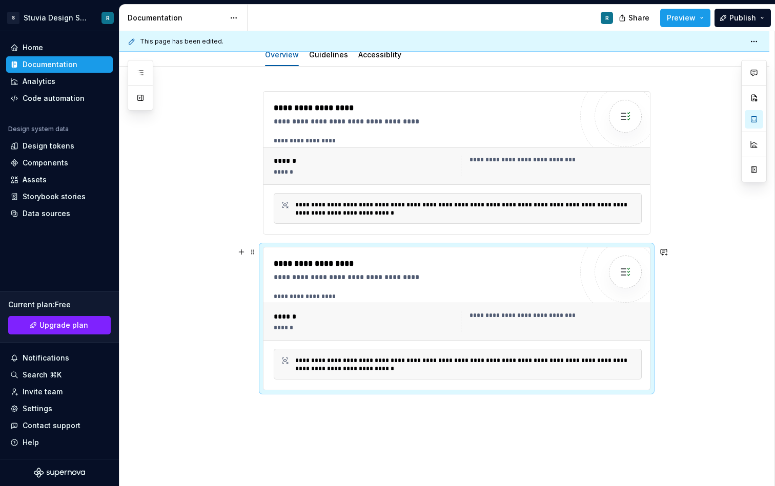
click at [575, 323] on div "**********" at bounding box center [551, 321] width 181 height 20
click at [757, 170] on button "button" at bounding box center [753, 169] width 18 height 18
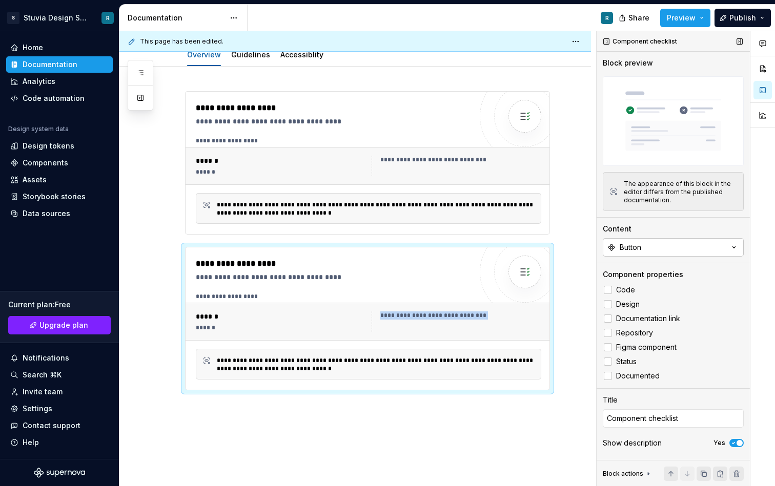
click at [642, 249] on button "Button" at bounding box center [672, 247] width 141 height 18
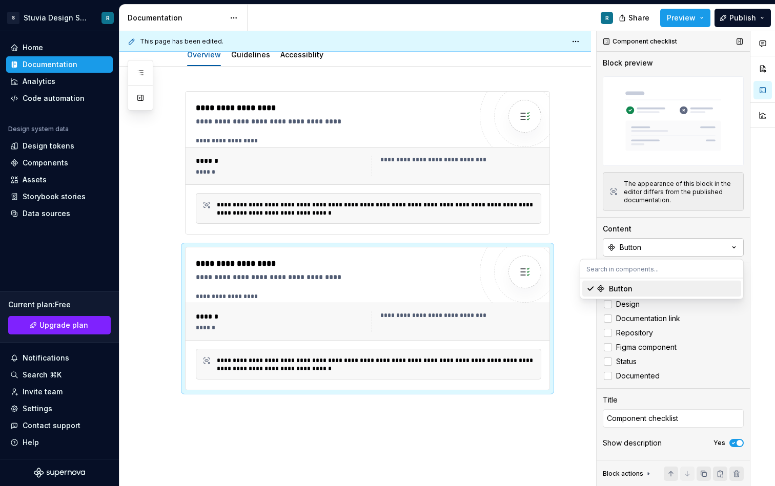
click at [643, 249] on button "Button" at bounding box center [672, 247] width 141 height 18
click at [512, 367] on div "**********" at bounding box center [378, 365] width 323 height 16
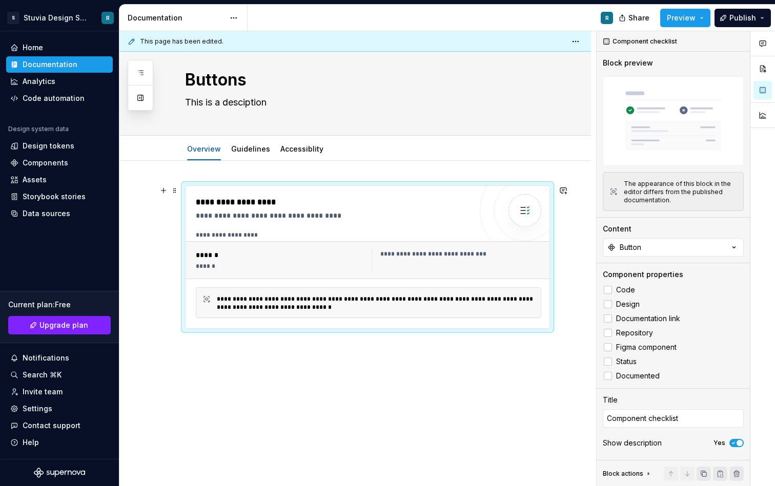
click at [447, 293] on div "**********" at bounding box center [368, 302] width 345 height 31
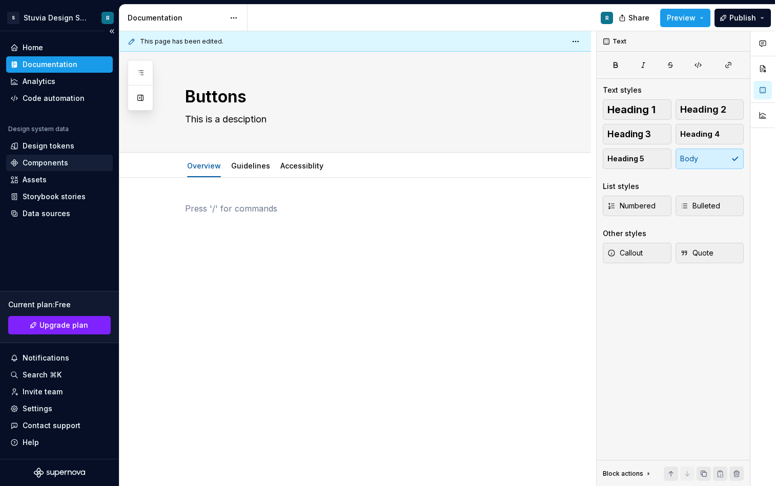
click at [57, 165] on div "Components" at bounding box center [46, 163] width 46 height 10
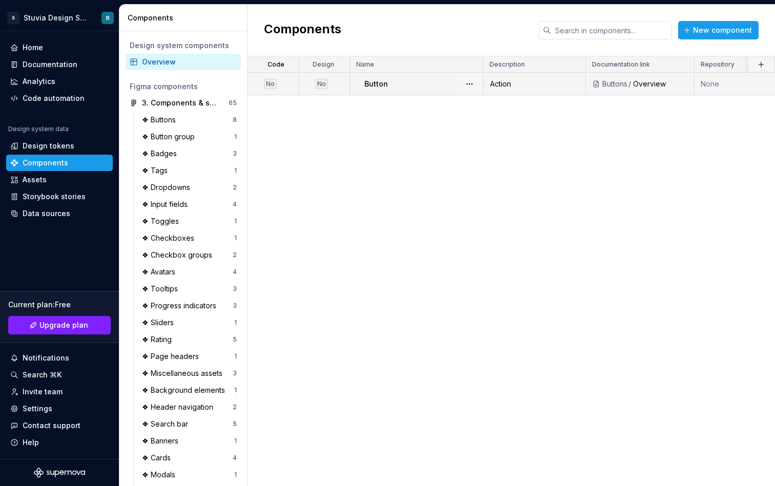
click at [736, 86] on td "None" at bounding box center [754, 84] width 121 height 23
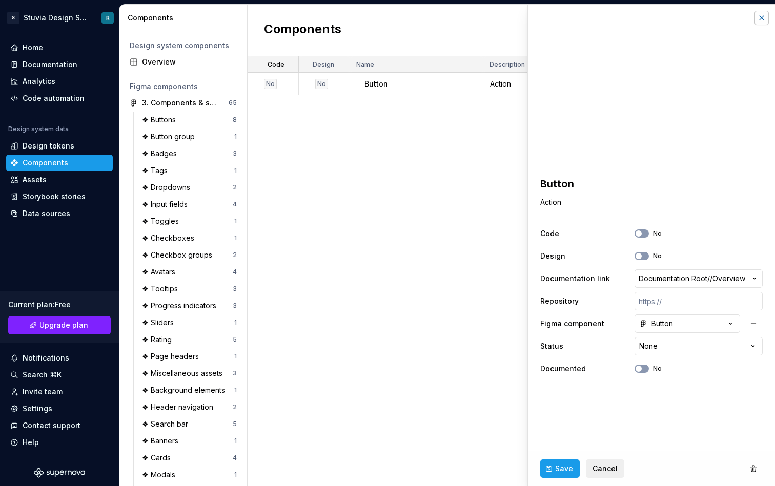
click at [762, 21] on button "button" at bounding box center [761, 18] width 14 height 14
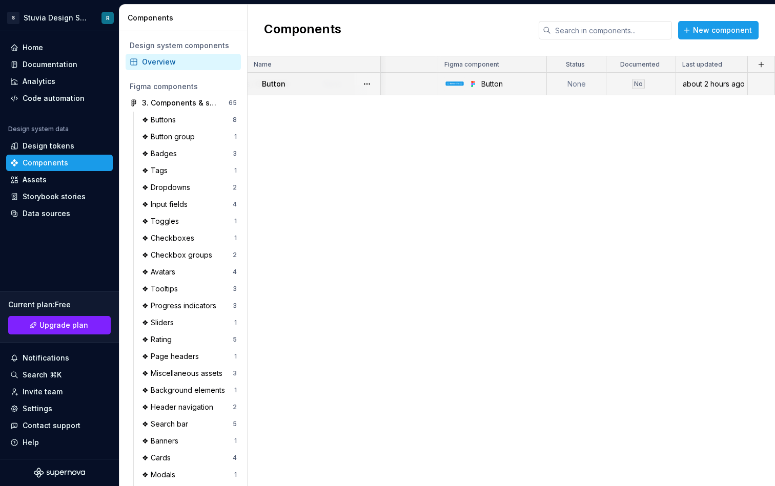
scroll to position [0, 377]
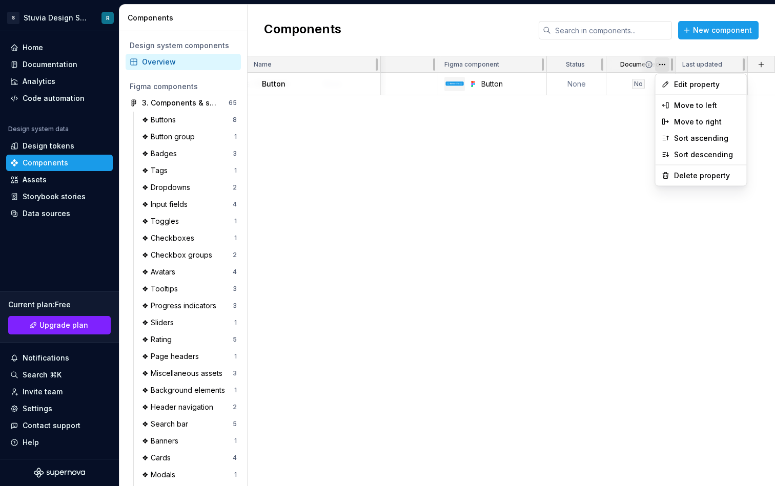
click at [660, 66] on html "S Stuvia Design System R Home Documentation Analytics Code automation Design sy…" at bounding box center [387, 243] width 775 height 486
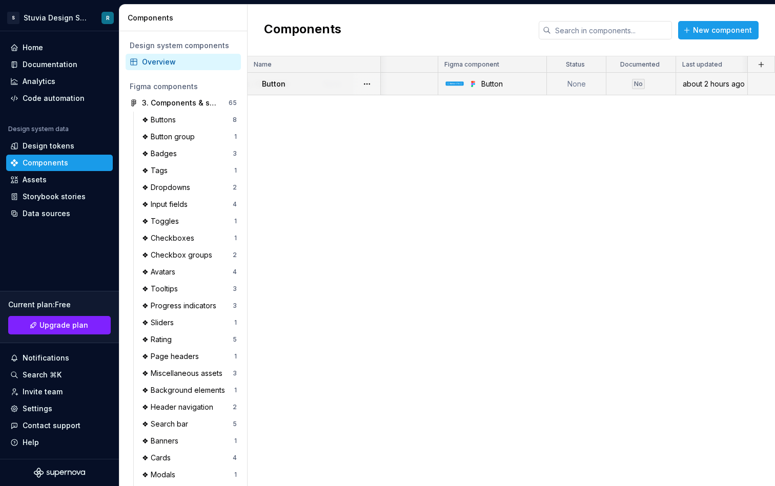
click at [625, 86] on html "S Stuvia Design System R Home Documentation Analytics Code automation Design sy…" at bounding box center [387, 243] width 775 height 486
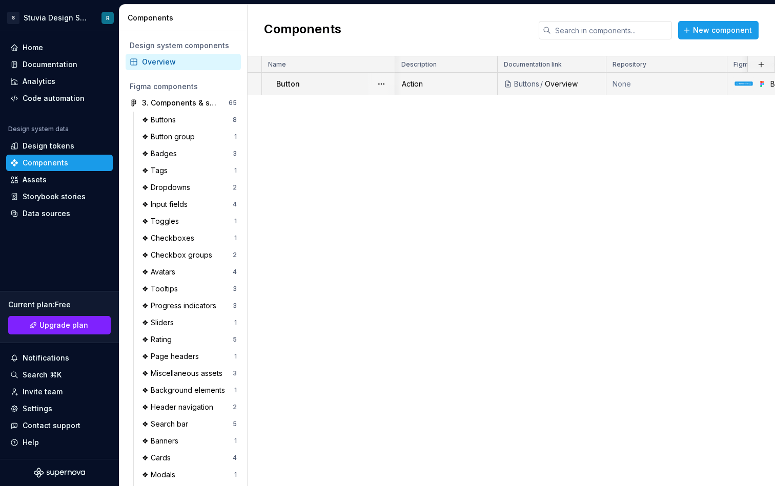
scroll to position [0, 0]
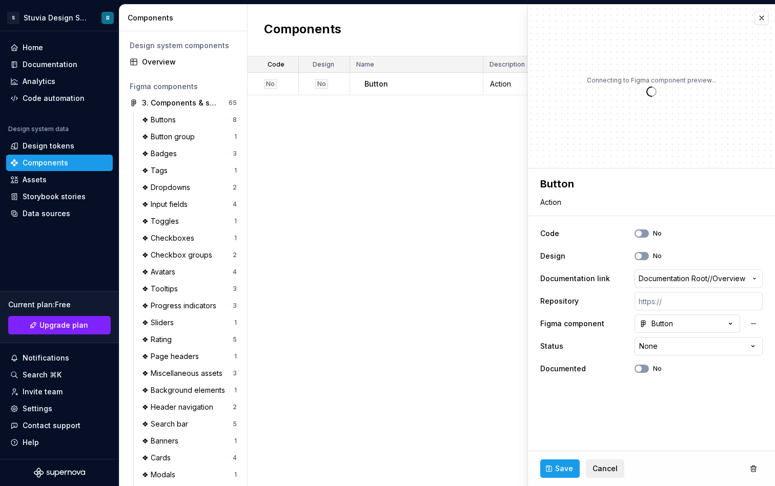
click at [341, 114] on div "Code Design Name Description Documentation link Repository Figma component Stat…" at bounding box center [510, 271] width 527 height 430
type textarea "*"
click at [757, 19] on button "button" at bounding box center [761, 18] width 14 height 14
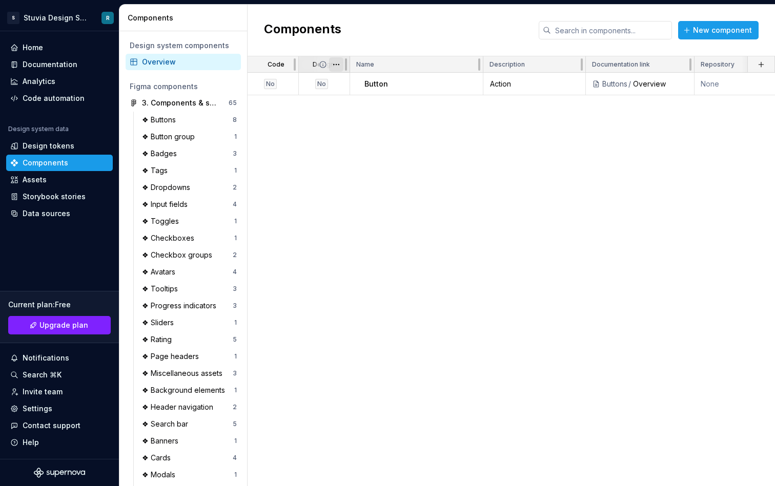
click at [338, 65] on html "S Stuvia Design System R Home Documentation Analytics Code automation Design sy…" at bounding box center [387, 243] width 775 height 486
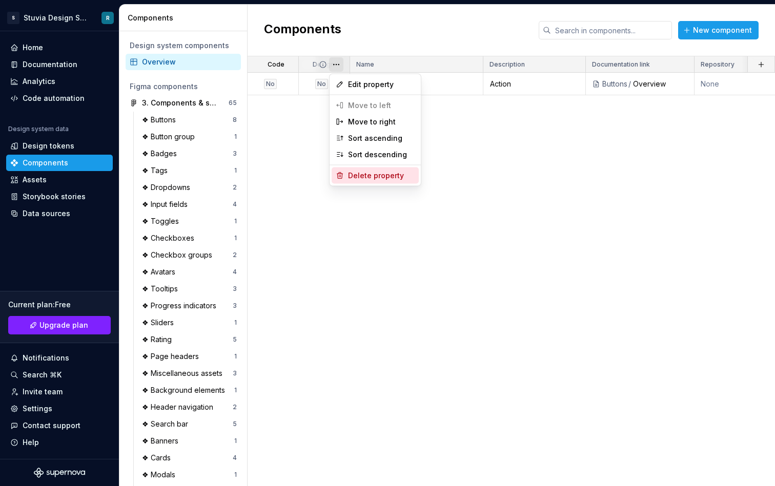
click at [354, 176] on div "Delete property" at bounding box center [381, 176] width 67 height 10
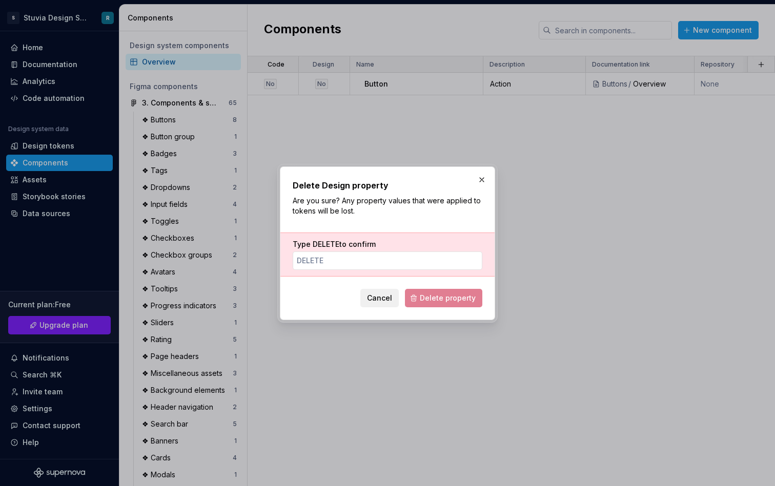
click at [321, 240] on span "DELETE" at bounding box center [325, 244] width 27 height 9
click at [321, 252] on input "Type DELETE to confirm" at bounding box center [388, 261] width 190 height 18
click at [321, 240] on span "DELETE" at bounding box center [325, 244] width 27 height 9
click at [321, 252] on input "Type DELETE to confirm" at bounding box center [388, 261] width 190 height 18
click at [321, 240] on span "DELETE" at bounding box center [325, 244] width 27 height 9
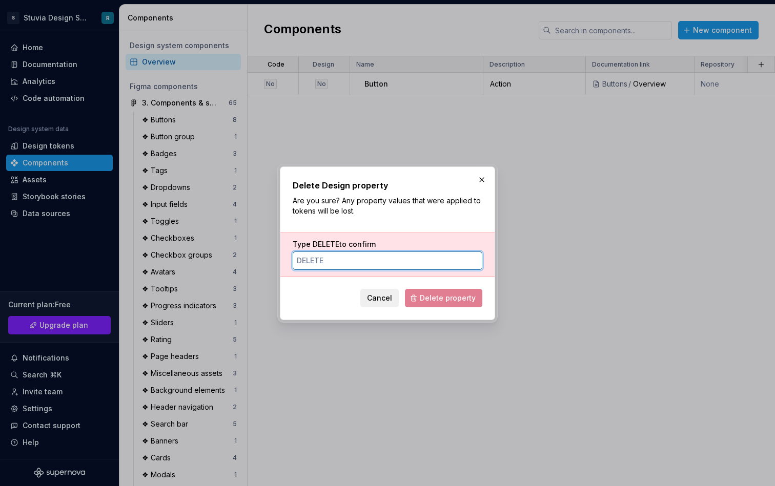
click at [321, 252] on input "Type DELETE to confirm" at bounding box center [388, 261] width 190 height 18
click at [321, 240] on span "DELETE" at bounding box center [325, 244] width 27 height 9
click at [321, 252] on input "Type DELETE to confirm" at bounding box center [388, 261] width 190 height 18
type input "DELETE"
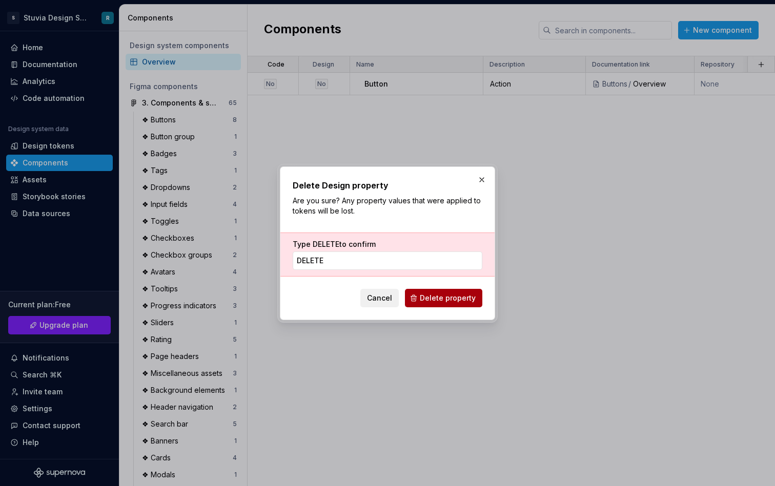
click at [439, 295] on span "Delete property" at bounding box center [448, 298] width 56 height 10
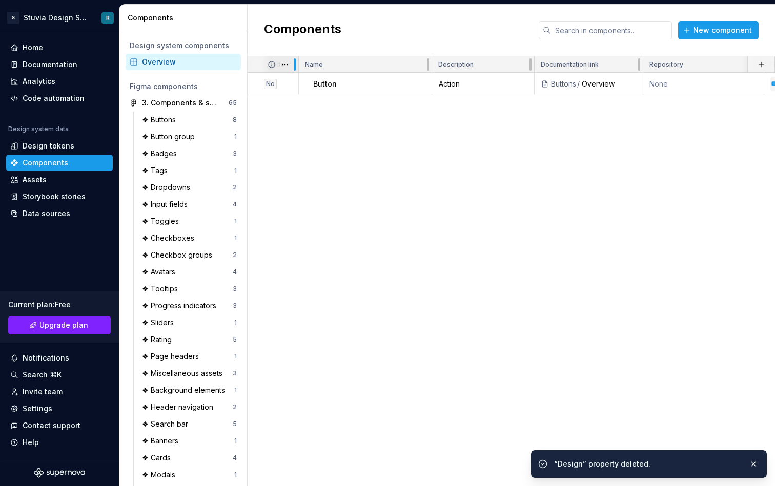
click at [291, 64] on div at bounding box center [294, 64] width 8 height 16
click at [286, 64] on html "S Stuvia Design System R Home Documentation Analytics Code automation Design sy…" at bounding box center [387, 243] width 775 height 486
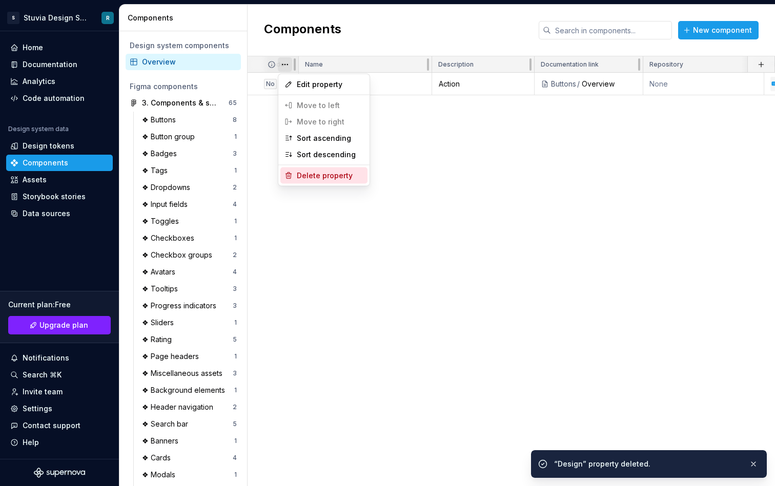
click at [316, 175] on div "Delete property" at bounding box center [330, 176] width 67 height 10
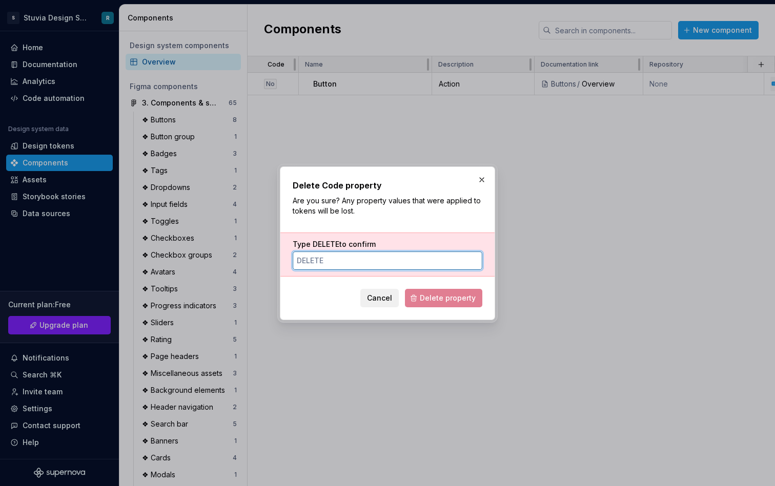
click at [379, 263] on input "Type DELETE to confirm" at bounding box center [388, 261] width 190 height 18
paste input "DELETE"
type input "DELETE"
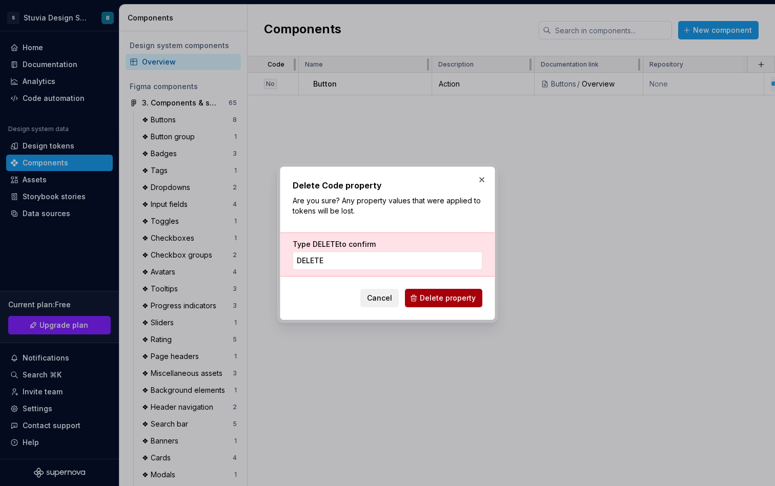
click at [456, 301] on span "Delete property" at bounding box center [448, 298] width 56 height 10
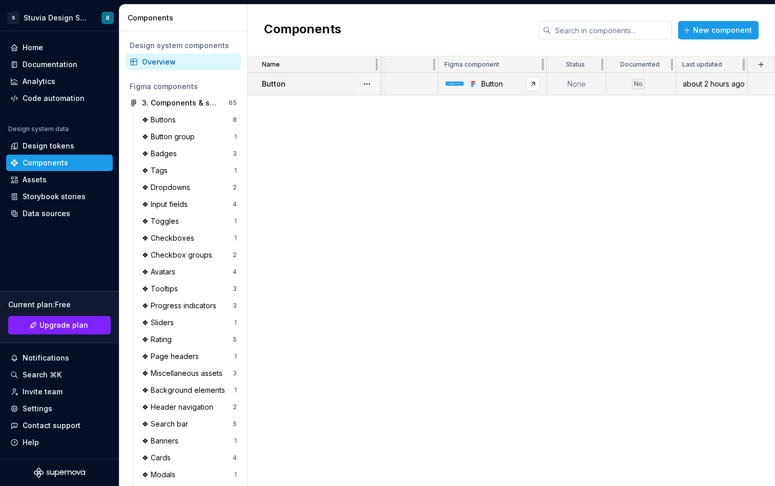
scroll to position [0, 275]
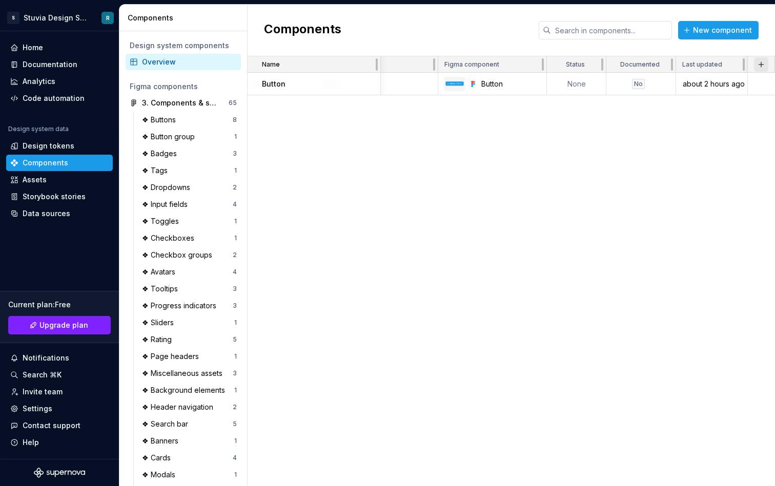
click at [761, 65] on button "button" at bounding box center [761, 64] width 14 height 14
click at [730, 84] on div "New custom property" at bounding box center [702, 84] width 77 height 10
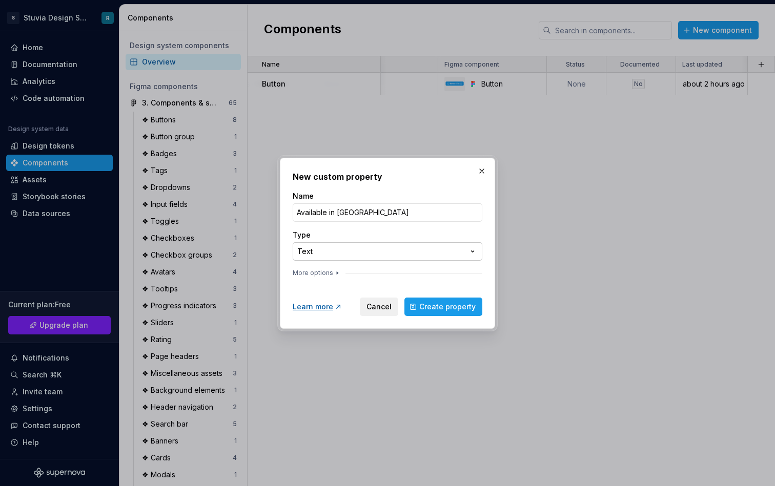
type input "Available in [GEOGRAPHIC_DATA]"
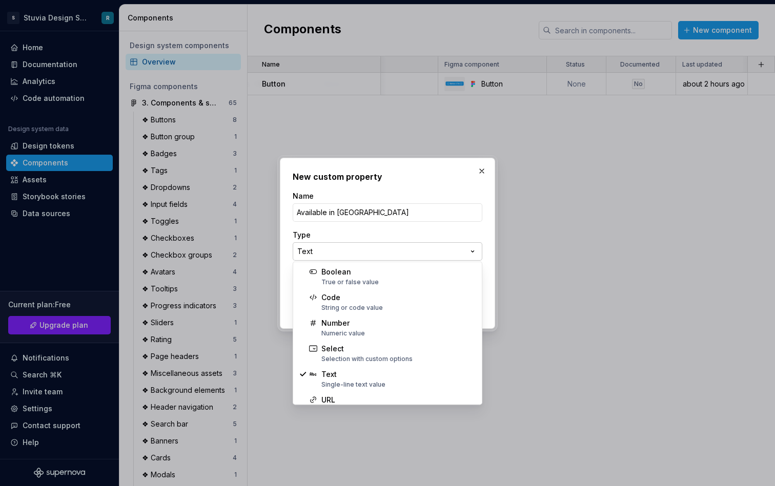
click at [425, 249] on div "**********" at bounding box center [387, 243] width 775 height 486
select select "*******"
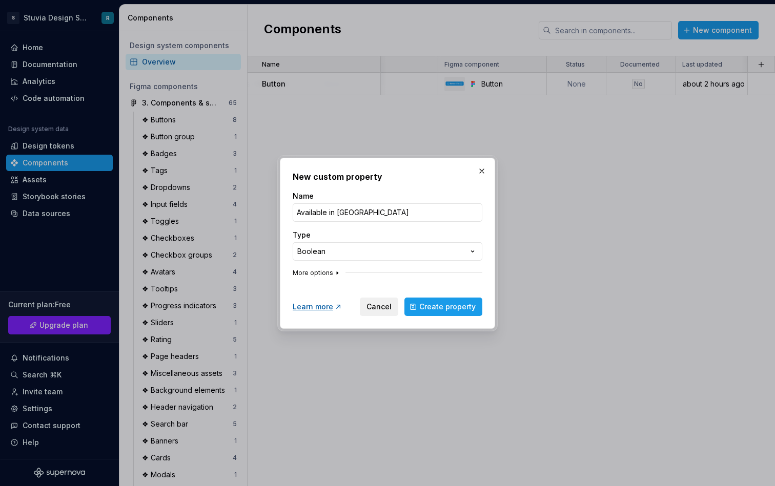
click at [337, 273] on icon "button" at bounding box center [337, 273] width 1 height 3
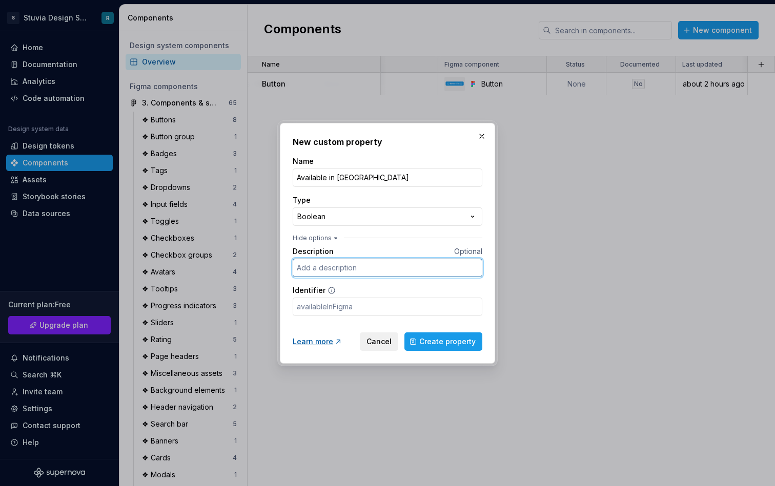
click at [339, 263] on input "Description" at bounding box center [388, 268] width 190 height 18
type input "All component variants and states are also in [GEOGRAPHIC_DATA]"
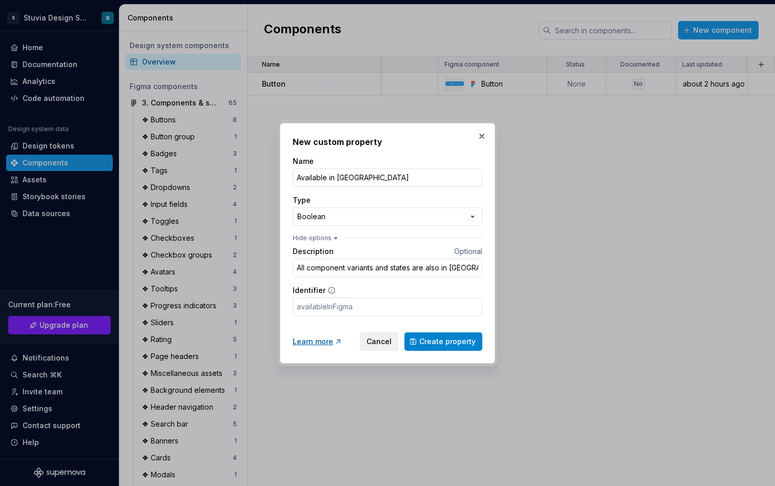
click at [440, 339] on span "Create property" at bounding box center [447, 342] width 56 height 10
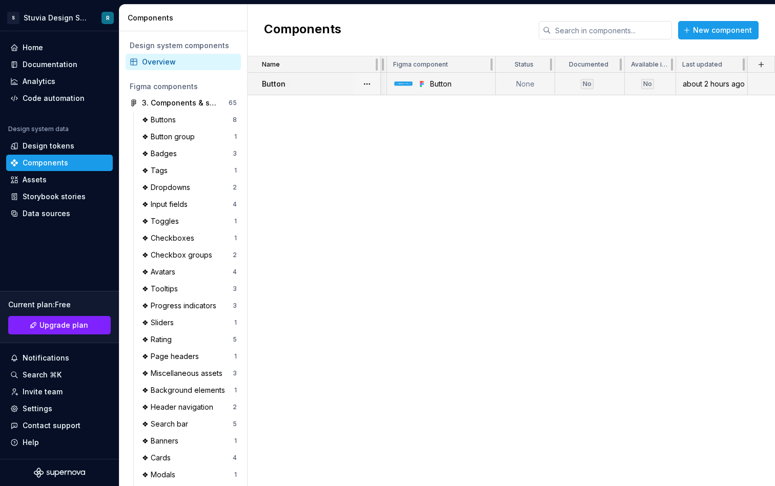
scroll to position [0, 326]
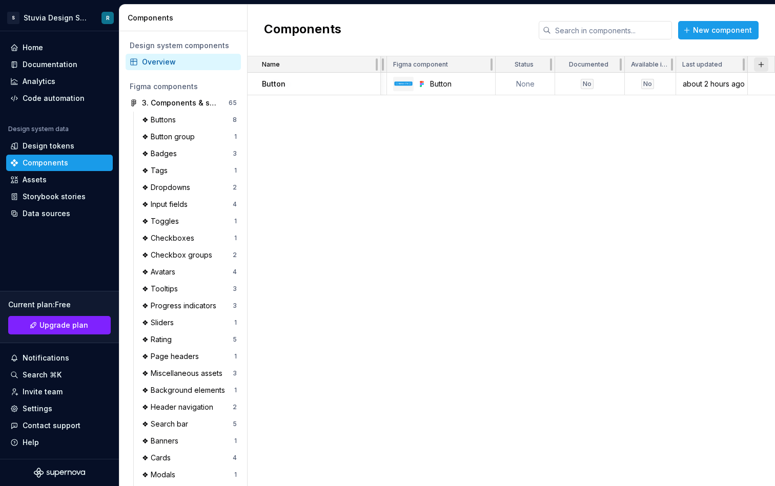
click at [761, 67] on button "button" at bounding box center [761, 64] width 14 height 14
click at [738, 82] on div "New custom property" at bounding box center [712, 84] width 97 height 10
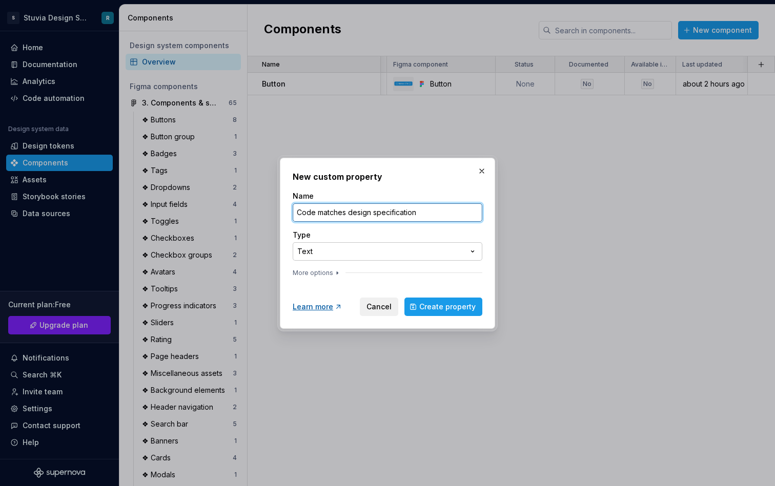
type input "Code matches design specification"
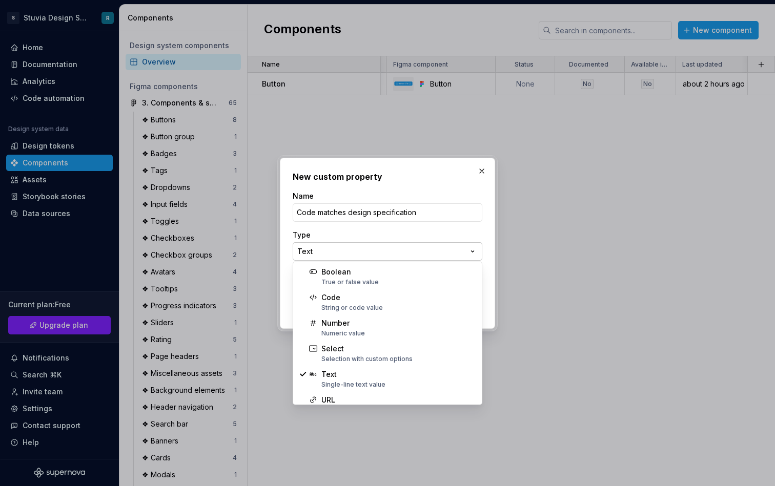
click at [398, 245] on div "**********" at bounding box center [387, 243] width 775 height 486
select select "*******"
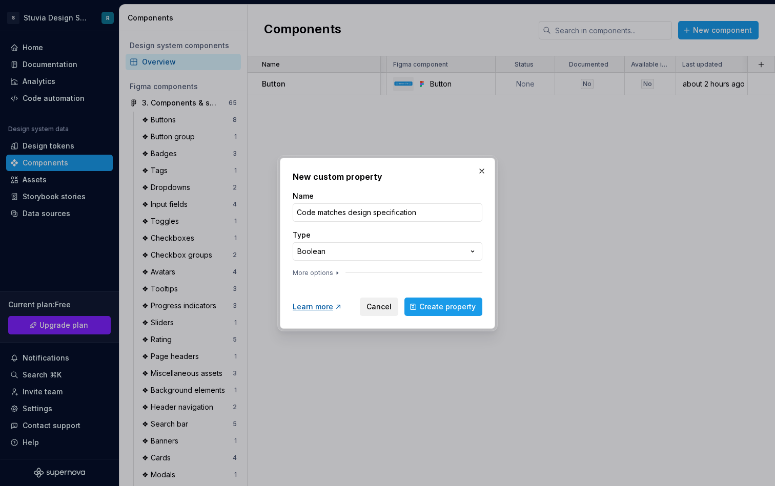
click at [332, 268] on div "**********" at bounding box center [388, 236] width 190 height 90
click at [333, 275] on icon "button" at bounding box center [337, 273] width 8 height 8
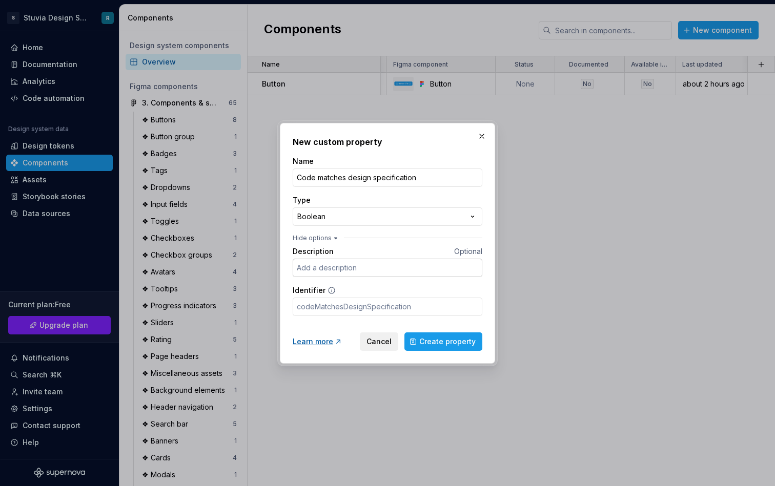
click at [339, 265] on input "Description" at bounding box center [388, 268] width 190 height 18
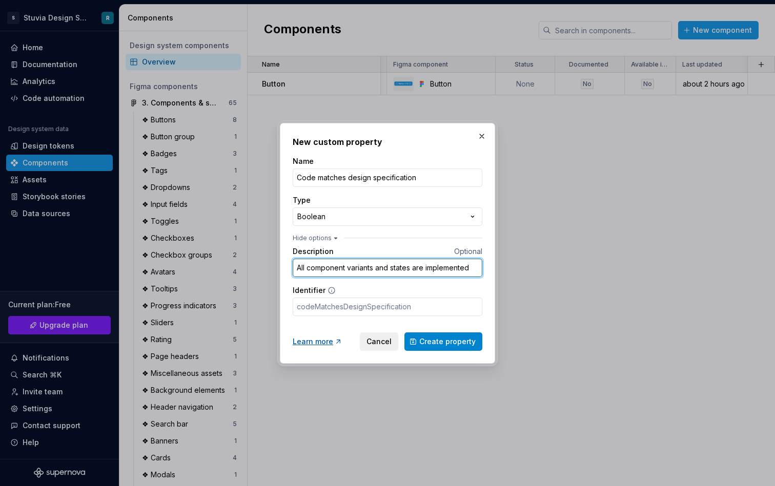
type input "All component variants and states are implemented"
click at [439, 342] on span "Create property" at bounding box center [447, 342] width 56 height 10
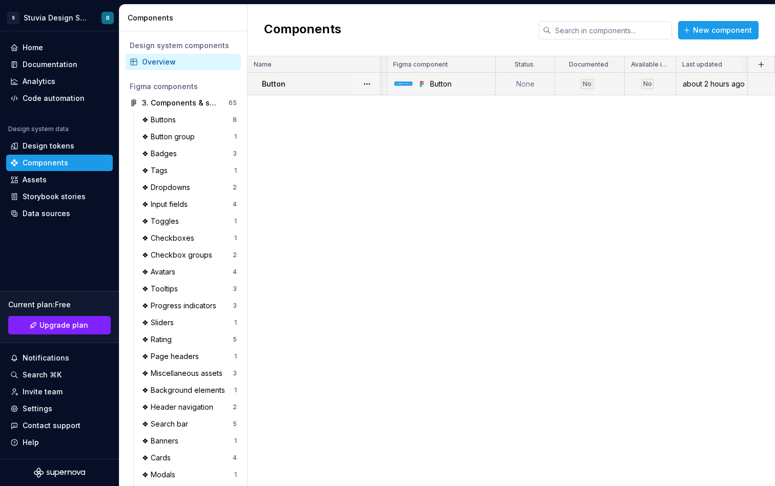
scroll to position [0, 377]
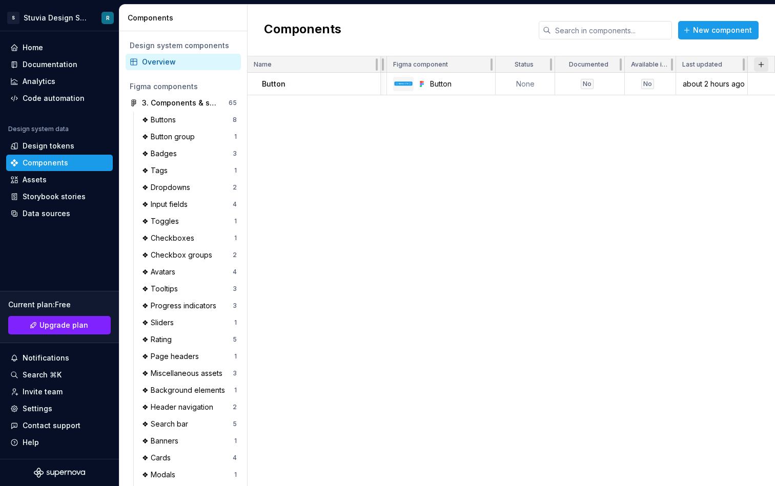
click at [758, 64] on button "button" at bounding box center [761, 64] width 14 height 14
click at [717, 80] on div "New custom property" at bounding box center [702, 84] width 77 height 10
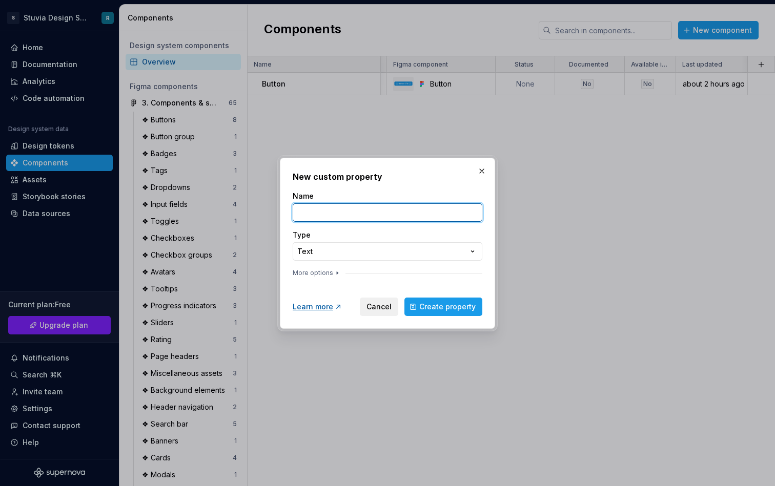
click at [353, 209] on input "Name" at bounding box center [388, 212] width 190 height 18
type input "Design Tokens"
click at [359, 248] on div "**********" at bounding box center [387, 243] width 775 height 486
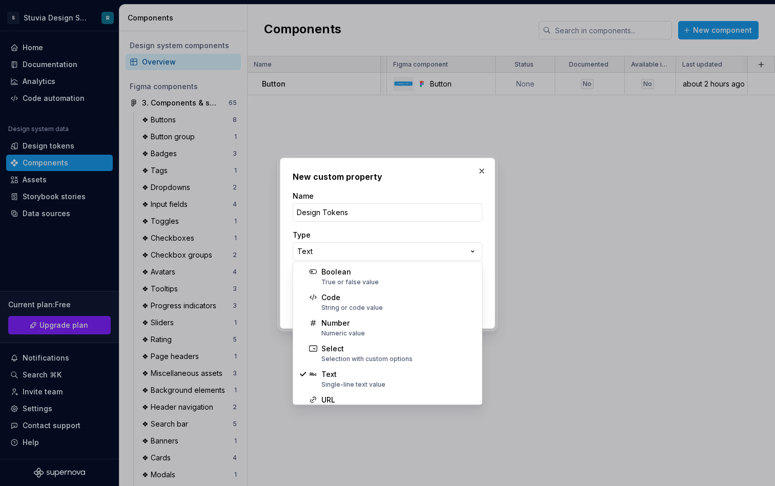
select select "*******"
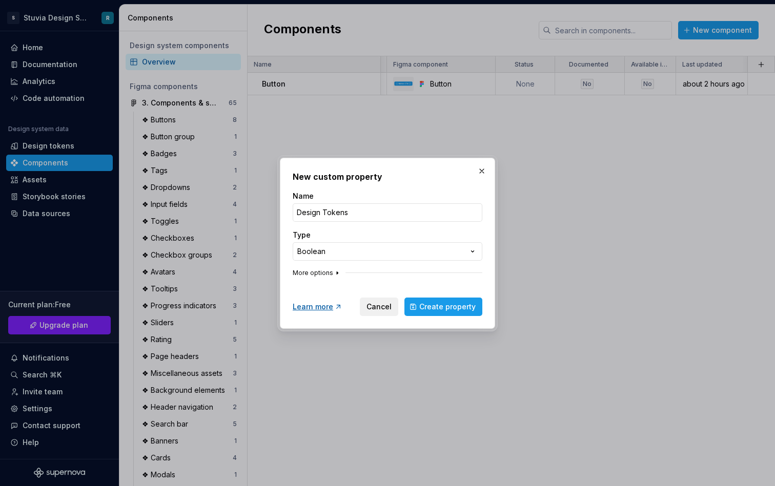
click at [333, 274] on icon "button" at bounding box center [337, 273] width 8 height 8
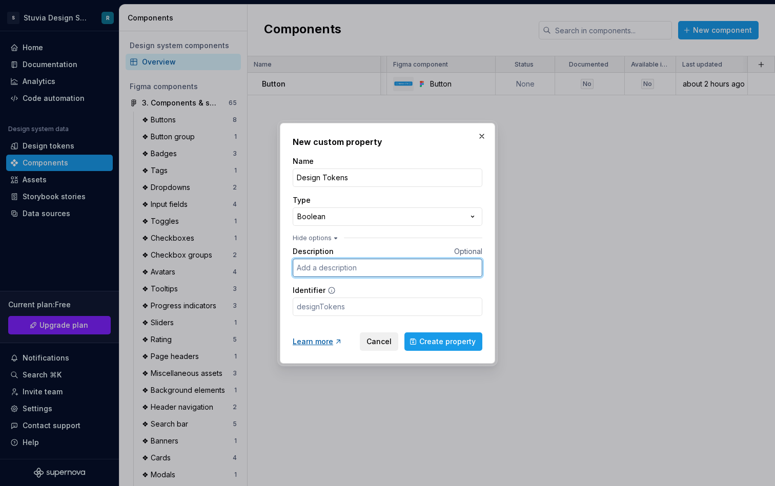
click at [347, 269] on input "Description" at bounding box center [388, 268] width 190 height 18
click at [361, 265] on input "Description" at bounding box center [388, 268] width 190 height 18
type input "All design attributes are connected to design tokens"
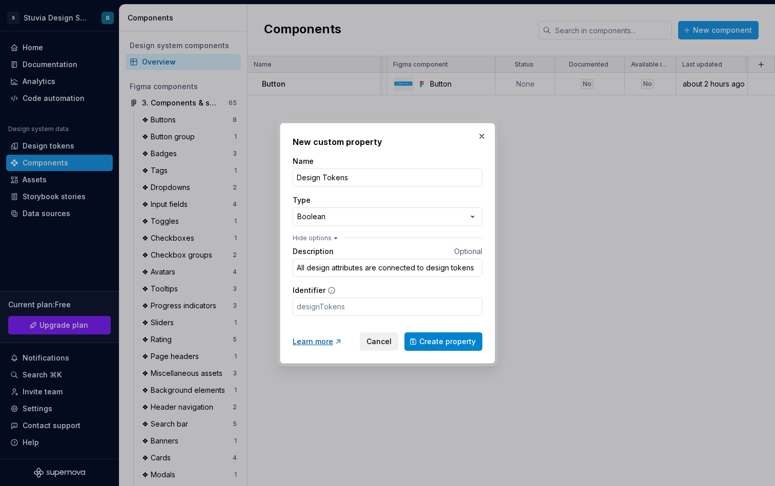
click at [450, 340] on span "Create property" at bounding box center [447, 342] width 56 height 10
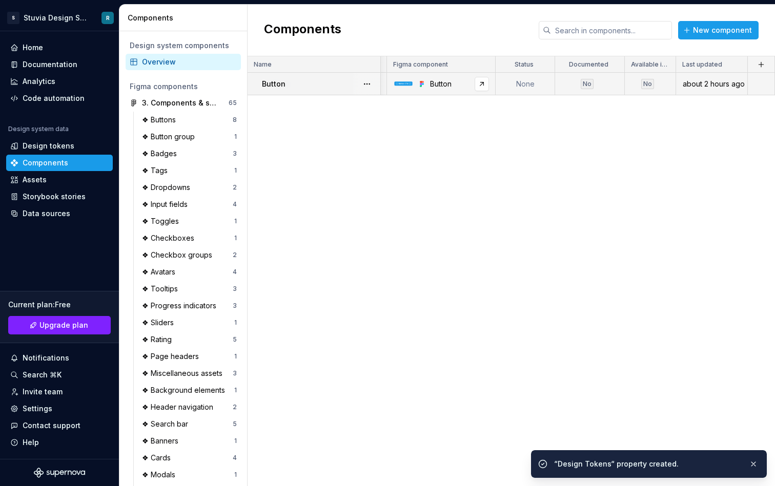
scroll to position [0, 428]
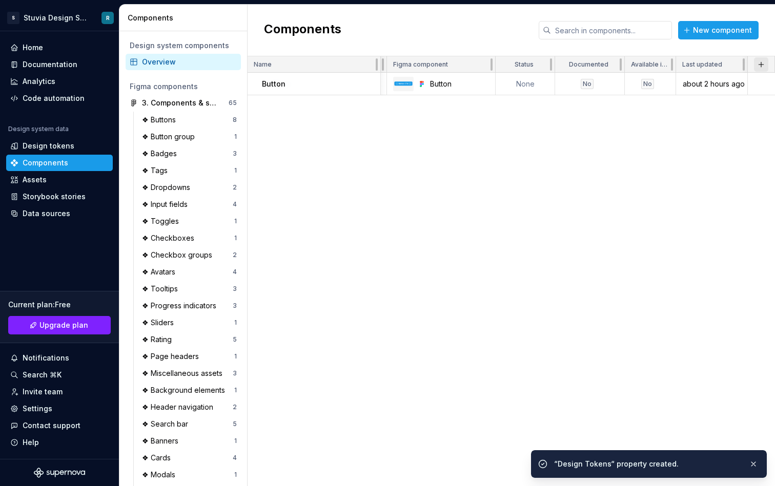
click at [756, 64] on button "button" at bounding box center [761, 64] width 14 height 14
click at [705, 88] on div "New custom property" at bounding box center [702, 84] width 77 height 10
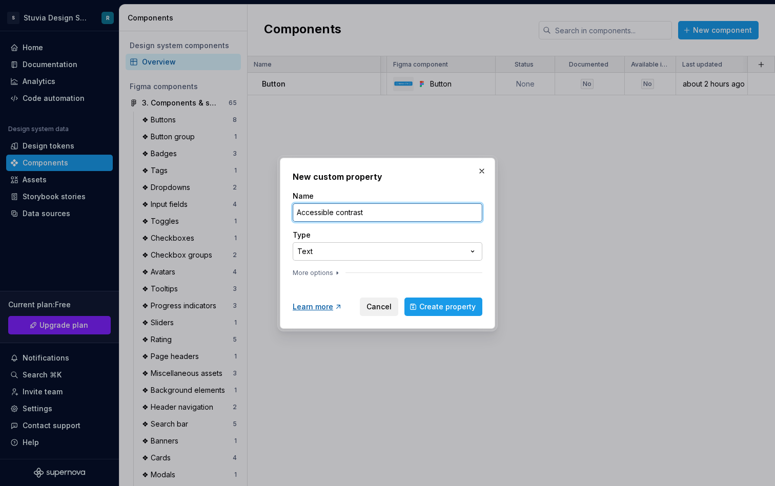
type input "Accessible contrast"
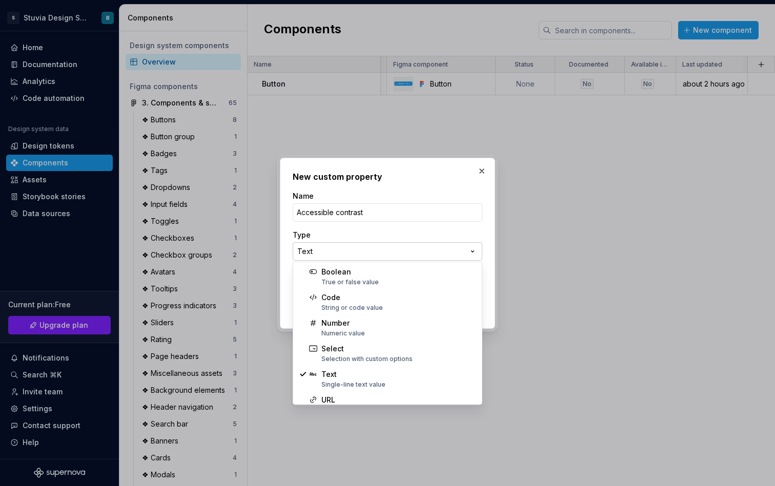
click at [332, 252] on div "**********" at bounding box center [387, 243] width 775 height 486
select select "*******"
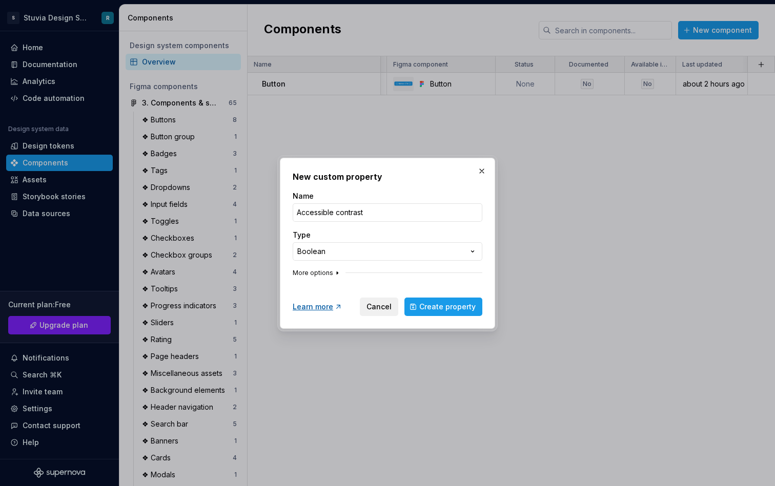
click at [327, 272] on button "More options" at bounding box center [317, 273] width 49 height 8
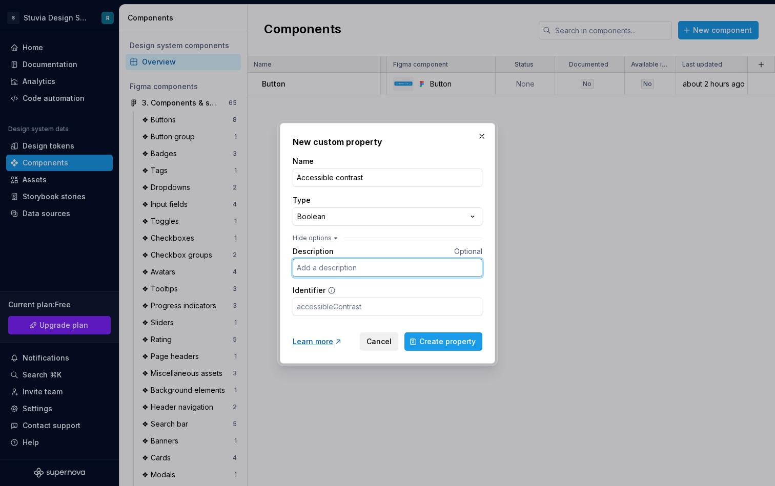
click at [337, 274] on input "Description" at bounding box center [388, 268] width 190 height 18
click at [343, 268] on input "Follows WCAG 2.0" at bounding box center [388, 268] width 190 height 18
click at [370, 265] on input "Follows WCAG 2.0" at bounding box center [388, 268] width 190 height 18
type input "Follows WCAG 2.2 standard for contrast (AA)"
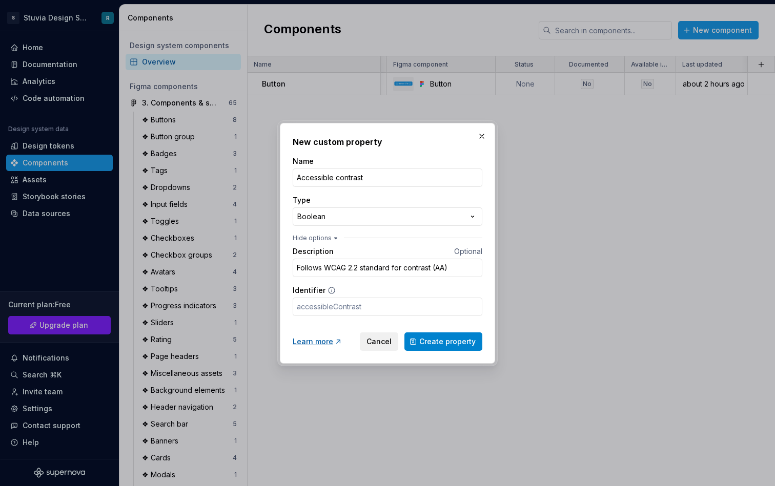
click at [445, 350] on button "Create property" at bounding box center [443, 341] width 78 height 18
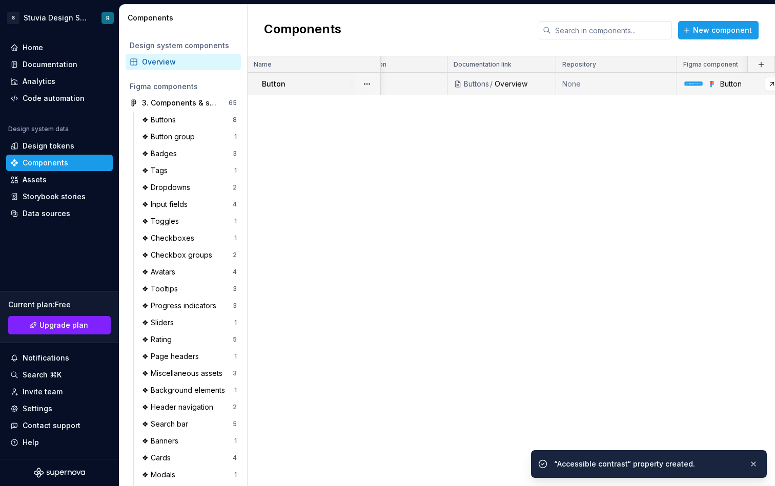
scroll to position [0, 0]
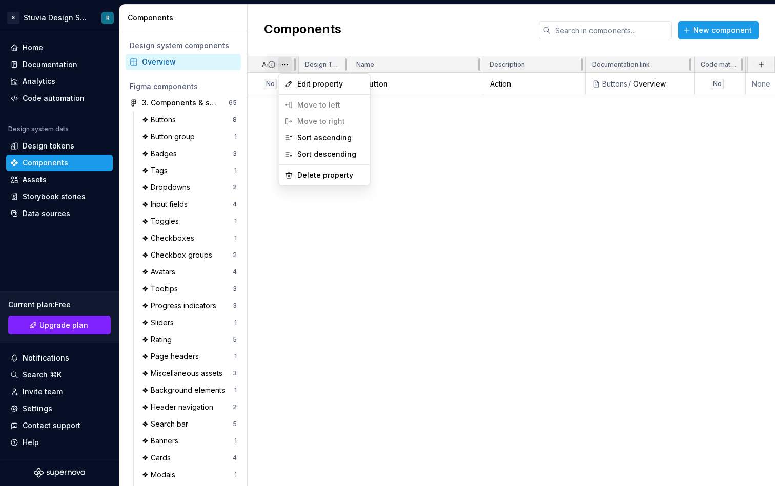
click at [593, 62] on html "S Stuvia Design System R Home Documentation Analytics Code automation Design sy…" at bounding box center [387, 243] width 775 height 486
click at [319, 126] on div "Edit property Move to left Move to right Sort ascending Sort descending Delete …" at bounding box center [324, 130] width 92 height 113
click at [256, 58] on html "S Stuvia Design System R Home Documentation Analytics Code automation Design sy…" at bounding box center [387, 243] width 775 height 486
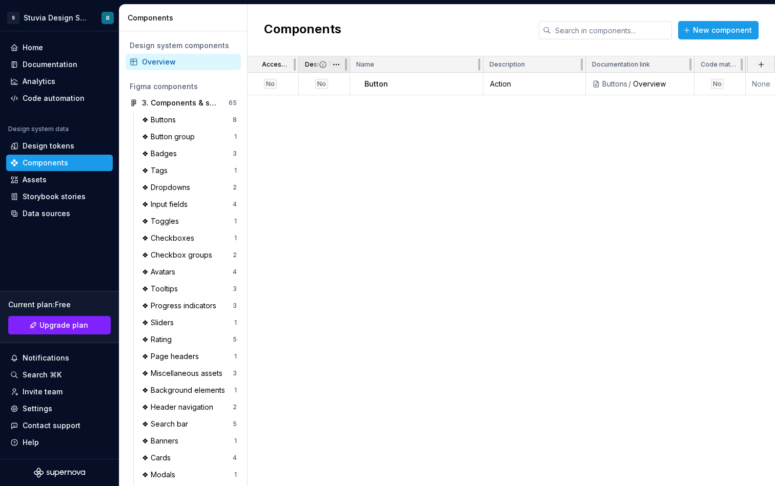
click at [315, 64] on span at bounding box center [330, 64] width 37 height 16
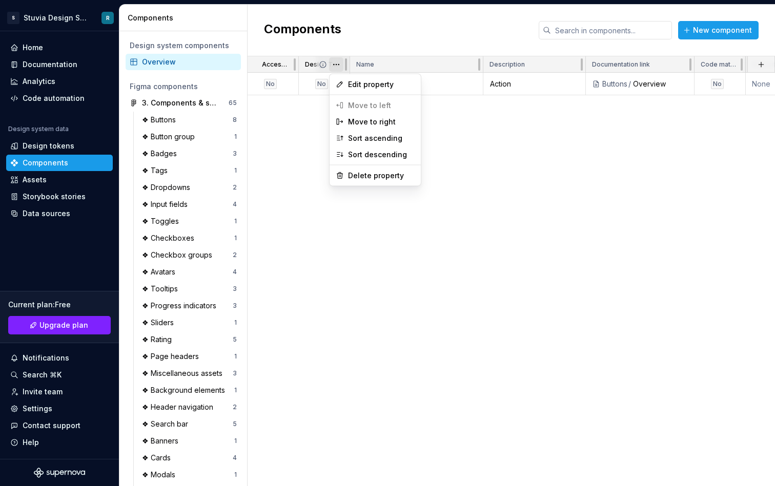
click at [336, 65] on html "S Stuvia Design System R Home Documentation Analytics Code automation Design sy…" at bounding box center [387, 243] width 775 height 486
click at [372, 122] on div "Move to right" at bounding box center [381, 122] width 67 height 10
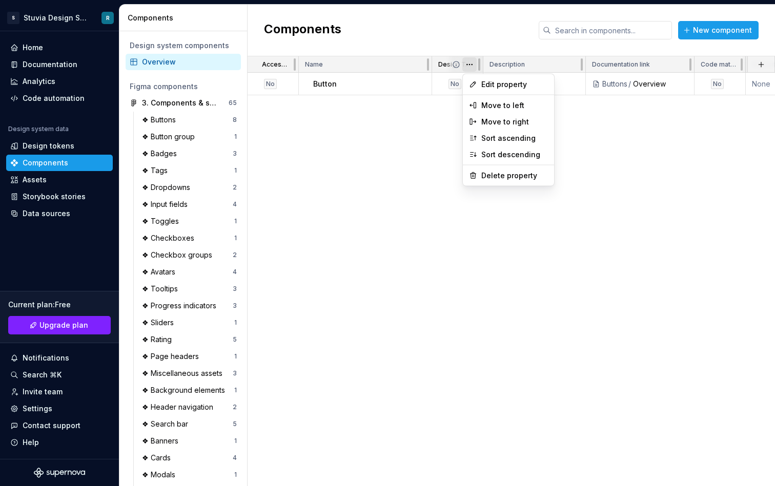
click at [470, 65] on html "S Stuvia Design System R Home Documentation Analytics Code automation Design sy…" at bounding box center [387, 243] width 775 height 486
click at [523, 123] on div "Move to right" at bounding box center [514, 122] width 67 height 10
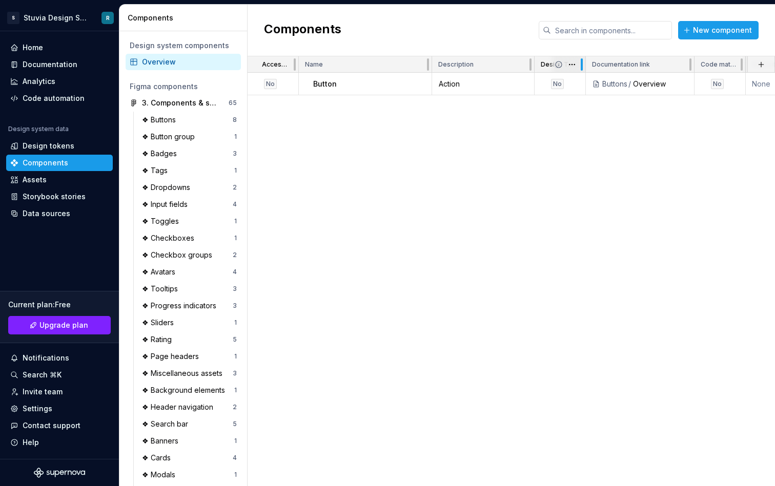
click at [577, 66] on div at bounding box center [581, 64] width 8 height 16
click at [571, 65] on html "S Stuvia Design System R Home Documentation Analytics Code automation Design sy…" at bounding box center [387, 243] width 775 height 486
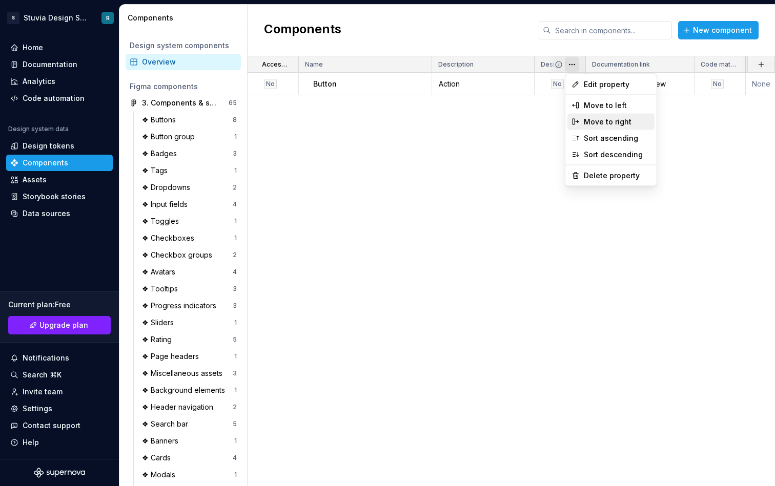
click at [603, 123] on div "Move to right" at bounding box center [616, 122] width 67 height 10
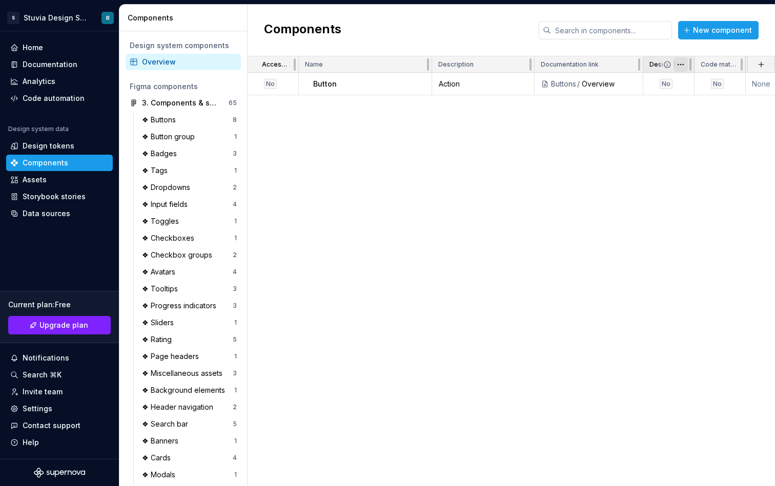
click at [681, 64] on html "S Stuvia Design System R Home Documentation Analytics Code automation Design sy…" at bounding box center [387, 243] width 775 height 486
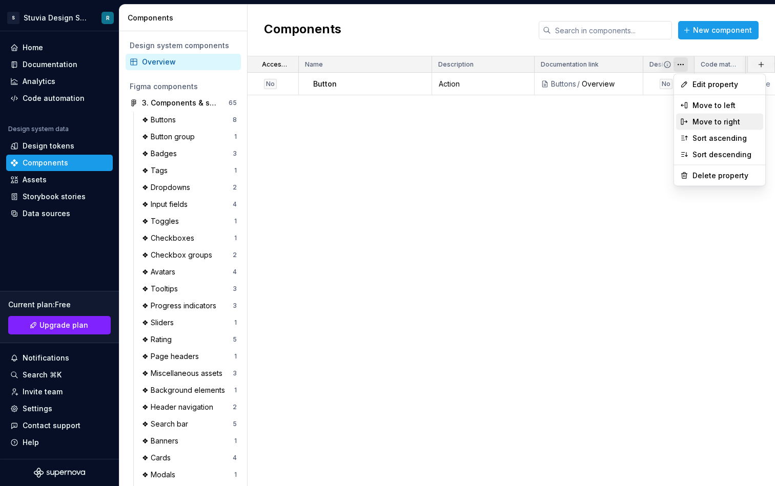
click at [706, 120] on div "Move to right" at bounding box center [725, 122] width 67 height 10
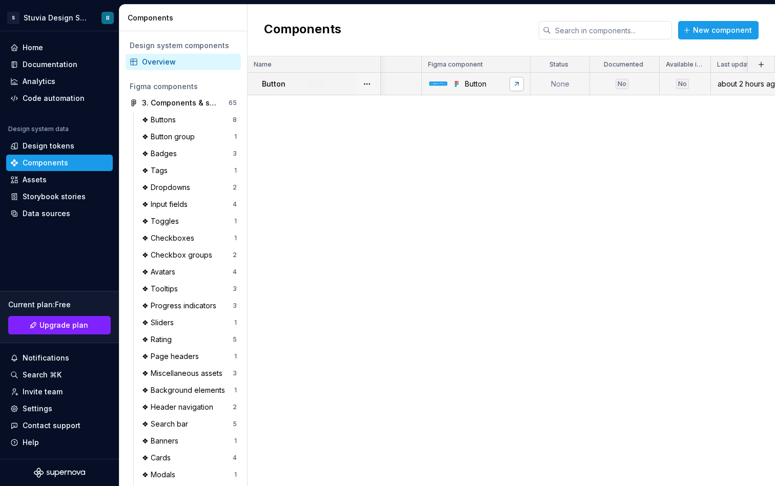
scroll to position [0, 479]
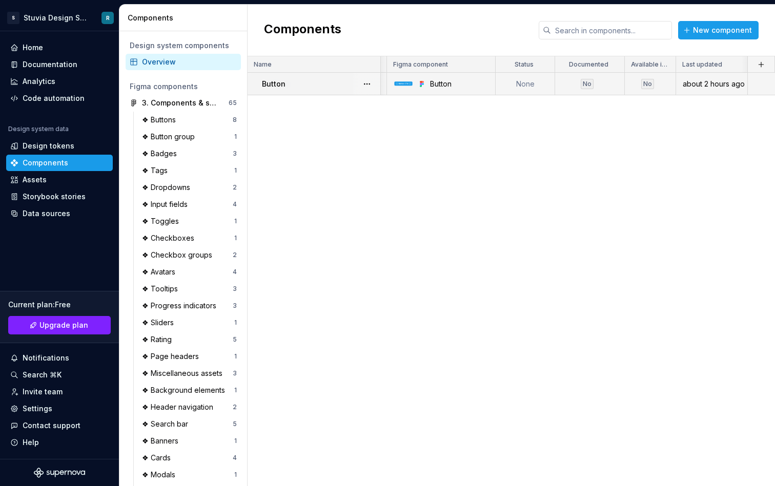
click at [531, 86] on td "None" at bounding box center [524, 84] width 59 height 23
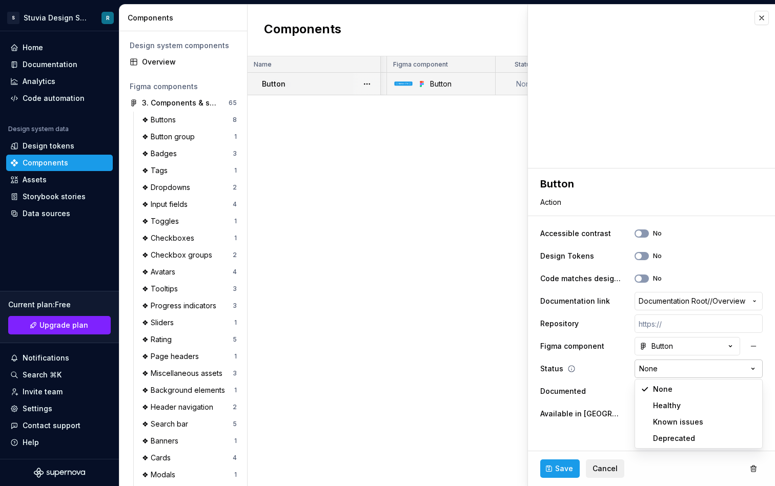
click at [681, 369] on html "S Stuvia Design System R Home Documentation Analytics Code automation Design sy…" at bounding box center [387, 243] width 775 height 486
click at [479, 310] on html "S Stuvia Design System R Home Documentation Analytics Code automation Design sy…" at bounding box center [387, 243] width 775 height 486
click at [760, 20] on button "button" at bounding box center [761, 18] width 14 height 14
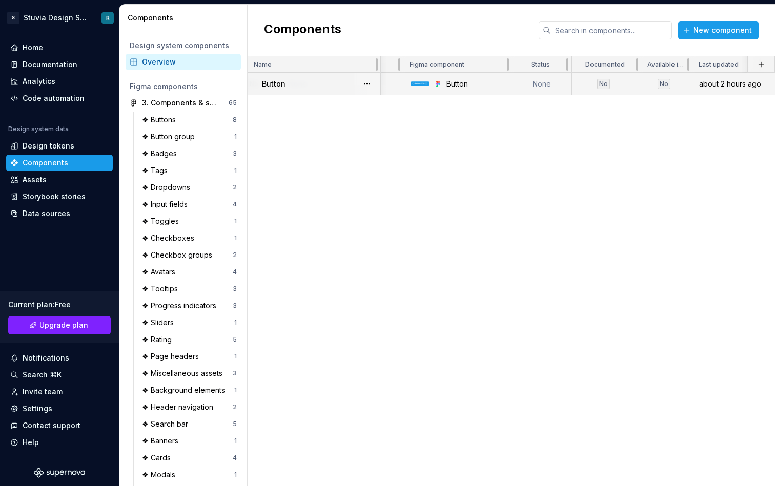
scroll to position [0, 479]
click at [615, 90] on td "No" at bounding box center [590, 84] width 70 height 23
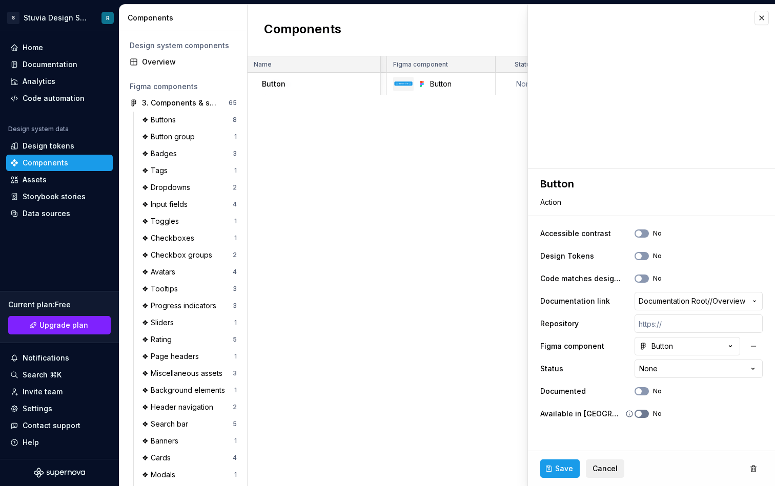
click at [643, 416] on button "No" at bounding box center [641, 414] width 14 height 8
click at [499, 369] on div "Accessible contrast Name Description Documentation link Code matches design spe…" at bounding box center [510, 271] width 527 height 430
click at [762, 23] on button "button" at bounding box center [761, 18] width 14 height 14
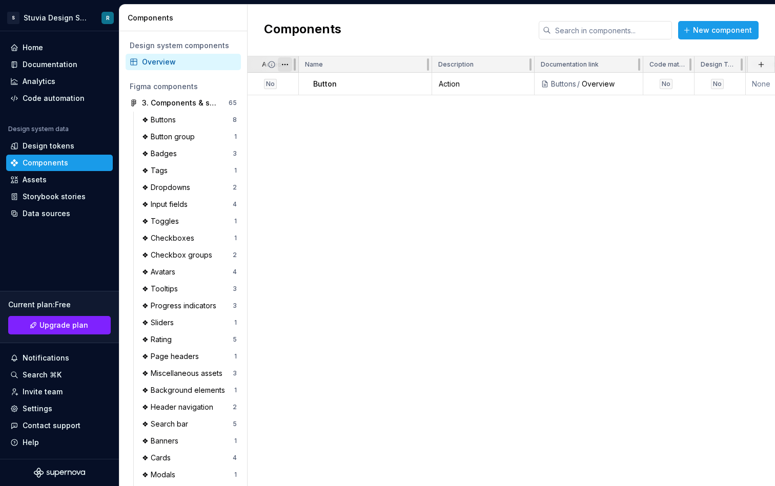
click at [286, 65] on html "S Stuvia Design System R Home Documentation Analytics Code automation Design sy…" at bounding box center [387, 243] width 775 height 486
click at [533, 124] on html "S Stuvia Design System R Home Documentation Analytics Code automation Design sy…" at bounding box center [387, 243] width 775 height 486
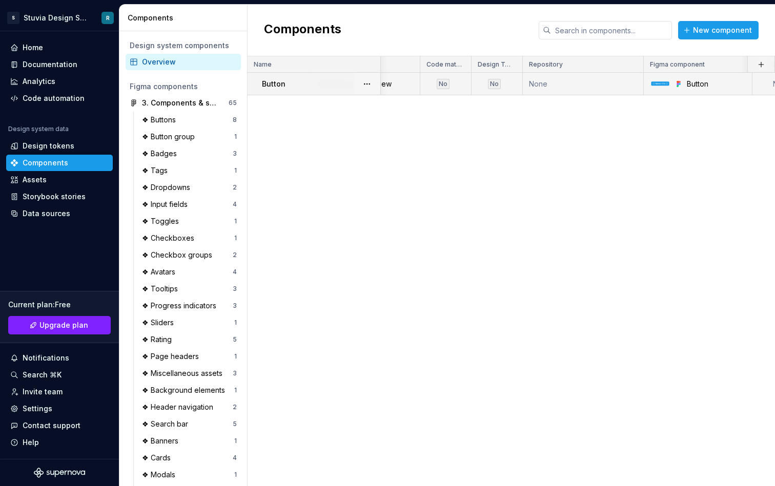
scroll to position [0, 235]
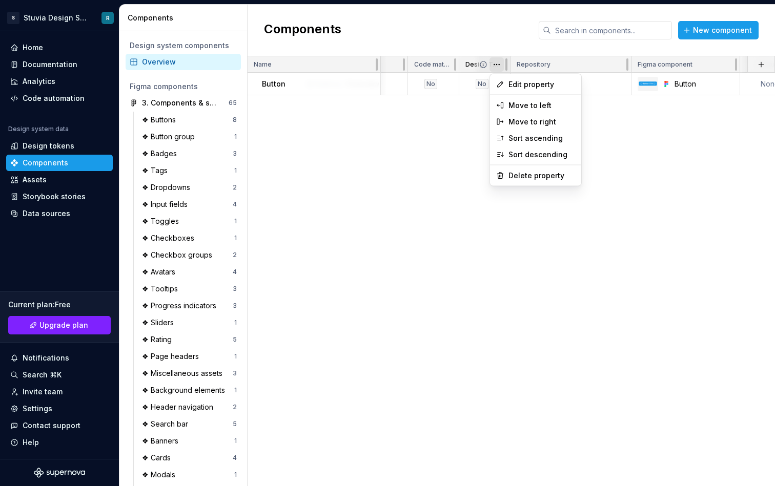
click at [497, 65] on html "S Stuvia Design System R Home Documentation Analytics Code automation Design sy…" at bounding box center [387, 243] width 775 height 486
click at [473, 67] on html "S Stuvia Design System R Home Documentation Analytics Code automation Design sy…" at bounding box center [387, 243] width 775 height 486
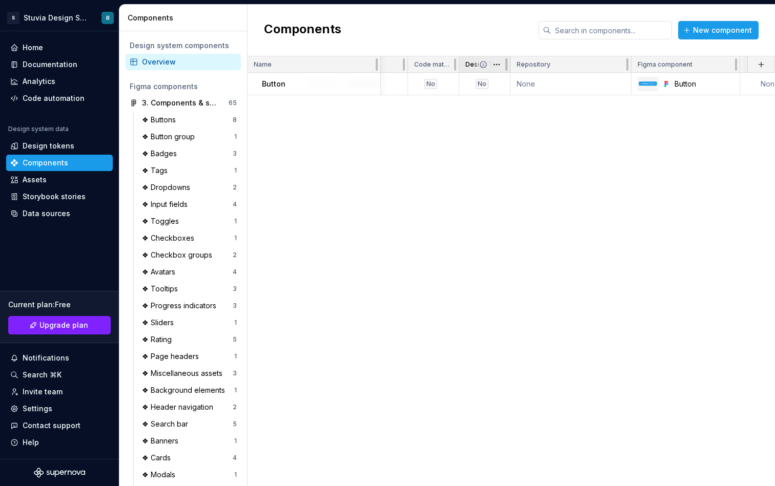
click at [470, 66] on p "Design Tokens" at bounding box center [483, 64] width 36 height 8
drag, startPoint x: 509, startPoint y: 68, endPoint x: 534, endPoint y: 68, distance: 25.1
click at [534, 68] on div at bounding box center [531, 64] width 8 height 16
drag, startPoint x: 458, startPoint y: 67, endPoint x: 519, endPoint y: 71, distance: 61.6
click at [519, 71] on div at bounding box center [516, 64] width 8 height 16
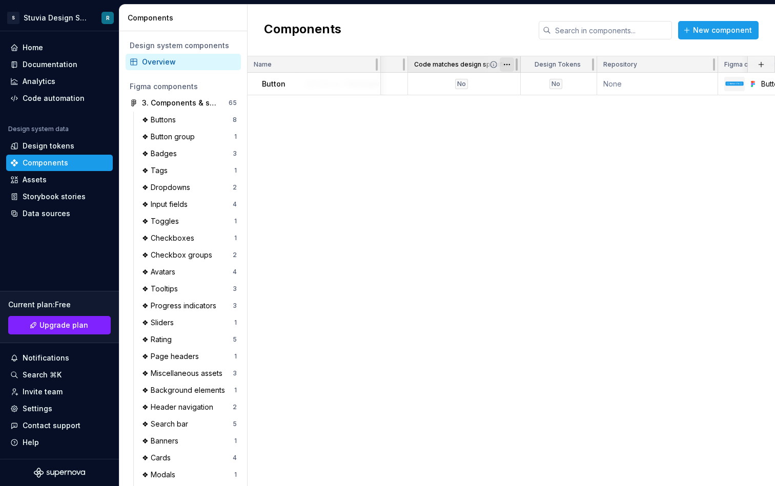
click at [505, 69] on html "S Stuvia Design System R Home Documentation Analytics Code automation Design sy…" at bounding box center [387, 243] width 775 height 486
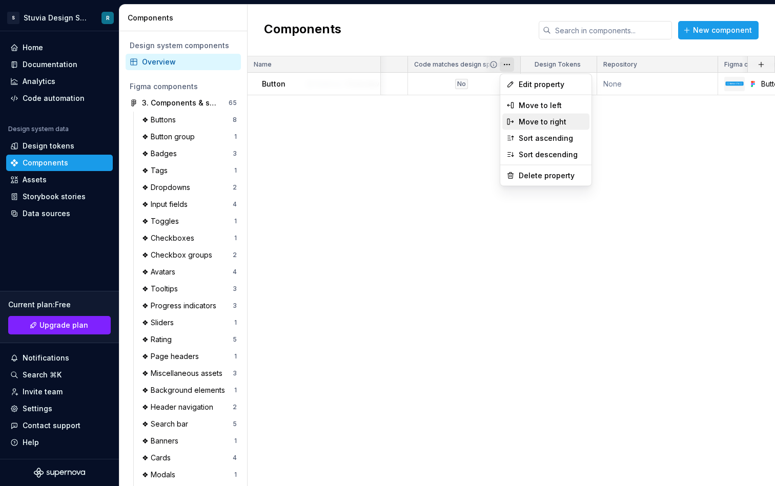
click at [545, 123] on div "Move to right" at bounding box center [551, 122] width 67 height 10
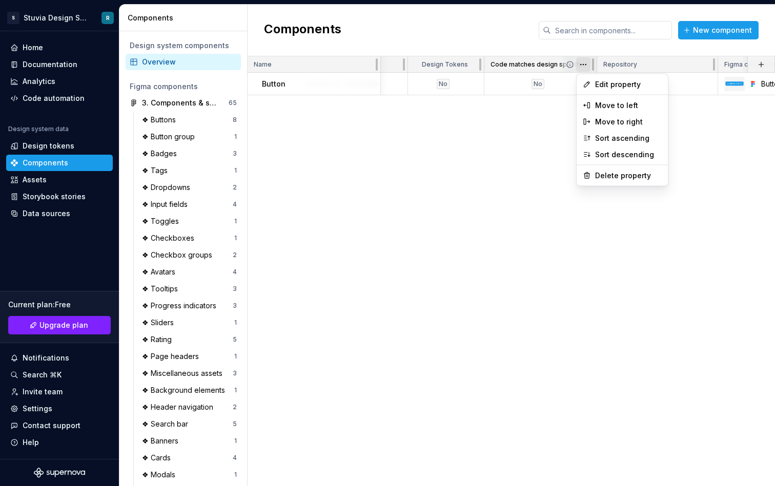
click at [586, 62] on html "S Stuvia Design System R Home Documentation Analytics Code automation Design sy…" at bounding box center [387, 243] width 775 height 486
click at [608, 116] on div "Move to right" at bounding box center [621, 122] width 87 height 16
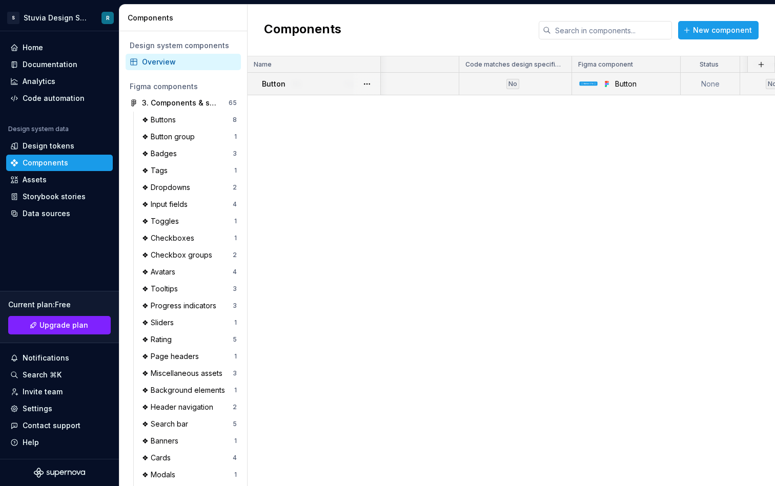
scroll to position [0, 397]
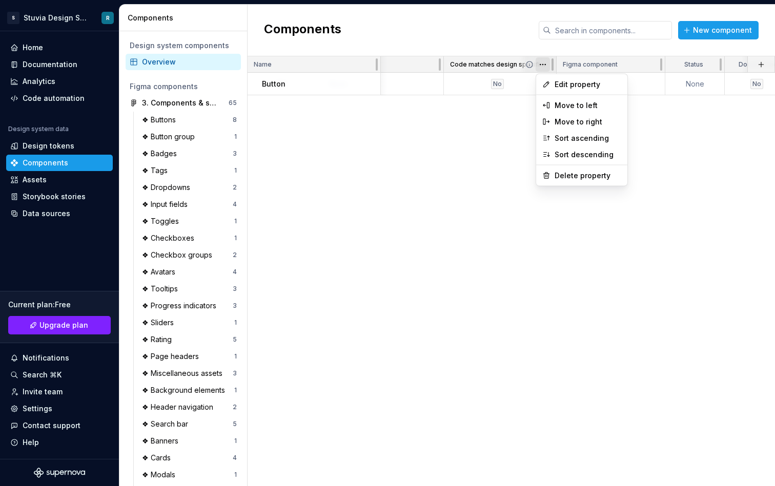
click at [545, 63] on html "S Stuvia Design System R Home Documentation Analytics Code automation Design sy…" at bounding box center [387, 243] width 775 height 486
click at [573, 123] on div "Move to right" at bounding box center [587, 122] width 67 height 10
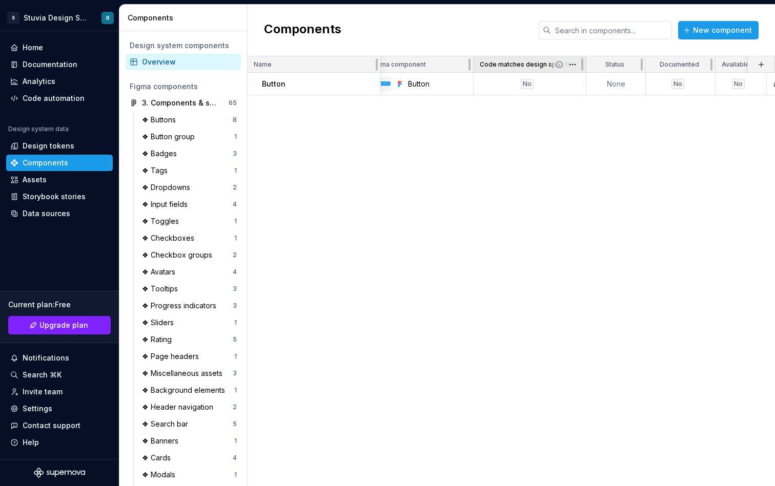
scroll to position [0, 516]
click at [533, 66] on html "S Stuvia Design System R Home Documentation Analytics Code automation Design sy…" at bounding box center [387, 243] width 775 height 486
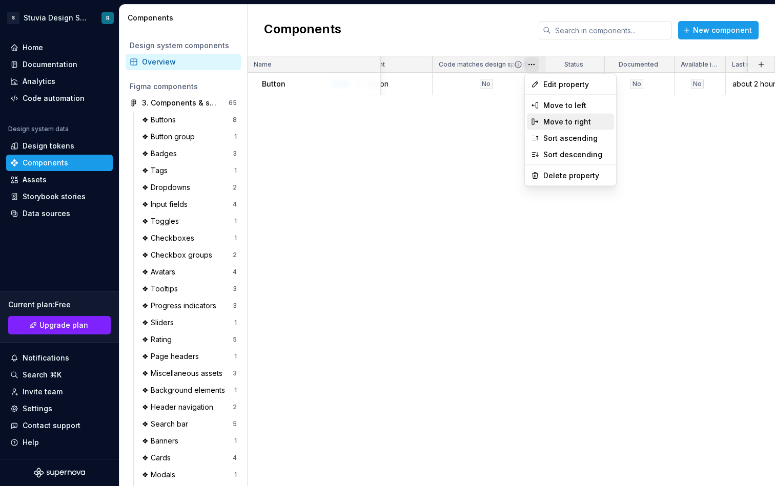
click at [564, 123] on div "Move to right" at bounding box center [576, 122] width 67 height 10
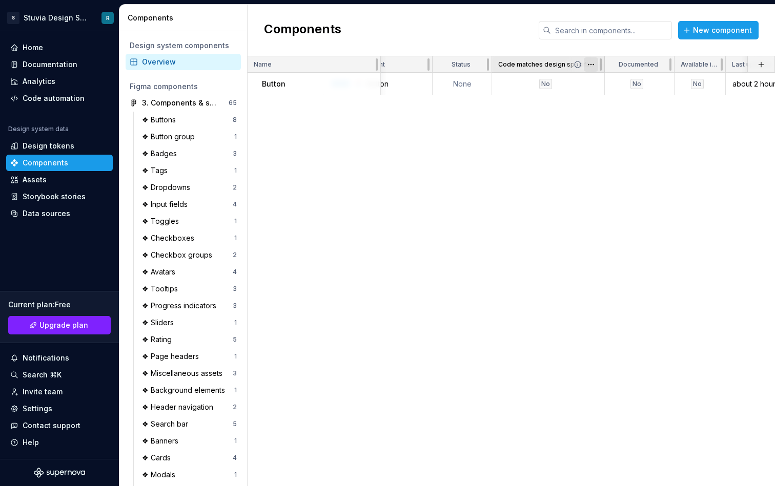
click at [594, 68] on html "S Stuvia Design System R Home Documentation Analytics Code automation Design sy…" at bounding box center [387, 243] width 775 height 486
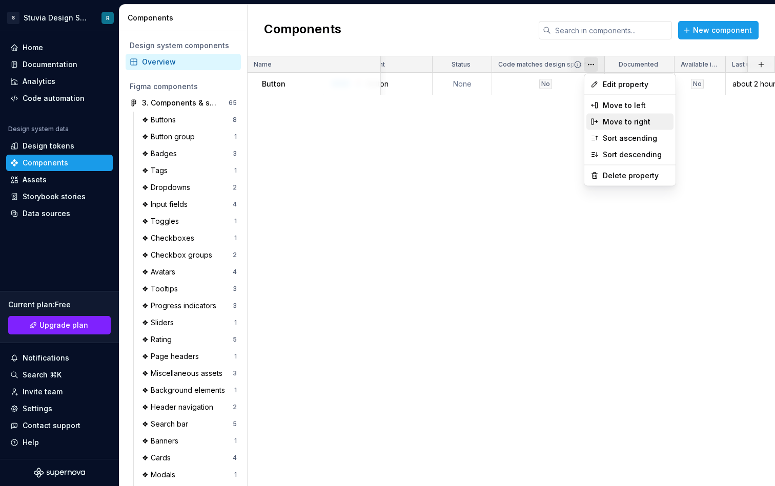
click at [622, 124] on div "Move to right" at bounding box center [635, 122] width 67 height 10
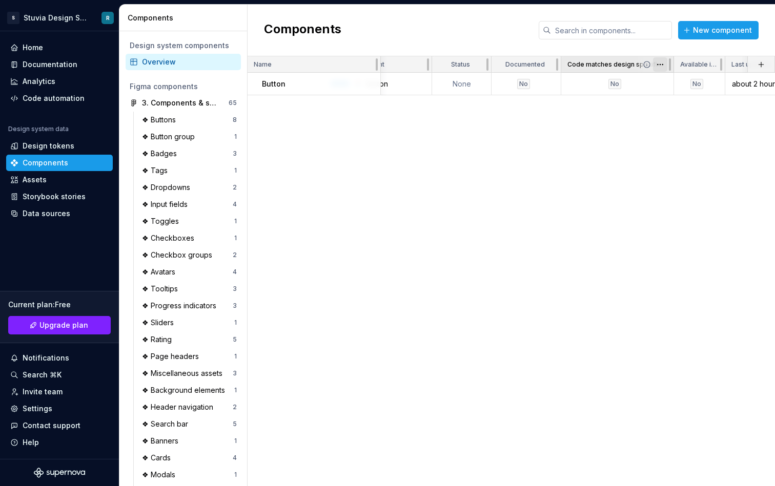
click at [659, 65] on html "S Stuvia Design System R Home Documentation Analytics Code automation Design sy…" at bounding box center [387, 243] width 775 height 486
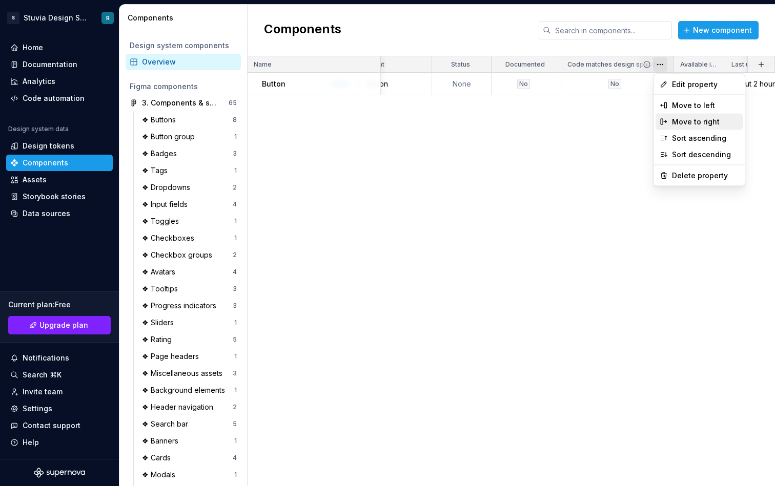
click at [705, 124] on div "Move to right" at bounding box center [705, 122] width 67 height 10
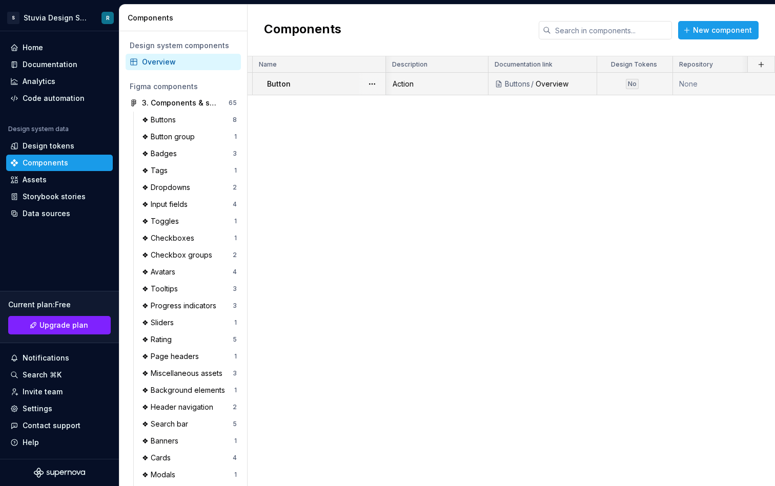
scroll to position [0, 0]
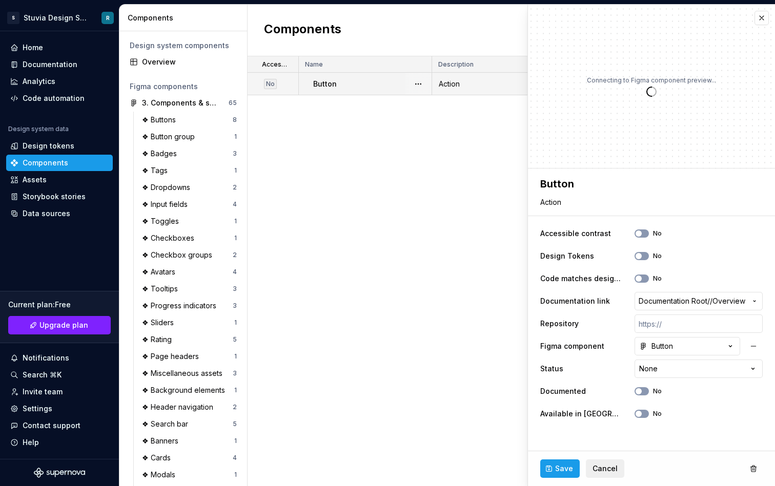
click at [753, 18] on div "Connecting to Figma component preview..." at bounding box center [651, 87] width 247 height 164
click at [765, 18] on button "button" at bounding box center [761, 18] width 14 height 14
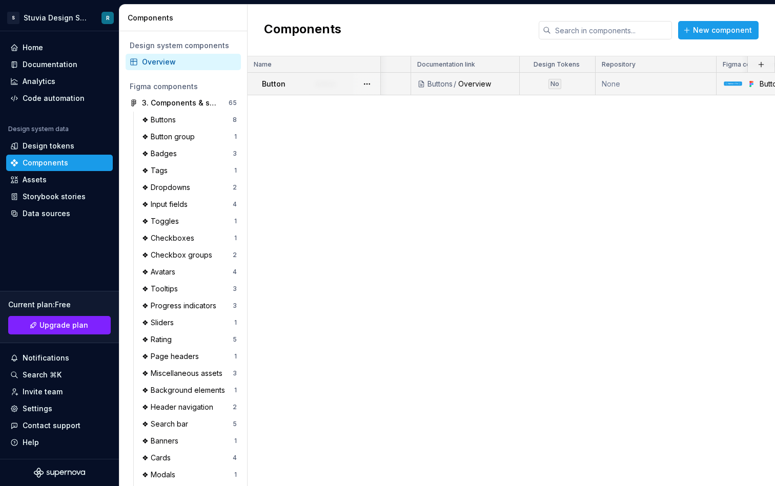
scroll to position [0, 175]
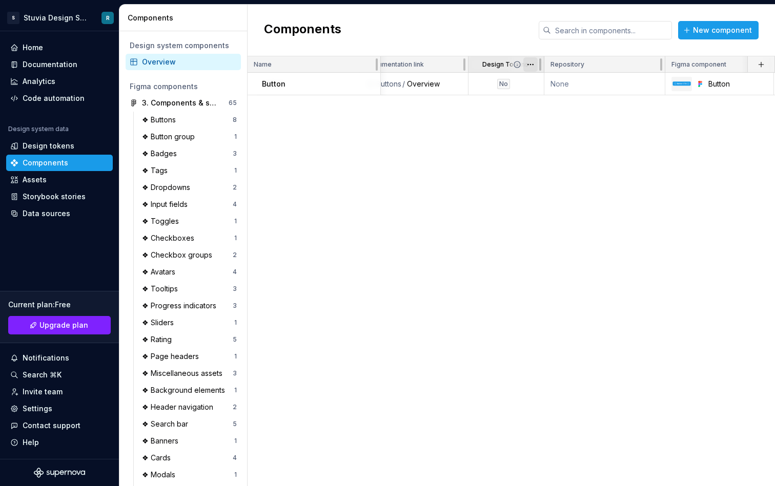
click at [530, 66] on html "S Stuvia Design System R Home Documentation Analytics Code automation Design sy…" at bounding box center [387, 243] width 775 height 486
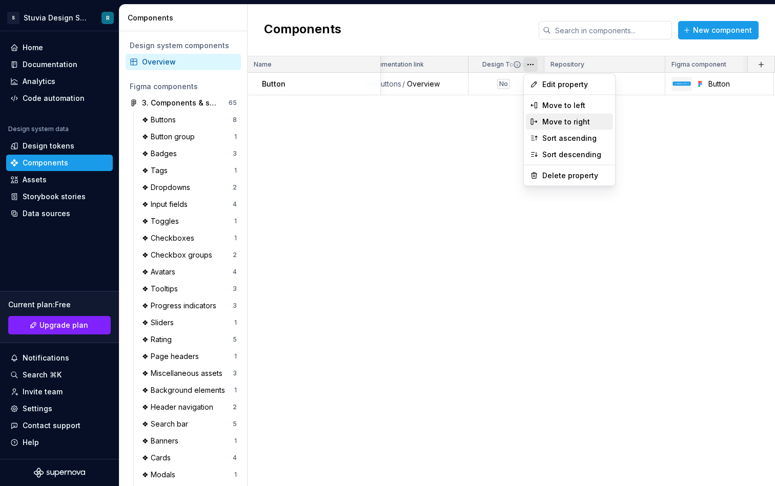
click at [561, 124] on div "Move to right" at bounding box center [575, 122] width 67 height 10
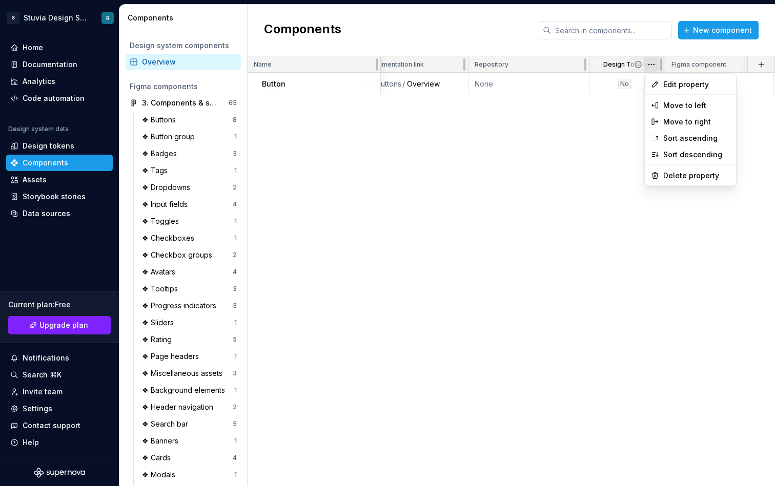
click at [654, 68] on html "S Stuvia Design System R Home Documentation Analytics Code automation Design sy…" at bounding box center [387, 243] width 775 height 486
click at [669, 117] on div "Move to right" at bounding box center [696, 122] width 67 height 10
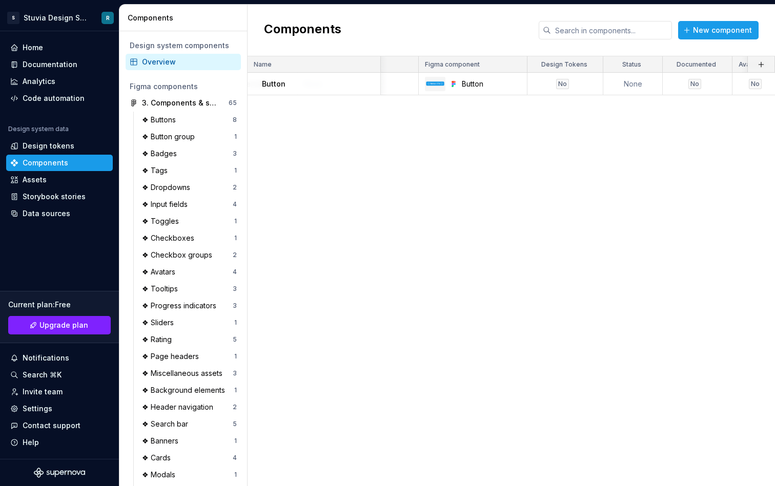
scroll to position [0, 355]
click at [585, 64] on div at bounding box center [589, 64] width 8 height 16
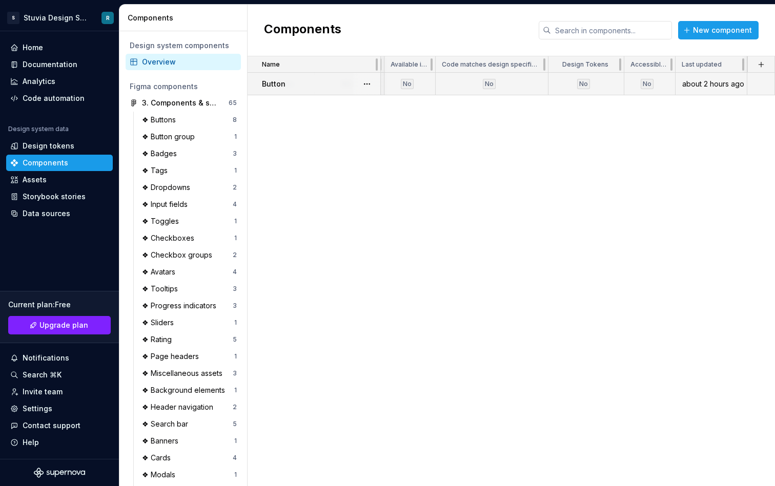
scroll to position [0, 566]
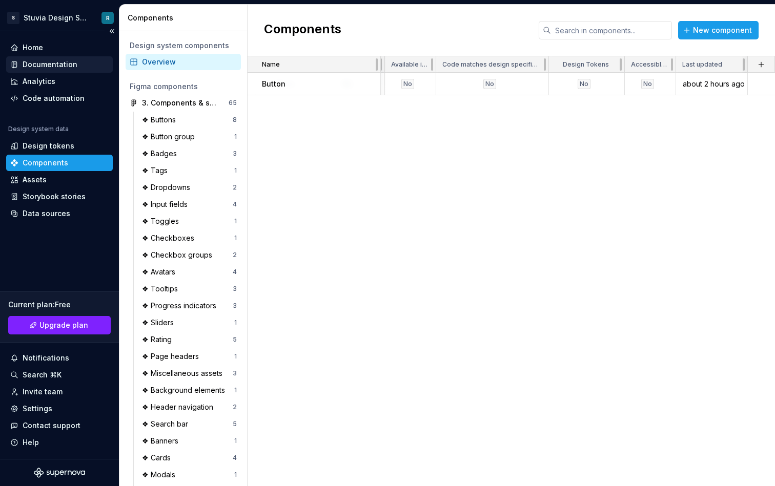
click at [56, 63] on div "Documentation" at bounding box center [50, 64] width 55 height 10
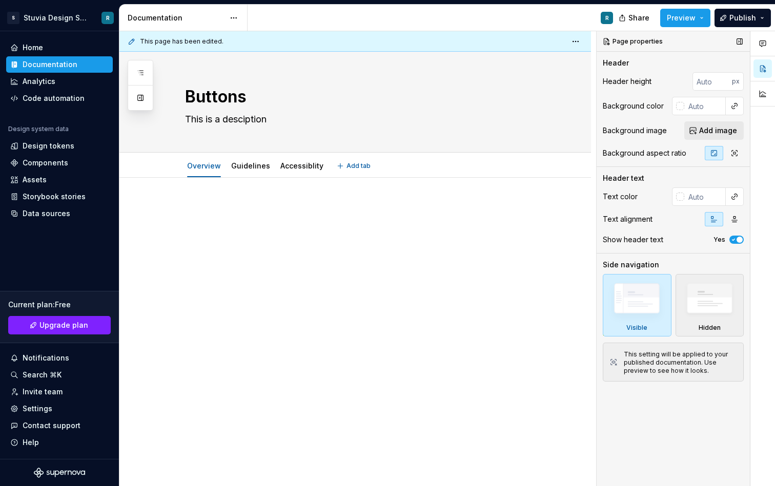
type textarea "*"
click at [508, 256] on div at bounding box center [354, 289] width 471 height 222
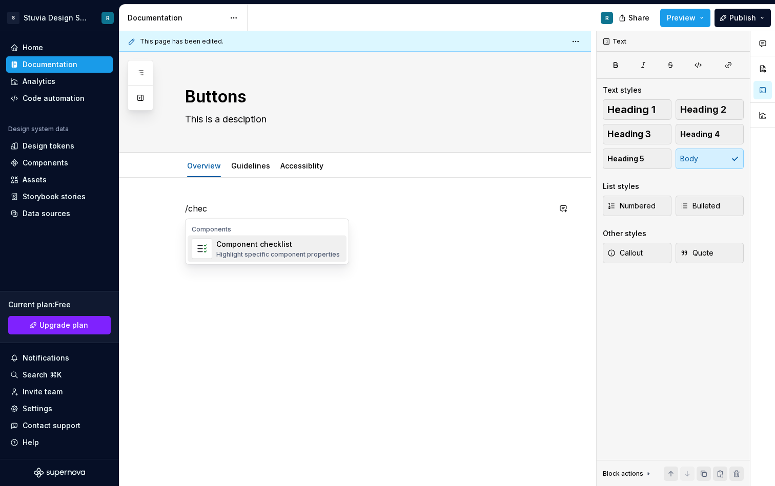
click at [245, 245] on div "Component checklist" at bounding box center [277, 244] width 123 height 10
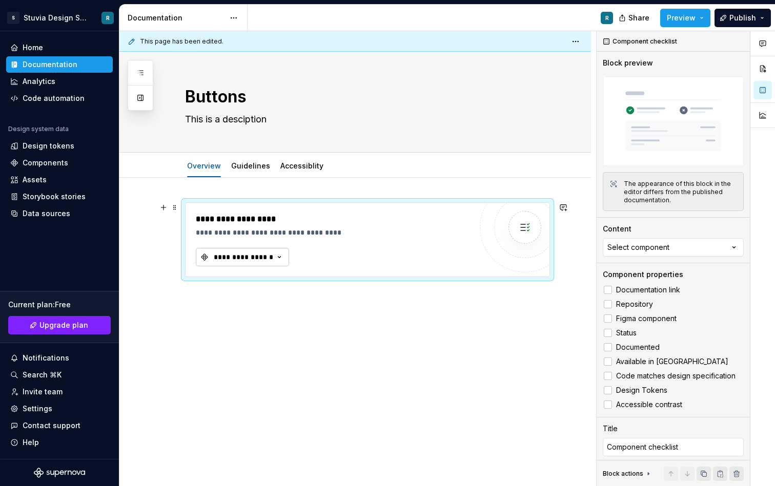
click at [278, 261] on icon "button" at bounding box center [279, 257] width 10 height 10
click at [264, 297] on div "Button" at bounding box center [289, 298] width 128 height 10
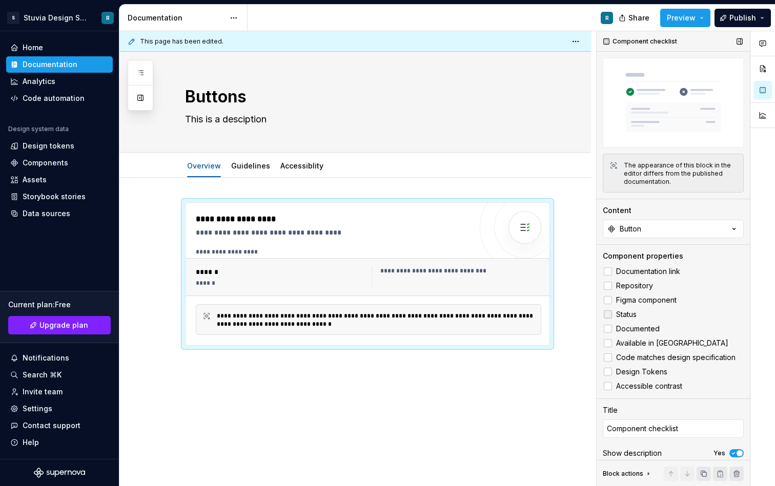
scroll to position [25, 0]
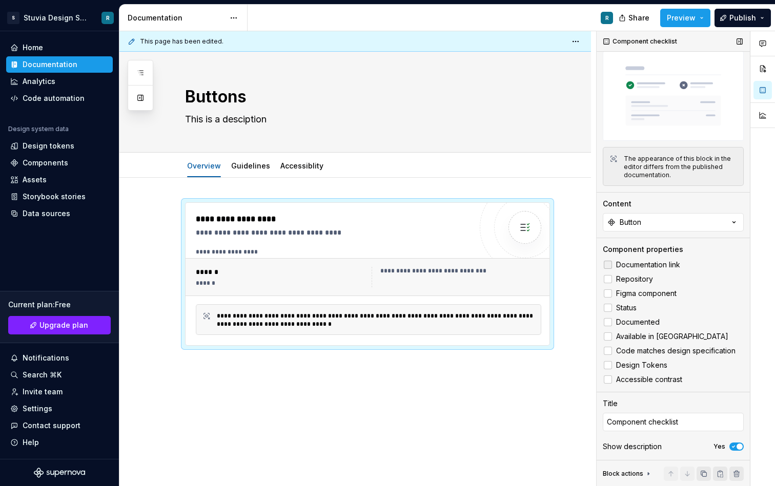
click at [608, 268] on div at bounding box center [607, 265] width 8 height 8
click at [608, 265] on polyline at bounding box center [608, 265] width 0 height 0
click at [606, 265] on div at bounding box center [607, 265] width 8 height 8
click at [606, 274] on label "Repository" at bounding box center [672, 279] width 141 height 12
click at [610, 289] on span at bounding box center [607, 293] width 8 height 8
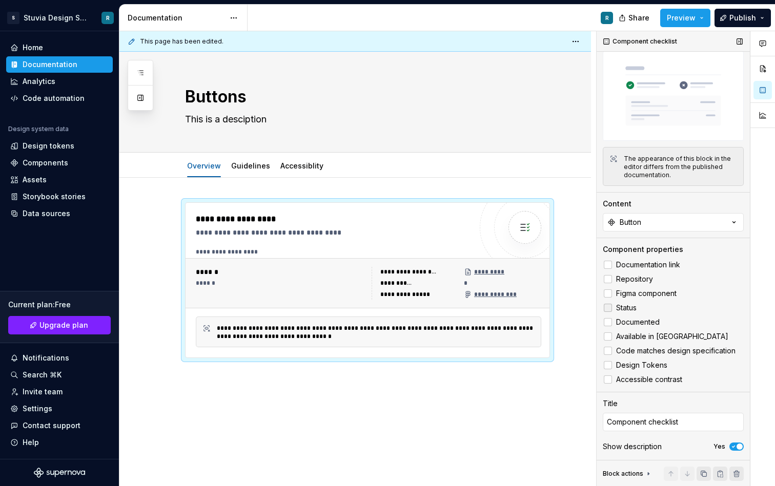
click at [610, 306] on div at bounding box center [607, 308] width 8 height 8
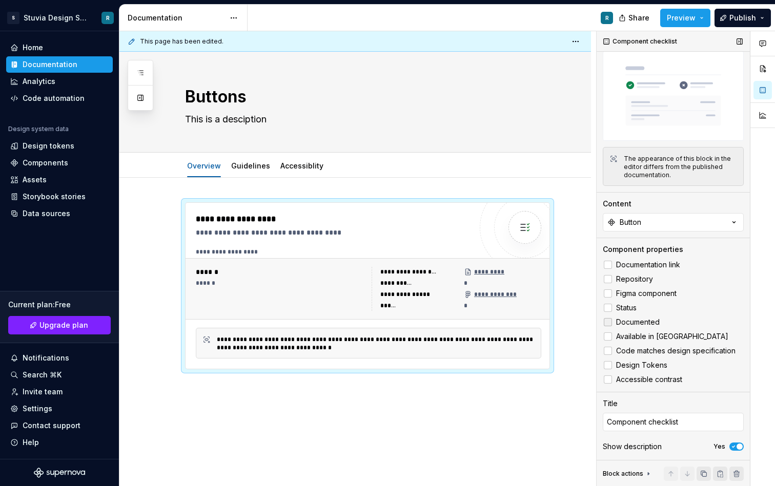
click at [608, 326] on label "Documented" at bounding box center [672, 322] width 141 height 12
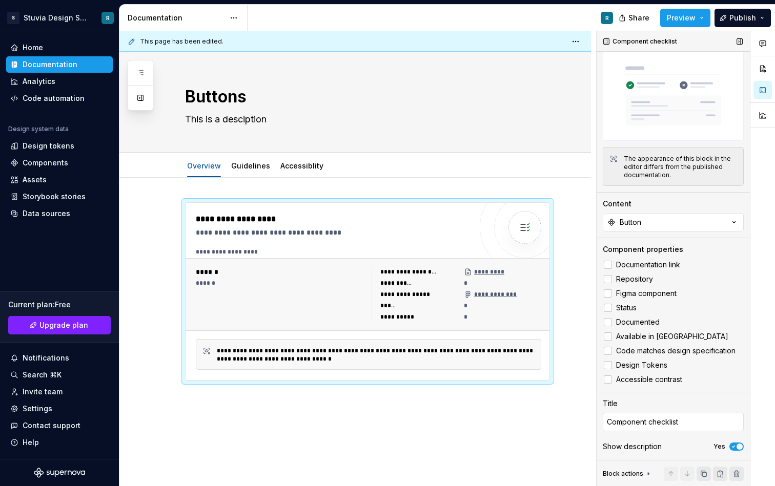
click at [607, 344] on div "Documentation link Repository Figma component Status Documented Available in Fi…" at bounding box center [672, 322] width 141 height 127
click at [607, 339] on div at bounding box center [607, 336] width 8 height 8
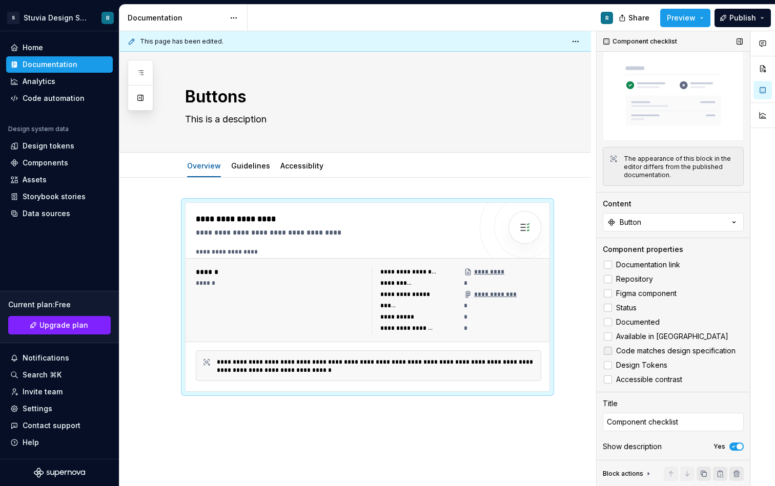
click at [607, 351] on div at bounding box center [607, 351] width 8 height 8
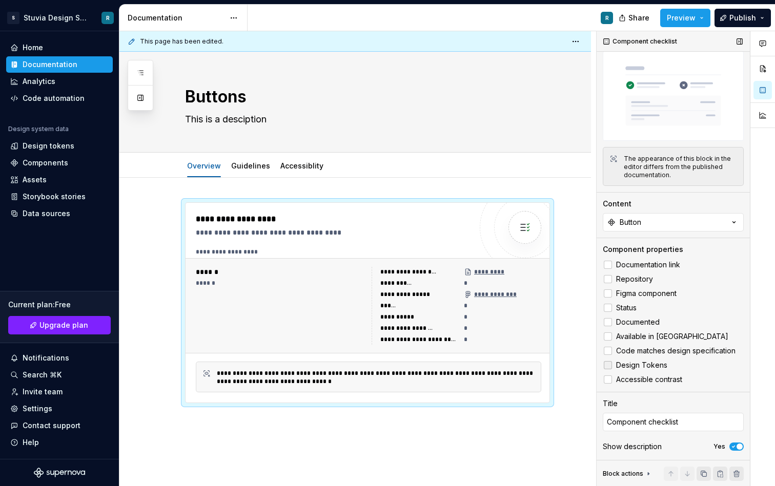
click at [607, 364] on div at bounding box center [607, 365] width 8 height 8
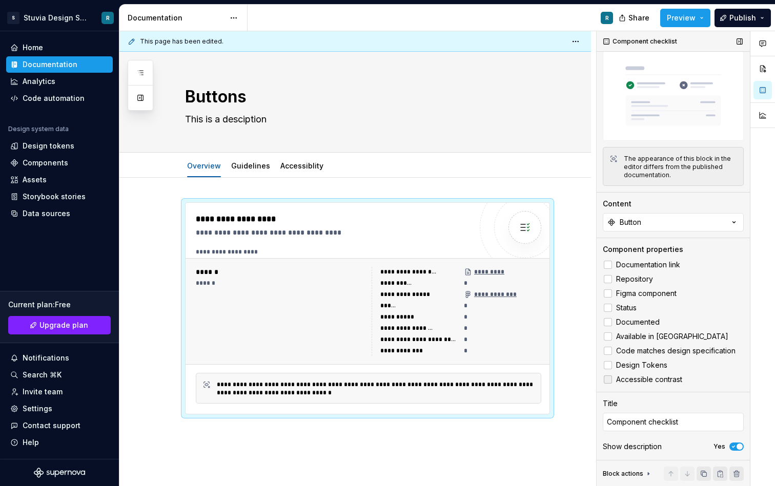
click at [607, 379] on div at bounding box center [607, 380] width 8 height 8
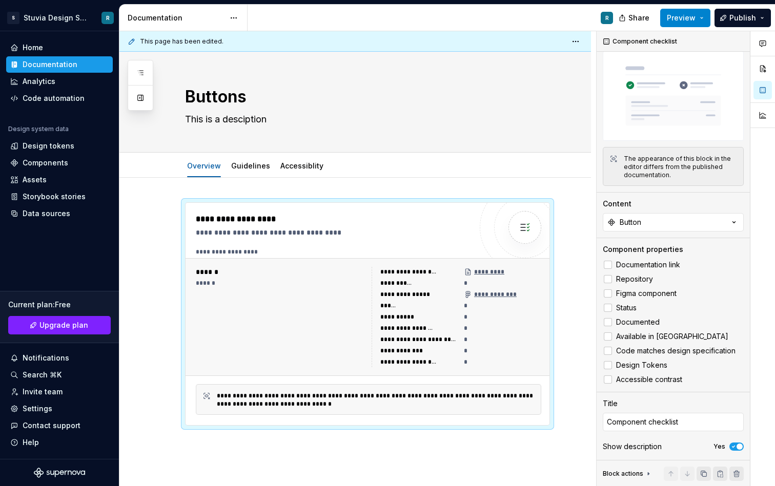
click at [705, 18] on button "Preview" at bounding box center [685, 18] width 50 height 18
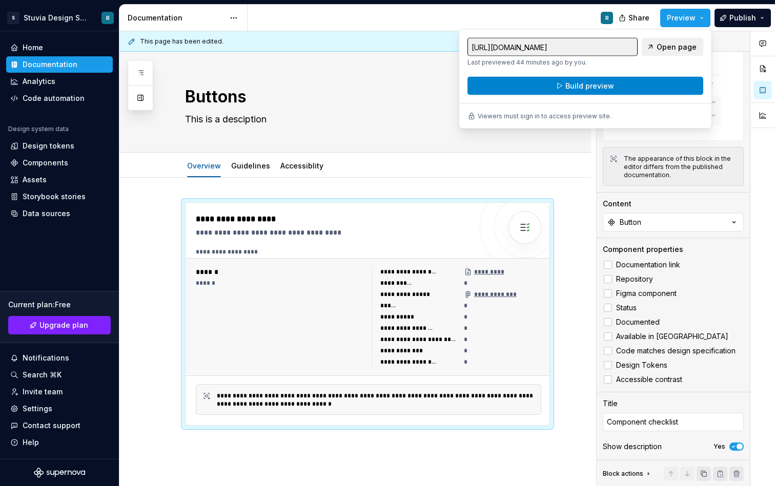
click at [655, 79] on button "Build preview" at bounding box center [585, 86] width 236 height 18
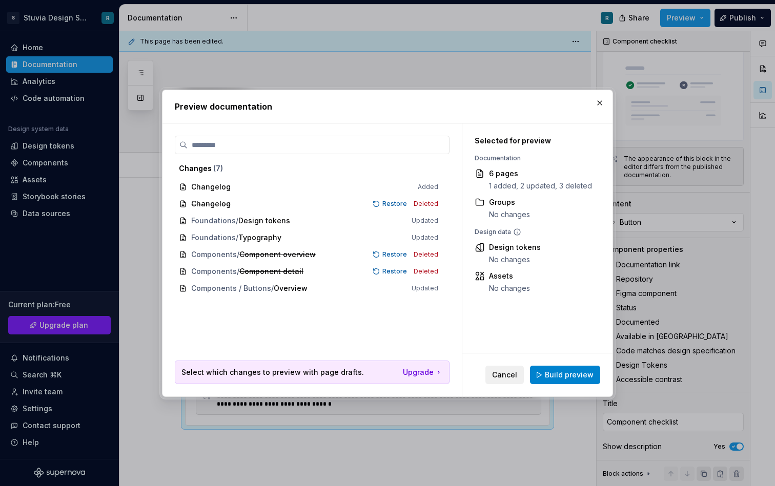
click at [568, 375] on span "Build preview" at bounding box center [569, 375] width 49 height 10
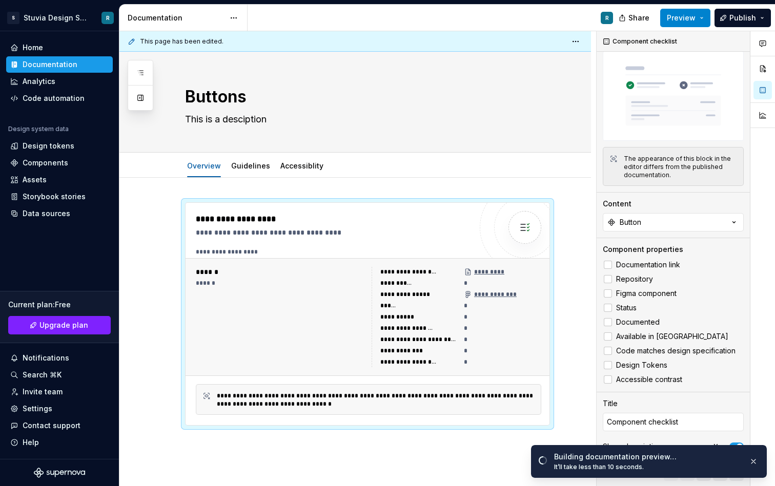
click at [698, 18] on button "Preview" at bounding box center [685, 18] width 50 height 18
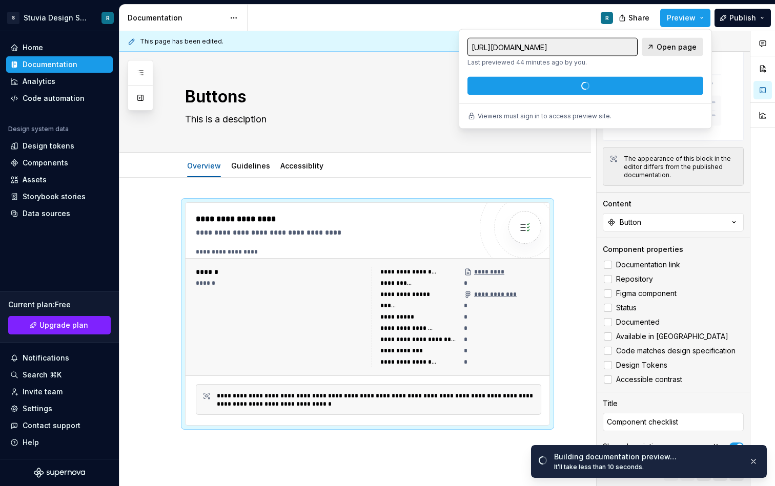
click at [674, 46] on span "Open page" at bounding box center [676, 47] width 40 height 10
type textarea "*"
type input "[URL][DOMAIN_NAME]"
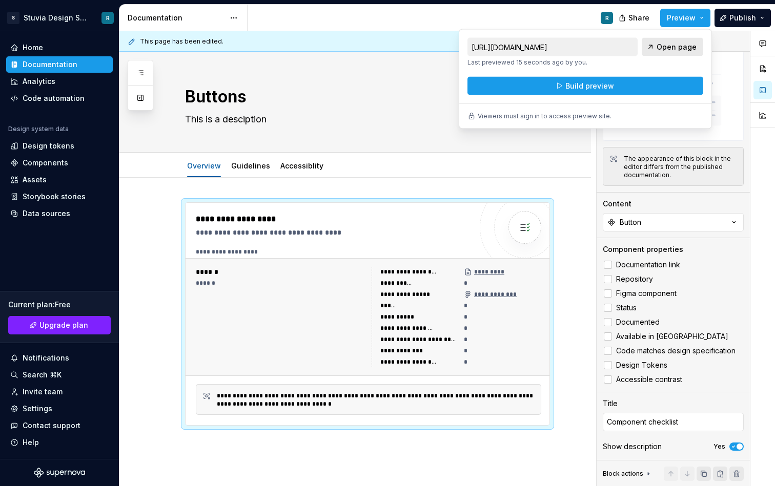
click at [683, 47] on span "Open page" at bounding box center [676, 47] width 40 height 10
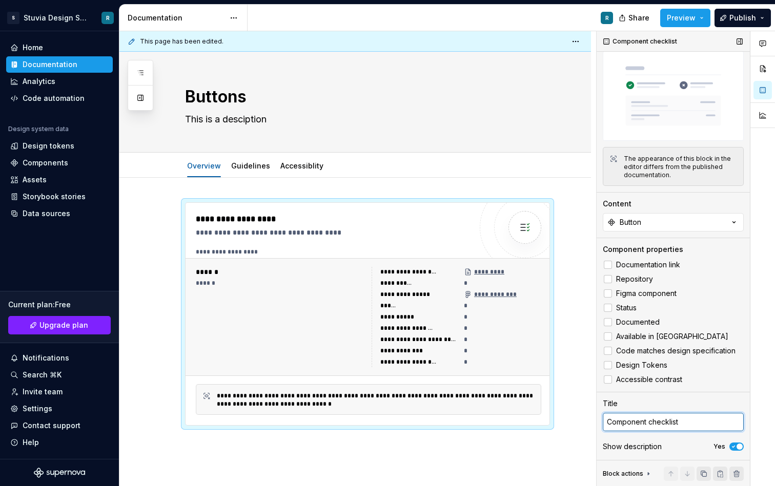
click at [667, 417] on textarea "Component checklist" at bounding box center [672, 422] width 141 height 18
click at [734, 445] on icon "button" at bounding box center [733, 447] width 8 height 6
click at [736, 447] on span "button" at bounding box center [733, 447] width 6 height 6
click at [644, 470] on icon at bounding box center [648, 474] width 8 height 8
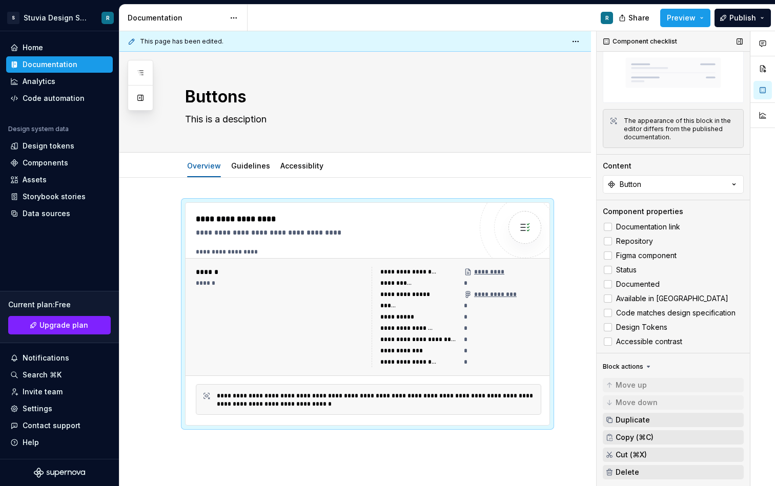
click at [641, 368] on div "Block actions" at bounding box center [622, 367] width 40 height 8
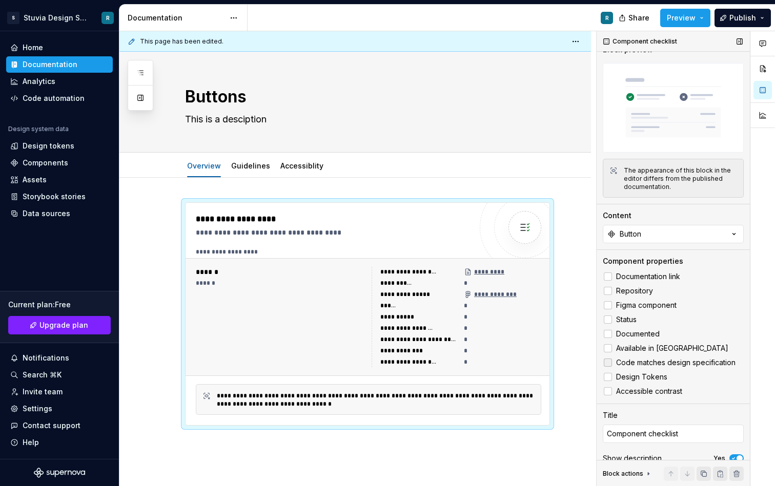
scroll to position [0, 0]
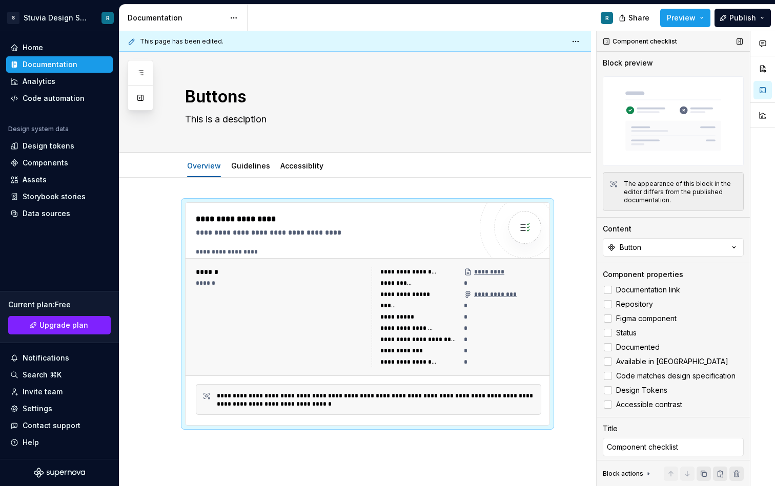
click at [653, 148] on img at bounding box center [672, 121] width 141 height 90
click at [670, 201] on div "The appearance of this block in the editor differs from the published documenta…" at bounding box center [679, 192] width 113 height 25
click at [64, 147] on div "Design tokens" at bounding box center [49, 146] width 52 height 10
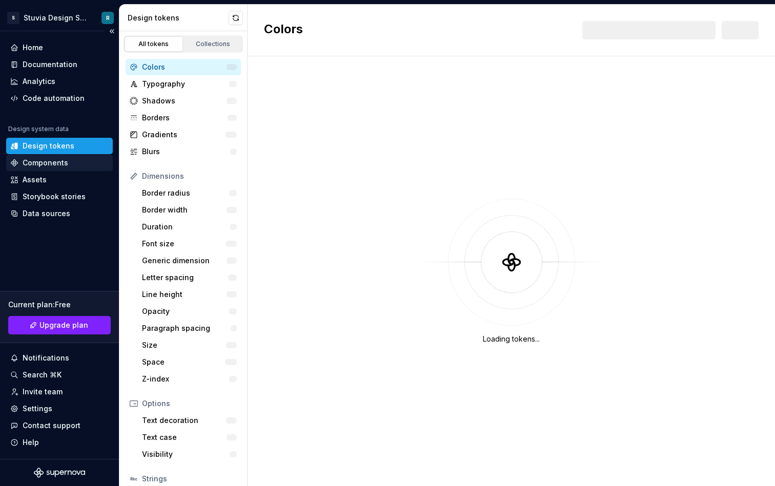
click at [64, 165] on div "Components" at bounding box center [46, 163] width 46 height 10
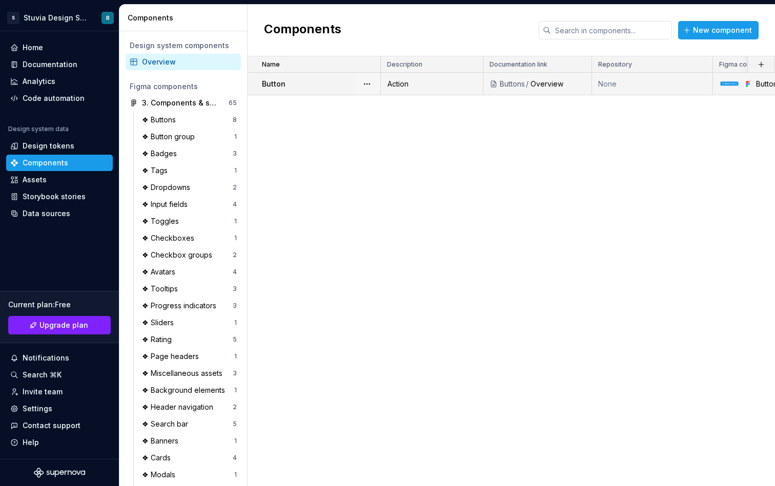
click at [551, 85] on div "Overview" at bounding box center [557, 84] width 55 height 10
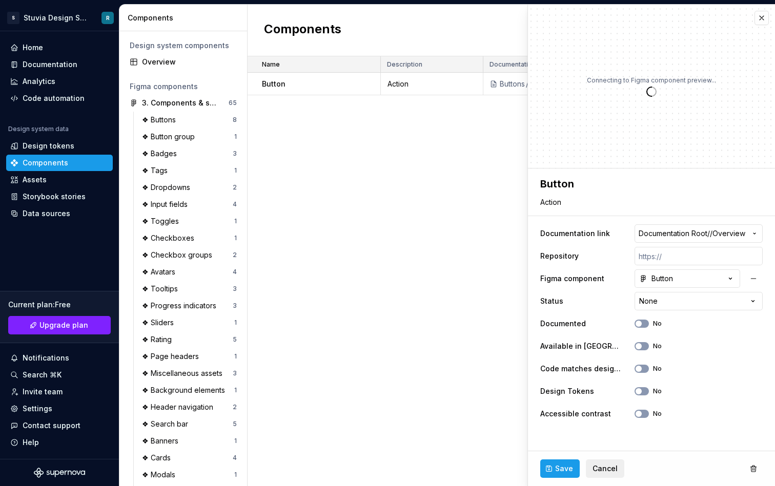
click at [409, 148] on div "Name Description Documentation link Repository Figma component Status Documente…" at bounding box center [510, 271] width 527 height 430
type textarea "*"
click at [759, 17] on button "button" at bounding box center [761, 18] width 14 height 14
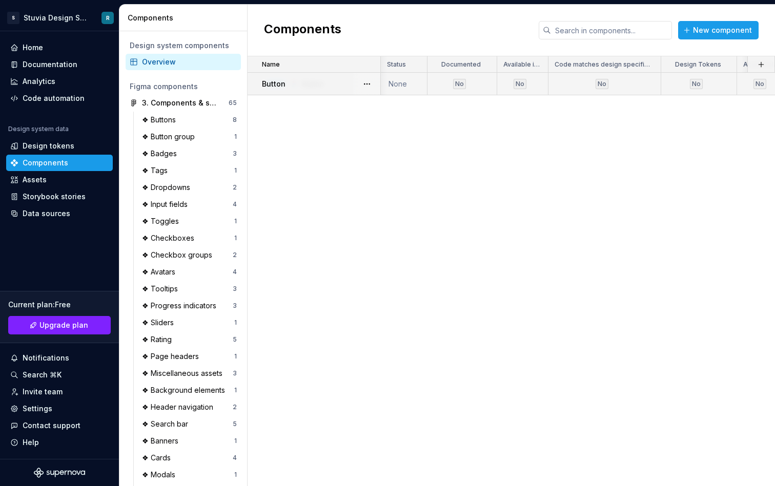
scroll to position [0, 435]
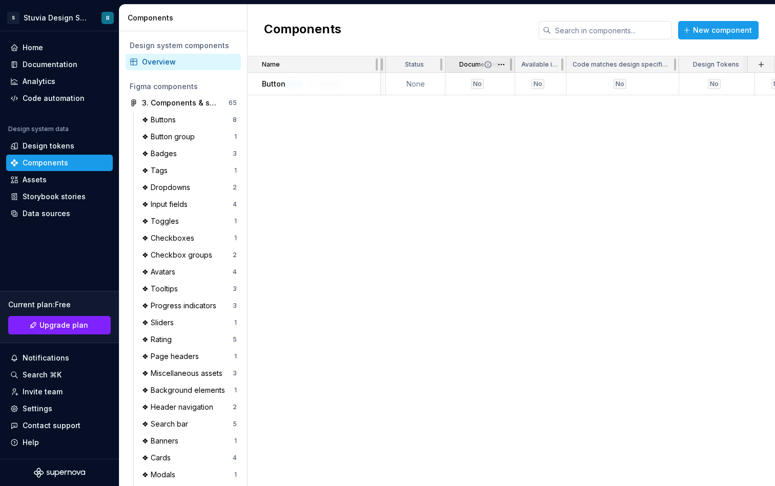
click at [478, 65] on span at bounding box center [495, 64] width 37 height 16
click at [505, 69] on html "S Stuvia Design System R Home Documentation Analytics Code automation Design sy…" at bounding box center [387, 243] width 775 height 486
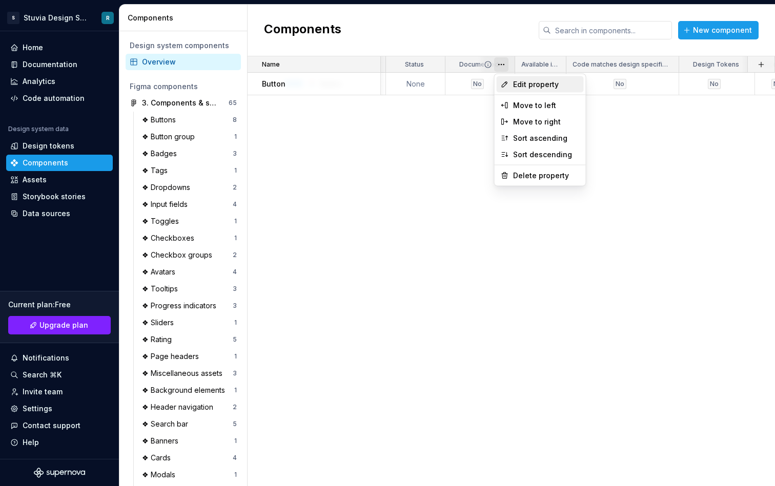
click at [528, 87] on span "Edit property" at bounding box center [546, 84] width 67 height 10
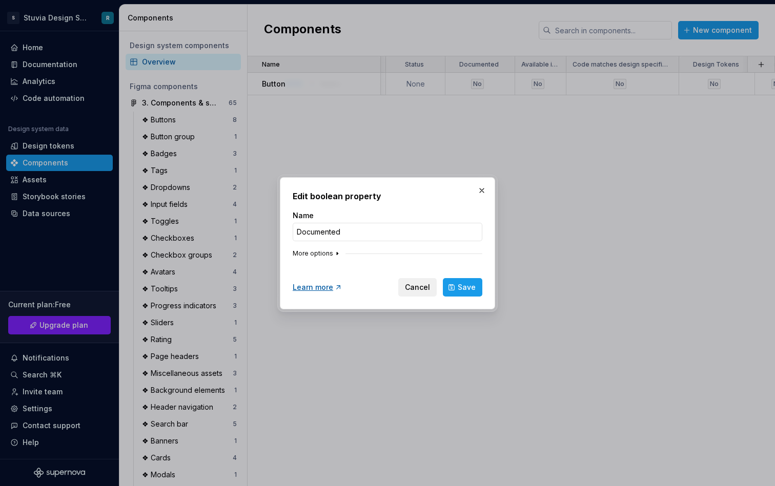
click at [335, 252] on icon "button" at bounding box center [337, 253] width 8 height 8
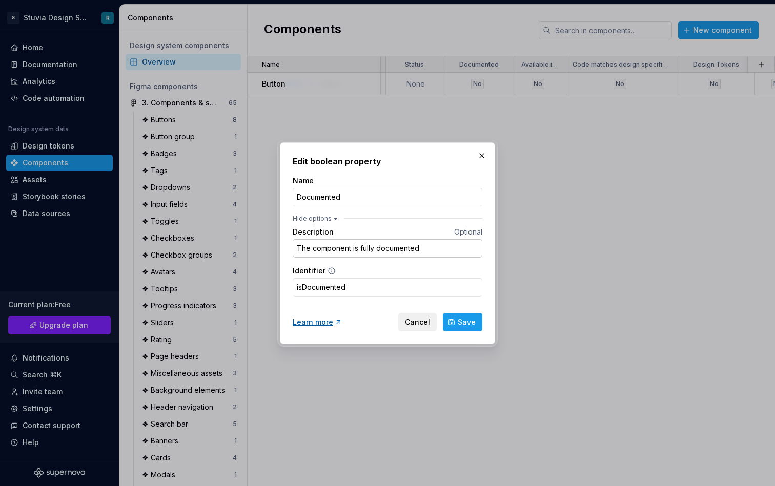
click at [429, 244] on input "The component is fully documented" at bounding box center [388, 248] width 190 height 18
paste input "Includes usage and behavior details in Supernova."
drag, startPoint x: 476, startPoint y: 247, endPoint x: 422, endPoint y: 247, distance: 54.3
click at [422, 247] on input "Includes usage and behavior details in Supernova." at bounding box center [388, 248] width 190 height 18
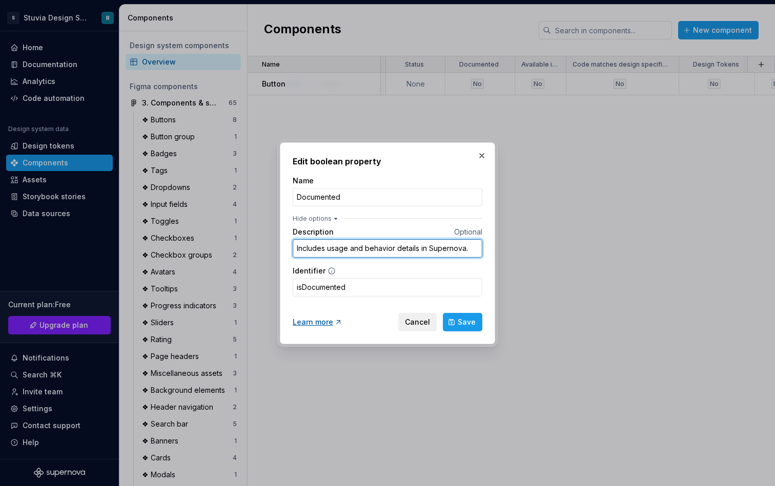
type input "The component is fully documented"
click at [412, 274] on div "Identifier" at bounding box center [388, 271] width 190 height 10
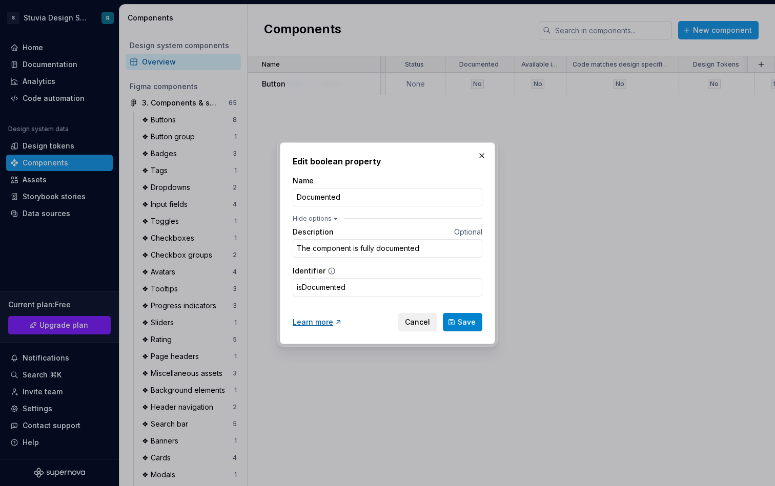
click at [465, 322] on span "Save" at bounding box center [466, 322] width 18 height 10
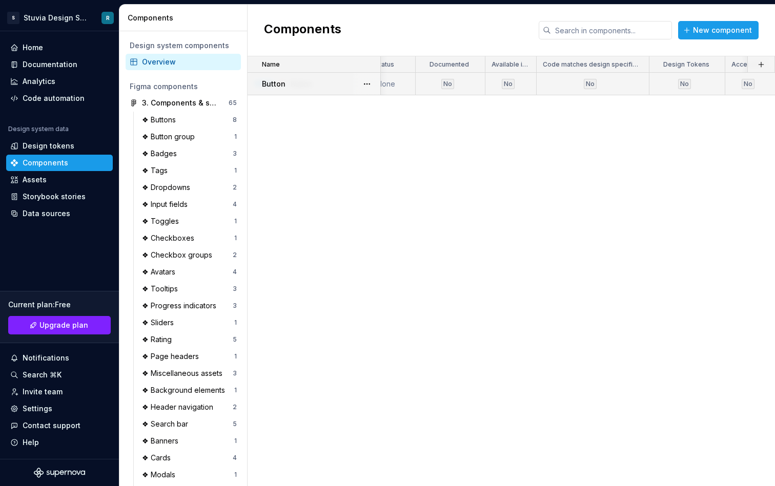
scroll to position [0, 467]
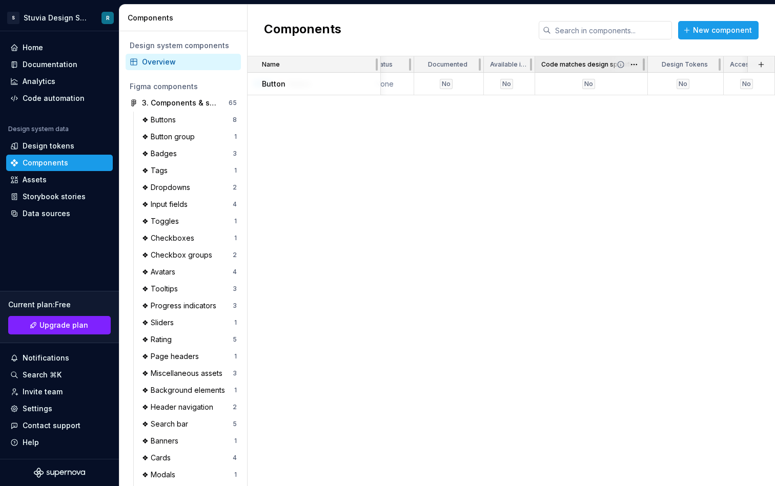
click at [567, 63] on p "Code matches design specification" at bounding box center [590, 64] width 98 height 8
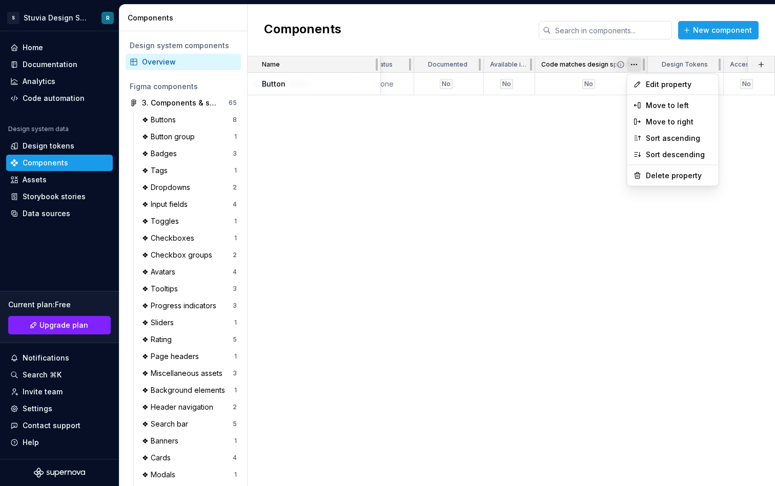
click at [636, 68] on html "S Stuvia Design System R Home Documentation Analytics Code automation Design sy…" at bounding box center [387, 243] width 775 height 486
click at [652, 84] on span "Edit property" at bounding box center [678, 84] width 67 height 10
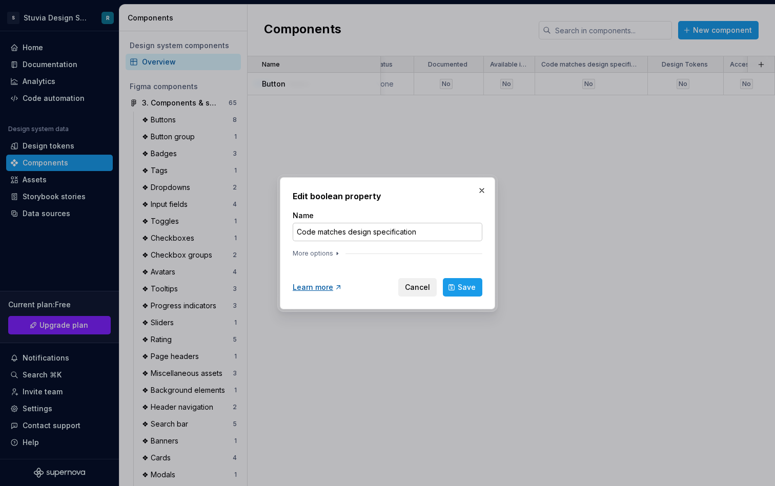
click at [433, 228] on input "Code matches design specification" at bounding box center [388, 232] width 190 height 18
paste input "Matches desig"
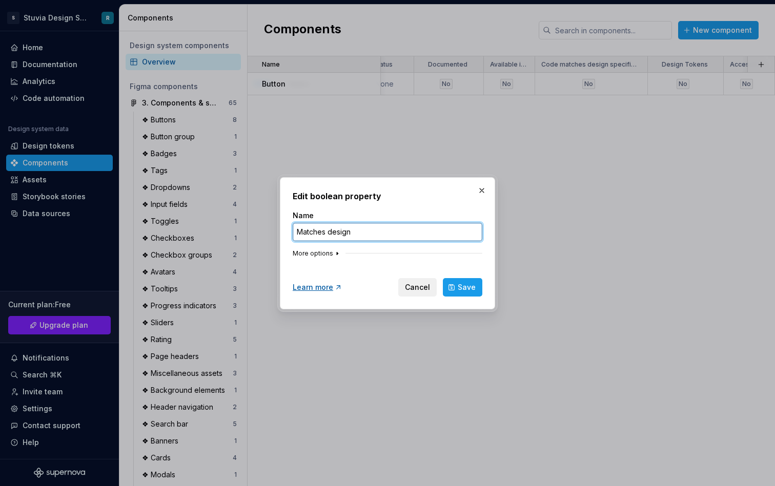
type input "Matches design"
click at [337, 253] on icon "button" at bounding box center [337, 253] width 8 height 8
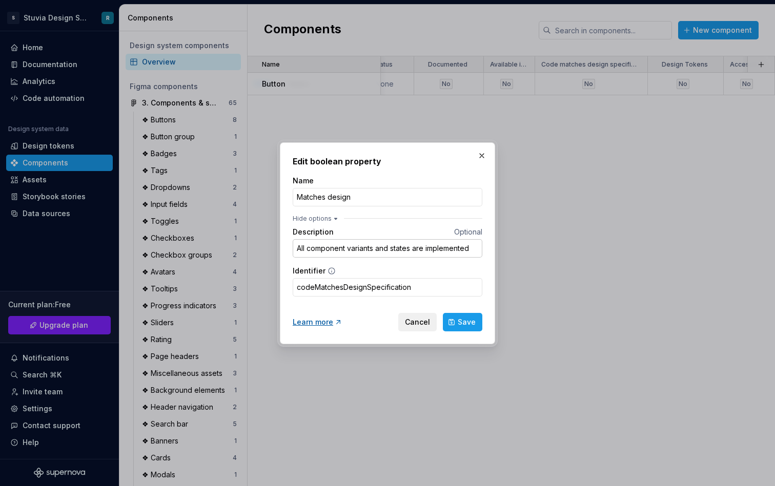
click at [391, 249] on input "All component variants and states are implemented" at bounding box center [388, 248] width 190 height 18
paste input "Implementation matches the Figma design."
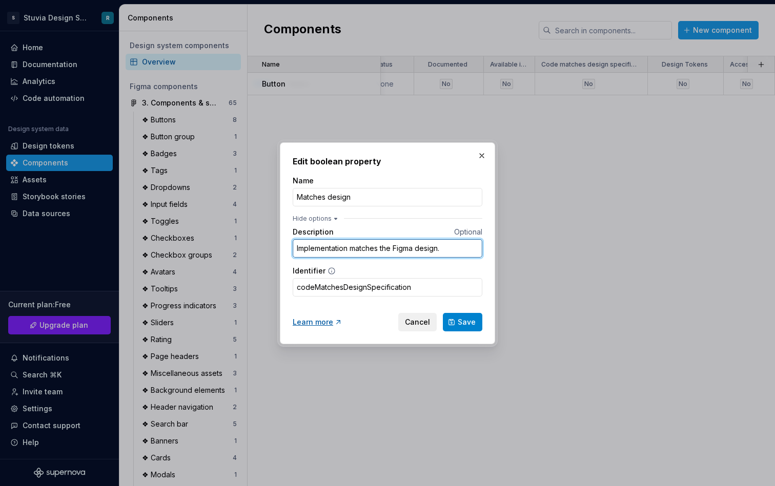
type input "Implementation matches the Figma design."
click at [471, 325] on span "Save" at bounding box center [466, 322] width 18 height 10
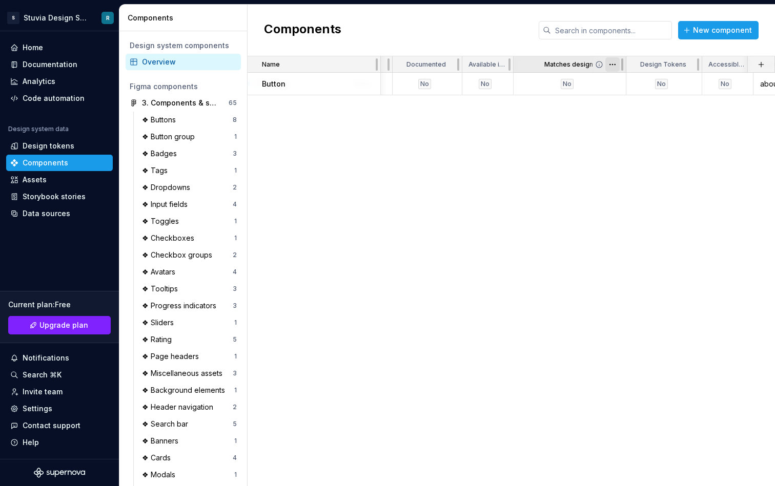
scroll to position [0, 489]
click at [664, 61] on span at bounding box center [681, 64] width 37 height 16
click at [687, 67] on html "S Stuvia Design System R Home Documentation Analytics Code automation Design sy…" at bounding box center [387, 243] width 775 height 486
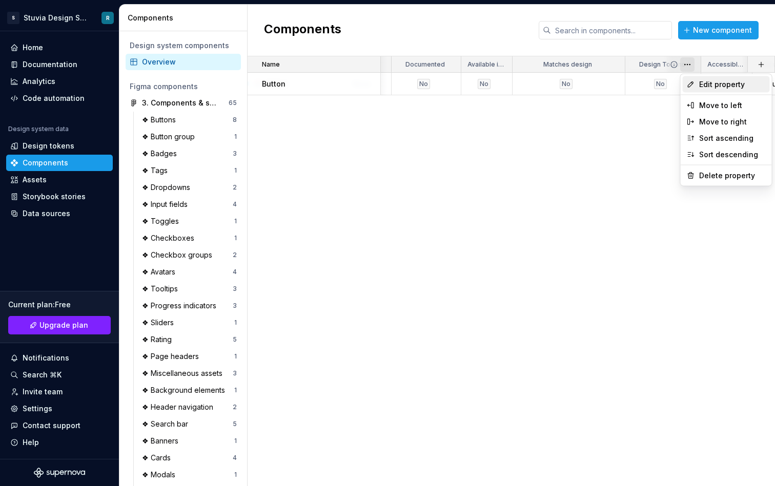
click at [702, 86] on span "Edit property" at bounding box center [732, 84] width 67 height 10
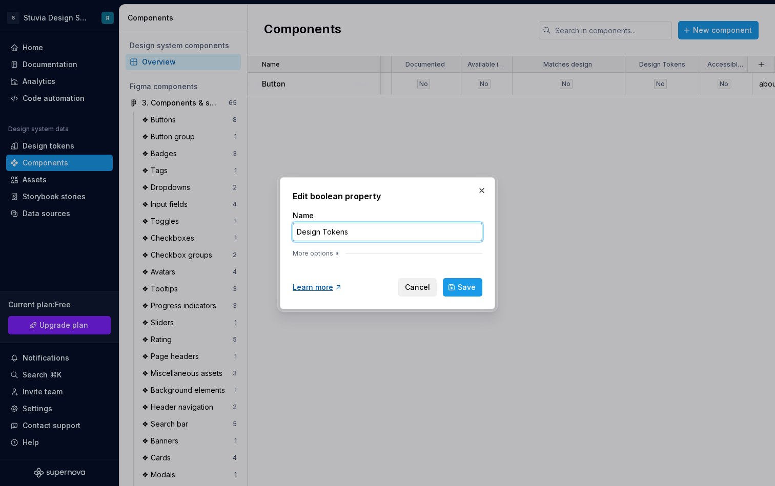
click at [403, 223] on input "Design Tokens" at bounding box center [388, 232] width 190 height 18
paste input "Uses t"
type input "Uses tokens"
click at [339, 256] on div "More options" at bounding box center [388, 253] width 190 height 8
click at [335, 255] on icon "button" at bounding box center [337, 253] width 8 height 8
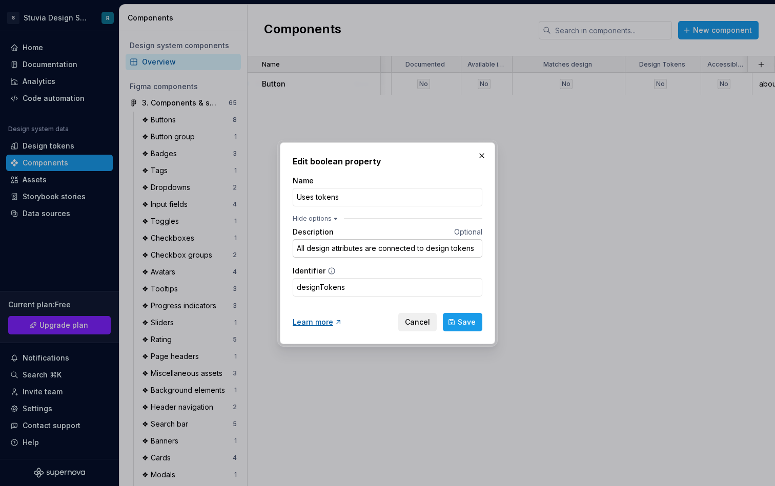
click at [394, 244] on input "All design attributes are connected to design tokens" at bounding box center [388, 248] width 190 height 18
paste input "Visuals are linked to design tokens."
click at [312, 247] on input "Visuals are linked to design tokens." at bounding box center [388, 248] width 190 height 18
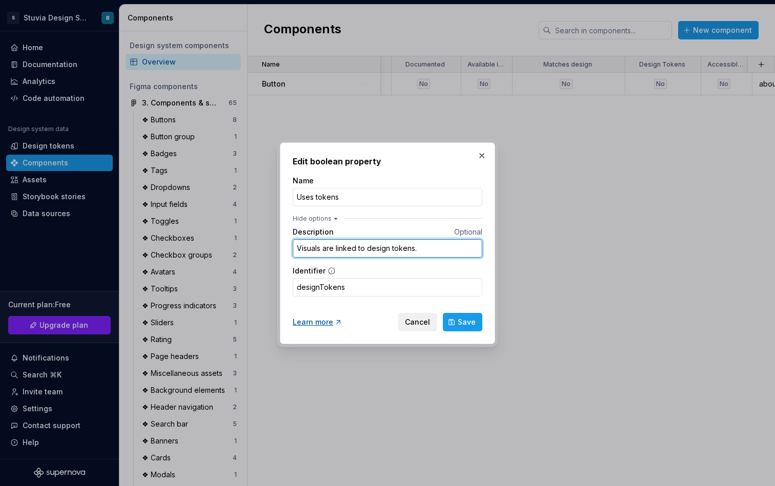
click at [312, 247] on input "Visuals are linked to design tokens." at bounding box center [388, 248] width 190 height 18
type input "Visuals are linked to design tokens."
click at [468, 326] on span "Save" at bounding box center [466, 322] width 18 height 10
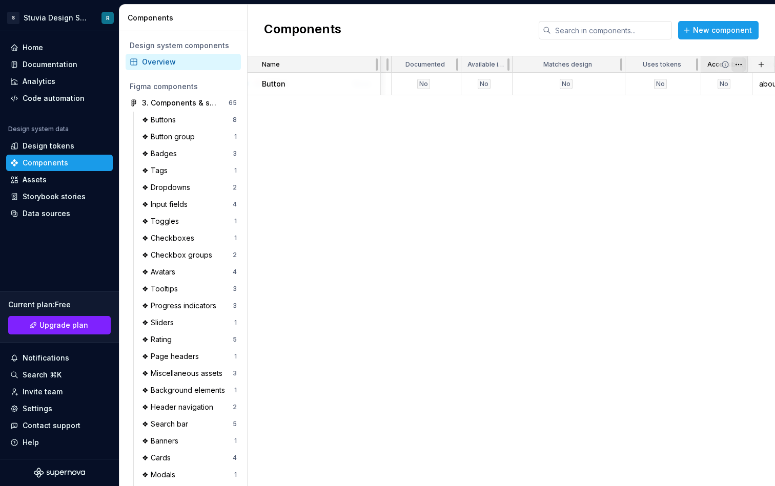
click at [740, 66] on html "S Stuvia Design System R Home Documentation Analytics Code automation Design sy…" at bounding box center [387, 243] width 775 height 486
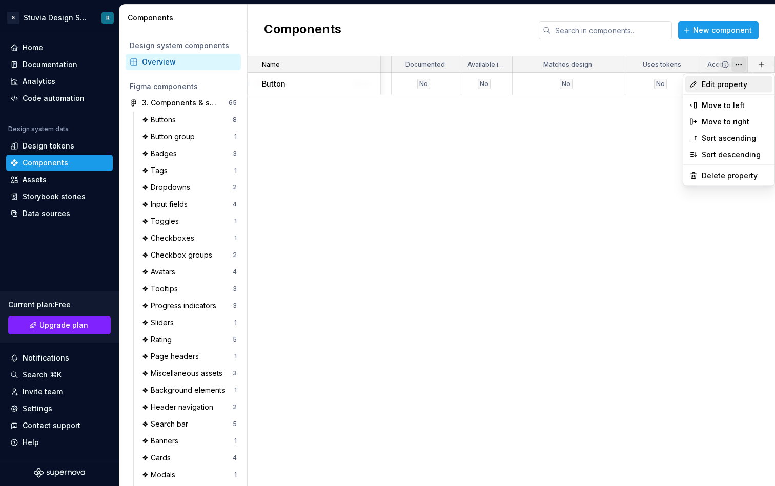
click at [734, 85] on span "Edit property" at bounding box center [734, 84] width 67 height 10
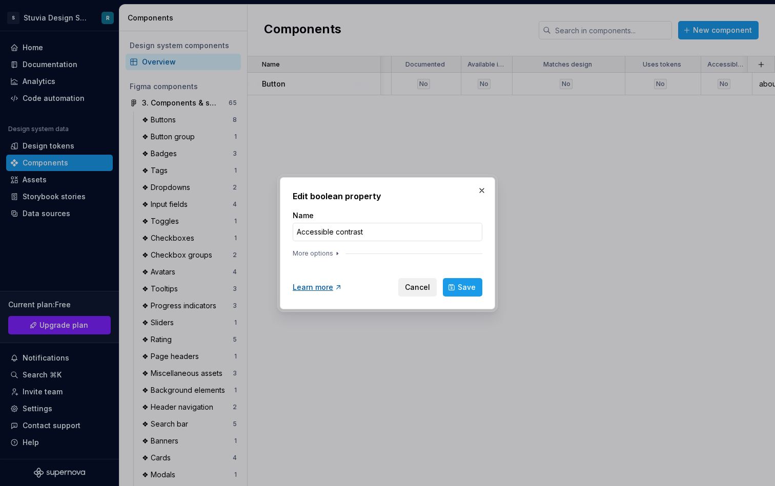
click at [426, 221] on div "Name Accessible contrast" at bounding box center [388, 226] width 190 height 31
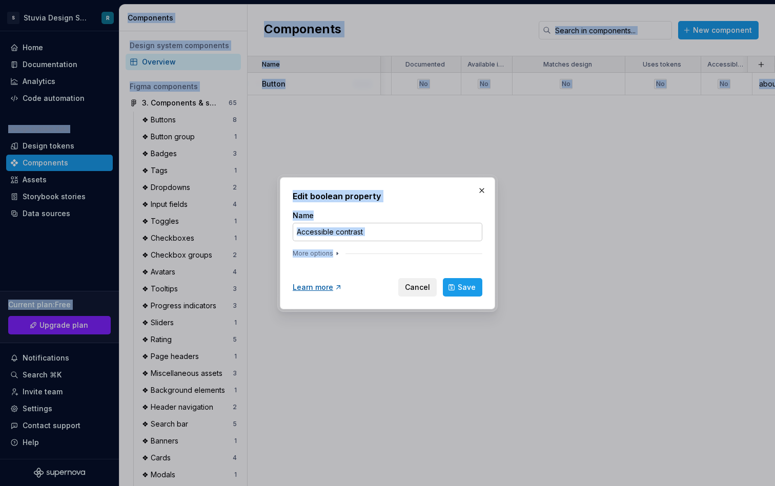
click at [425, 229] on input "Accessible contrast" at bounding box center [388, 232] width 190 height 18
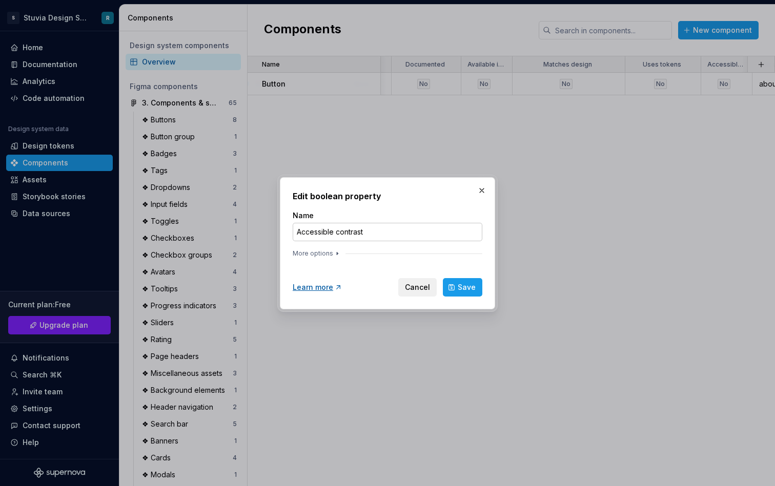
click at [425, 229] on input "Accessible contrast" at bounding box center [388, 232] width 190 height 18
paste input "text"
type input "Accessible"
click at [329, 255] on button "More options" at bounding box center [317, 253] width 49 height 8
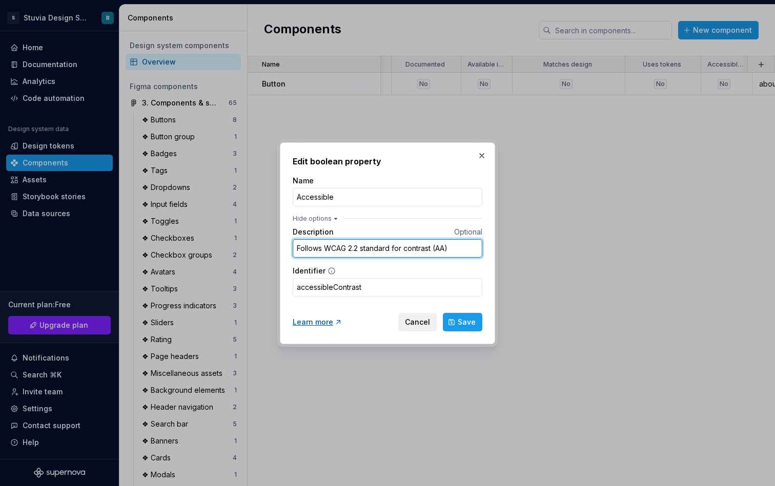
click at [395, 246] on input "Follows WCAG 2.2 standard for contrast (AA)" at bounding box center [388, 248] width 190 height 18
paste input "Meets WCAG 2.2 AA contrast."
type input "Meets WCAG 2.2 AA contrast."
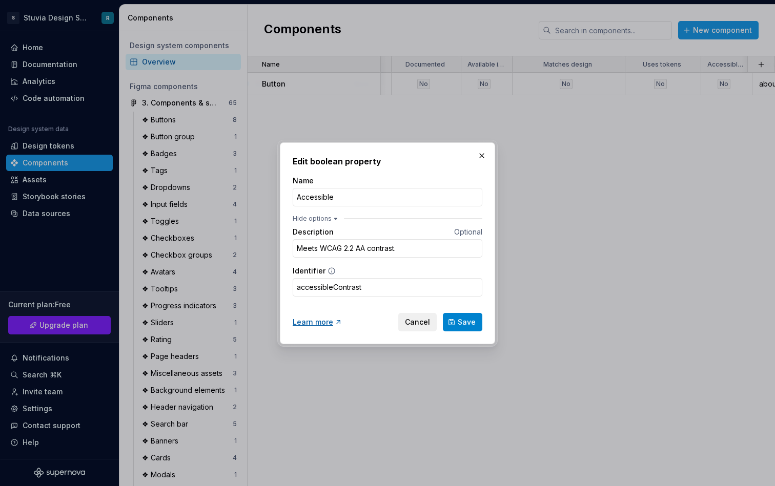
click at [469, 323] on span "Save" at bounding box center [466, 322] width 18 height 10
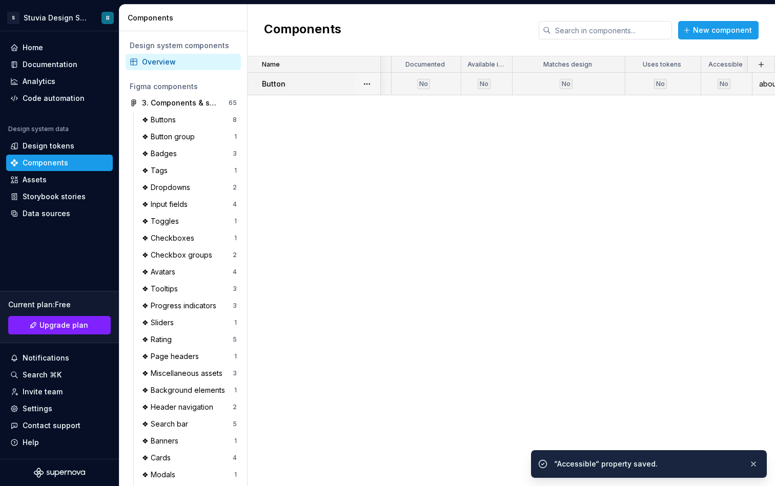
click at [389, 88] on td "None" at bounding box center [361, 84] width 59 height 23
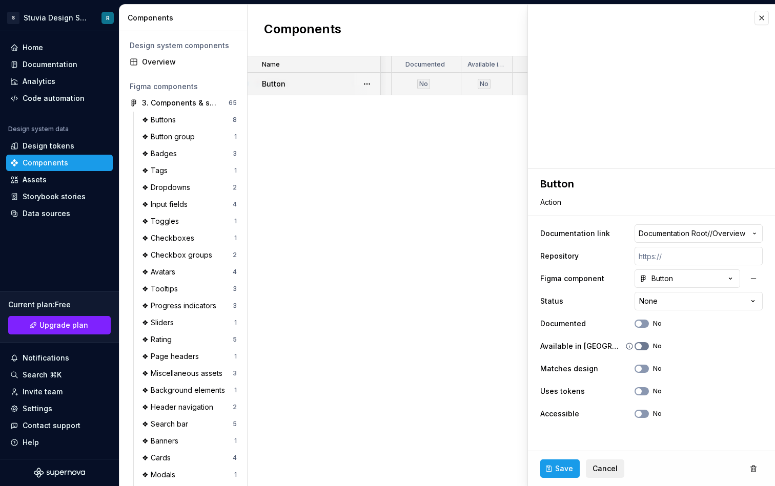
click at [639, 347] on span "button" at bounding box center [638, 346] width 6 height 6
click at [365, 281] on div "Name Description Documentation link Repository Figma component Status Documente…" at bounding box center [510, 271] width 527 height 430
click at [168, 64] on div "Overview" at bounding box center [189, 62] width 95 height 10
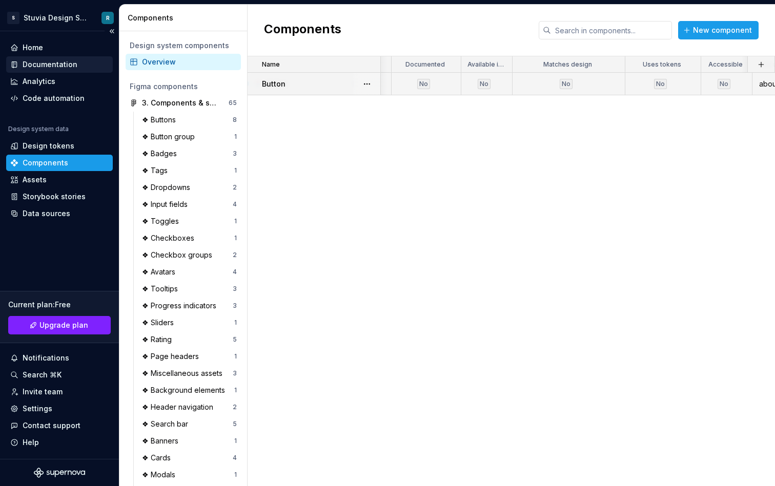
click at [60, 64] on div "Documentation" at bounding box center [50, 64] width 55 height 10
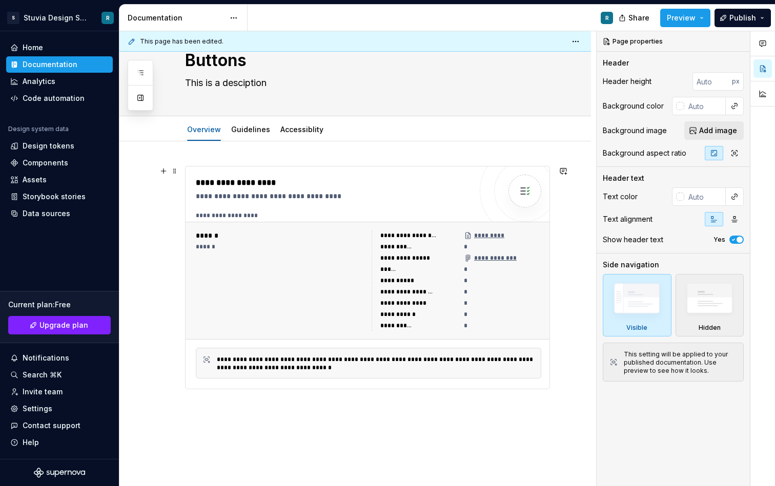
scroll to position [55, 0]
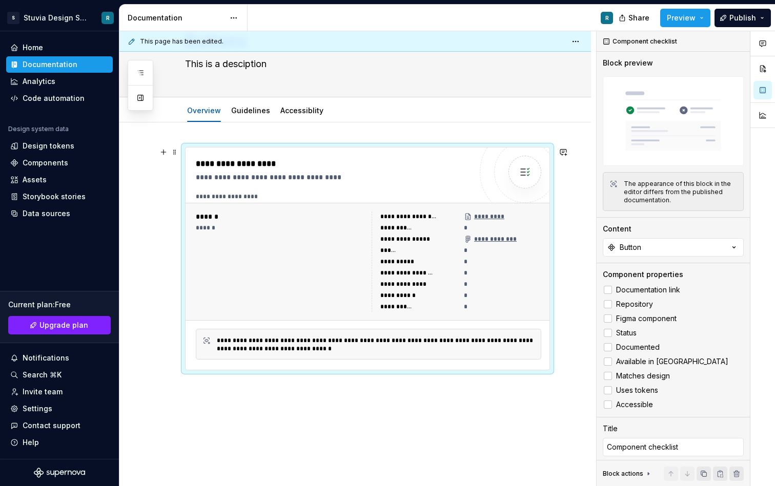
click at [461, 283] on div "**********" at bounding box center [456, 262] width 170 height 100
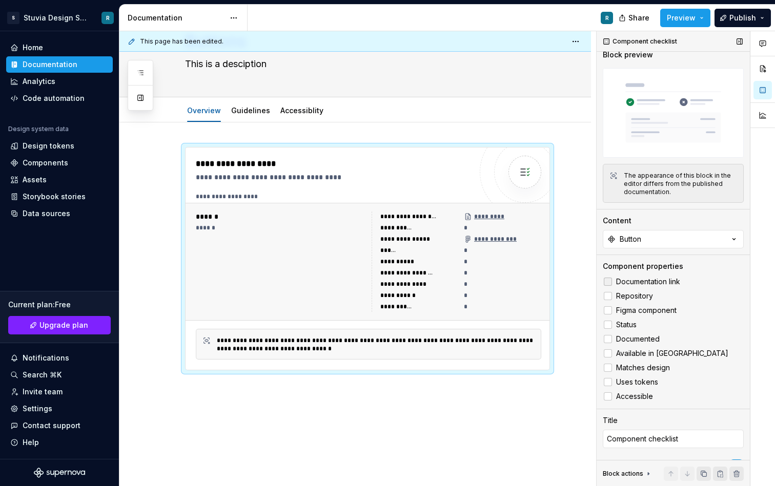
click at [608, 282] on icon at bounding box center [608, 282] width 0 height 0
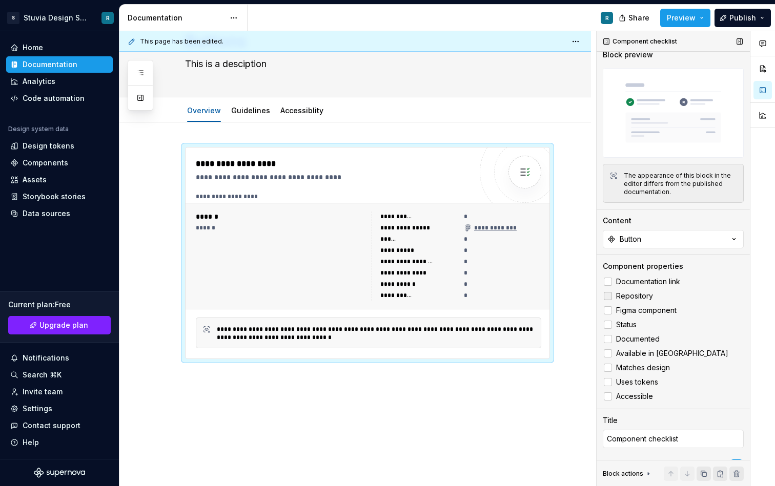
click at [608, 296] on icon at bounding box center [608, 296] width 0 height 0
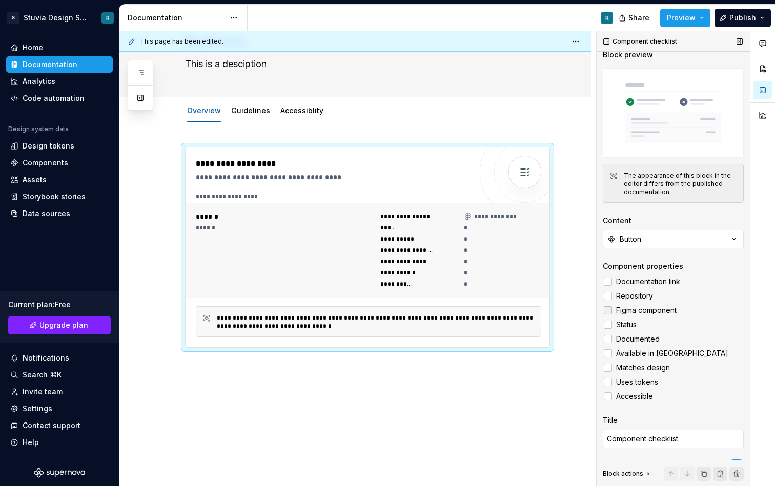
click at [608, 310] on icon at bounding box center [608, 310] width 0 height 0
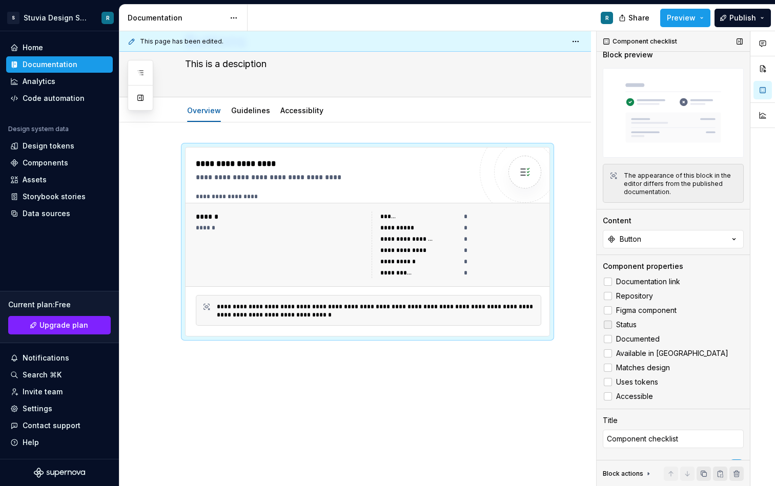
click at [608, 325] on polyline at bounding box center [608, 325] width 0 height 0
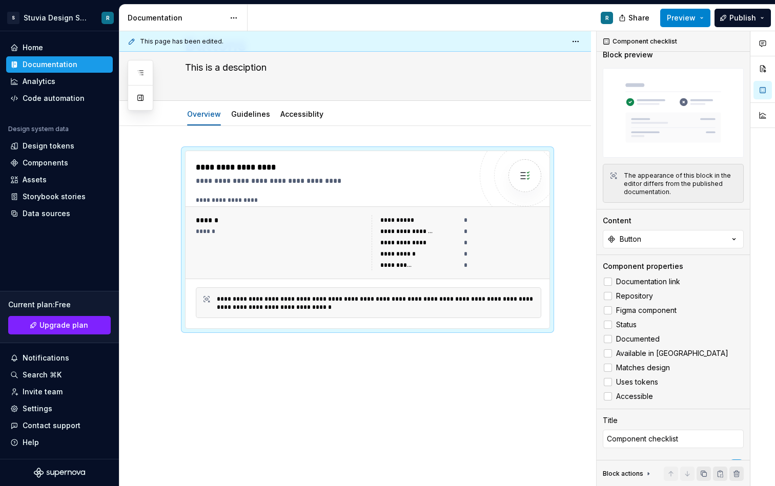
click at [704, 24] on button "Preview" at bounding box center [685, 18] width 50 height 18
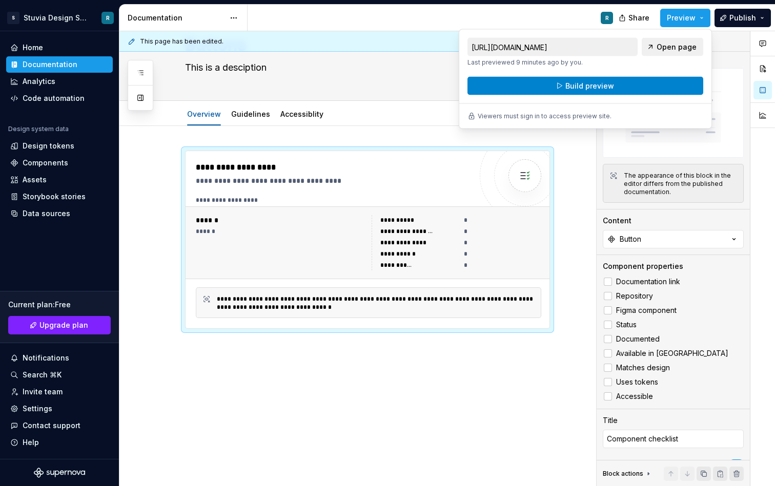
click at [667, 87] on button "Build preview" at bounding box center [585, 86] width 236 height 18
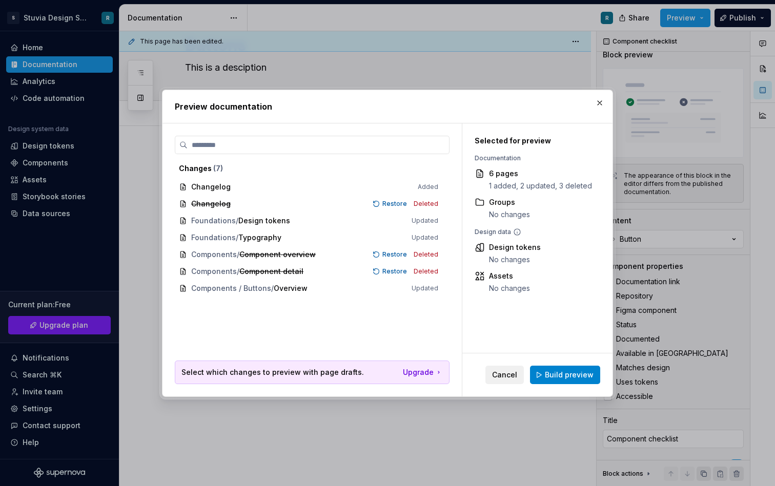
click at [576, 376] on span "Build preview" at bounding box center [569, 375] width 49 height 10
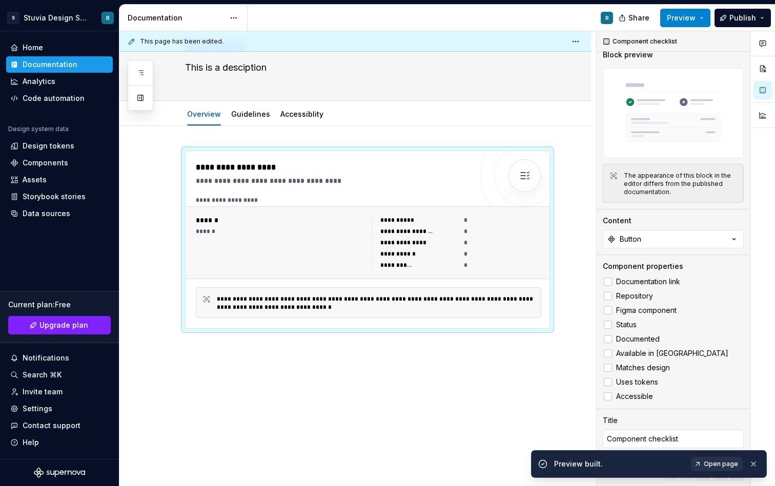
click at [694, 20] on span "Preview" at bounding box center [680, 18] width 29 height 10
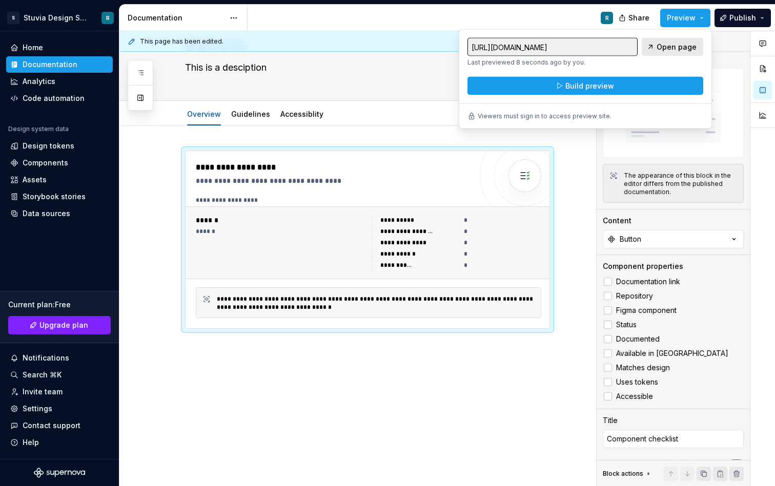
click at [665, 46] on span "Open page" at bounding box center [676, 47] width 40 height 10
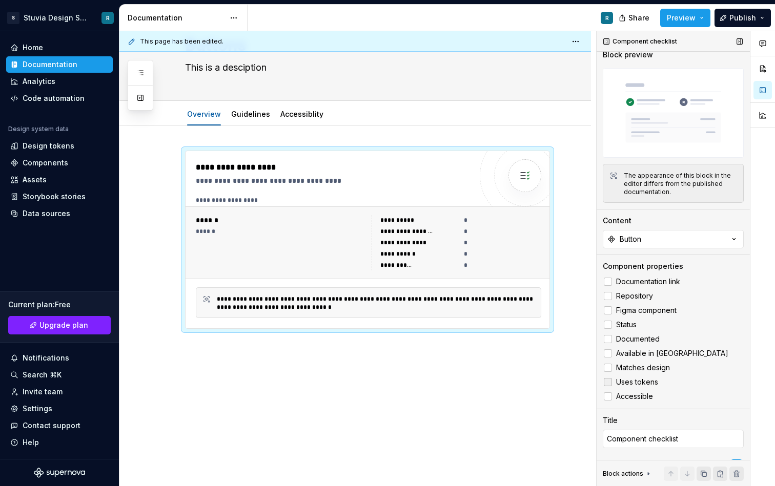
click at [608, 382] on icon at bounding box center [608, 382] width 0 height 0
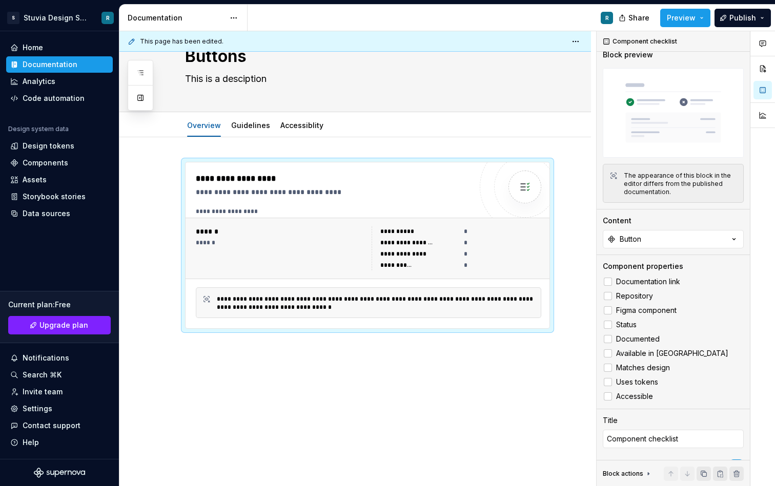
click at [540, 385] on div "**********" at bounding box center [354, 312] width 471 height 350
click at [339, 122] on button "Add tab" at bounding box center [353, 125] width 41 height 14
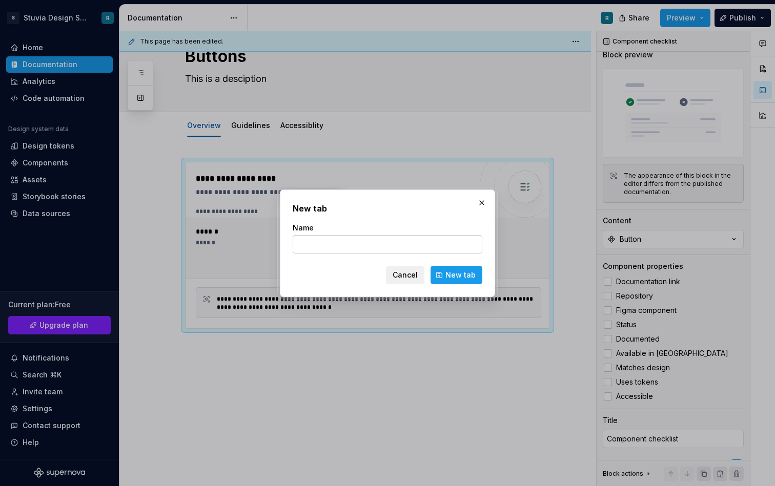
type textarea "*"
type input "Style"
click at [462, 271] on span "New tab" at bounding box center [460, 275] width 30 height 10
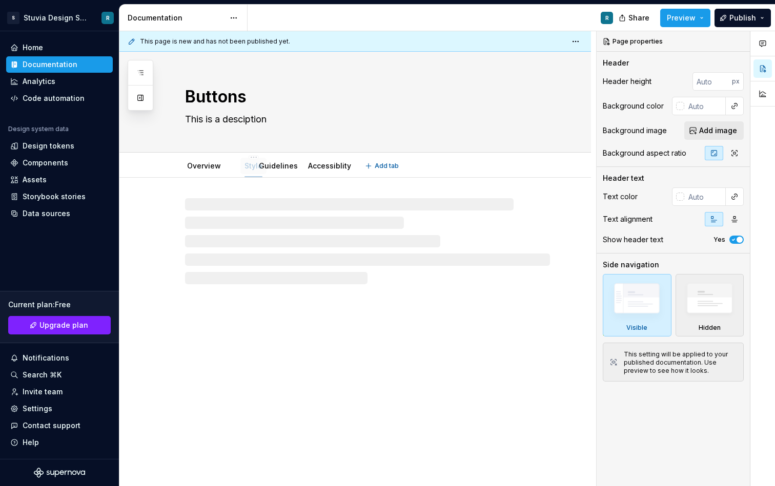
drag, startPoint x: 337, startPoint y: 163, endPoint x: 247, endPoint y: 164, distance: 89.1
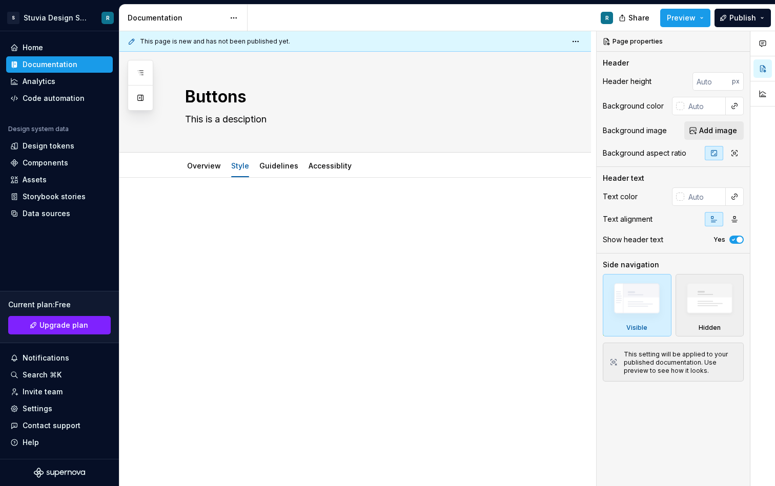
click at [249, 227] on div at bounding box center [367, 221] width 365 height 39
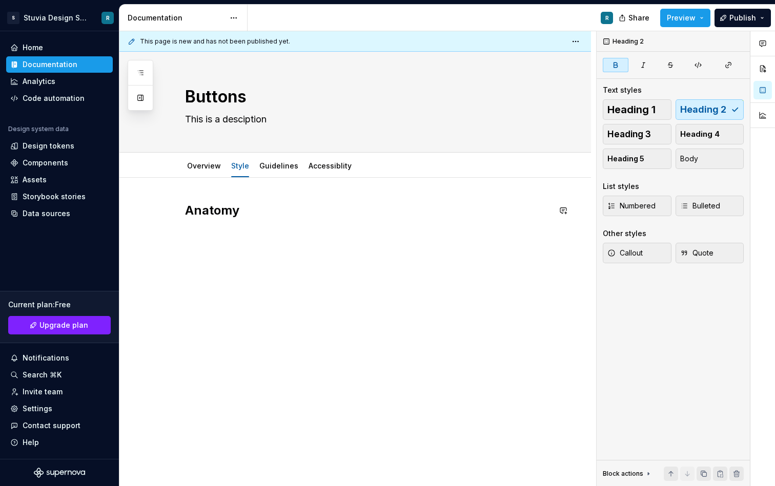
click at [243, 255] on div "Anatomy" at bounding box center [354, 289] width 471 height 222
type textarea "*"
click at [288, 230] on p at bounding box center [367, 233] width 365 height 12
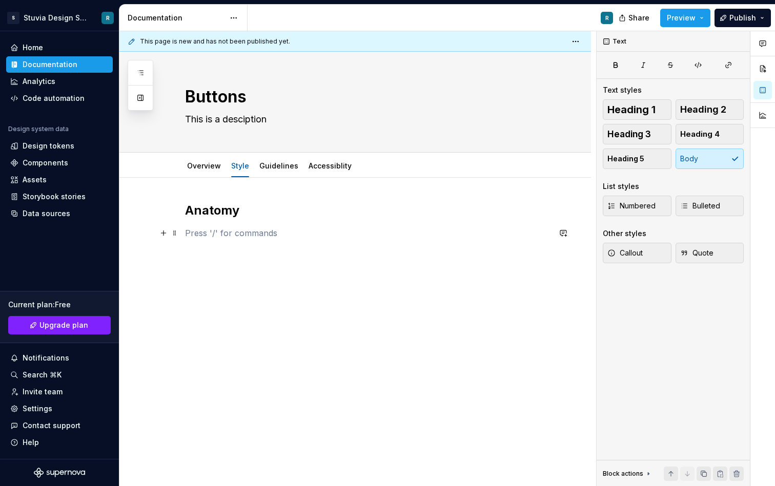
click at [265, 232] on p at bounding box center [367, 233] width 365 height 12
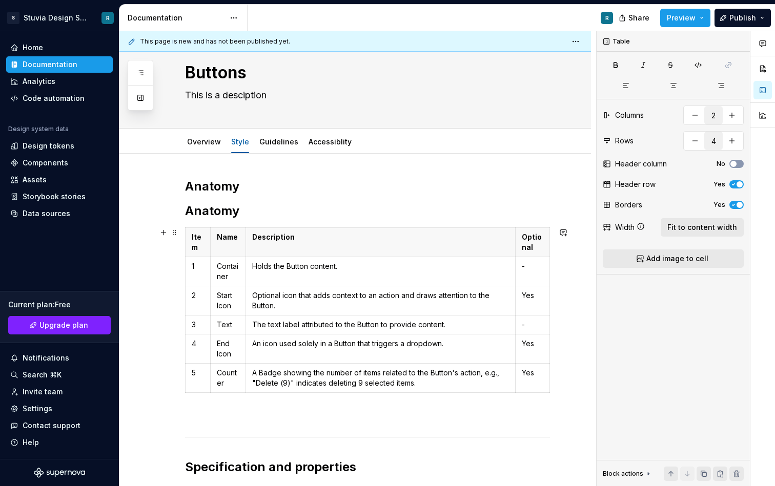
scroll to position [40, 0]
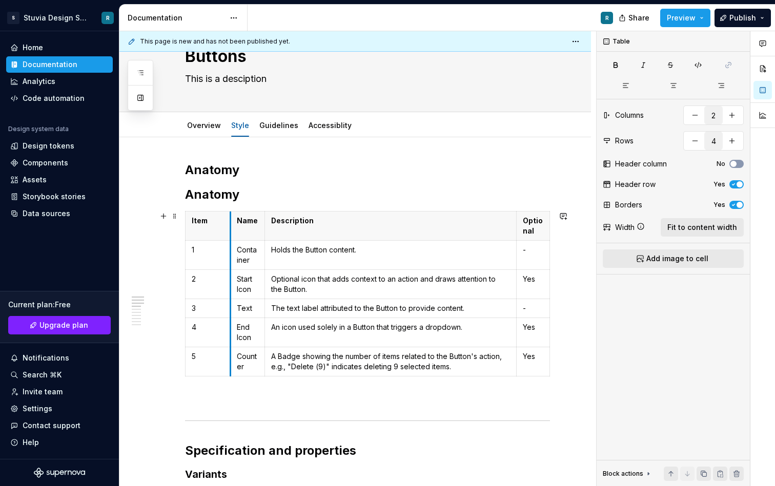
drag, startPoint x: 211, startPoint y: 228, endPoint x: 231, endPoint y: 228, distance: 20.0
click at [231, 228] on th "Name" at bounding box center [248, 226] width 34 height 29
click at [258, 199] on h2 "Anatomy" at bounding box center [367, 194] width 365 height 16
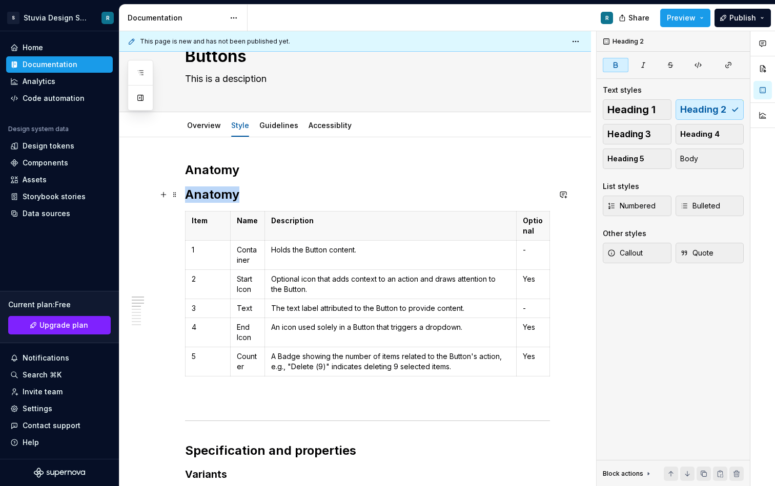
drag, startPoint x: 258, startPoint y: 199, endPoint x: 169, endPoint y: 185, distance: 89.6
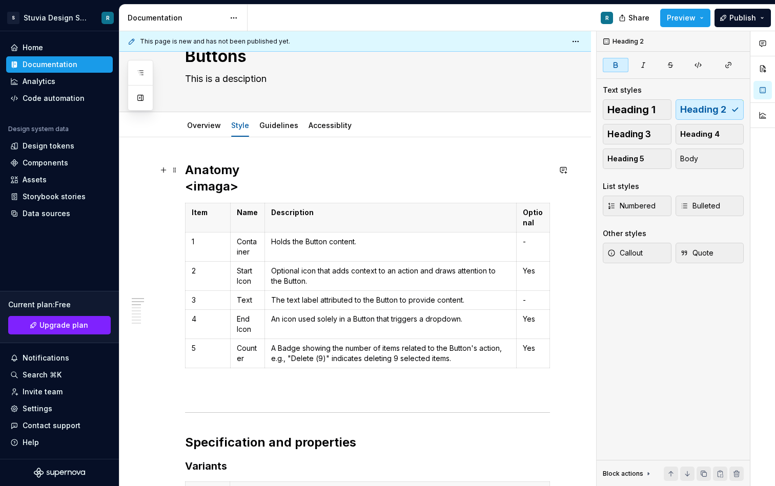
click at [227, 187] on strong "<imaga>" at bounding box center [211, 186] width 53 height 15
drag, startPoint x: 254, startPoint y: 182, endPoint x: 156, endPoint y: 182, distance: 98.4
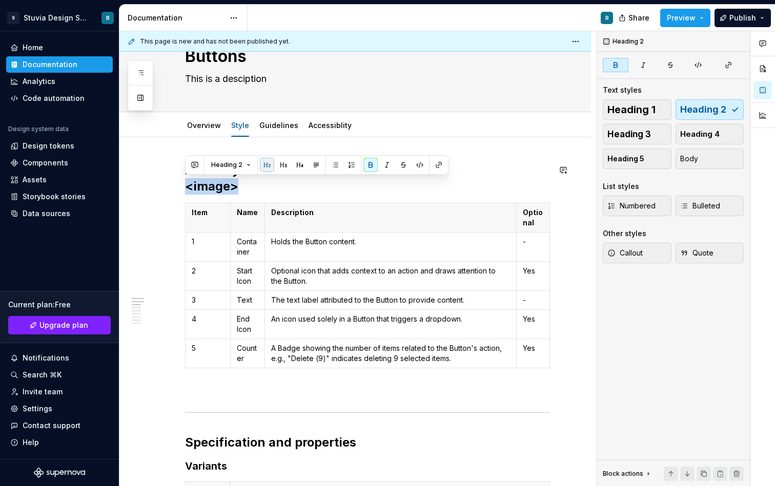
click at [260, 163] on button "button" at bounding box center [267, 165] width 14 height 14
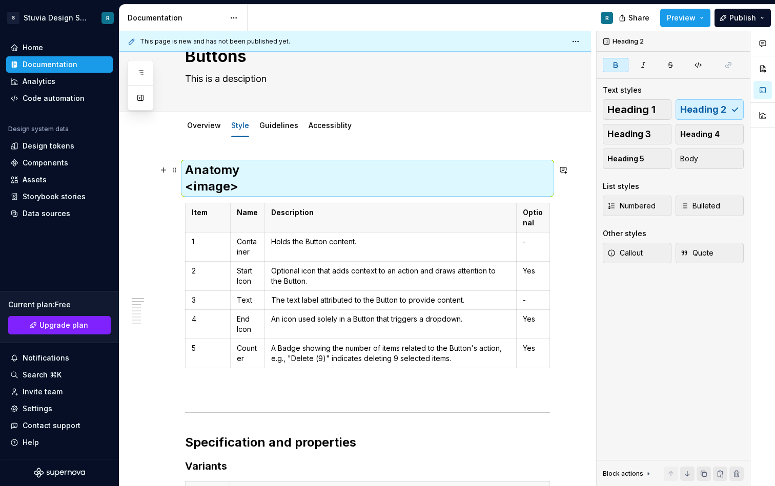
click at [248, 189] on h2 "Anatomy <image>" at bounding box center [367, 178] width 365 height 33
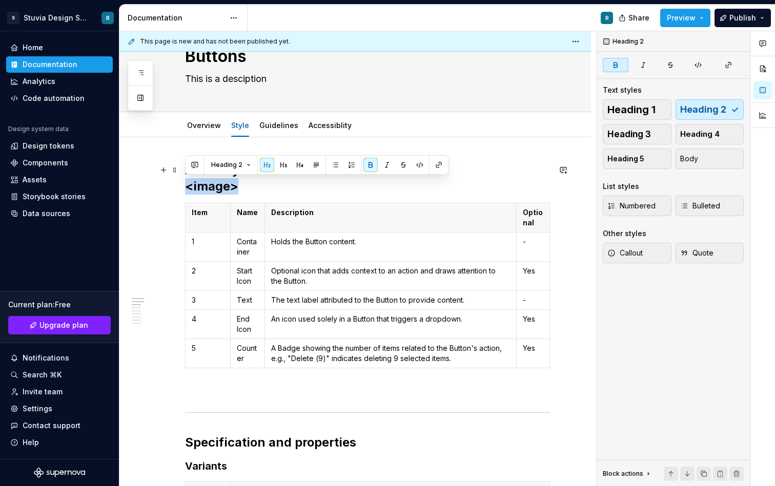
drag, startPoint x: 212, startPoint y: 189, endPoint x: 171, endPoint y: 189, distance: 41.0
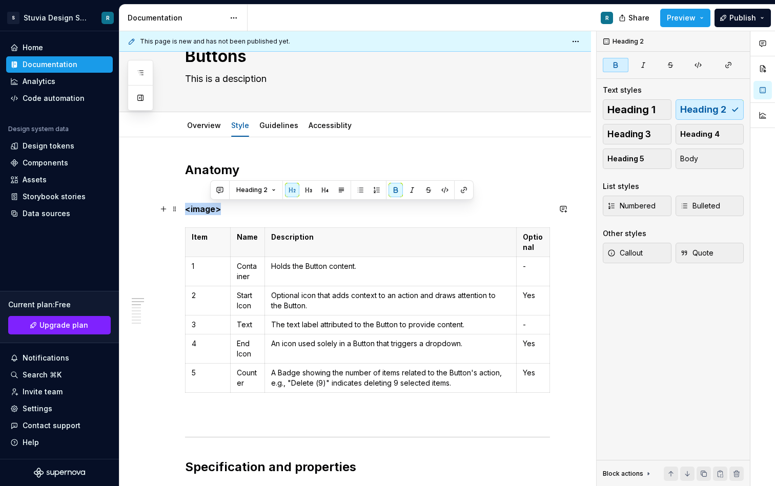
drag, startPoint x: 234, startPoint y: 206, endPoint x: 148, endPoint y: 206, distance: 86.6
click at [265, 193] on button "button" at bounding box center [267, 190] width 14 height 14
drag, startPoint x: 246, startPoint y: 214, endPoint x: 180, endPoint y: 210, distance: 65.7
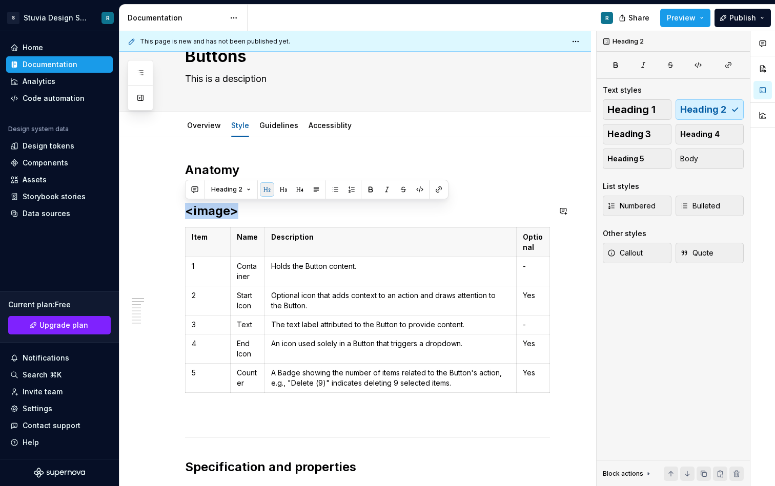
click at [266, 187] on button "button" at bounding box center [267, 189] width 14 height 14
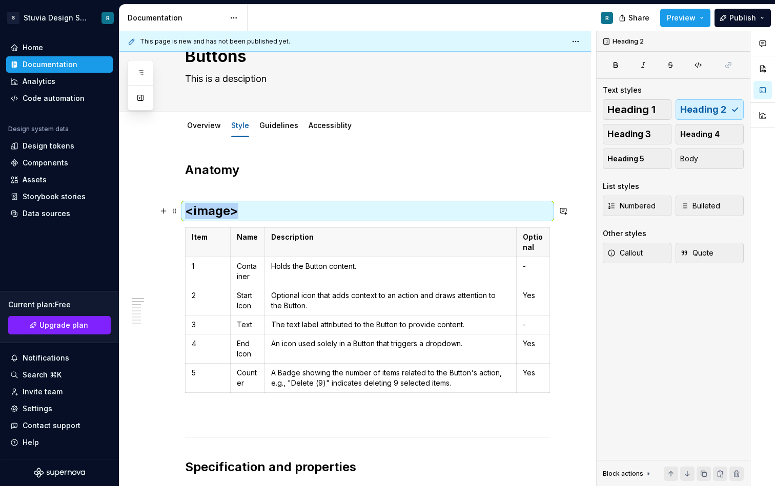
click at [252, 213] on h2 "<image>" at bounding box center [367, 211] width 365 height 16
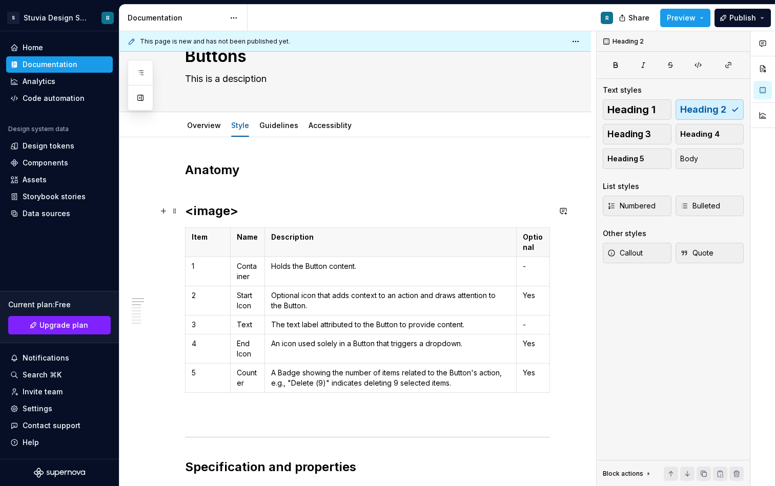
click at [218, 213] on h2 "<image>" at bounding box center [367, 211] width 365 height 16
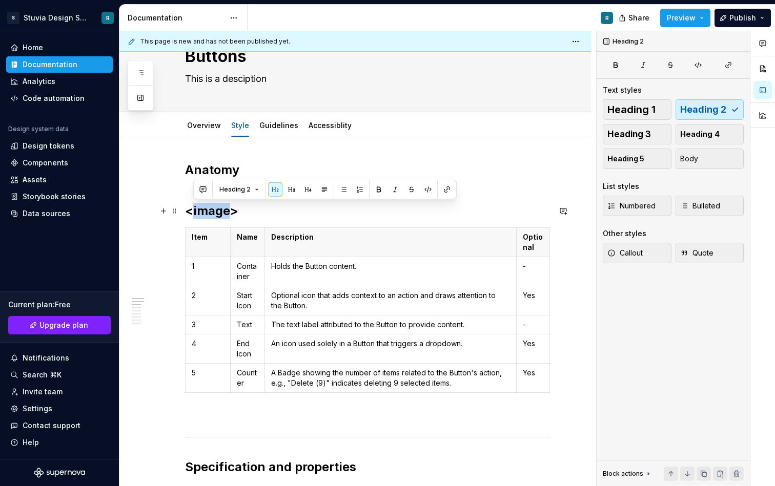
click at [218, 213] on h2 "<image>" at bounding box center [367, 211] width 365 height 16
click at [264, 191] on button "button" at bounding box center [267, 189] width 14 height 14
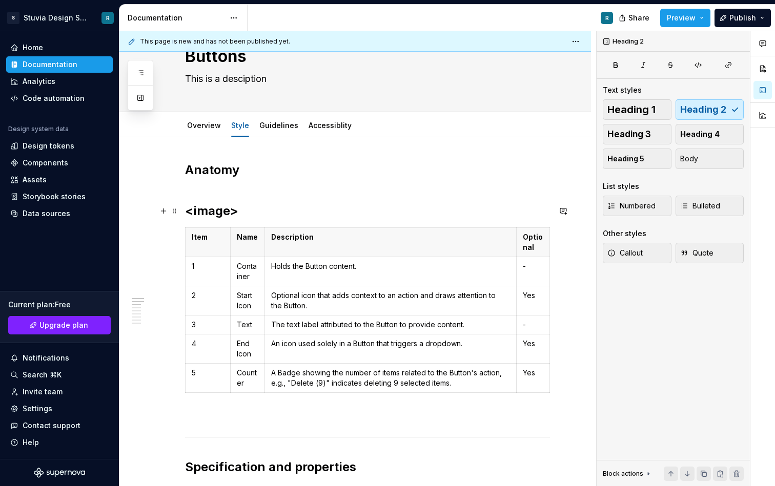
click at [236, 212] on h2 "<image>" at bounding box center [367, 211] width 365 height 16
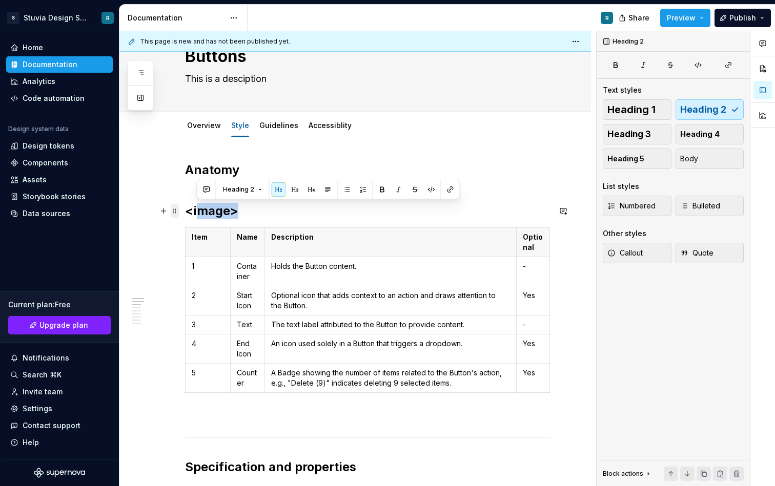
drag, startPoint x: 245, startPoint y: 212, endPoint x: 173, endPoint y: 212, distance: 71.7
click at [237, 193] on span "Heading 2" at bounding box center [238, 189] width 31 height 8
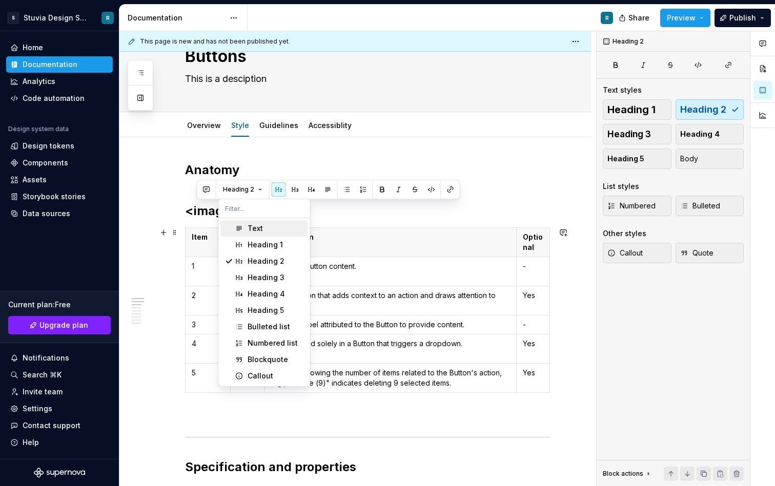
click at [270, 228] on div "Text" at bounding box center [275, 228] width 56 height 10
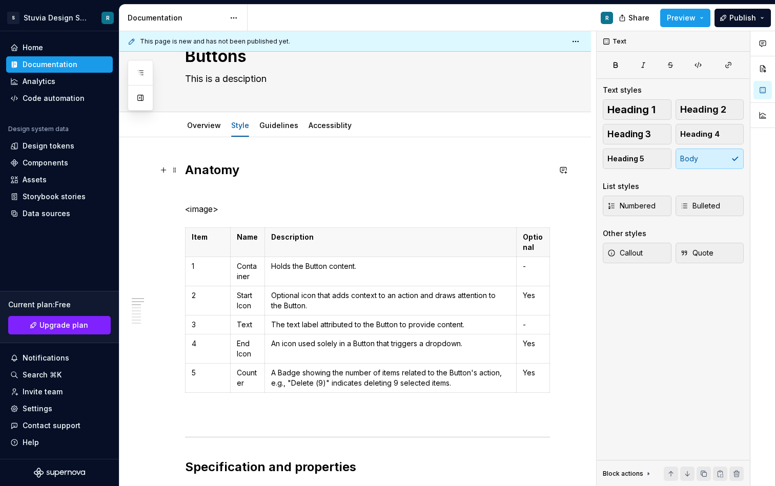
click at [236, 187] on h2 "Anatomy" at bounding box center [367, 178] width 365 height 33
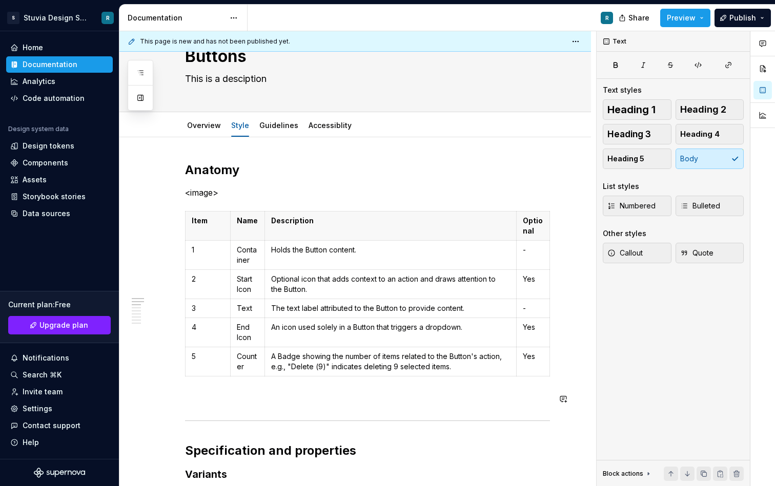
click at [262, 401] on p at bounding box center [367, 399] width 365 height 12
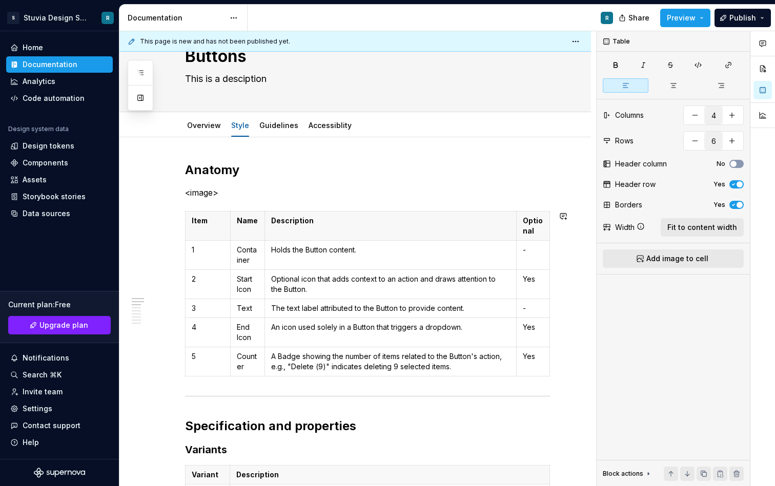
scroll to position [51, 0]
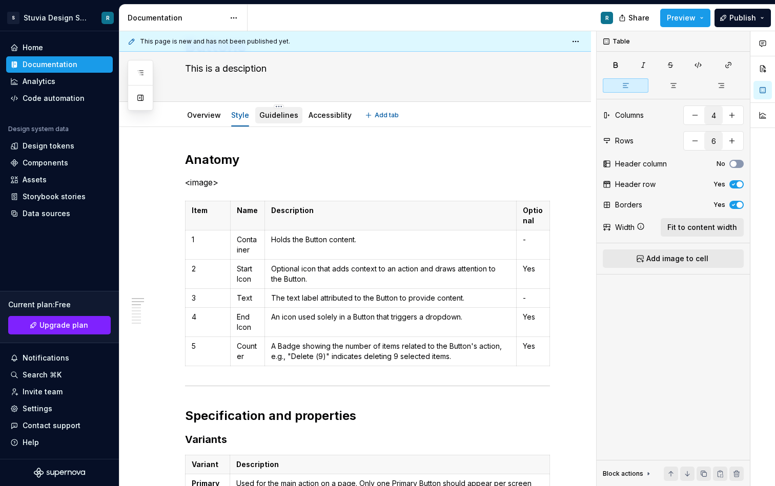
click at [282, 117] on link "Guidelines" at bounding box center [278, 115] width 39 height 9
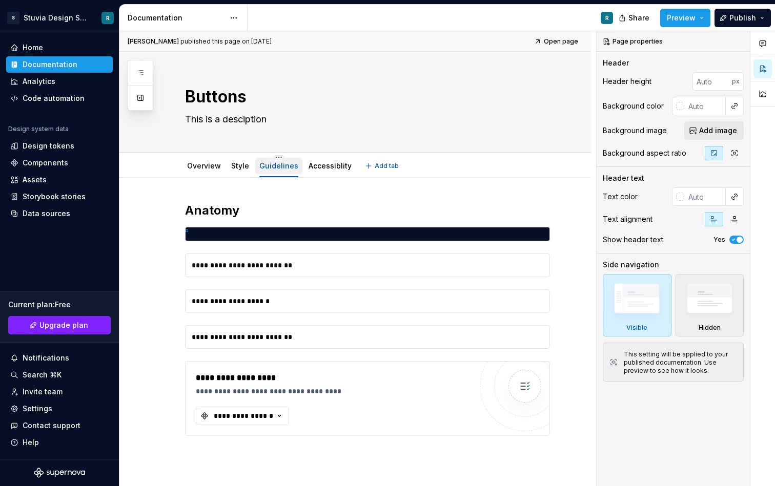
click at [275, 165] on link "Guidelines" at bounding box center [278, 165] width 39 height 9
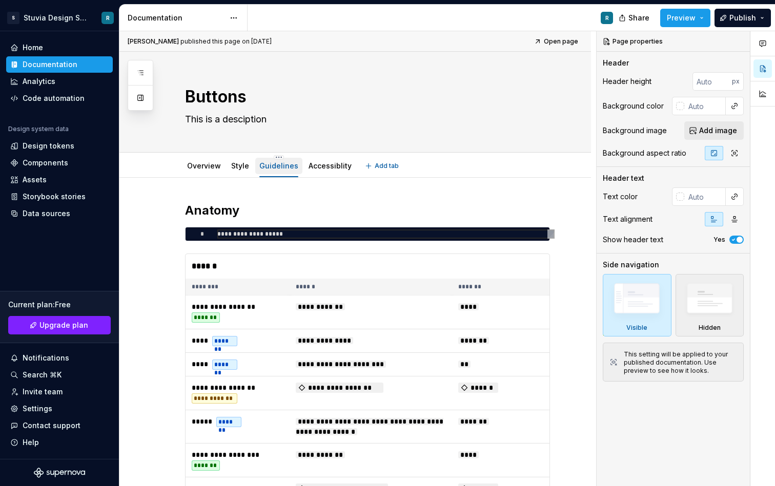
click at [274, 168] on link "Guidelines" at bounding box center [278, 165] width 39 height 9
click at [276, 158] on html "S Stuvia Design System R Home Documentation Analytics Code automation Design sy…" at bounding box center [387, 243] width 775 height 486
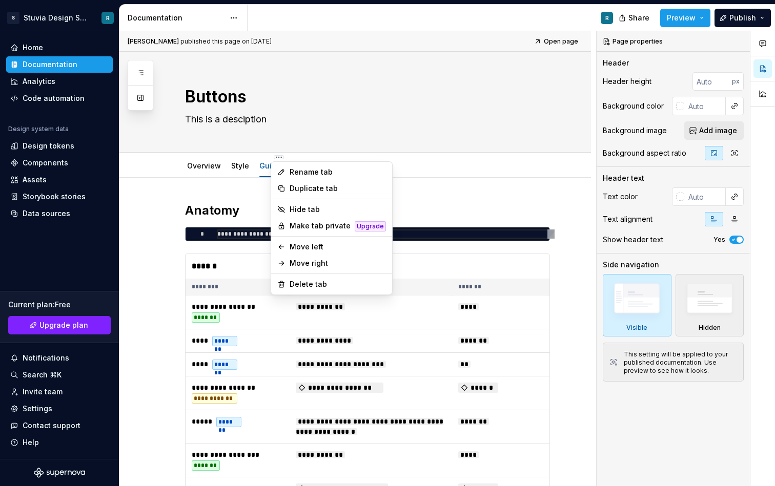
type textarea "*"
click at [299, 174] on div "Rename tab" at bounding box center [337, 172] width 96 height 10
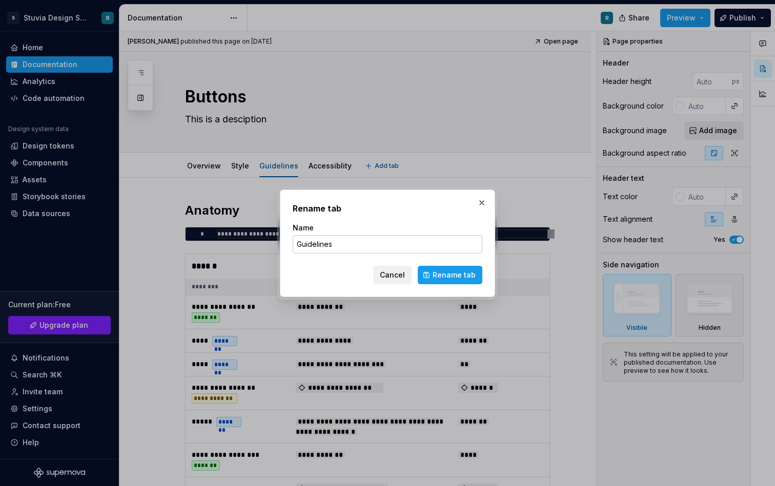
click at [341, 241] on input "Guidelines" at bounding box center [388, 244] width 190 height 18
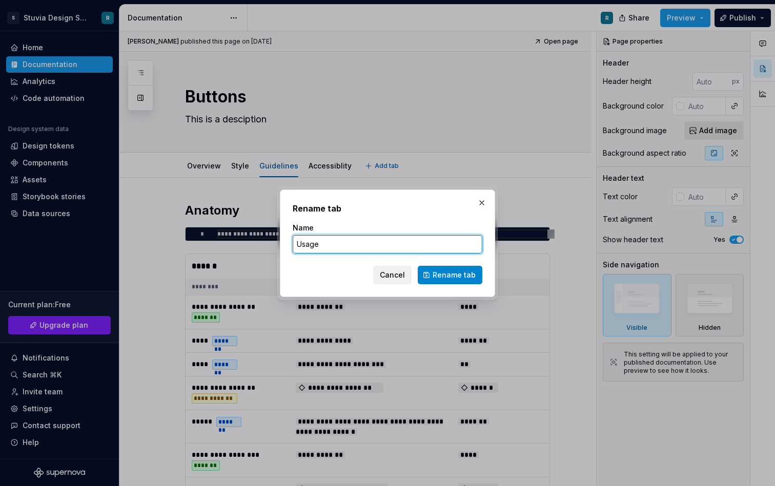
type input "Usage"
click at [448, 270] on span "Rename tab" at bounding box center [453, 275] width 43 height 10
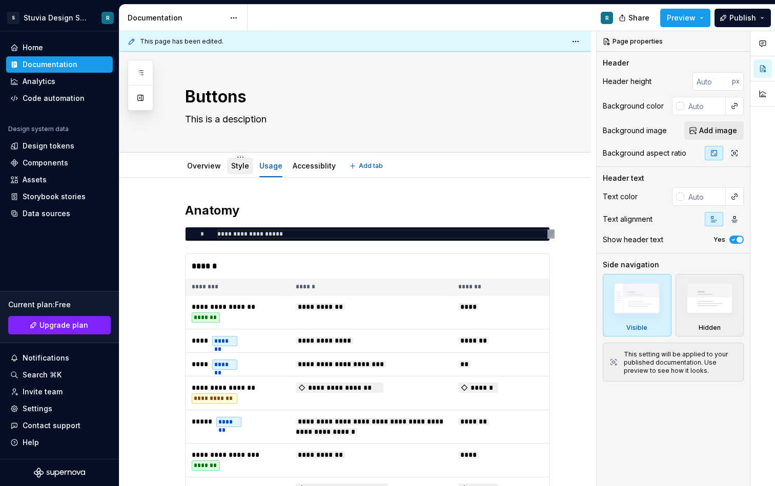
click at [234, 164] on link "Style" at bounding box center [240, 165] width 18 height 9
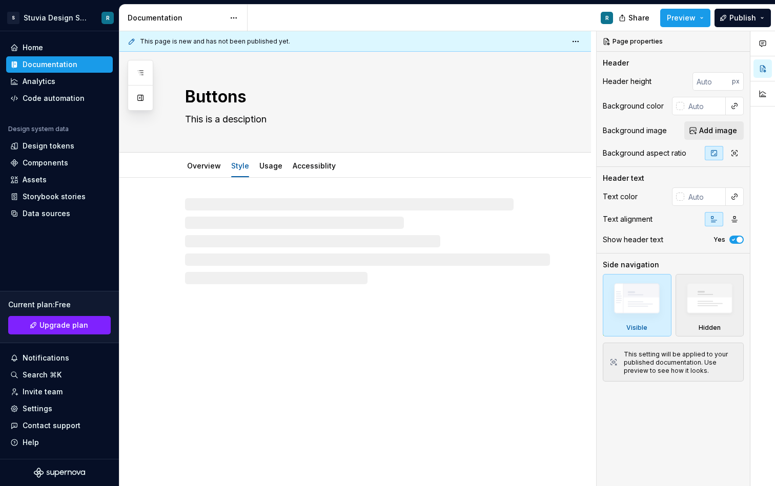
type textarea "*"
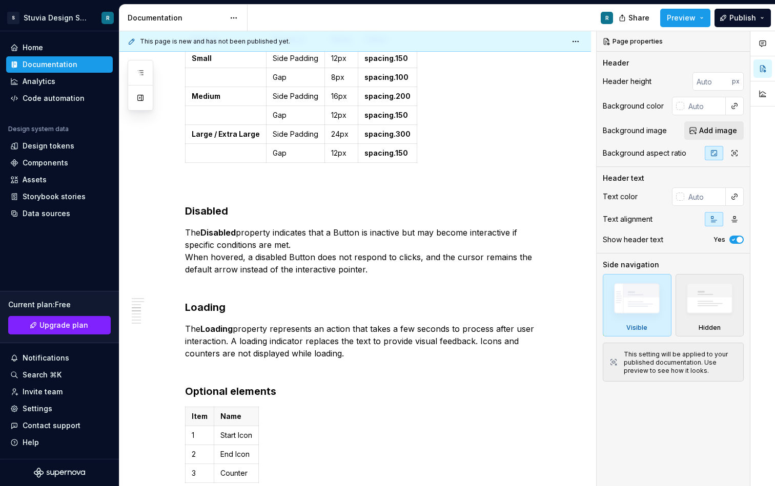
scroll to position [1205, 0]
